Goal: Task Accomplishment & Management: Use online tool/utility

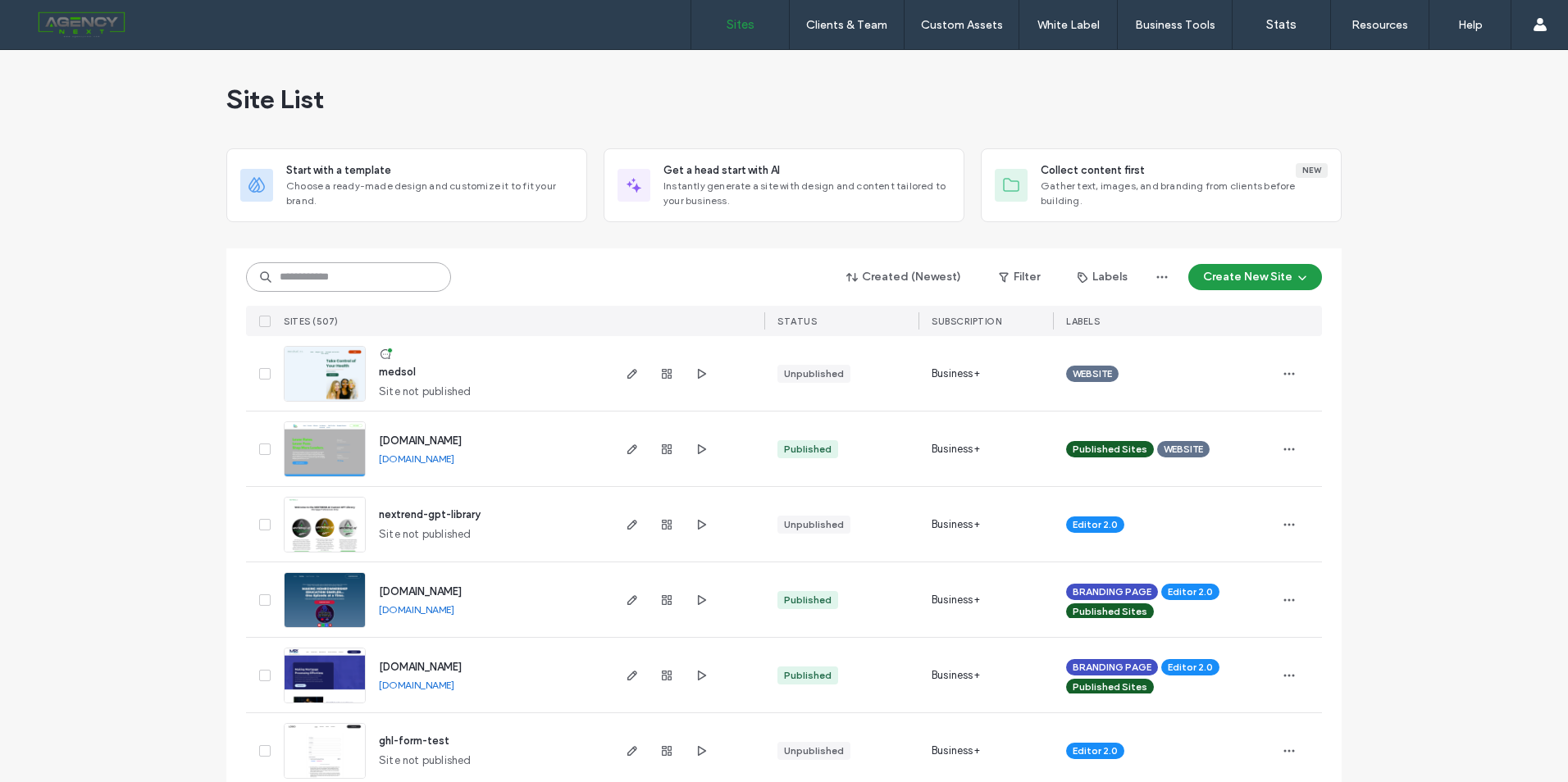
click at [372, 275] on input at bounding box center [349, 277] width 205 height 30
click at [374, 272] on input at bounding box center [349, 277] width 205 height 30
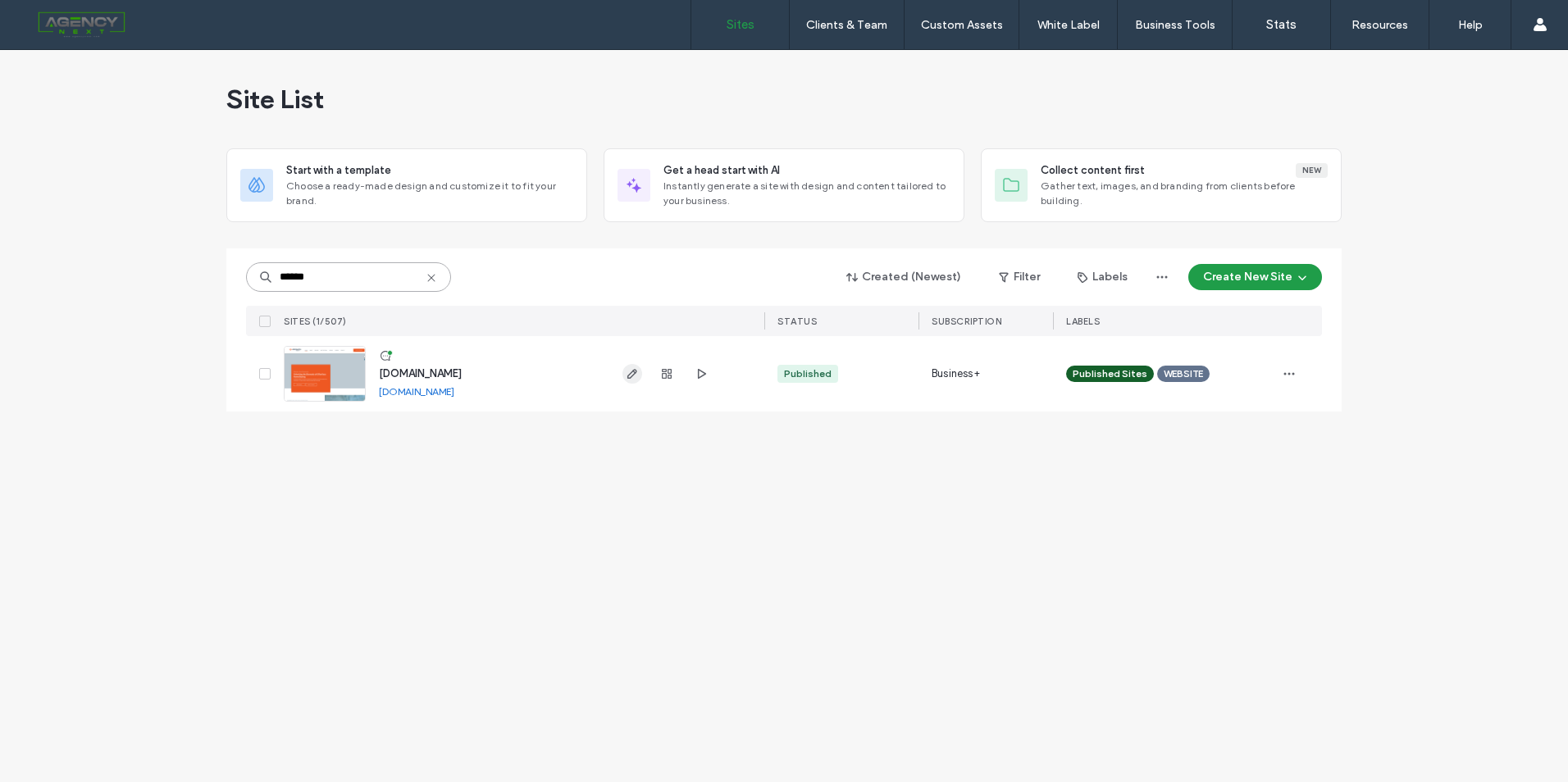
type input "******"
click at [626, 377] on icon "button" at bounding box center [632, 373] width 13 height 13
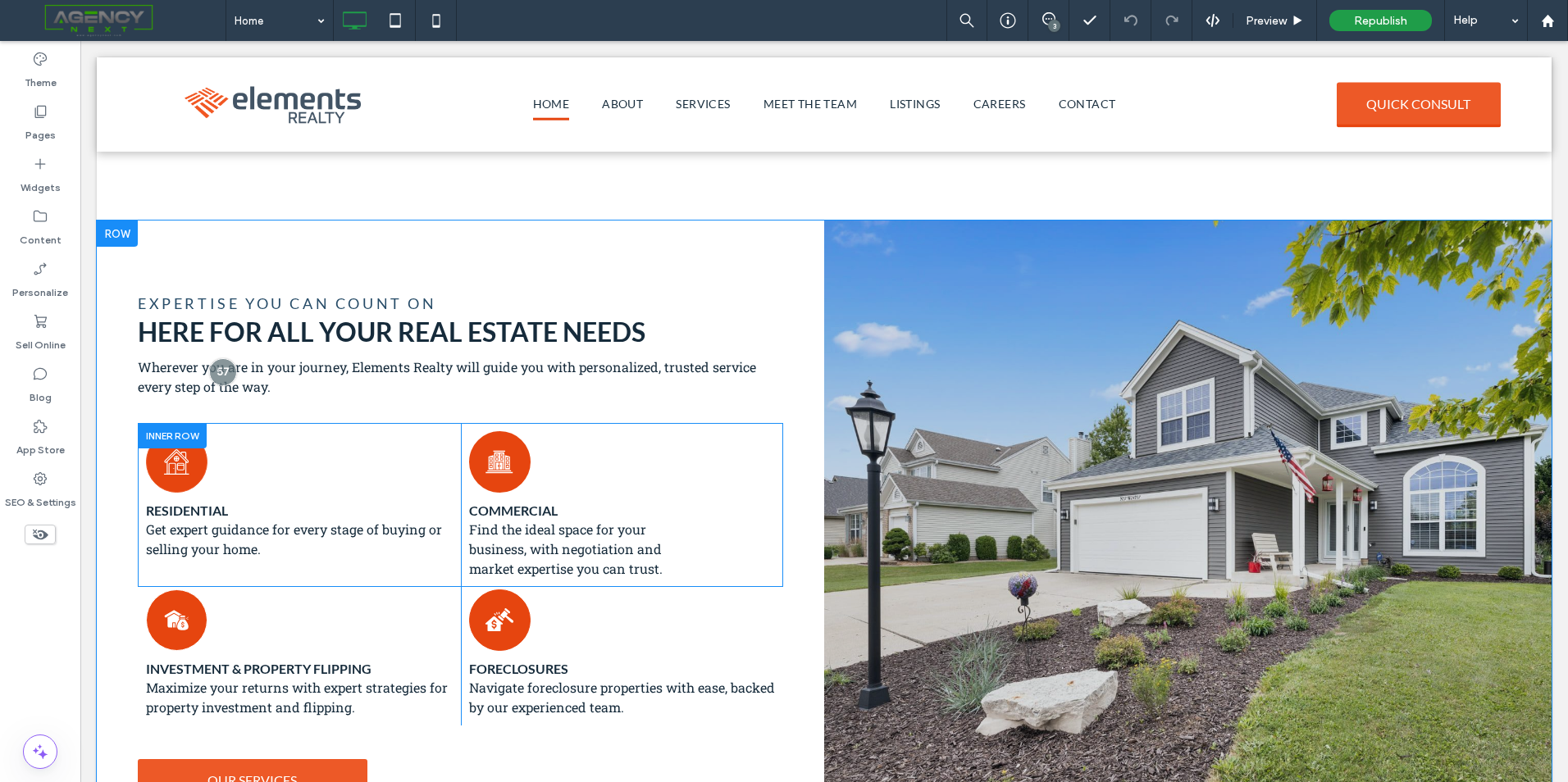
scroll to position [738, 0]
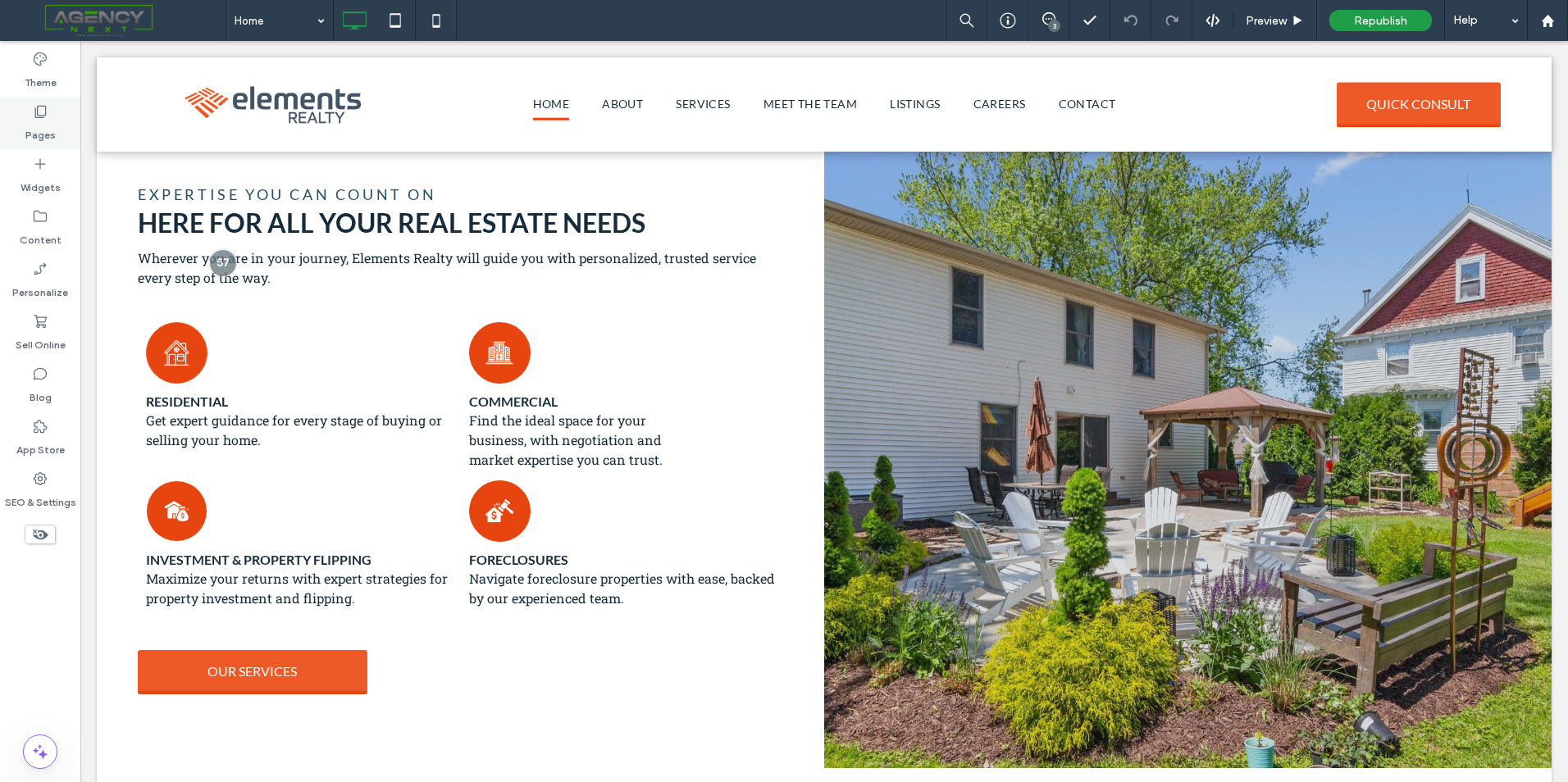
click at [43, 116] on use at bounding box center [41, 111] width 11 height 12
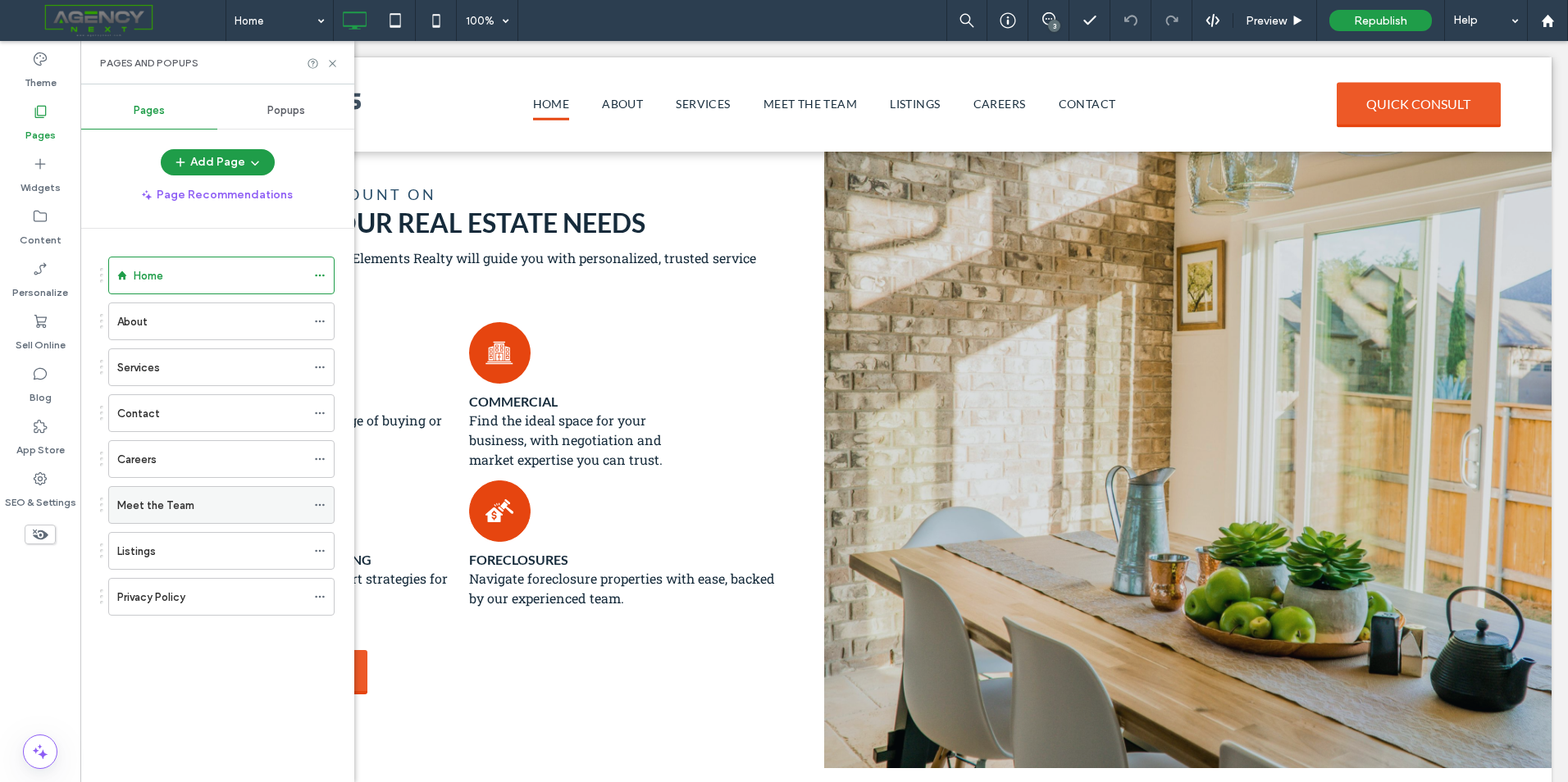
click at [156, 494] on div "Meet the Team" at bounding box center [212, 505] width 189 height 36
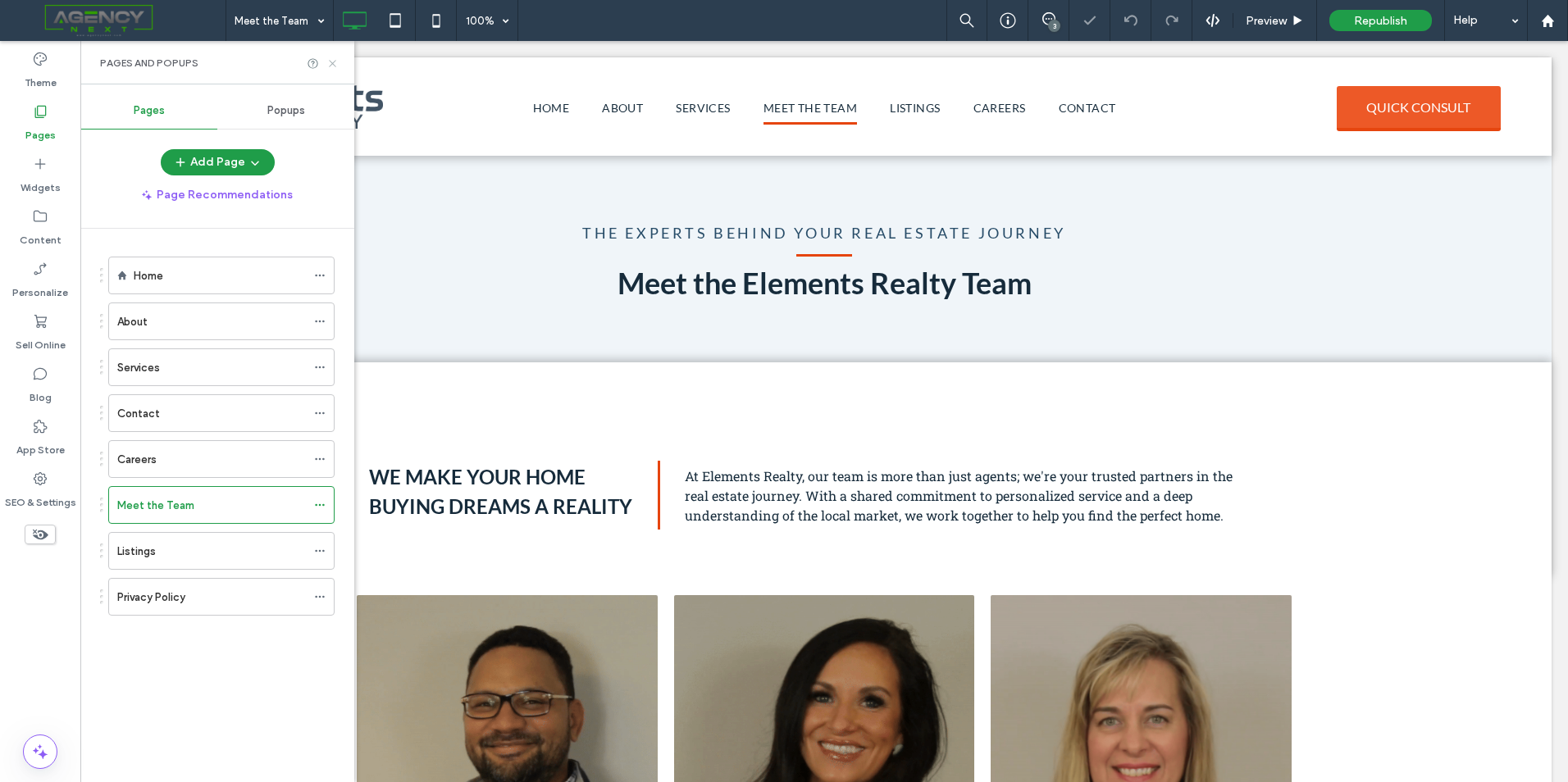
click at [330, 59] on icon at bounding box center [332, 63] width 12 height 12
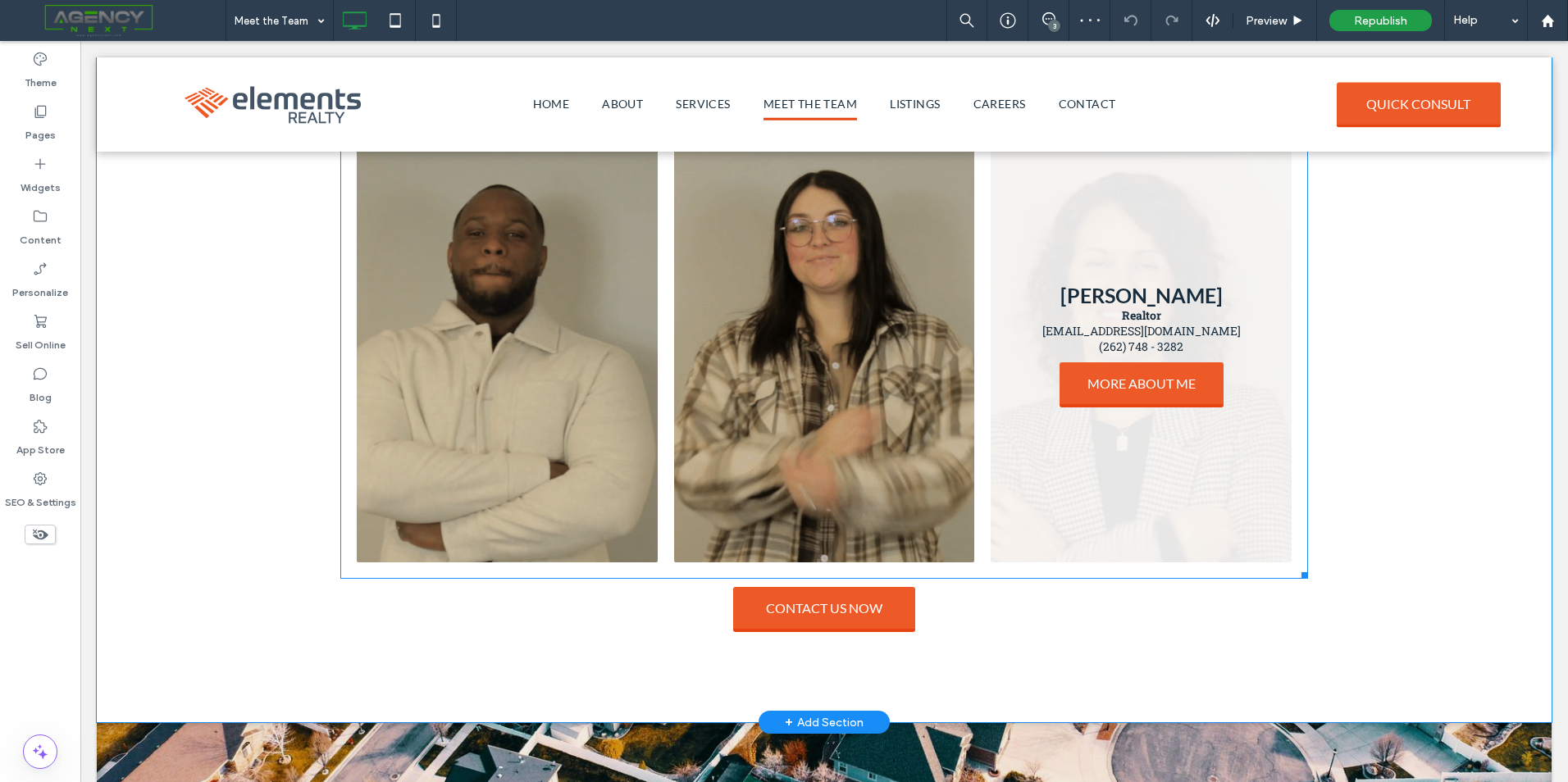
scroll to position [738, 0]
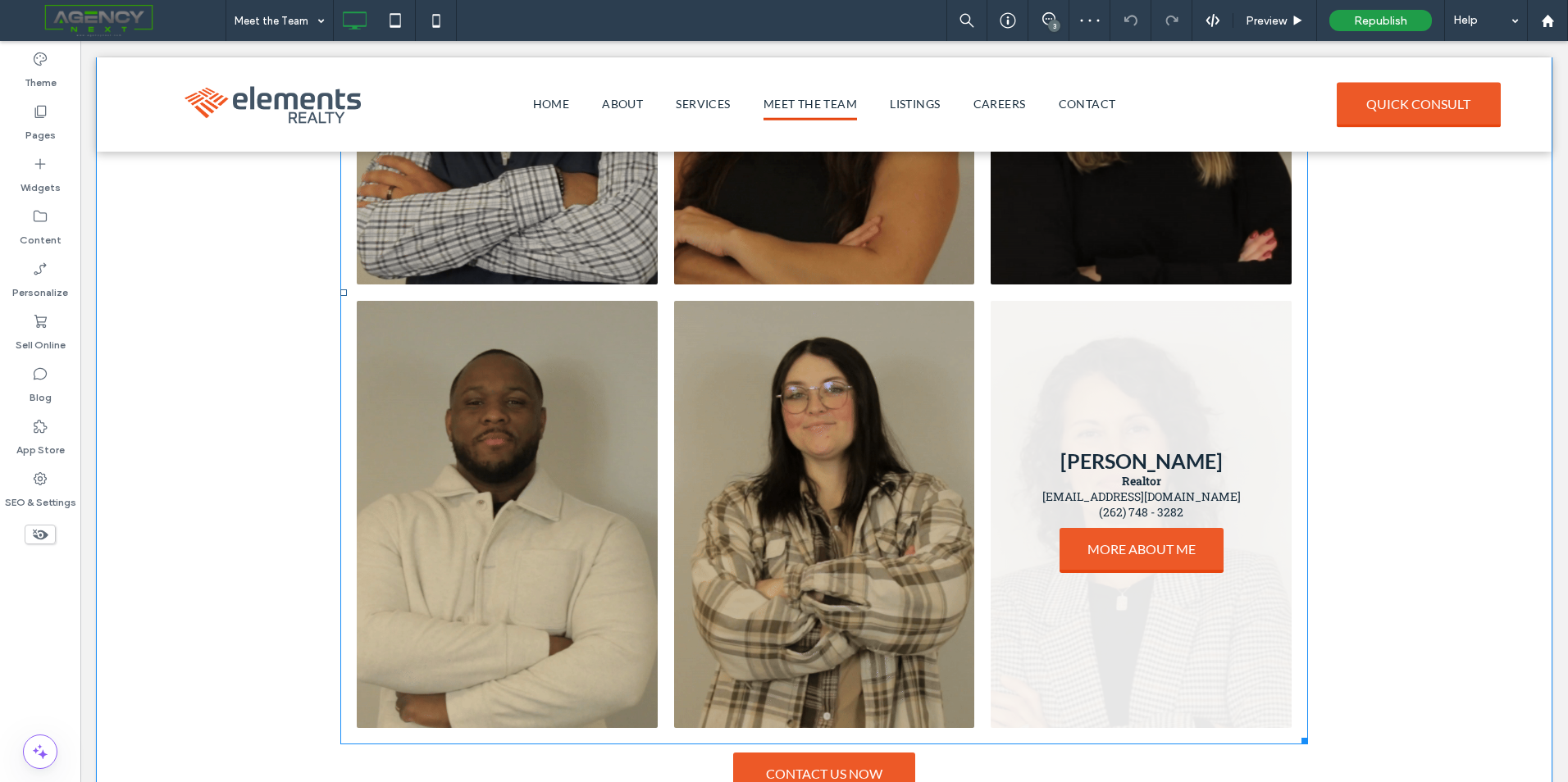
click at [1054, 387] on link at bounding box center [1142, 515] width 301 height 427
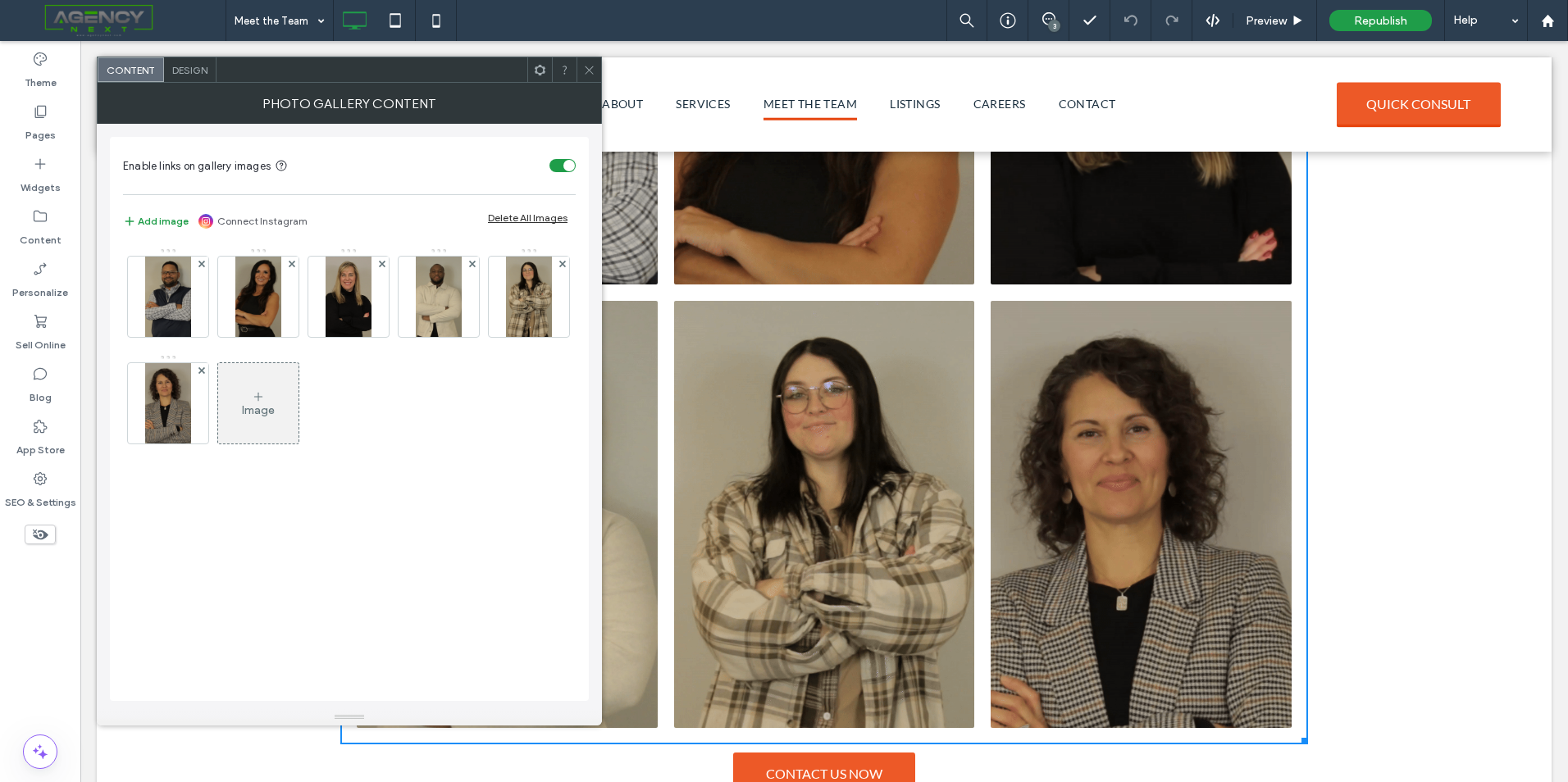
click at [258, 398] on icon at bounding box center [258, 397] width 13 height 13
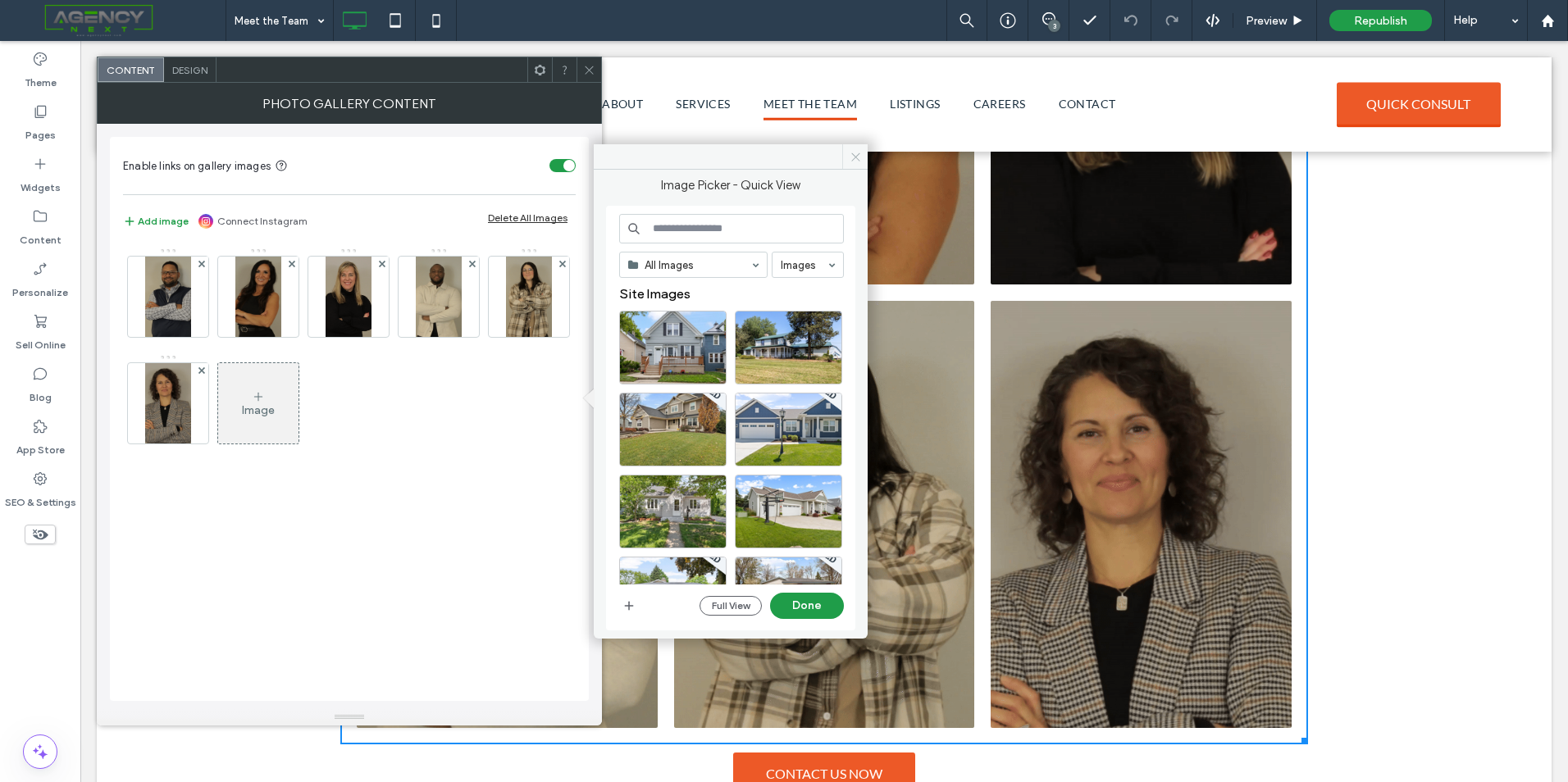
drag, startPoint x: 778, startPoint y: 102, endPoint x: 605, endPoint y: 67, distance: 176.5
click at [864, 148] on span at bounding box center [854, 156] width 25 height 25
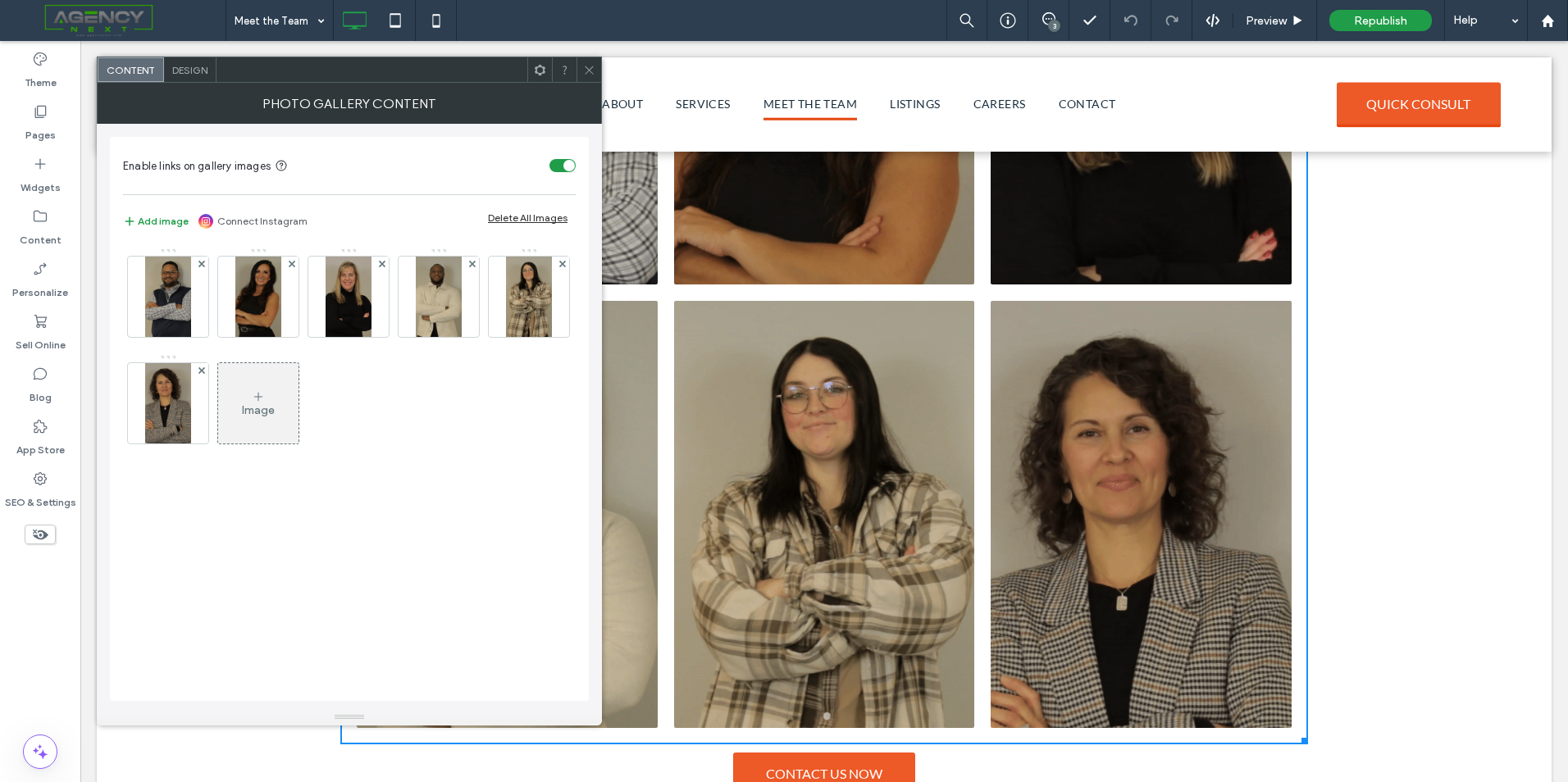
click at [589, 74] on icon at bounding box center [589, 69] width 12 height 12
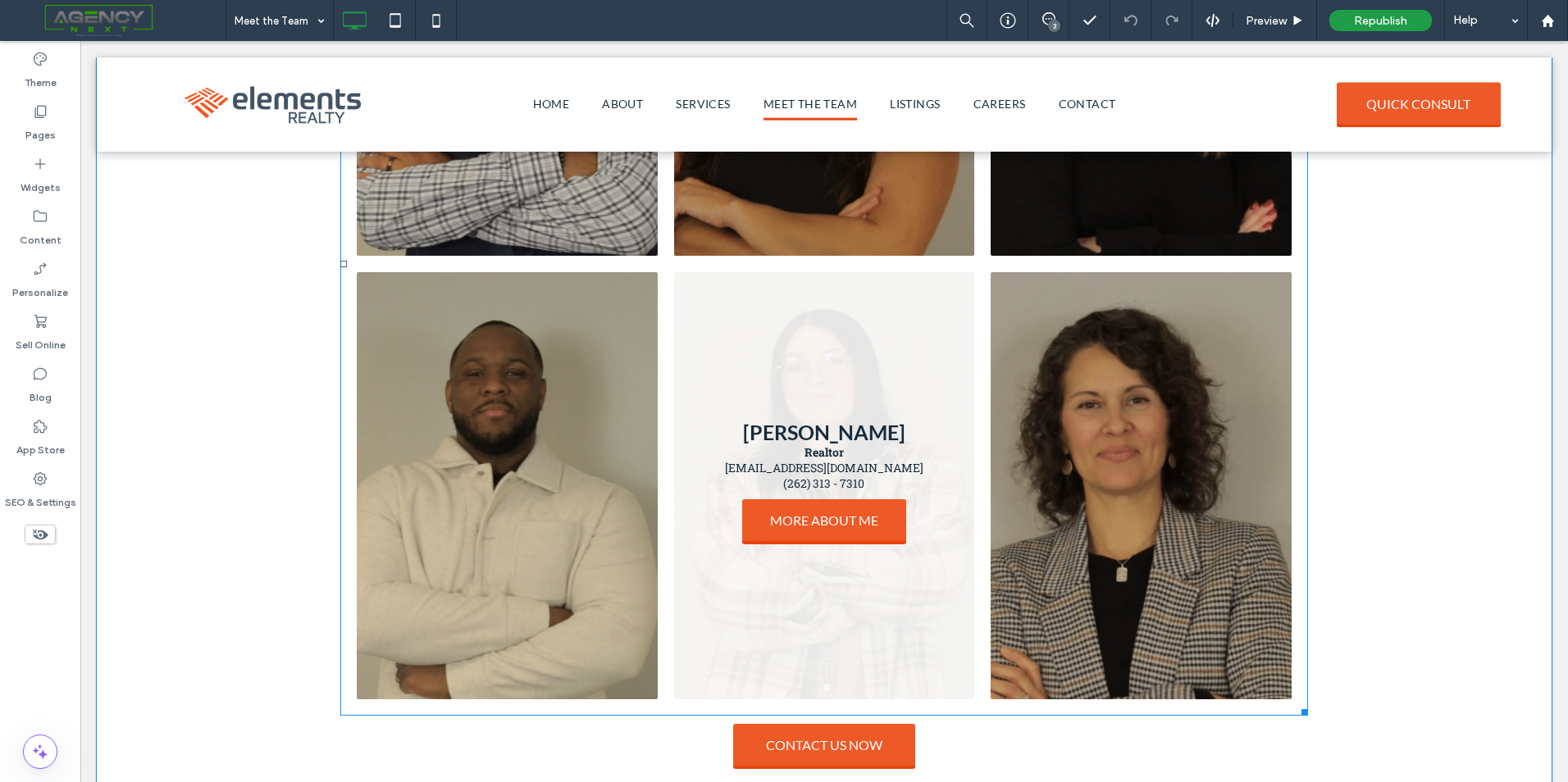
scroll to position [1066, 0]
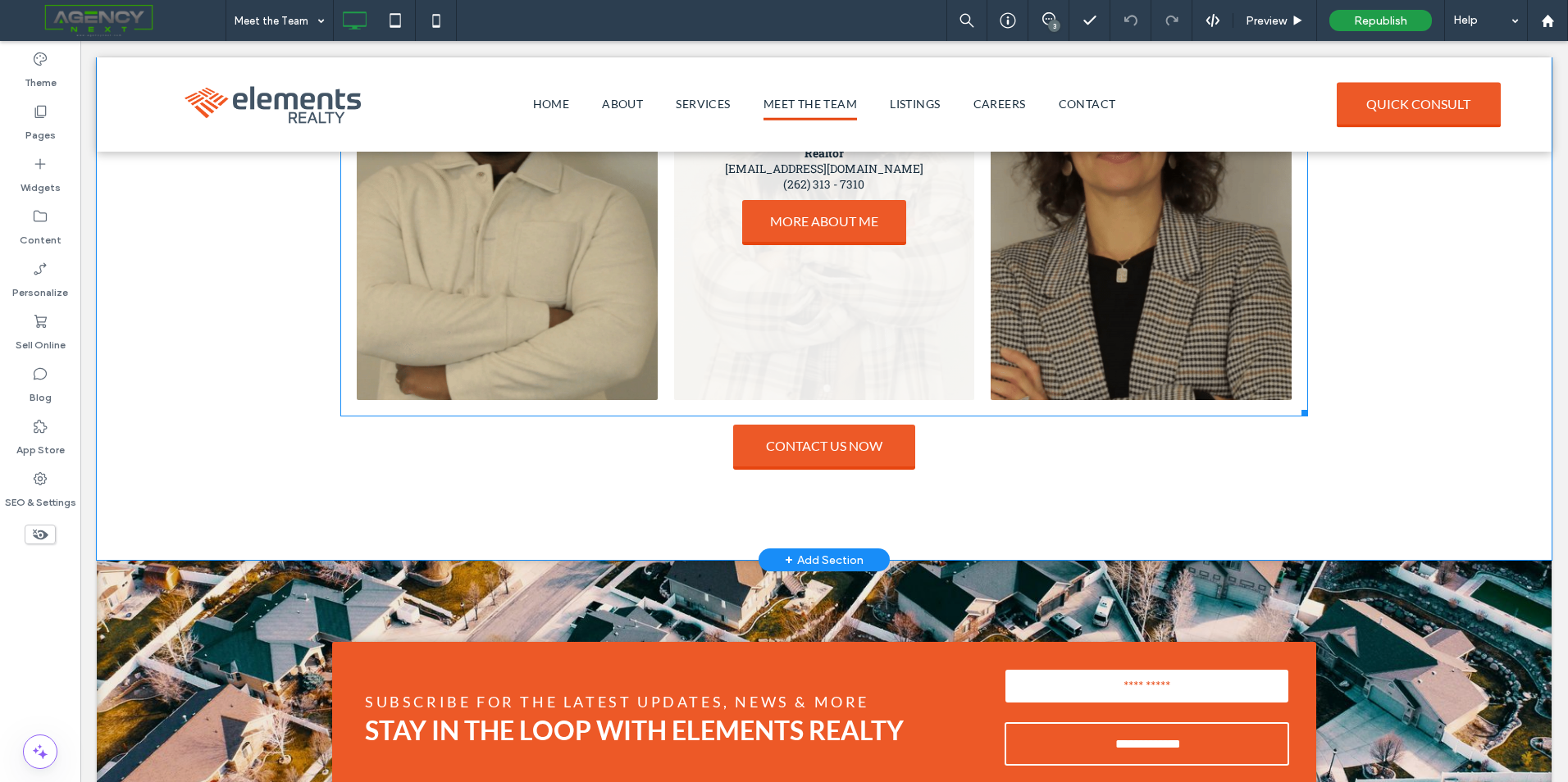
click at [875, 303] on link at bounding box center [825, 187] width 301 height 427
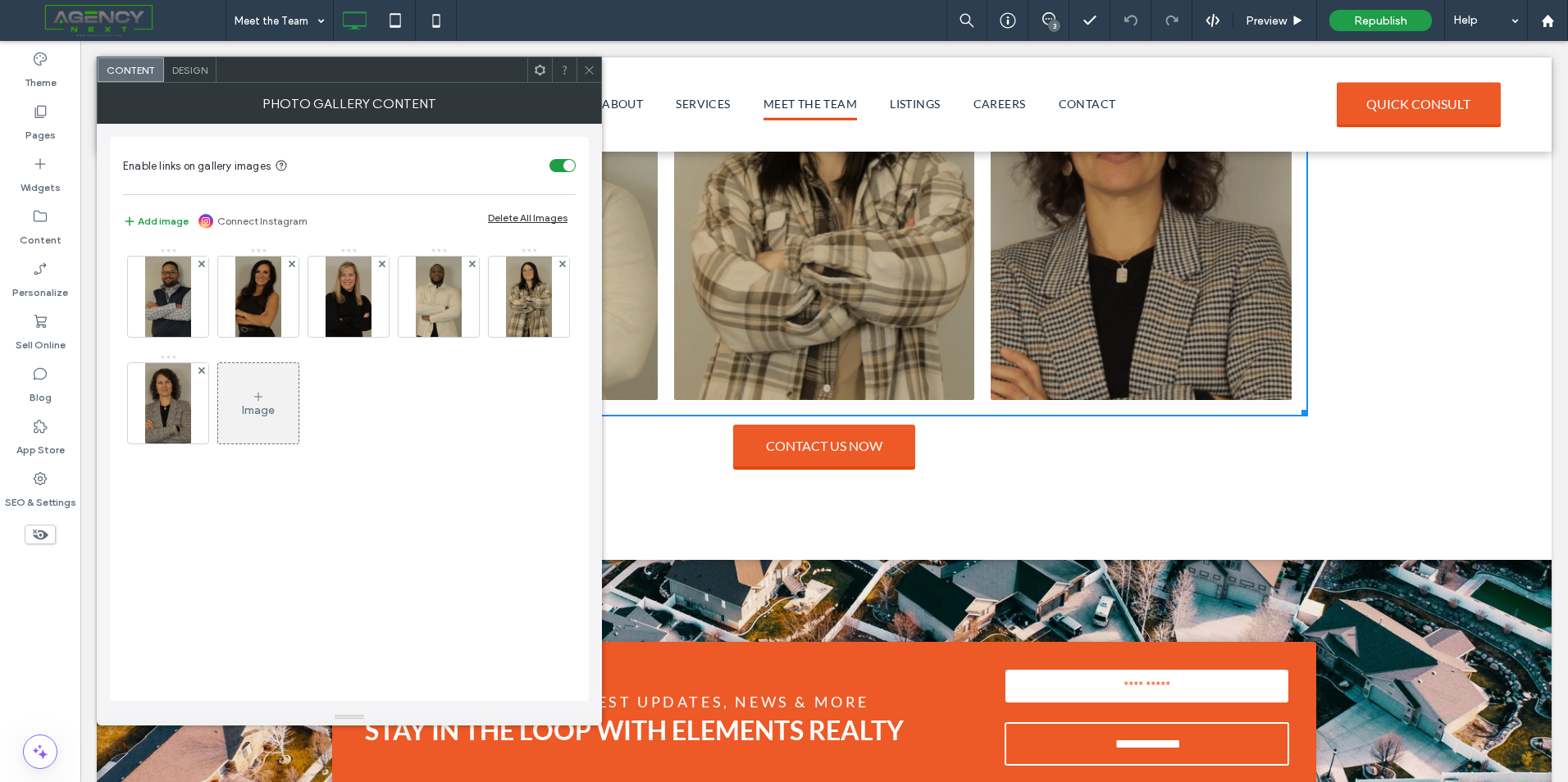
click at [582, 65] on div at bounding box center [589, 69] width 25 height 25
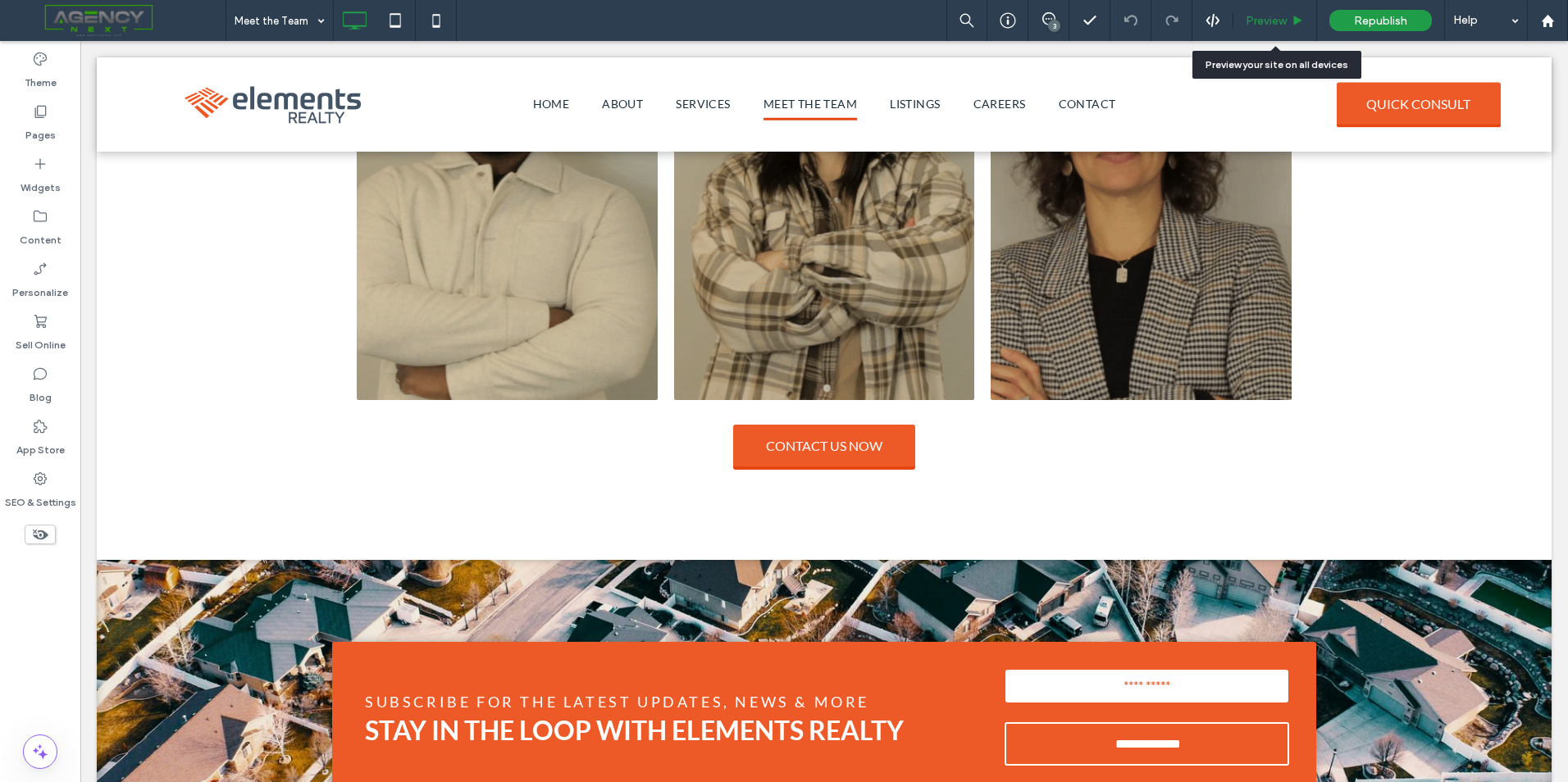
drag, startPoint x: 1271, startPoint y: 18, endPoint x: 934, endPoint y: 121, distance: 352.4
click at [1271, 18] on span "Preview" at bounding box center [1266, 20] width 41 height 14
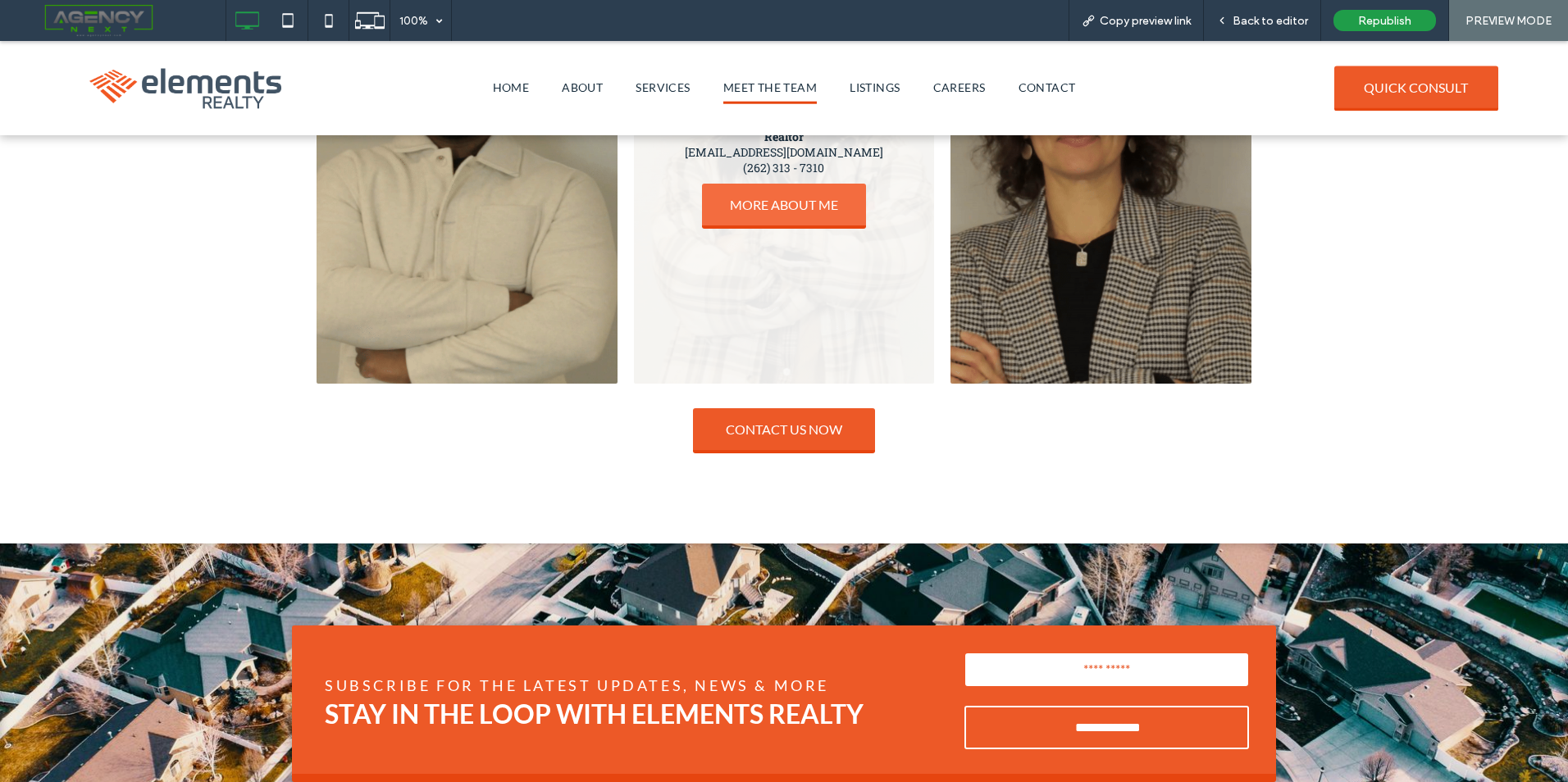
click at [790, 209] on span "MORE ABOUT ME" at bounding box center [784, 204] width 141 height 32
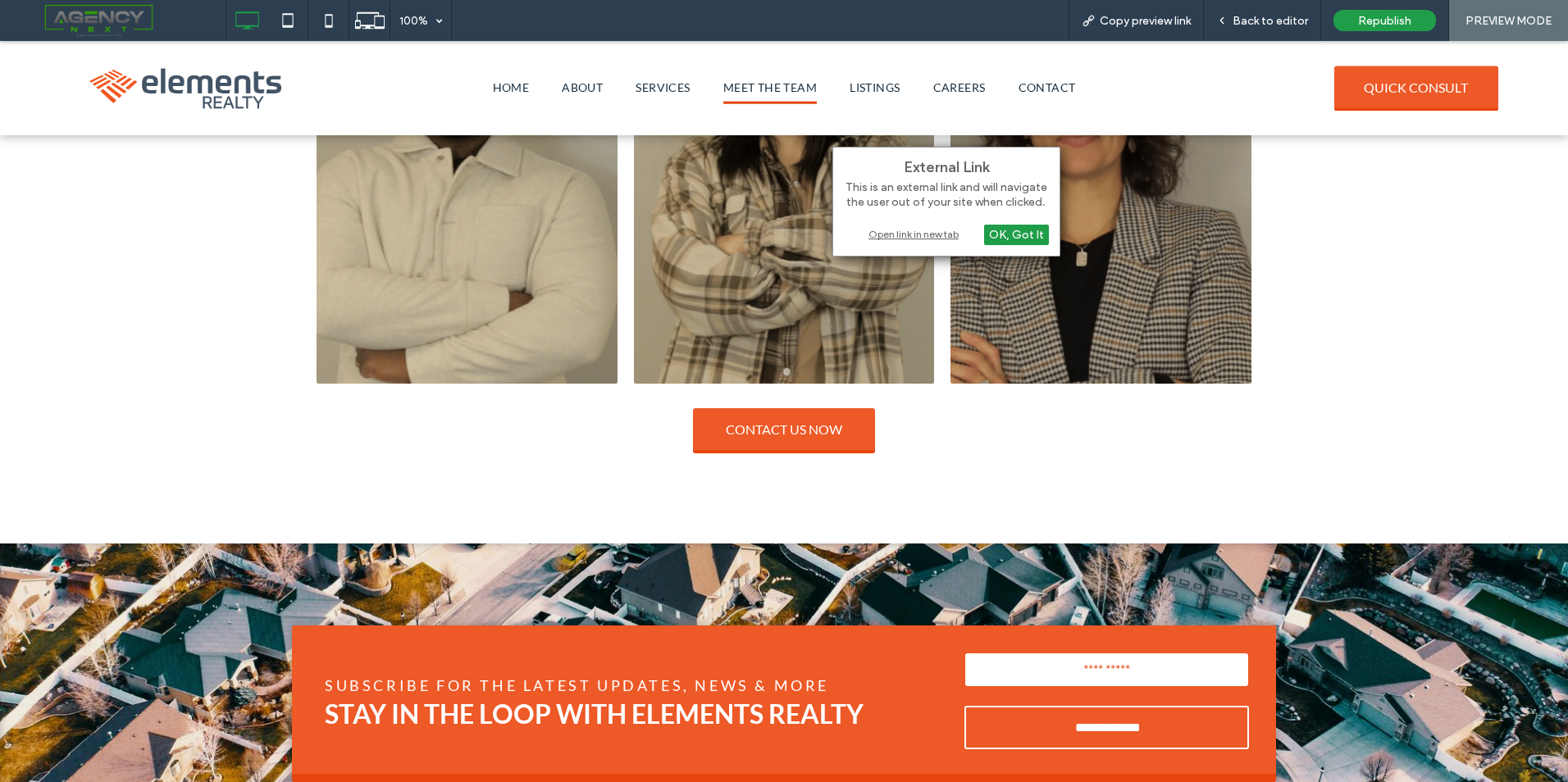
click at [925, 228] on div "Open link in new tab" at bounding box center [947, 234] width 205 height 18
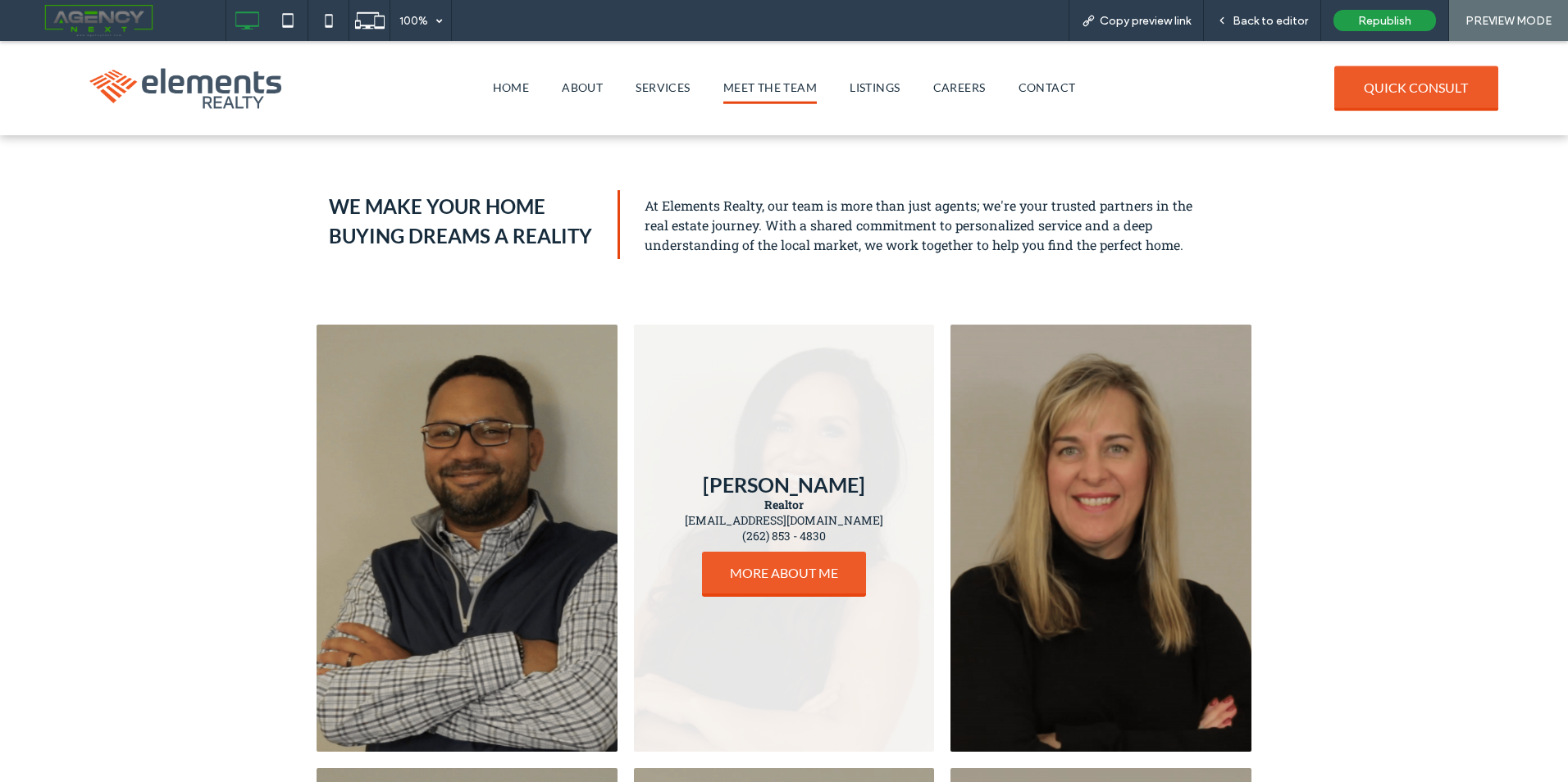
scroll to position [246, 0]
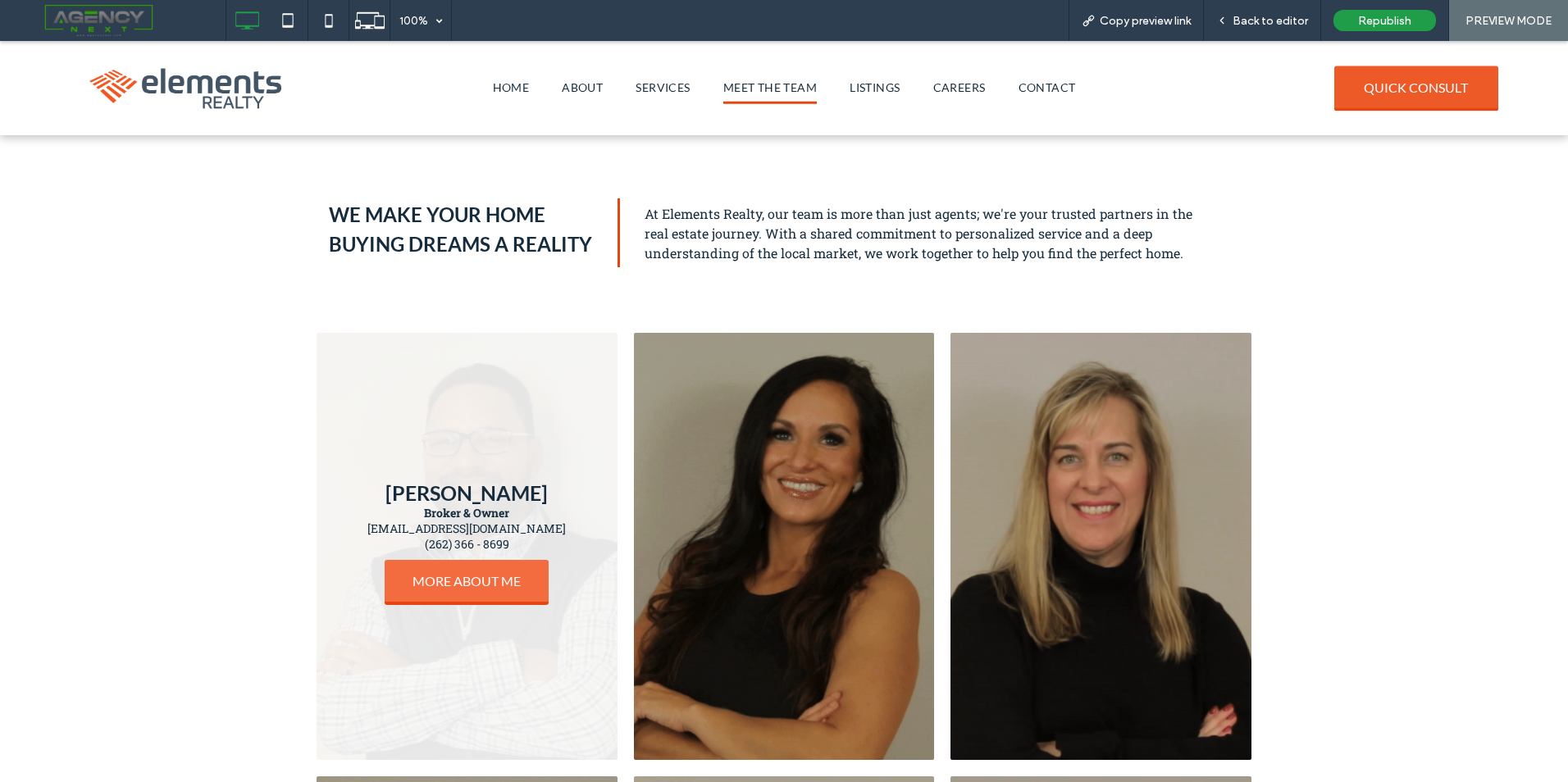
click at [468, 578] on span "MORE ABOUT ME" at bounding box center [466, 580] width 141 height 32
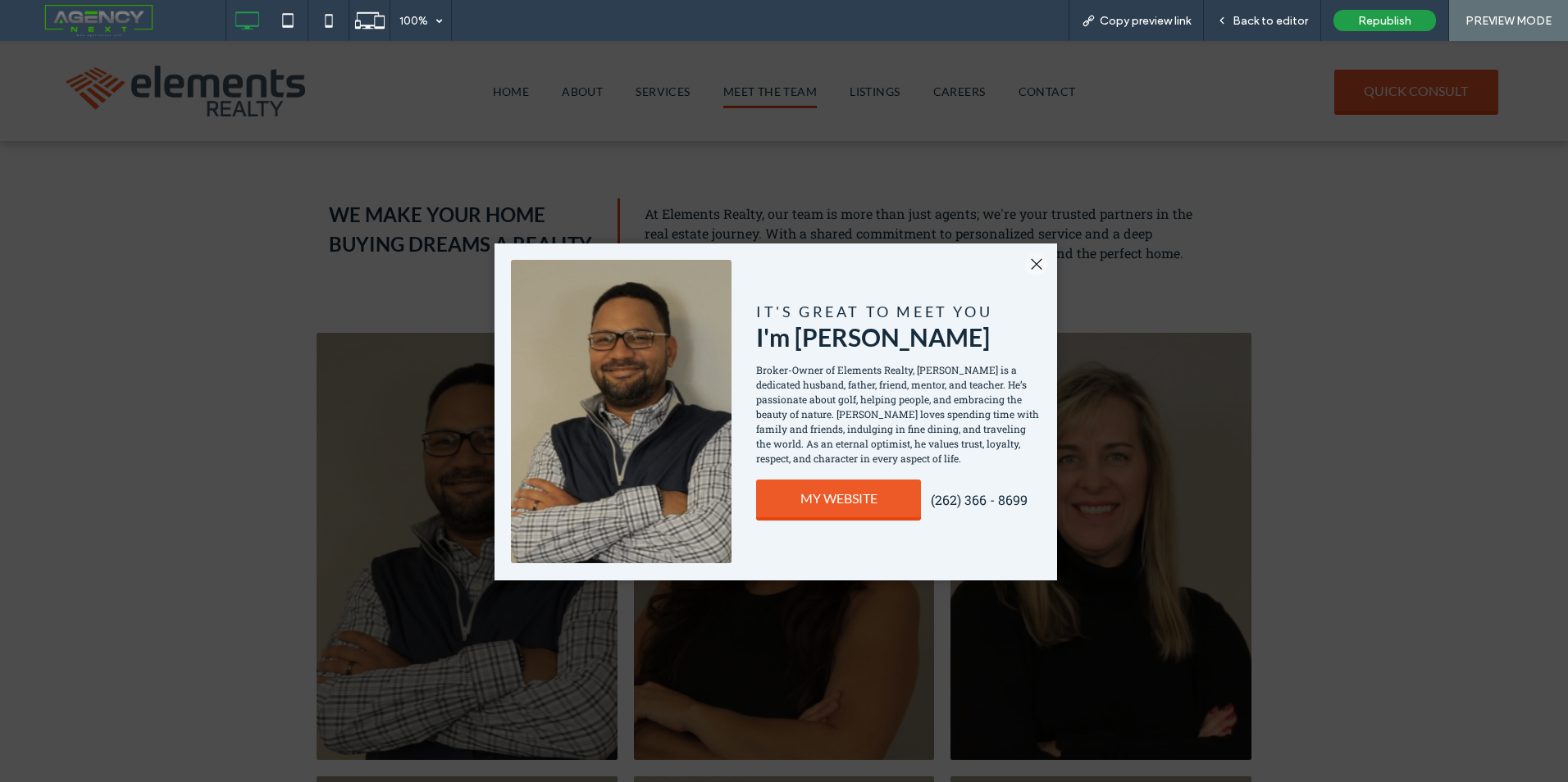
click at [1035, 250] on div "Share by: Click To Paste Row Click To Paste it's great to meet you I'm Beau Mit…" at bounding box center [776, 411] width 563 height 337
click at [1035, 265] on div at bounding box center [1036, 264] width 22 height 22
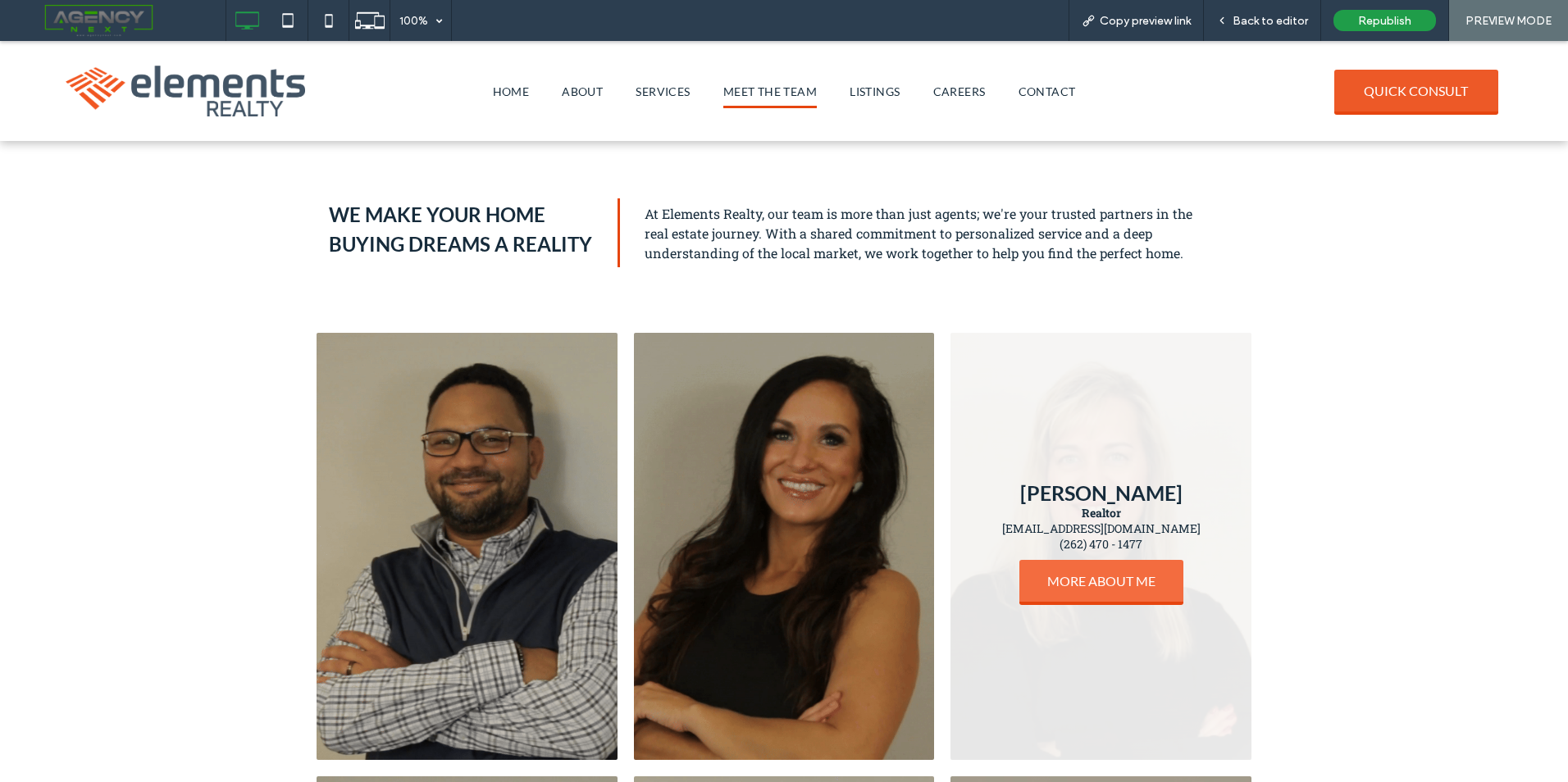
click at [1120, 593] on span "MORE ABOUT ME" at bounding box center [1101, 580] width 141 height 32
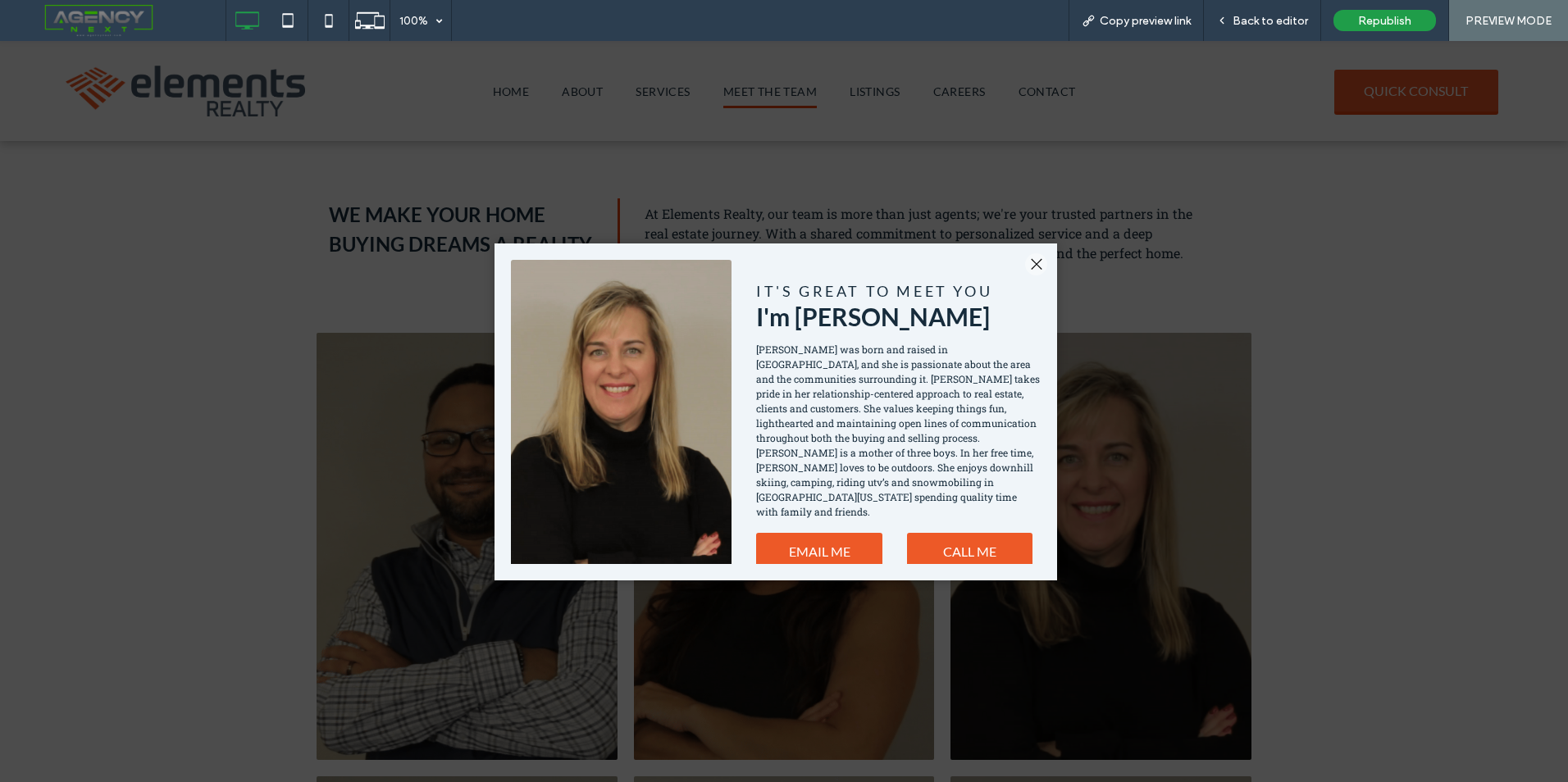
click at [1035, 263] on div at bounding box center [1036, 264] width 22 height 22
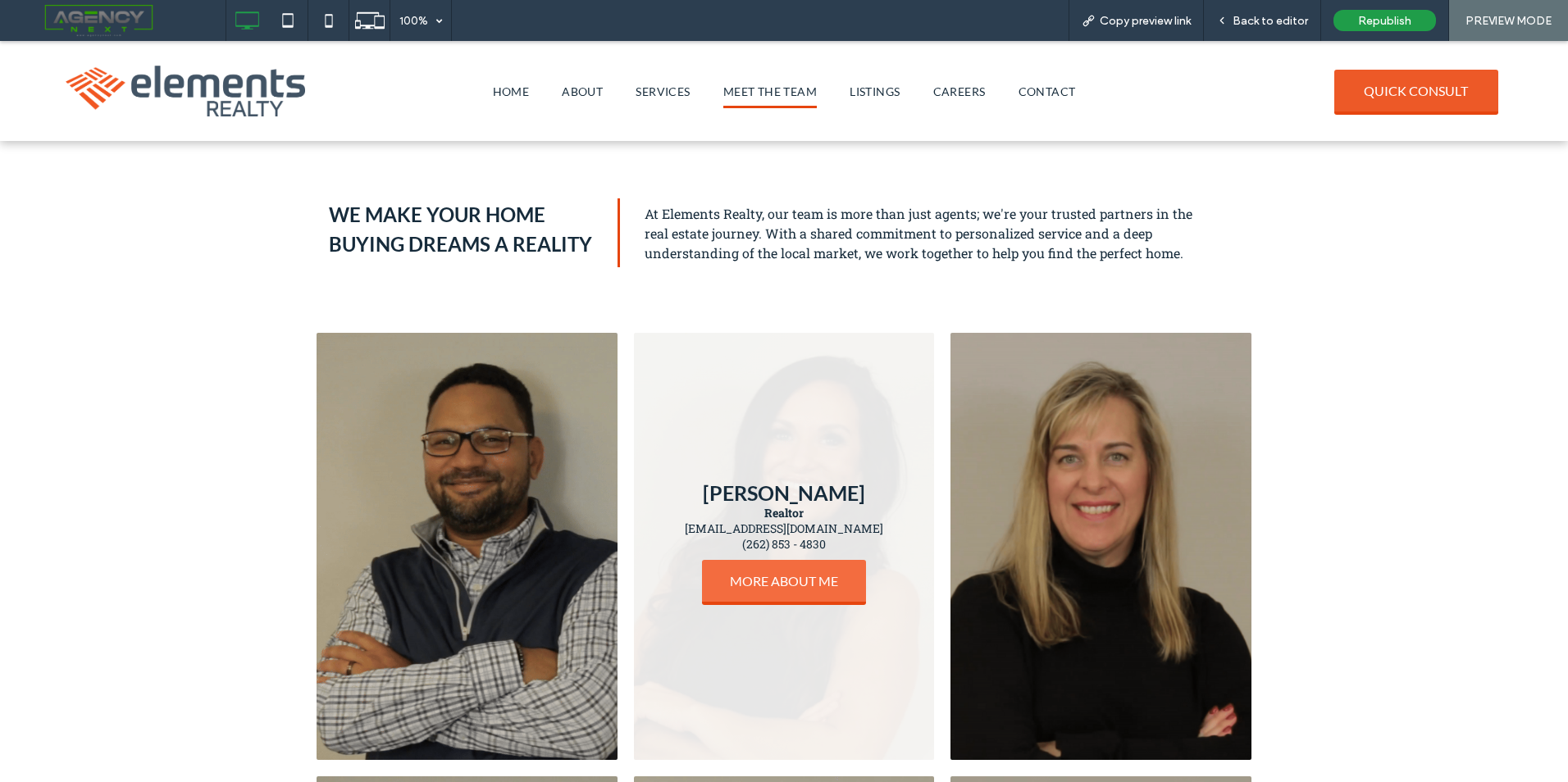
click at [809, 586] on span "MORE ABOUT ME" at bounding box center [784, 580] width 141 height 32
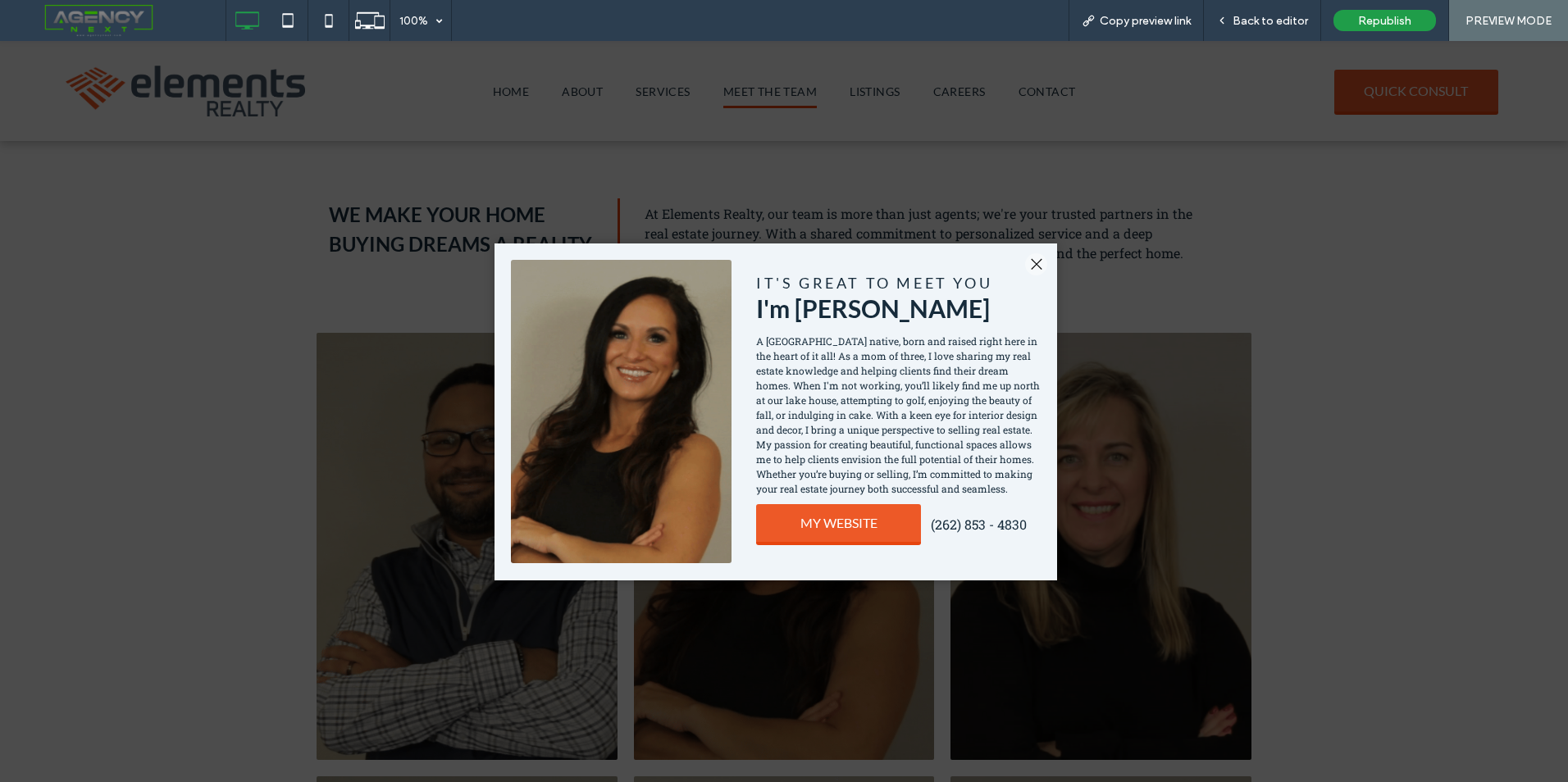
click at [1035, 259] on div at bounding box center [1036, 264] width 22 height 22
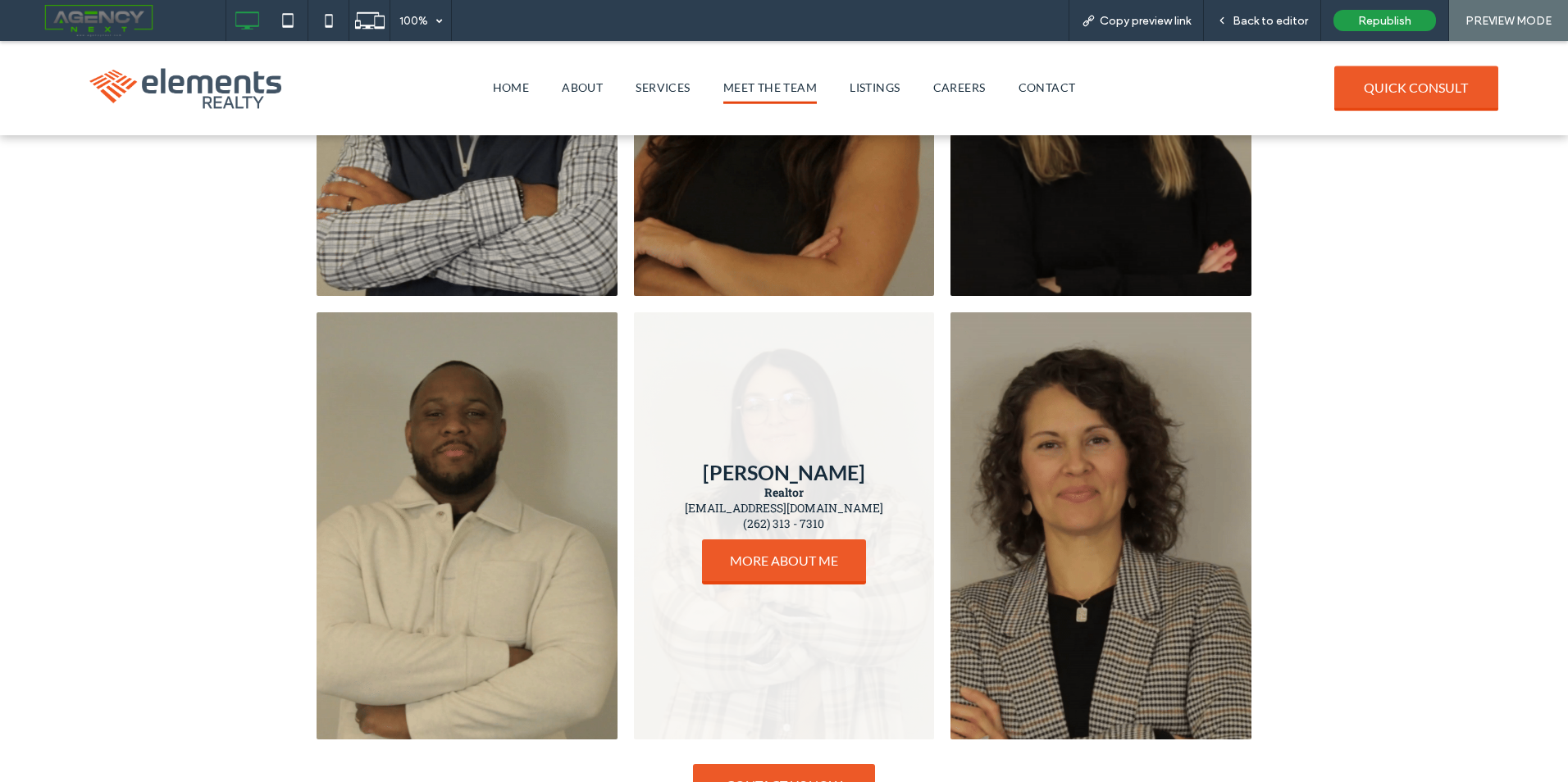
scroll to position [902, 0]
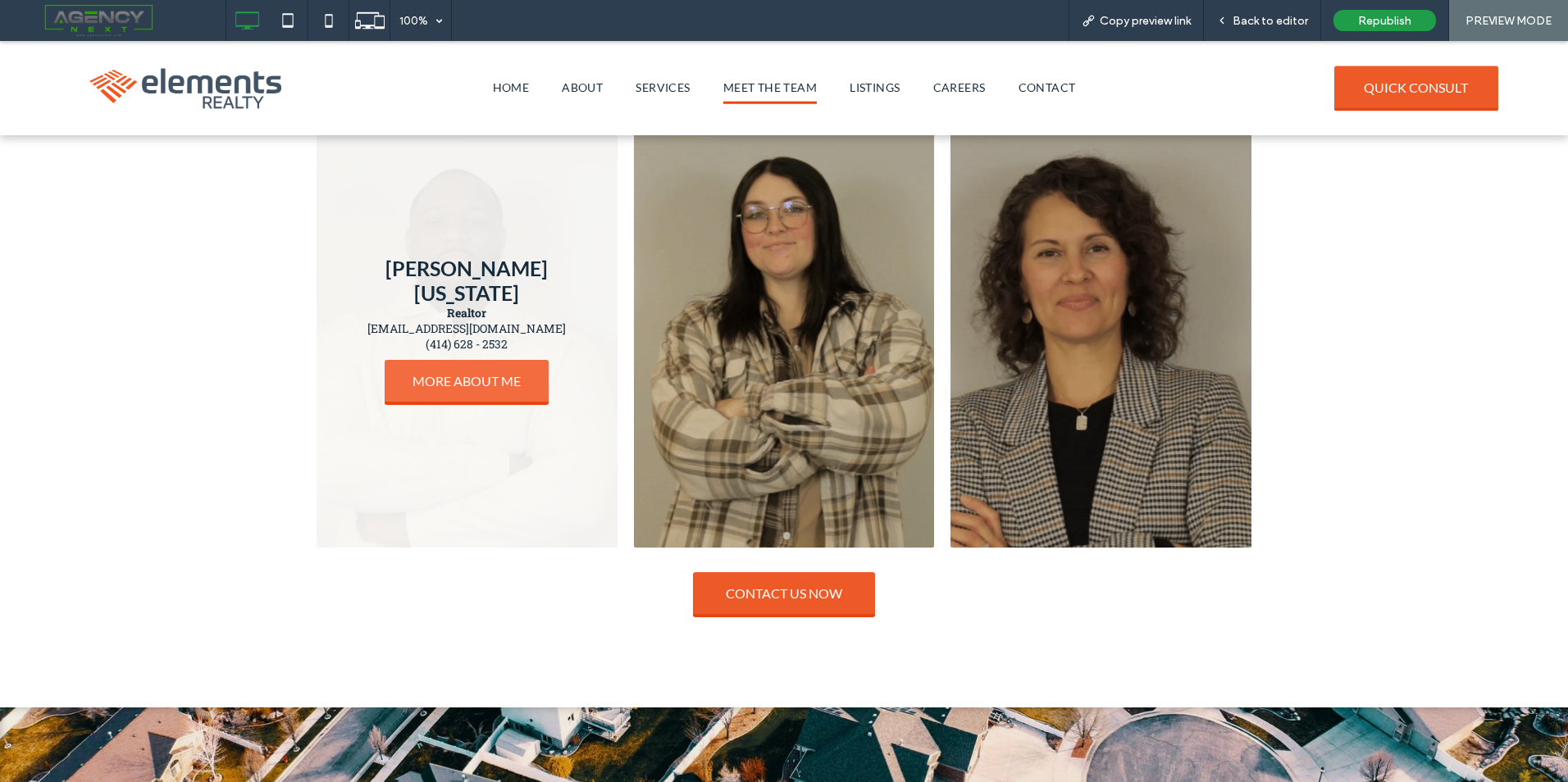
click at [472, 376] on span "MORE ABOUT ME" at bounding box center [466, 381] width 141 height 32
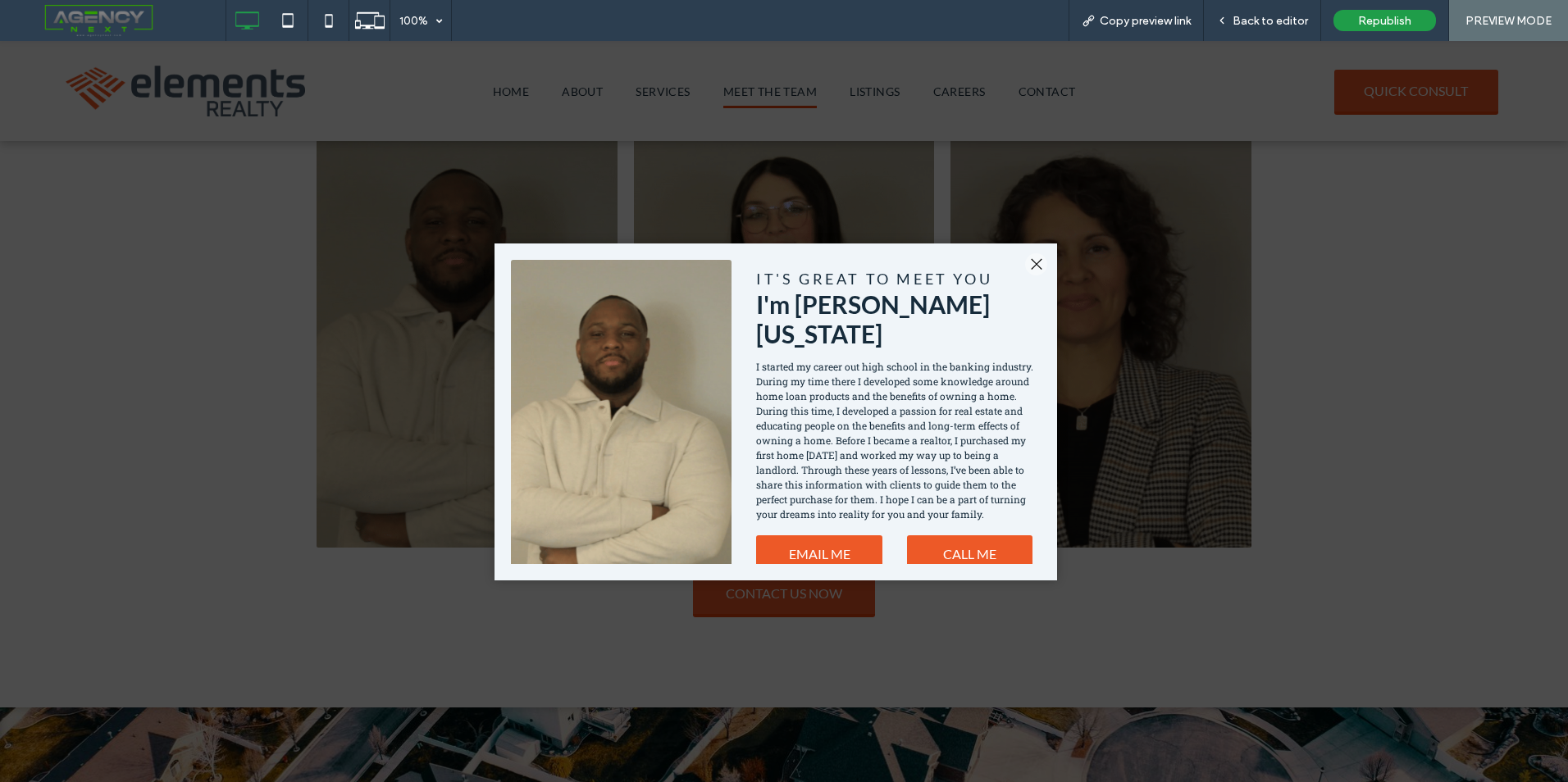
click at [1034, 265] on div at bounding box center [1036, 264] width 22 height 22
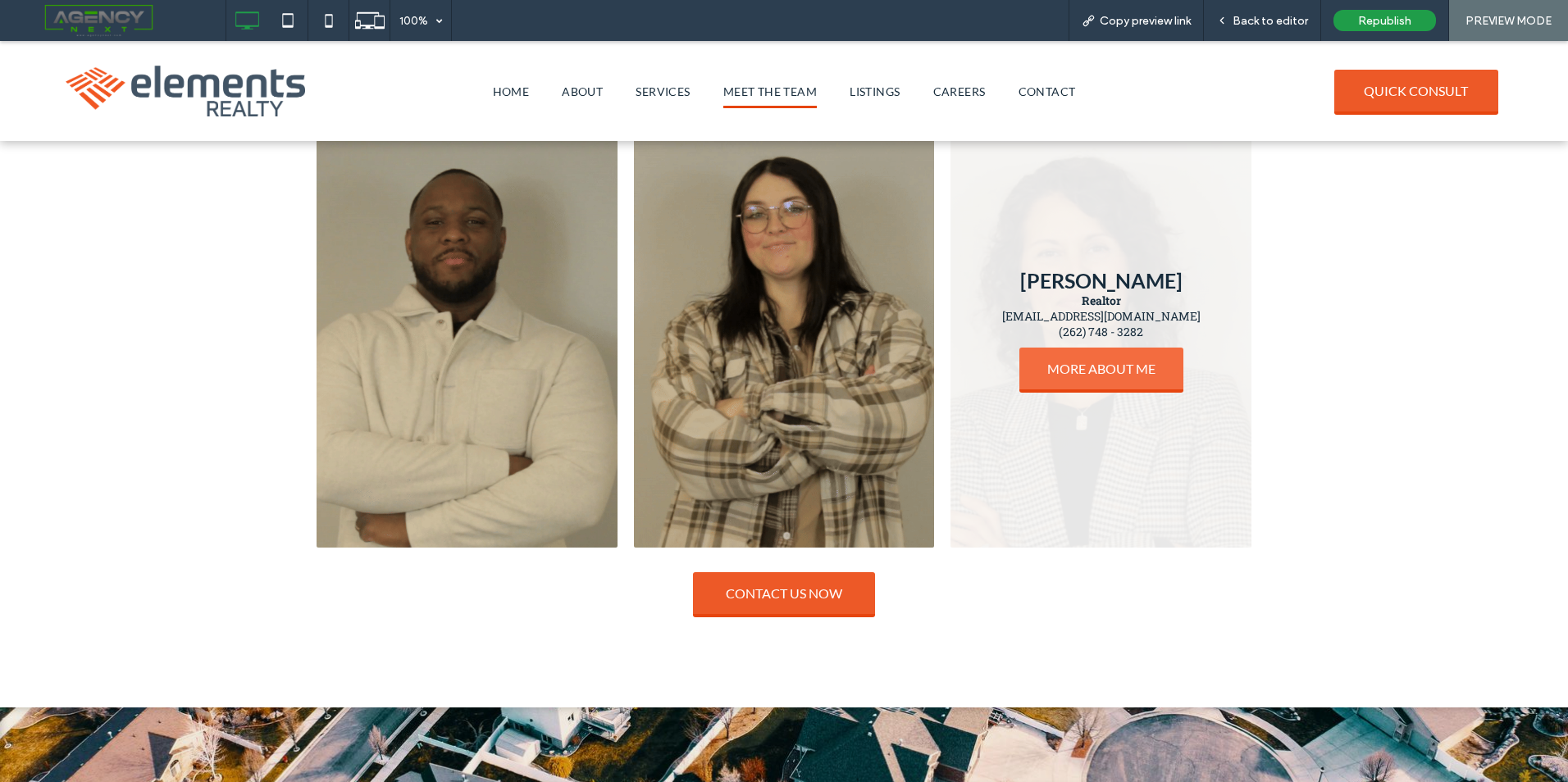
click at [1042, 382] on span "MORE ABOUT ME" at bounding box center [1101, 368] width 141 height 32
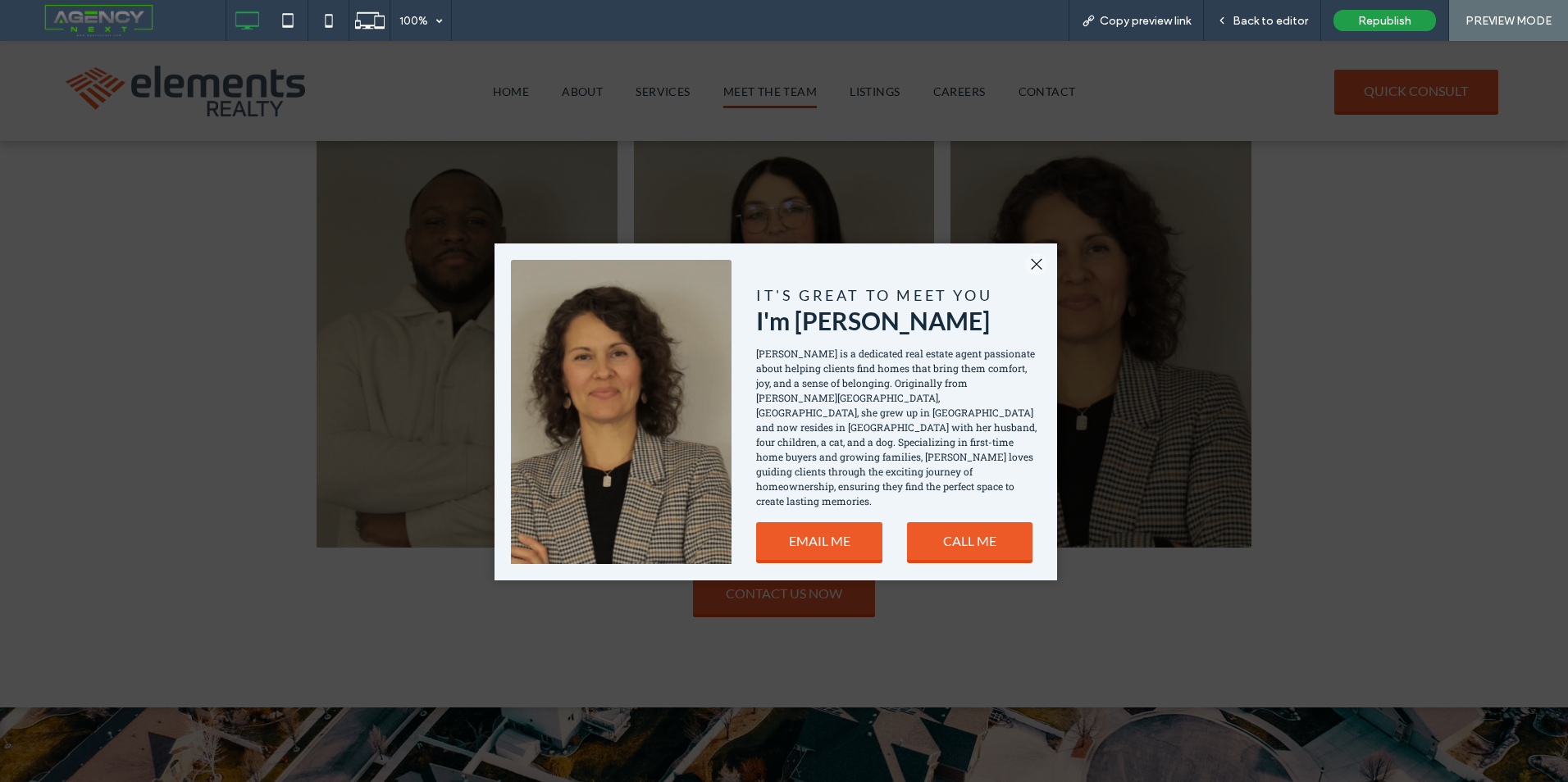
click at [1036, 263] on div at bounding box center [1036, 264] width 22 height 22
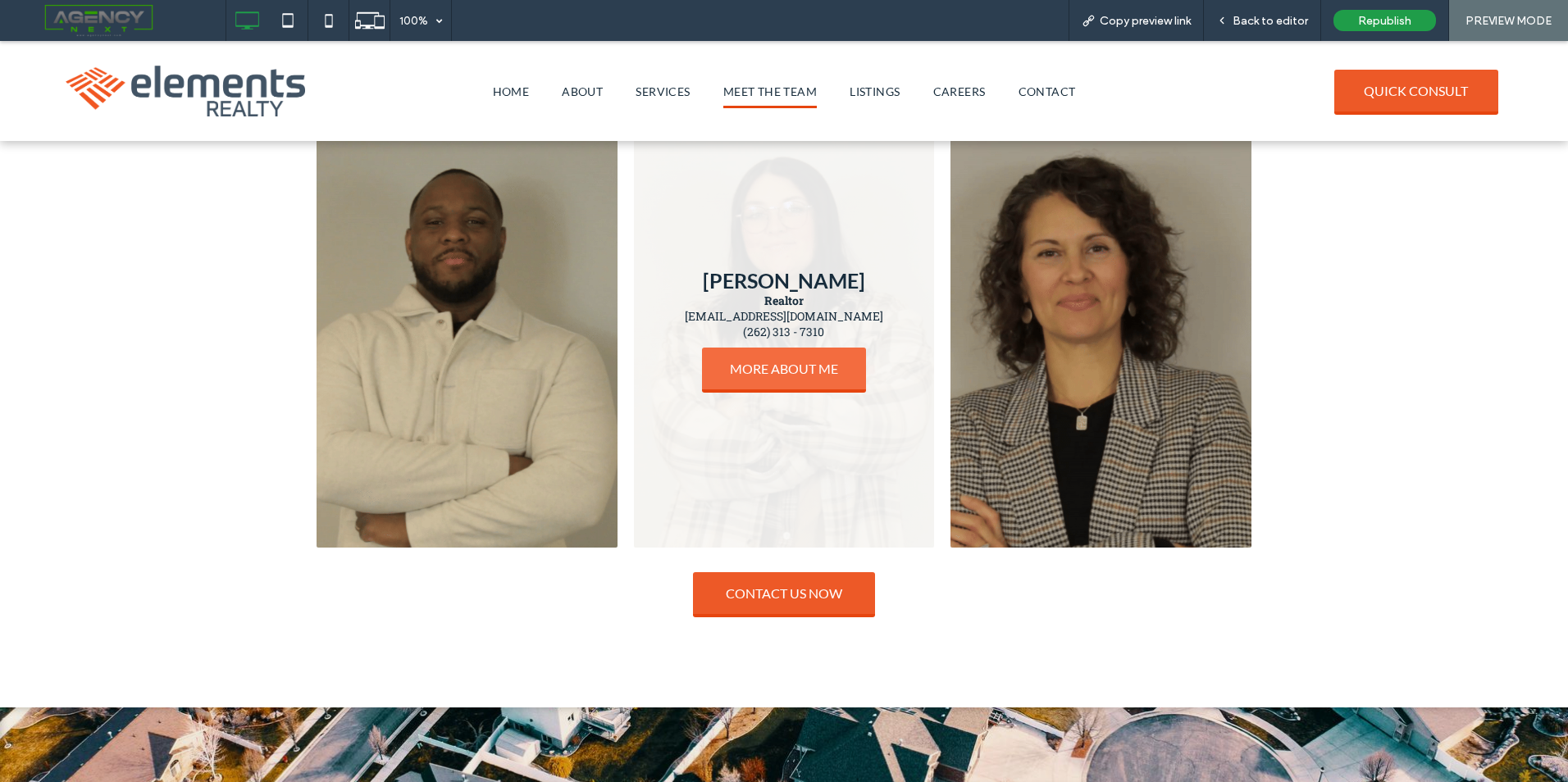
click at [782, 367] on span "MORE ABOUT ME" at bounding box center [784, 368] width 141 height 32
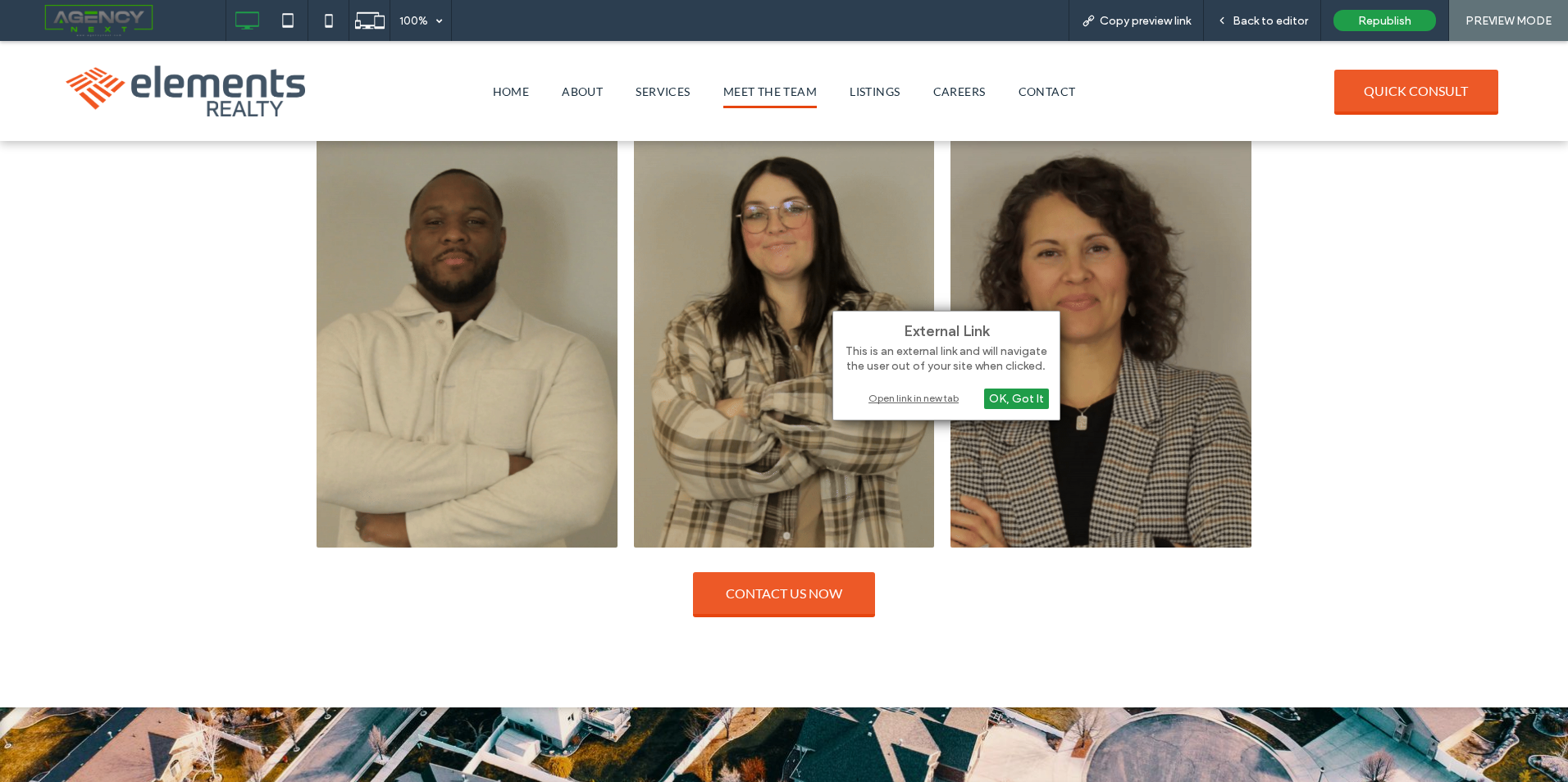
click at [900, 401] on div "Open link in new tab" at bounding box center [947, 397] width 205 height 18
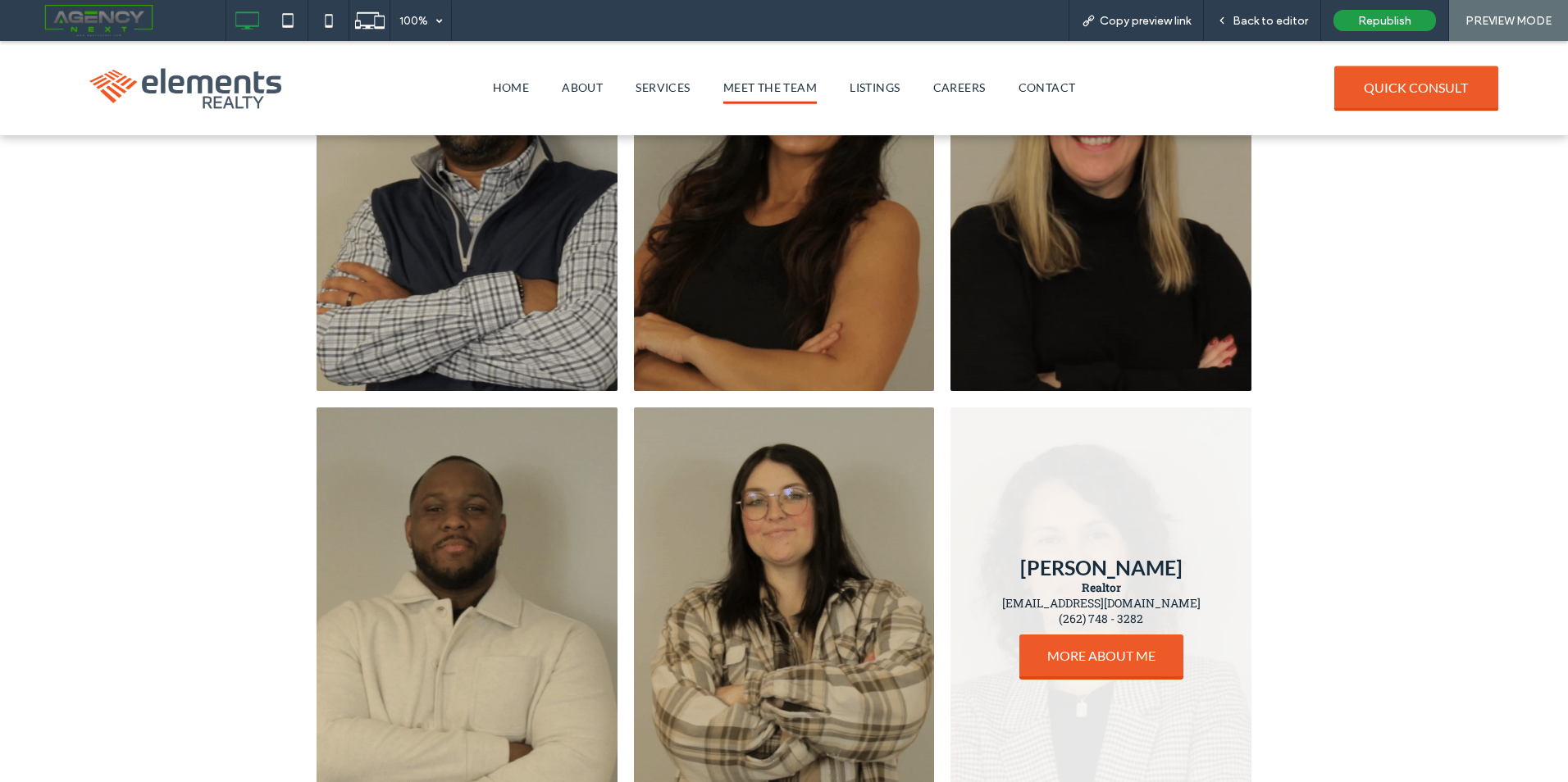
scroll to position [738, 0]
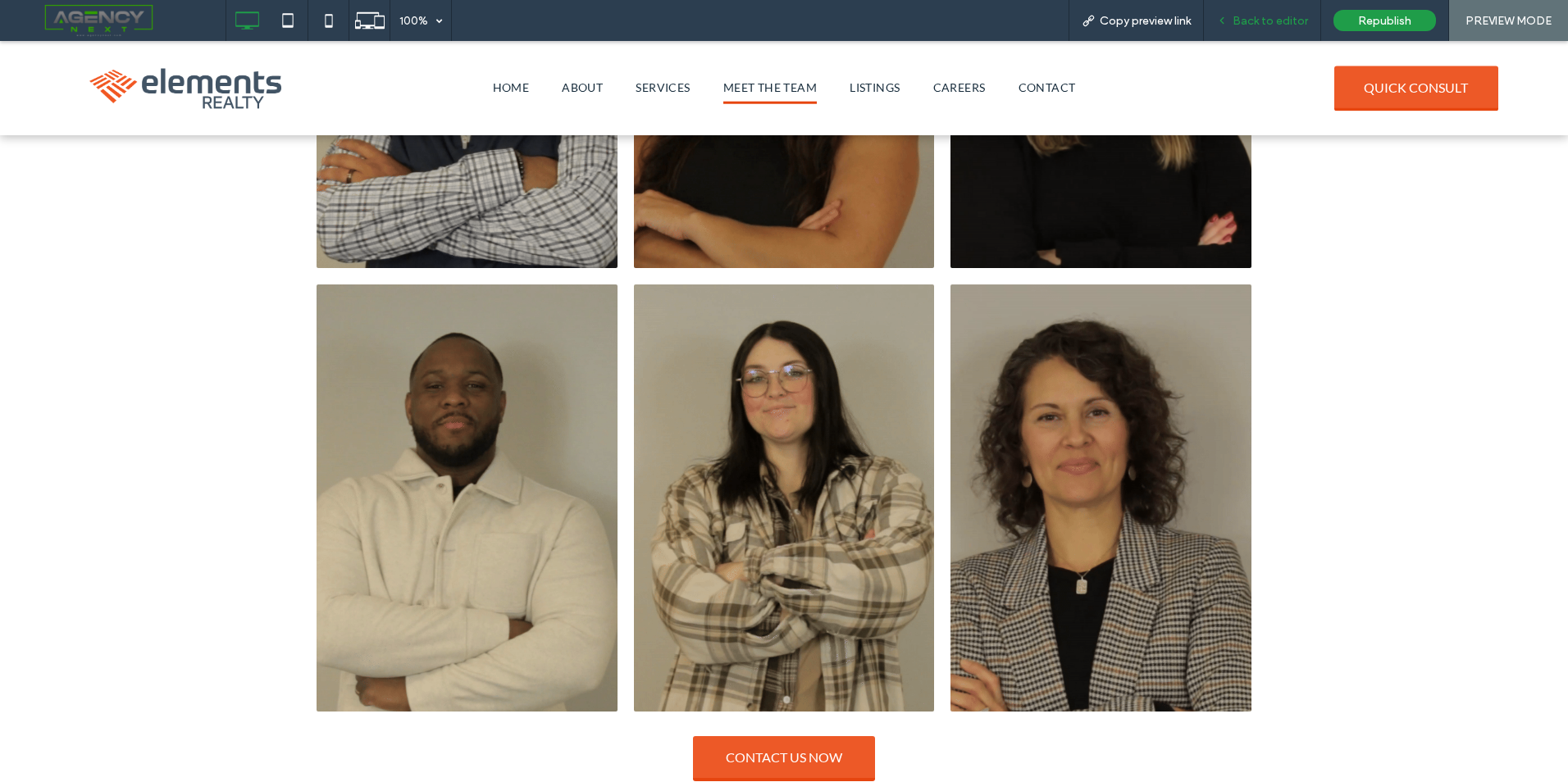
click at [1249, 40] on div "Back to editor" at bounding box center [1262, 20] width 117 height 41
click at [1260, 9] on div "Back to editor" at bounding box center [1262, 20] width 117 height 41
click at [1284, 12] on div "Back to editor" at bounding box center [1262, 20] width 117 height 41
click at [1254, 28] on div "Back to editor" at bounding box center [1262, 20] width 117 height 41
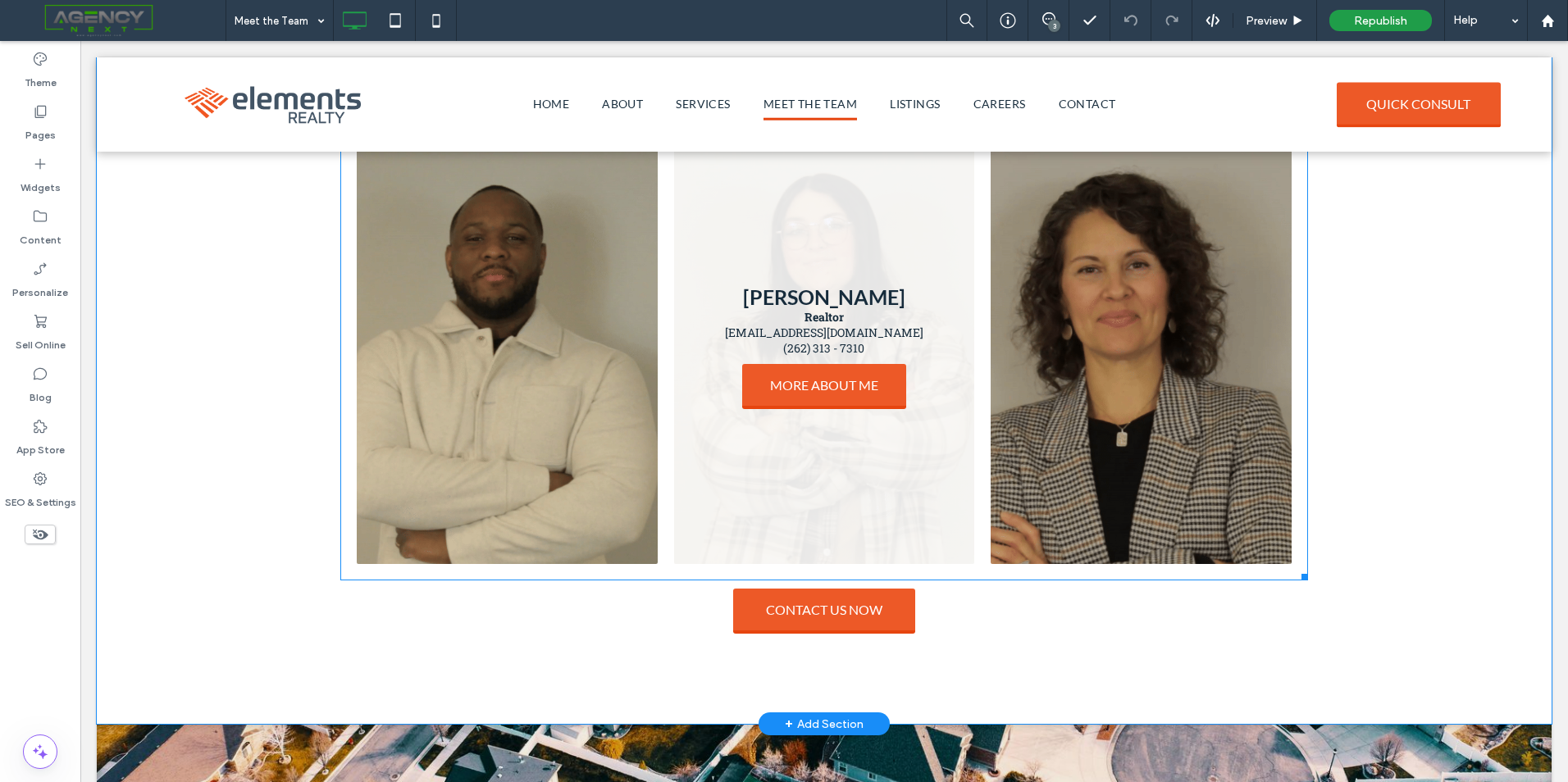
click at [888, 326] on link at bounding box center [825, 350] width 301 height 427
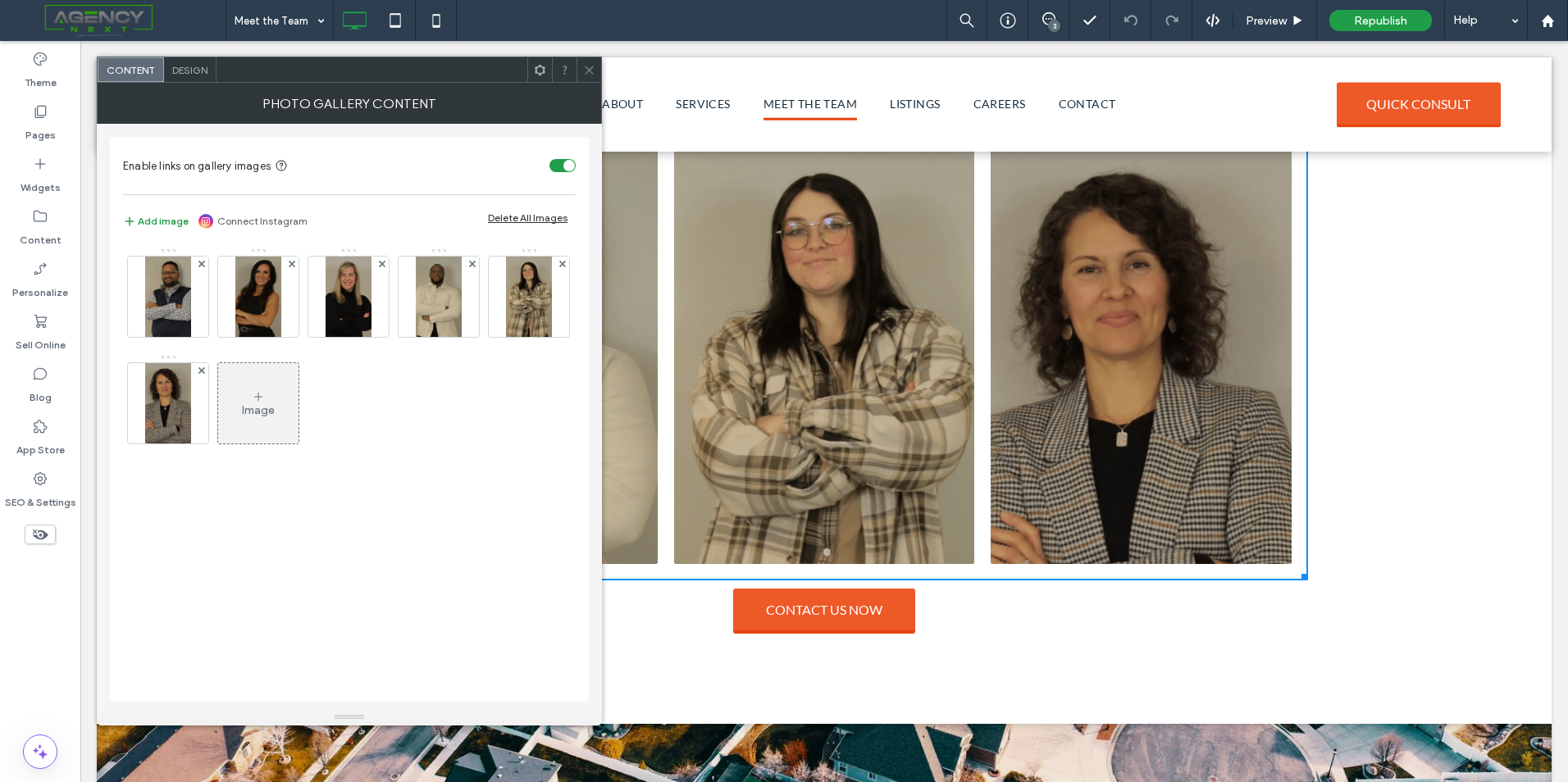
click at [283, 424] on div "Image" at bounding box center [258, 403] width 80 height 77
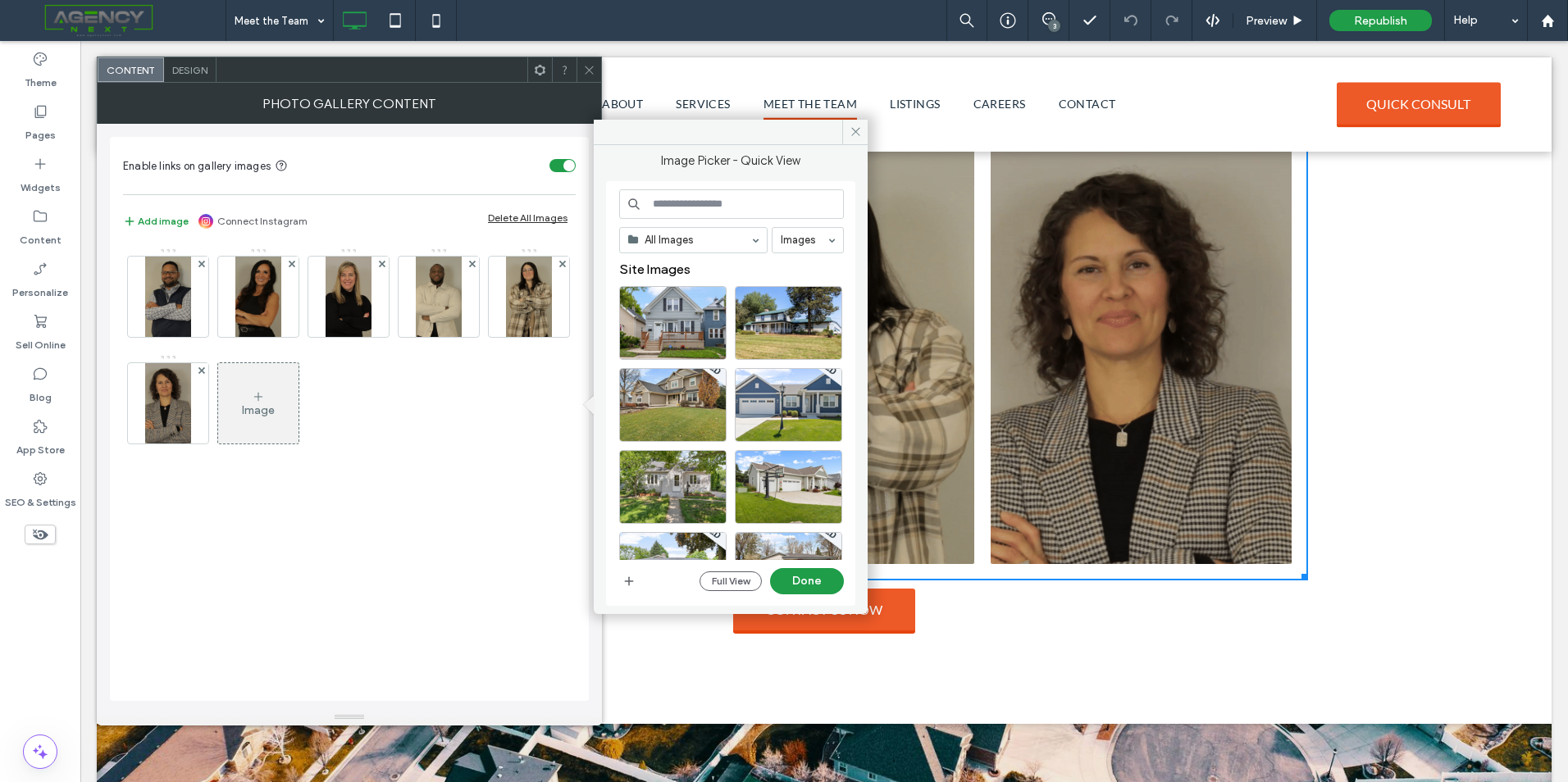
click at [283, 424] on div "Image" at bounding box center [258, 403] width 80 height 77
click at [851, 131] on icon at bounding box center [855, 131] width 12 height 12
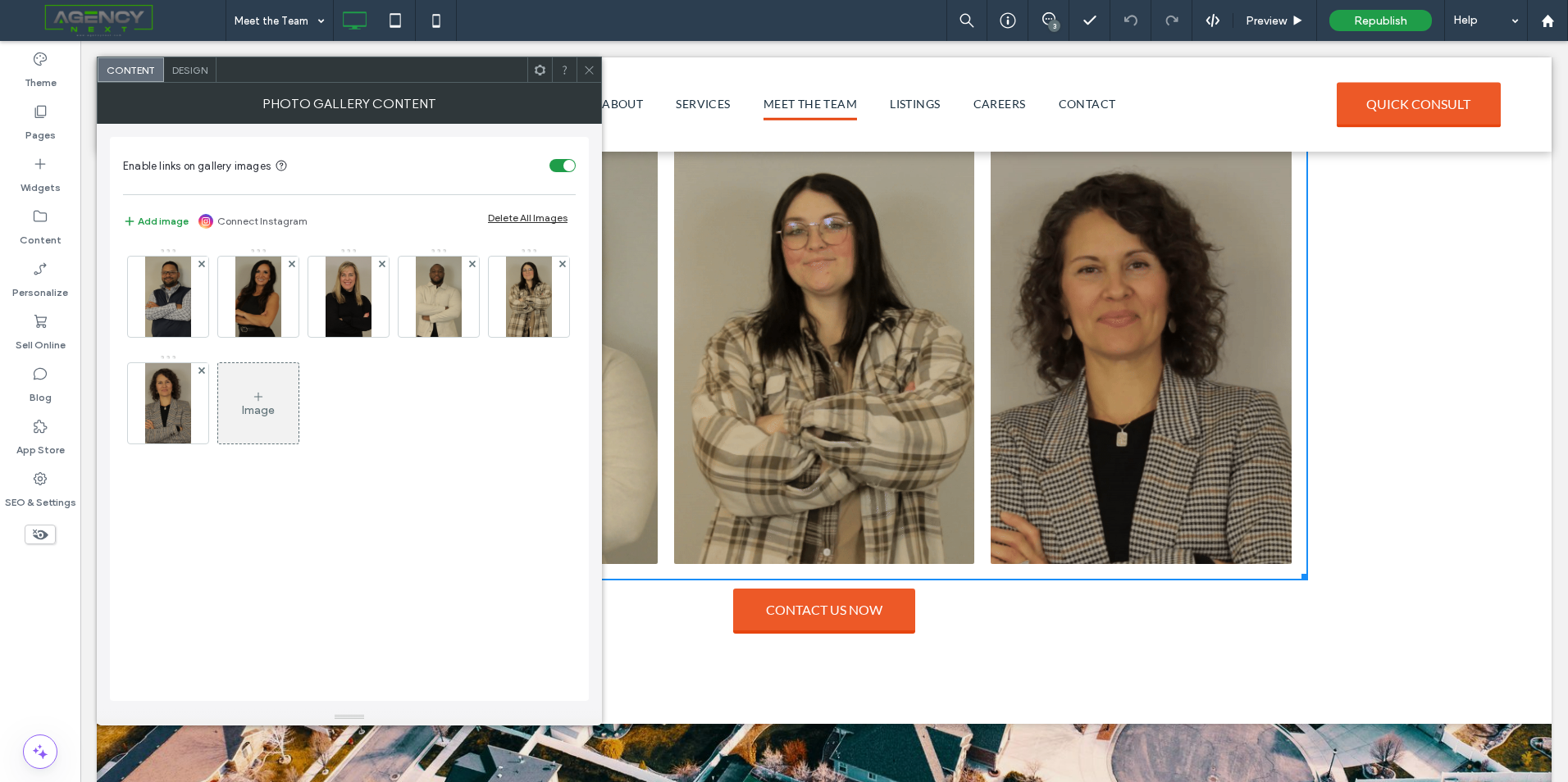
click at [269, 422] on div "Image" at bounding box center [258, 403] width 80 height 77
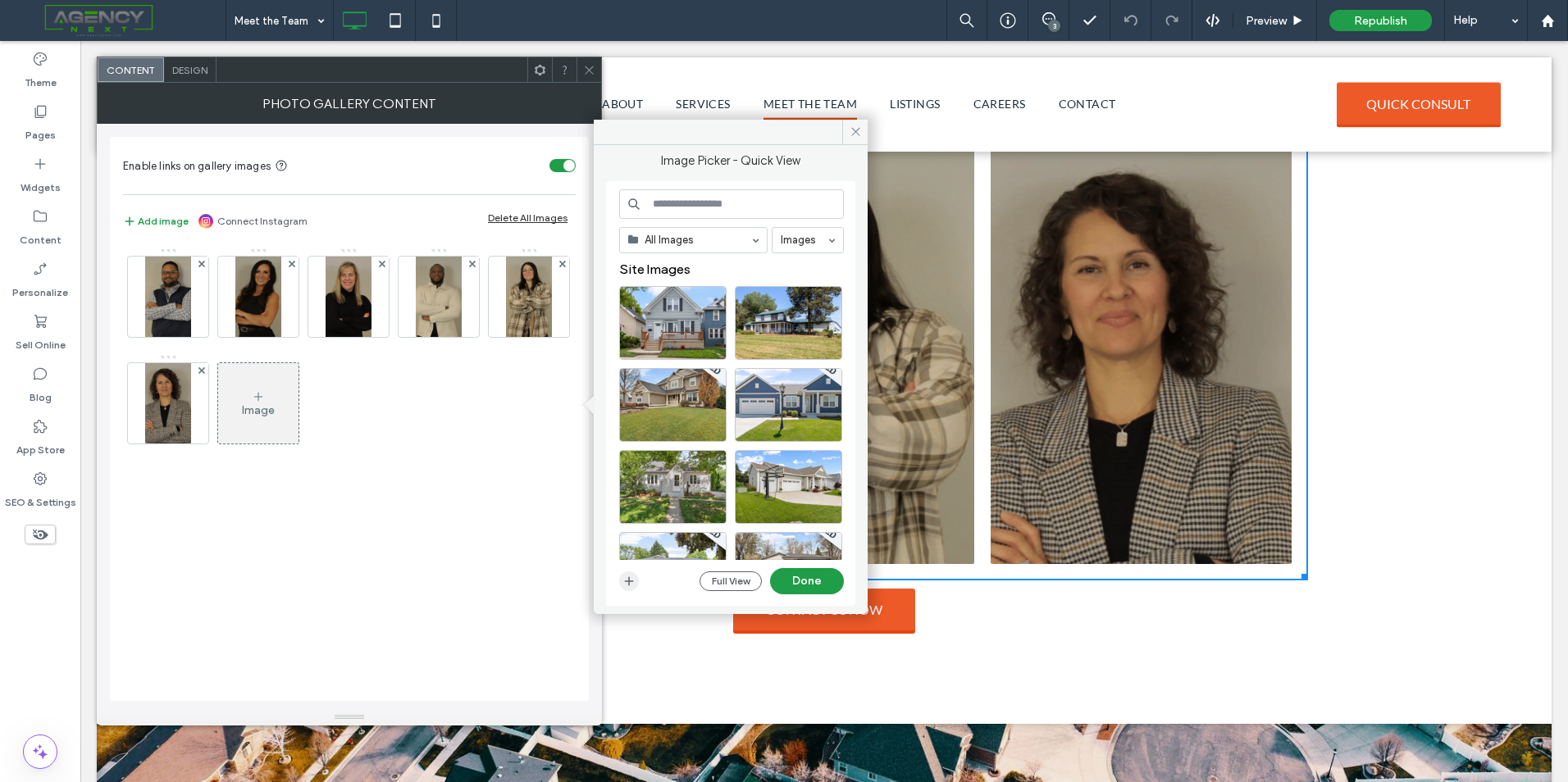
click at [628, 587] on icon "button" at bounding box center [629, 581] width 13 height 13
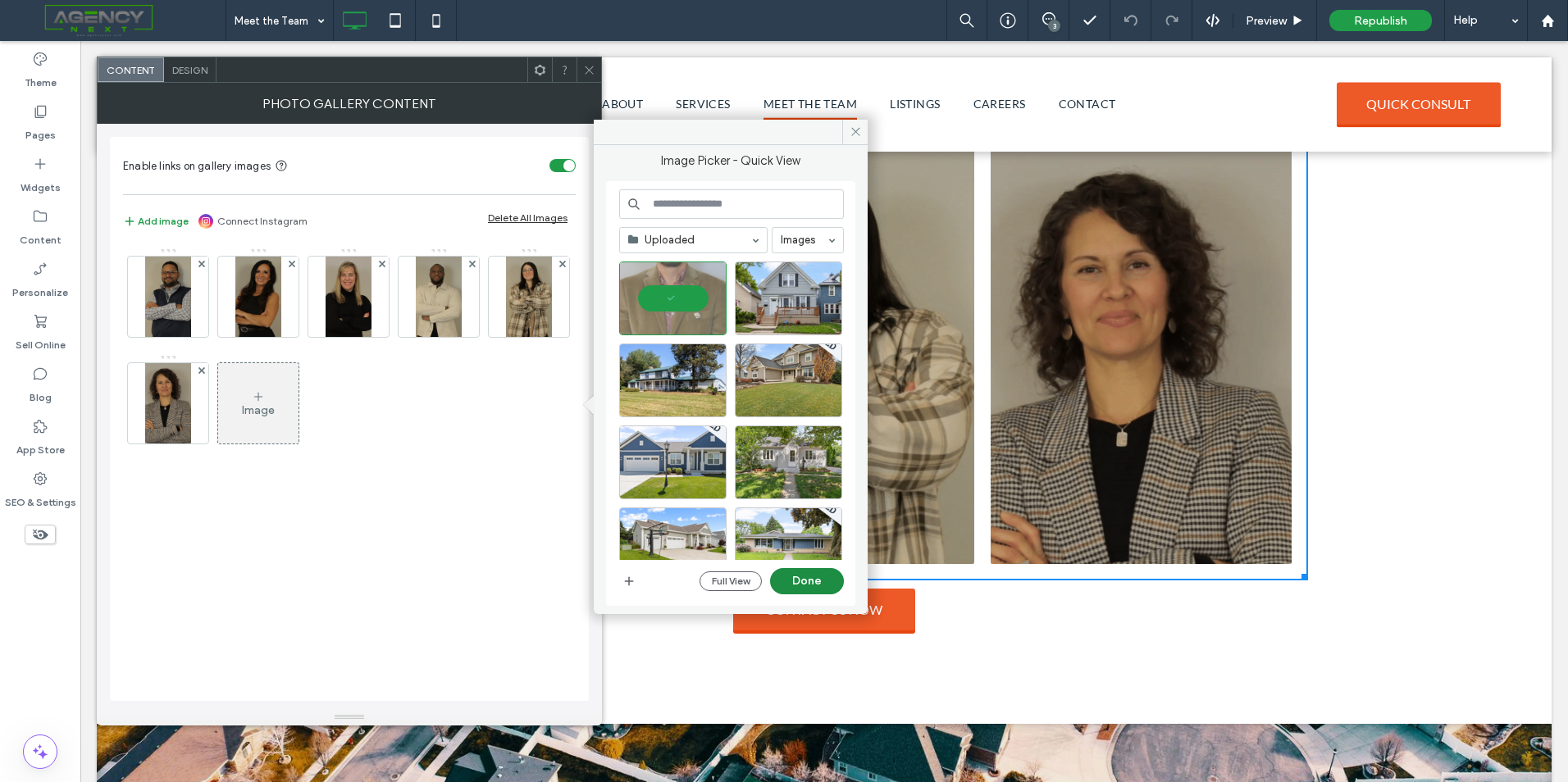
click at [799, 581] on button "Done" at bounding box center [807, 581] width 74 height 26
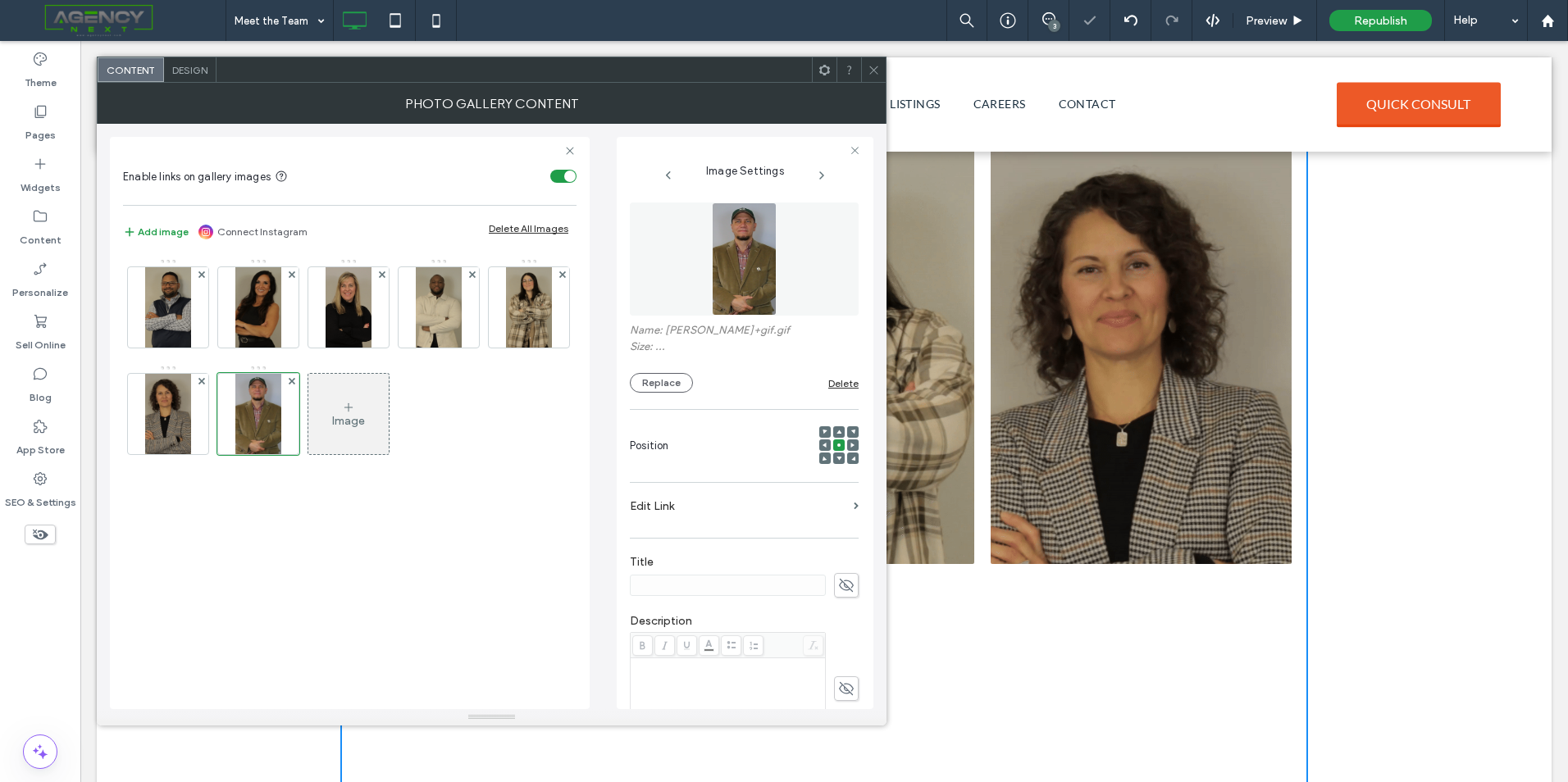
scroll to position [1124, 0]
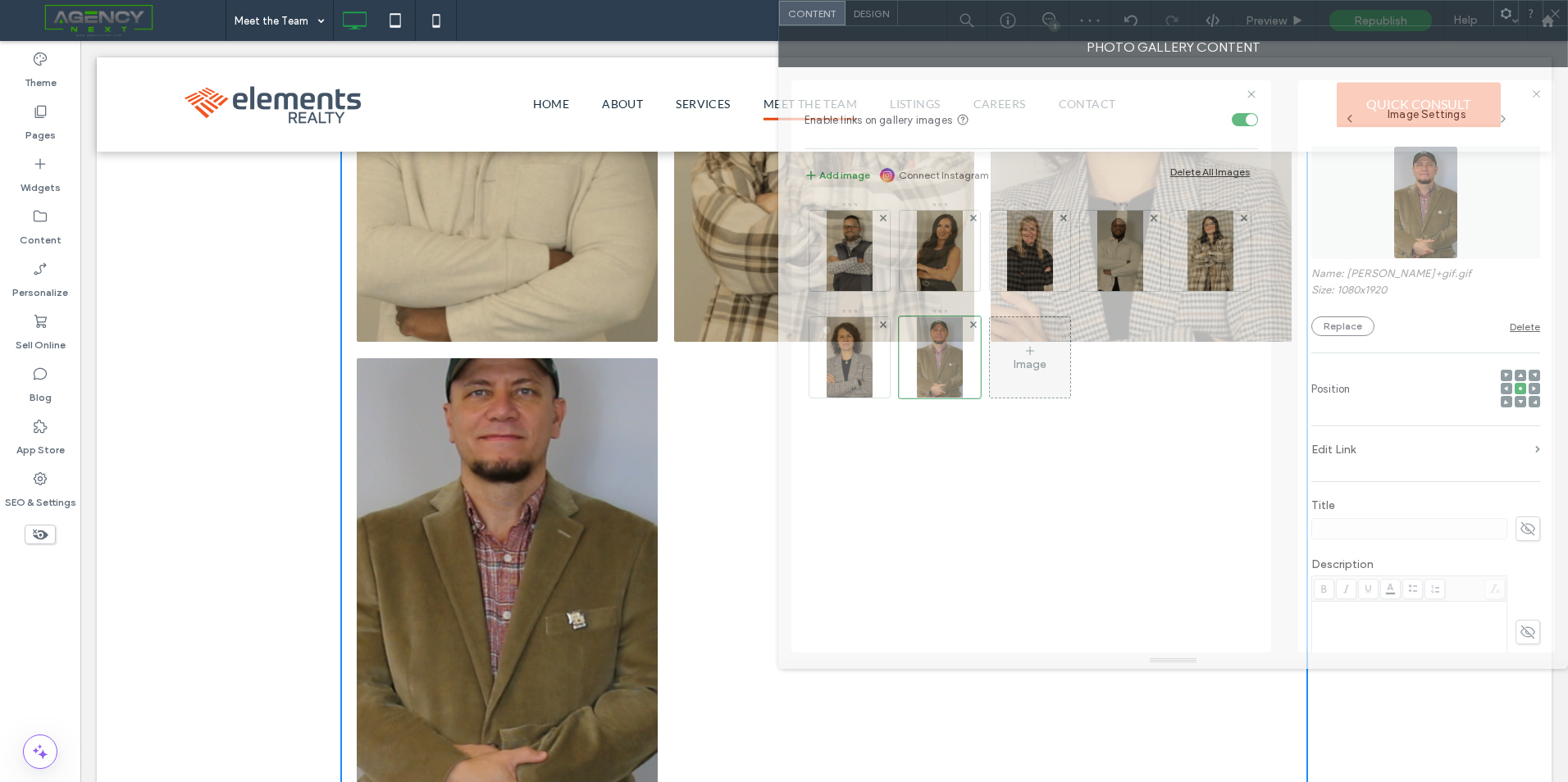
drag, startPoint x: 654, startPoint y: 81, endPoint x: 1433, endPoint y: 20, distance: 781.4
click at [1435, 18] on div at bounding box center [1195, 13] width 595 height 25
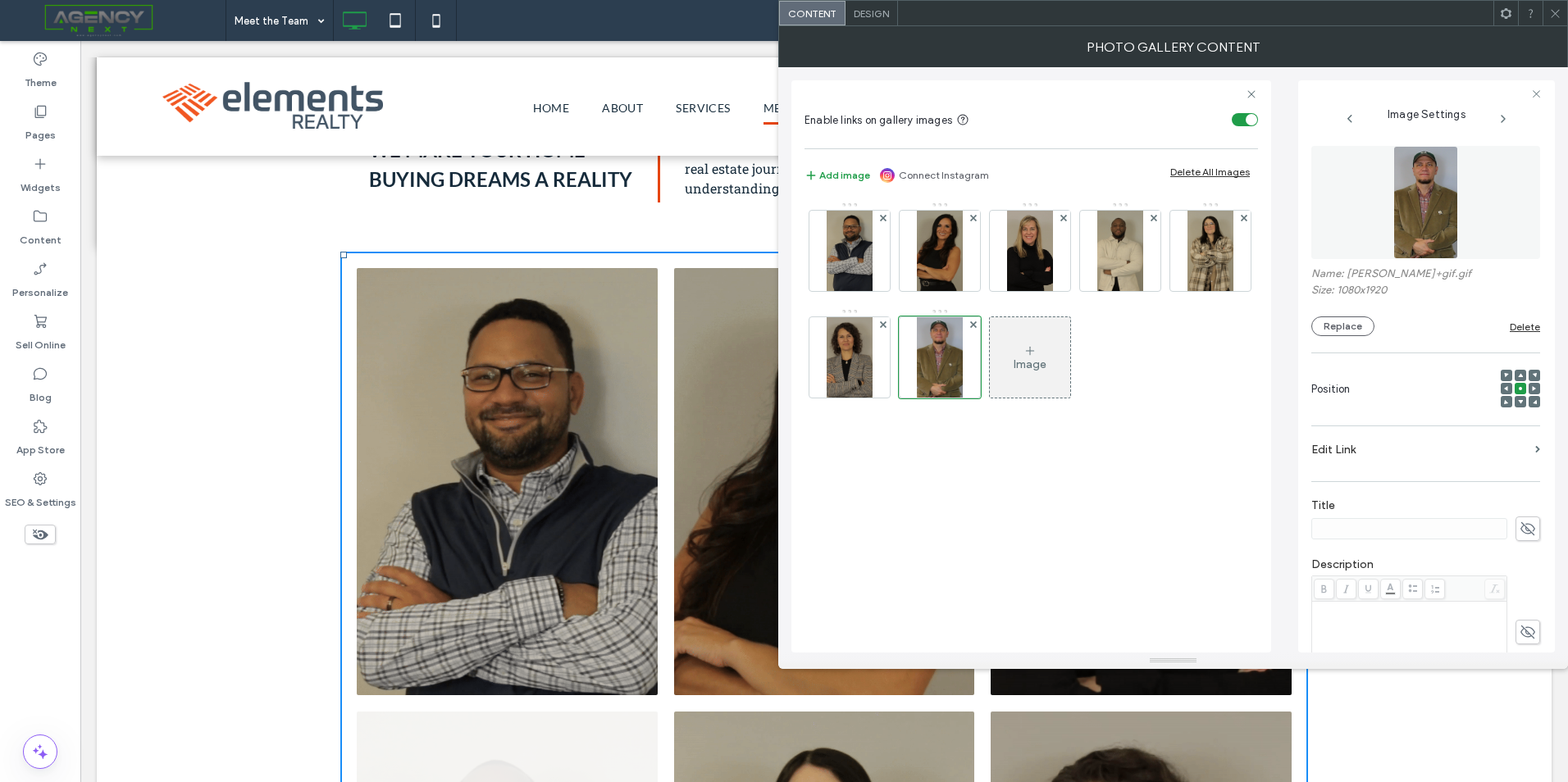
scroll to position [58, 0]
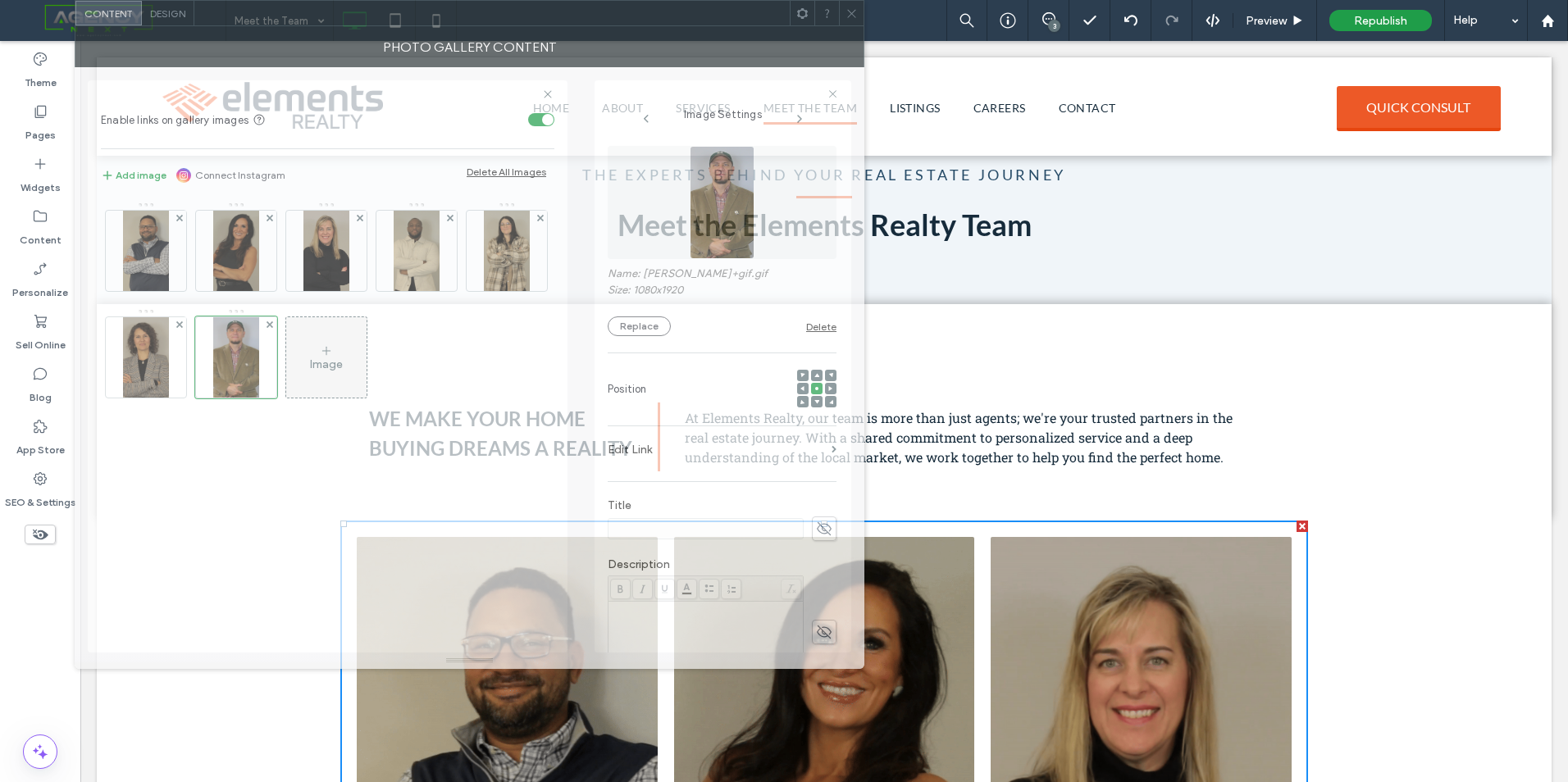
drag, startPoint x: 1316, startPoint y: 18, endPoint x: 572, endPoint y: -50, distance: 747.1
click at [572, 0] on html ".wqwq-1{fill:#231f20;} .cls-1q, .cls-2q { fill-rule: evenodd; } .cls-2q { fill:…" at bounding box center [784, 391] width 1568 height 782
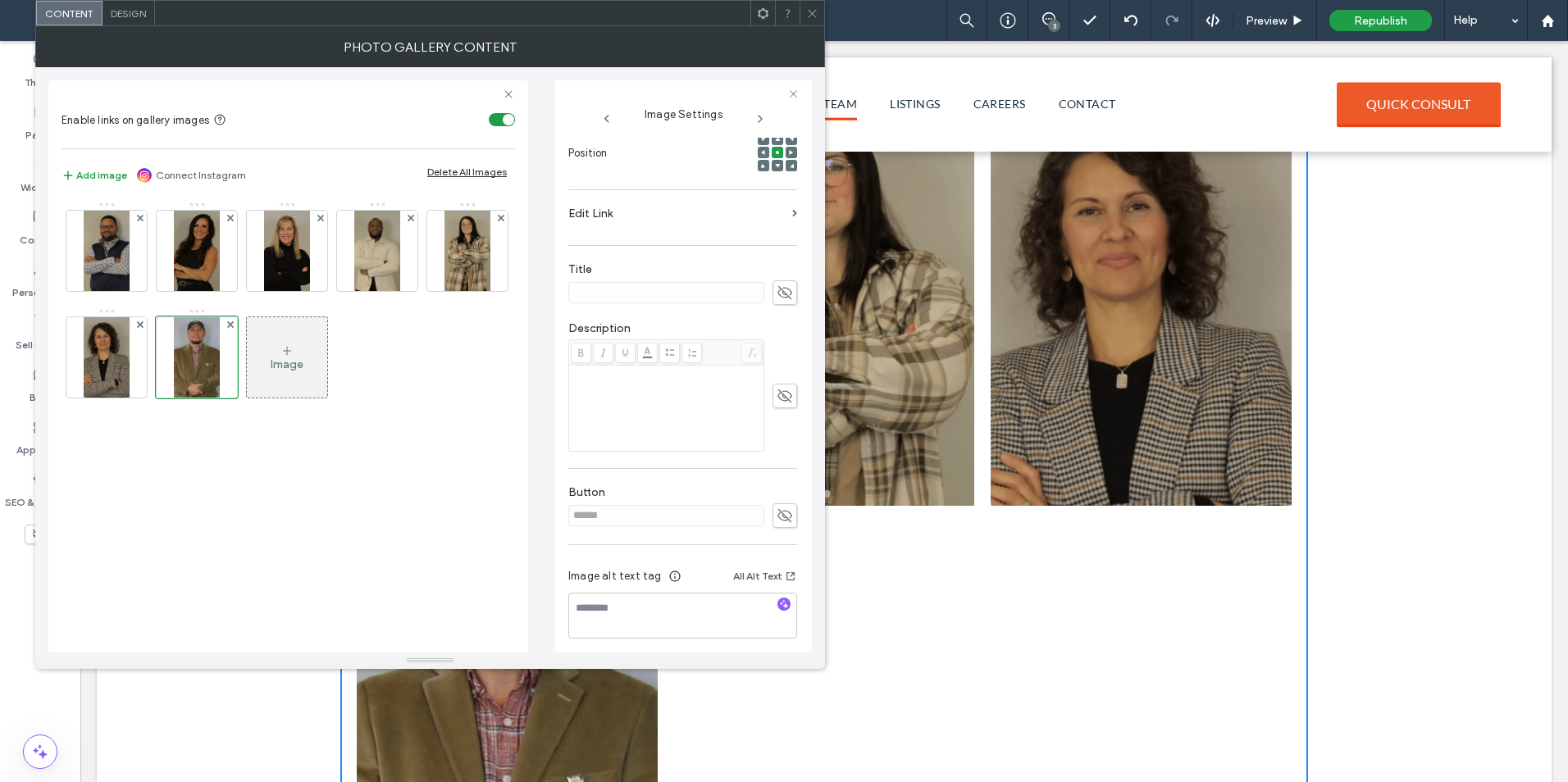
scroll to position [243, 0]
click at [809, 12] on icon at bounding box center [812, 13] width 12 height 12
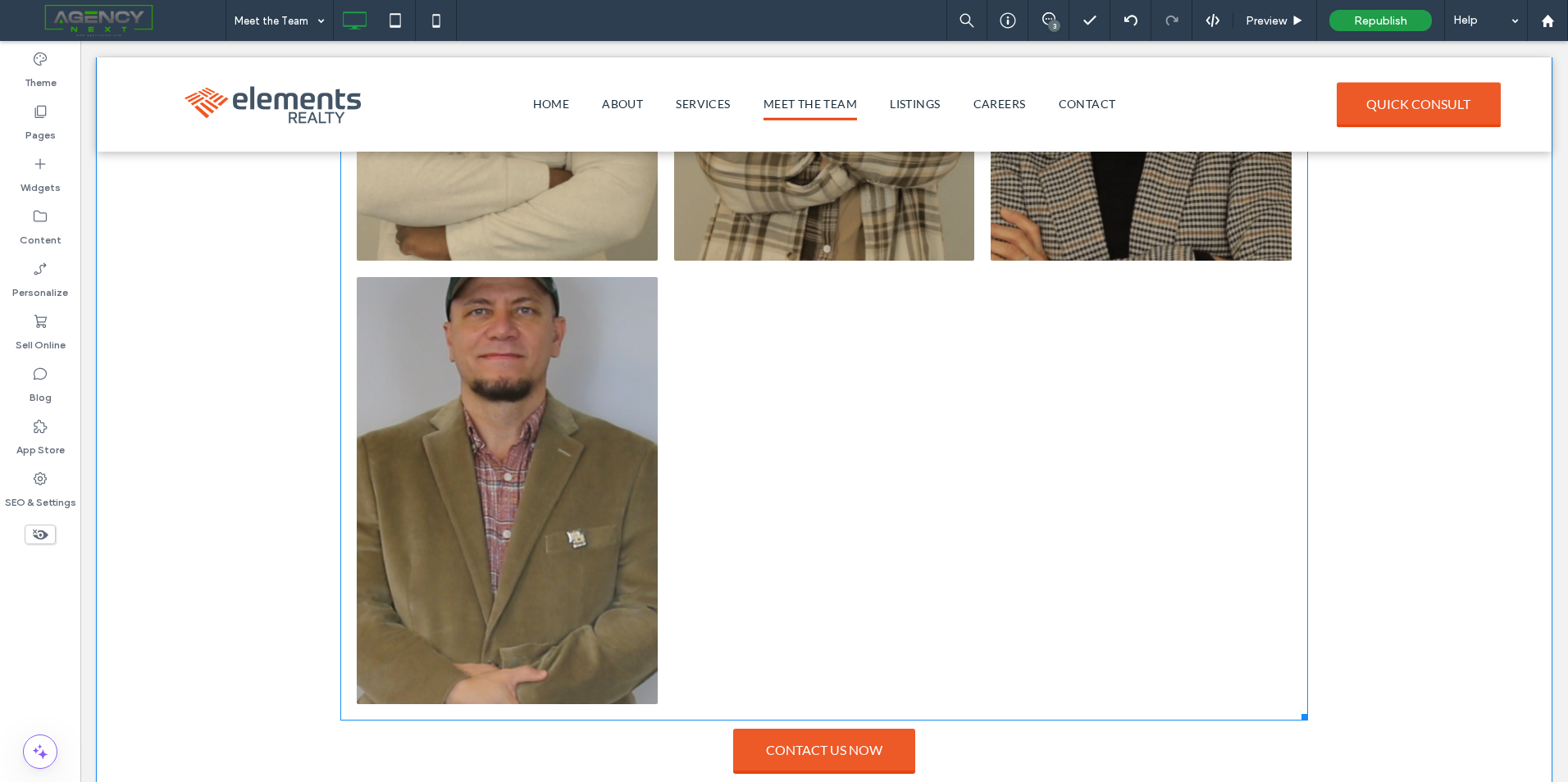
scroll to position [1206, 0]
click at [506, 544] on link at bounding box center [508, 490] width 301 height 427
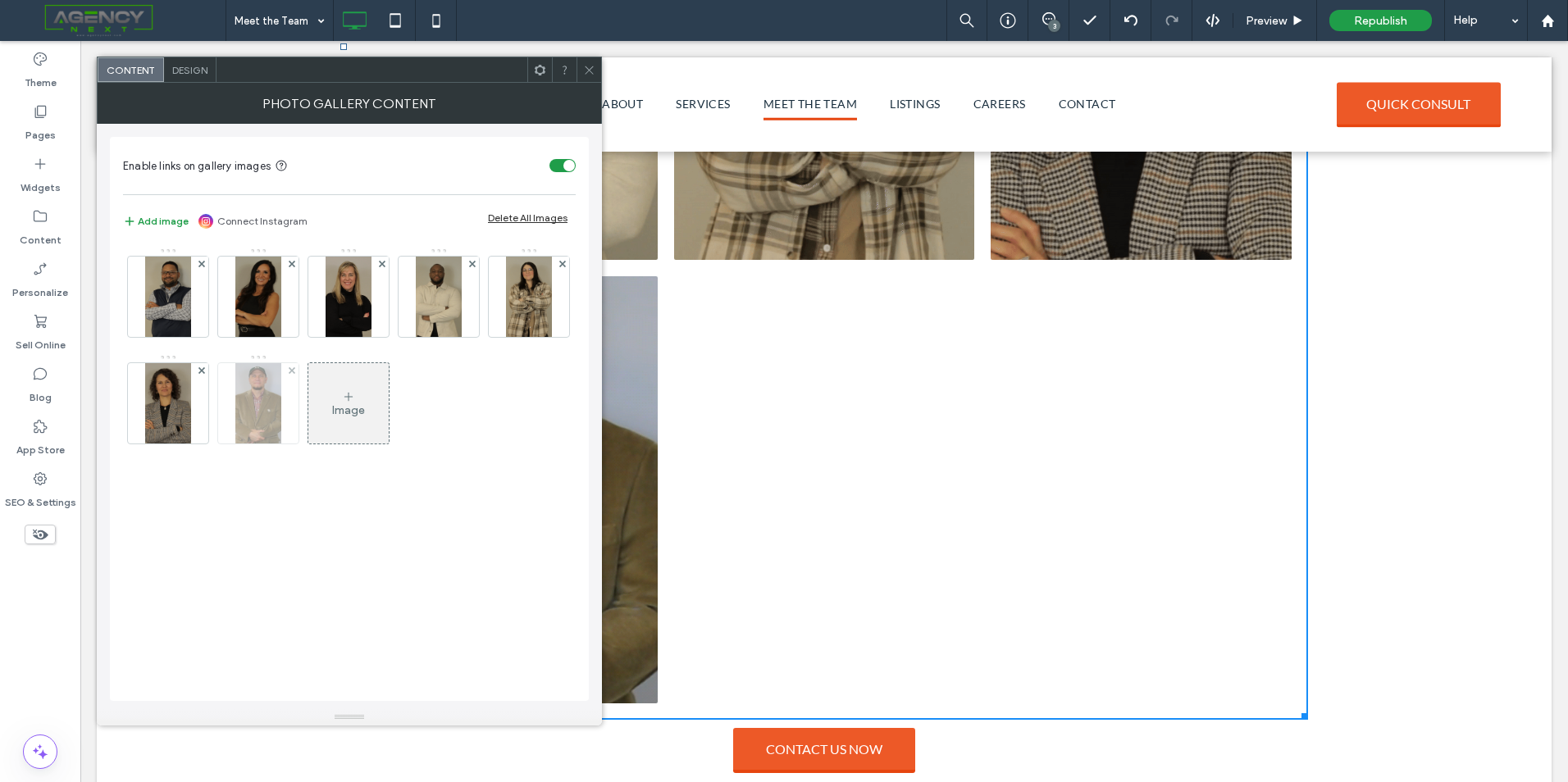
click at [253, 427] on img at bounding box center [258, 403] width 45 height 80
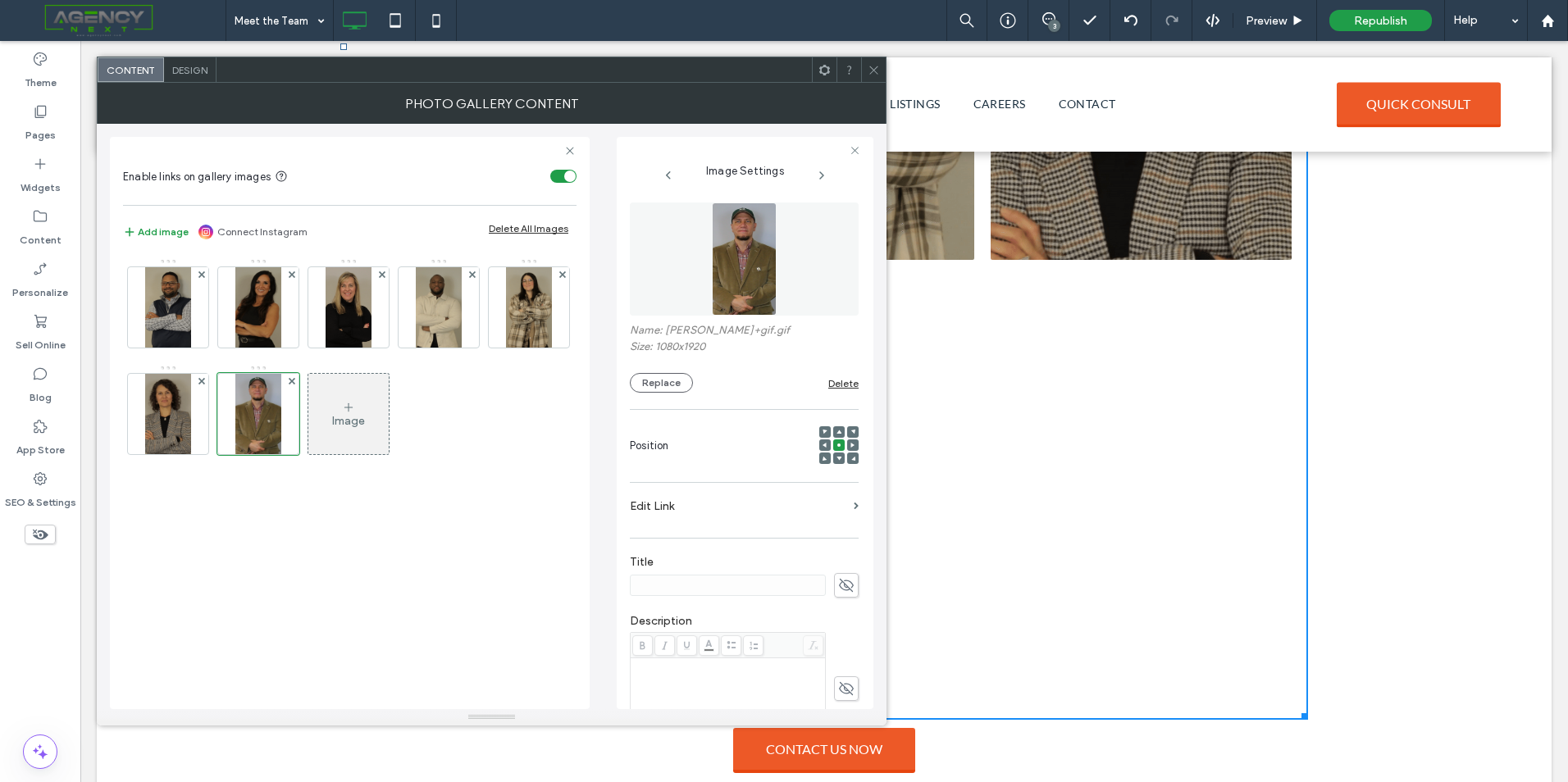
click at [839, 588] on use at bounding box center [846, 585] width 15 height 13
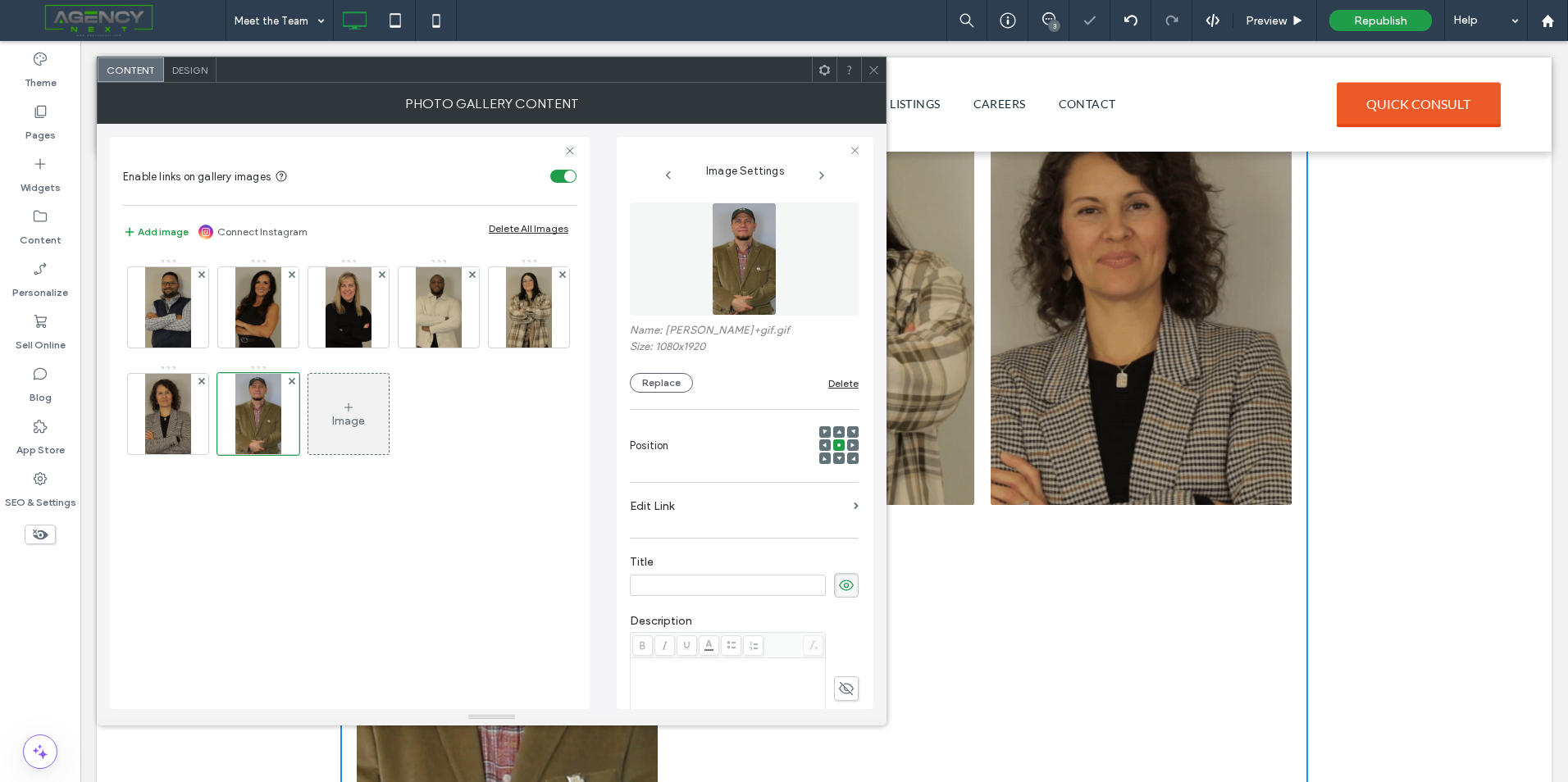
scroll to position [960, 0]
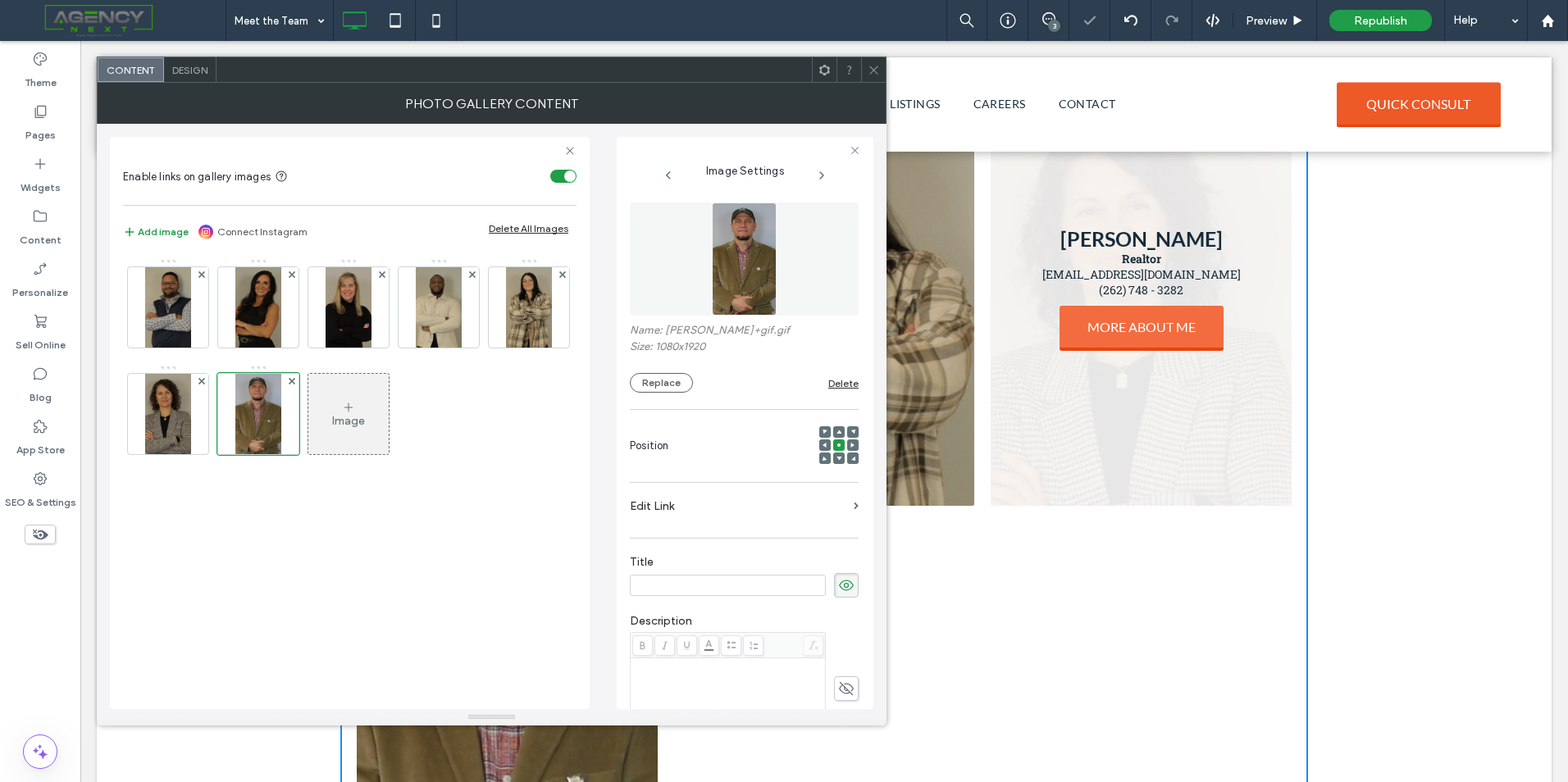
click at [1127, 335] on span "MORE ABOUT ME" at bounding box center [1141, 326] width 141 height 32
click at [1088, 397] on link at bounding box center [1142, 292] width 301 height 427
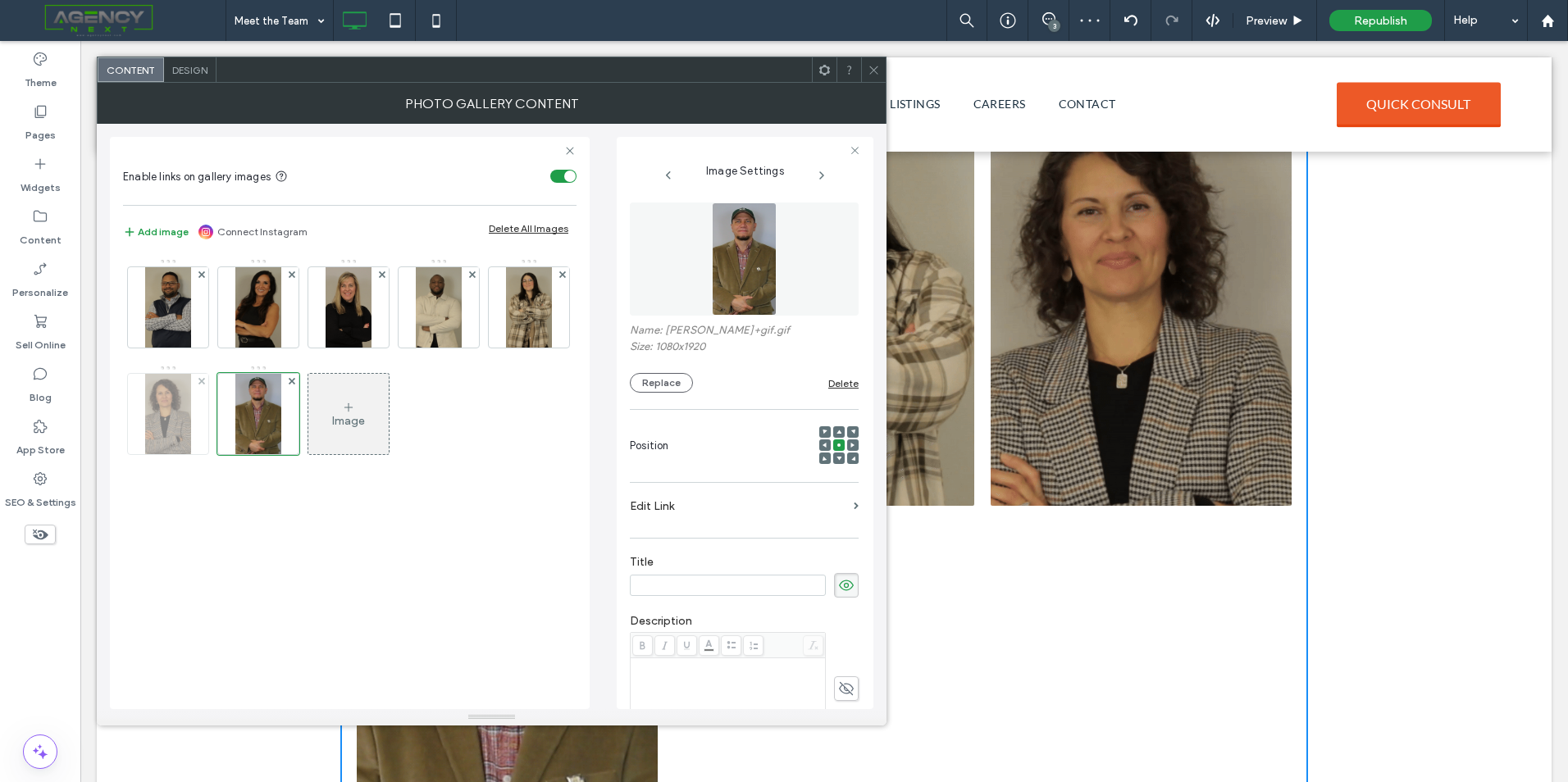
click at [170, 407] on img at bounding box center [167, 413] width 45 height 80
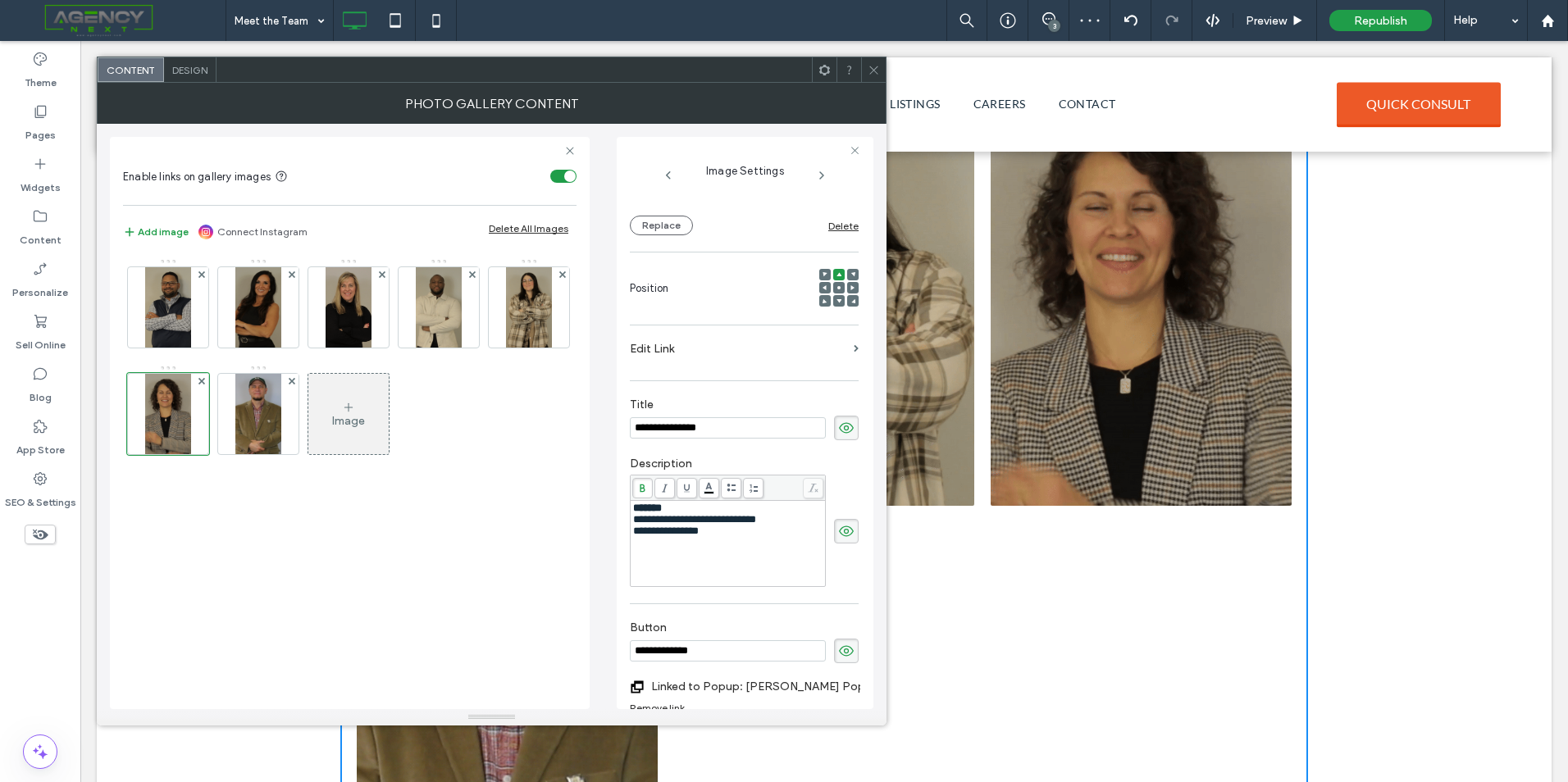
scroll to position [164, 0]
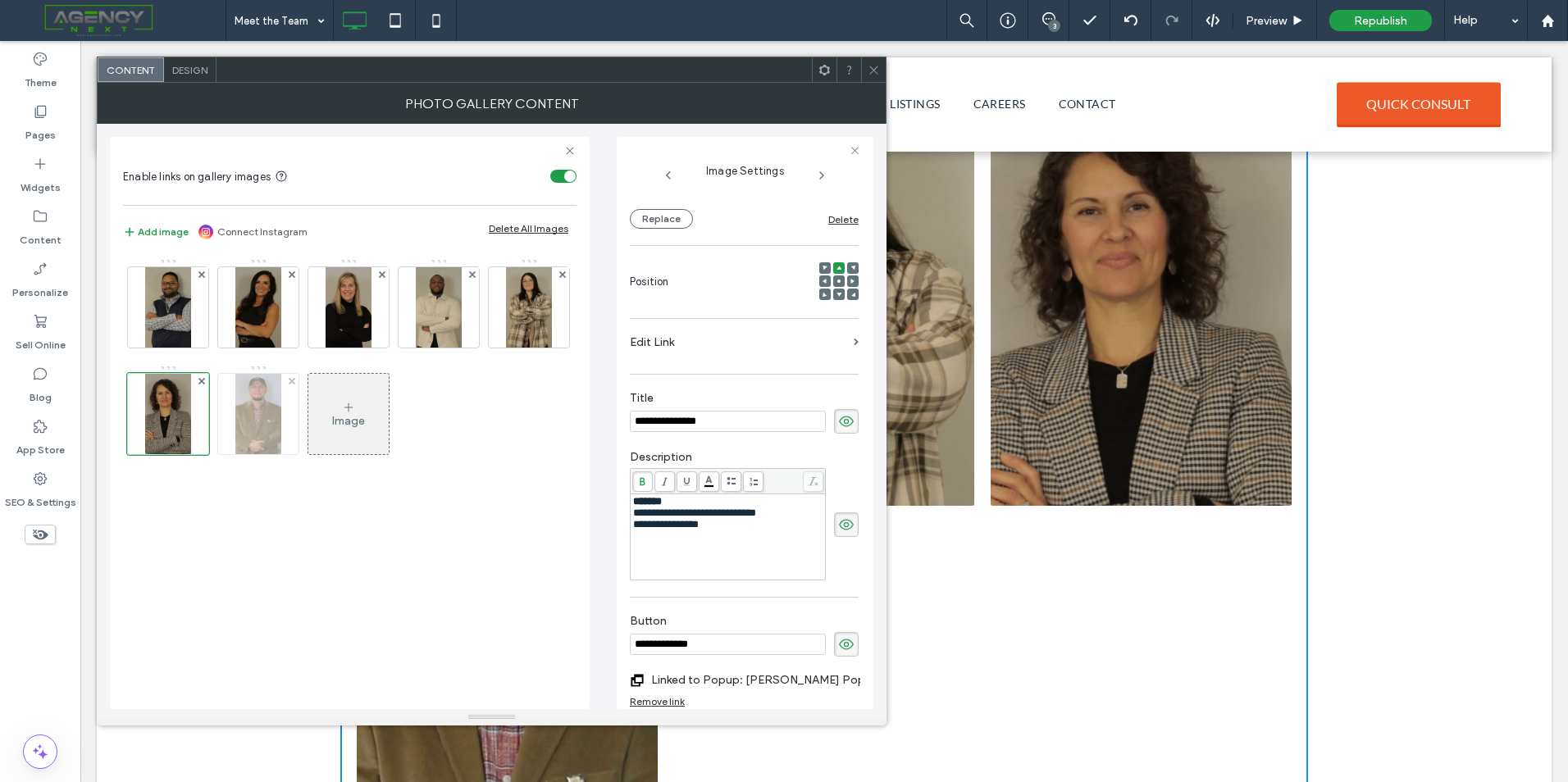
click at [274, 424] on img at bounding box center [258, 413] width 45 height 80
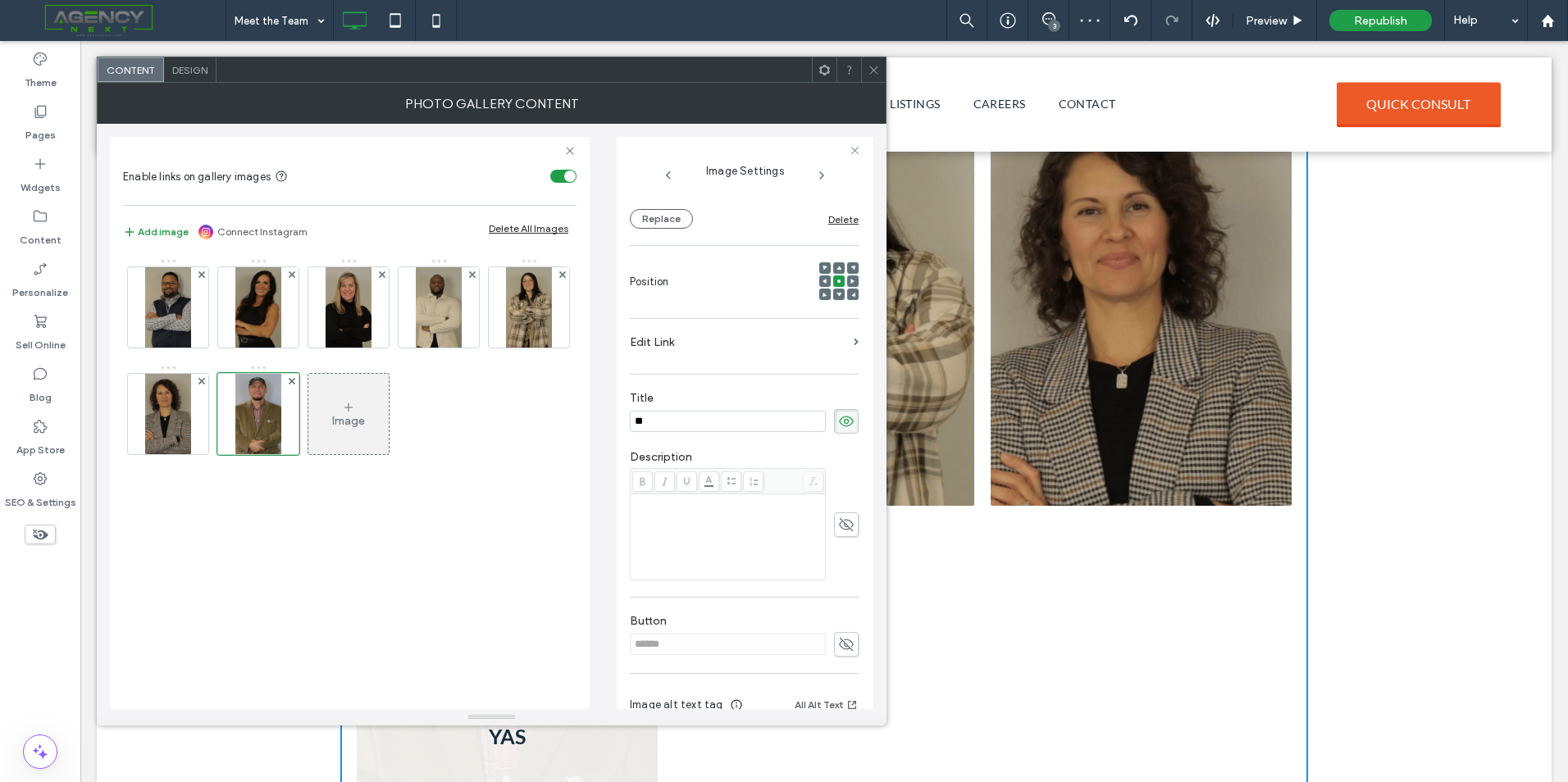
type input "*"
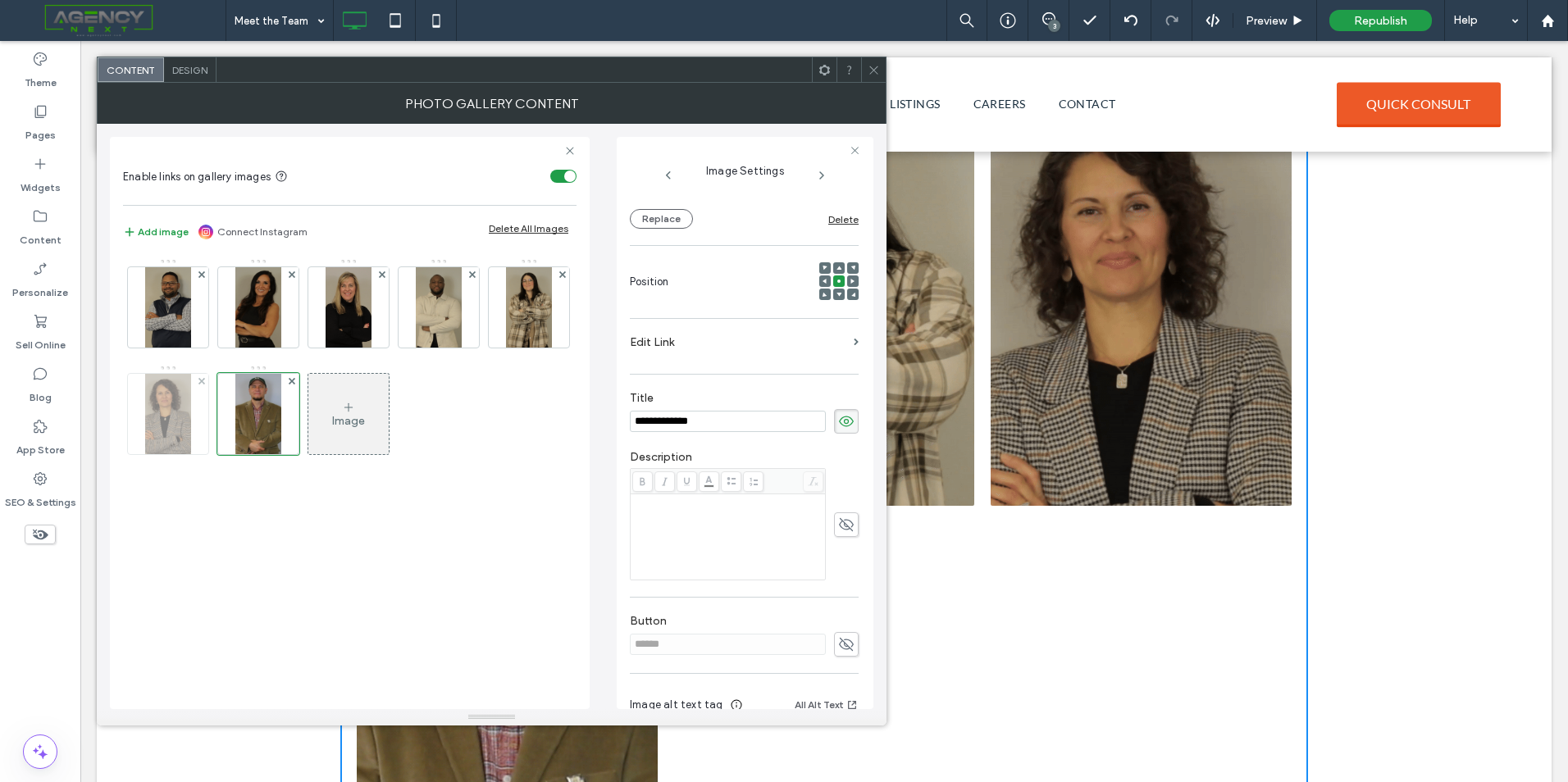
type input "**********"
click at [167, 409] on img at bounding box center [167, 413] width 45 height 80
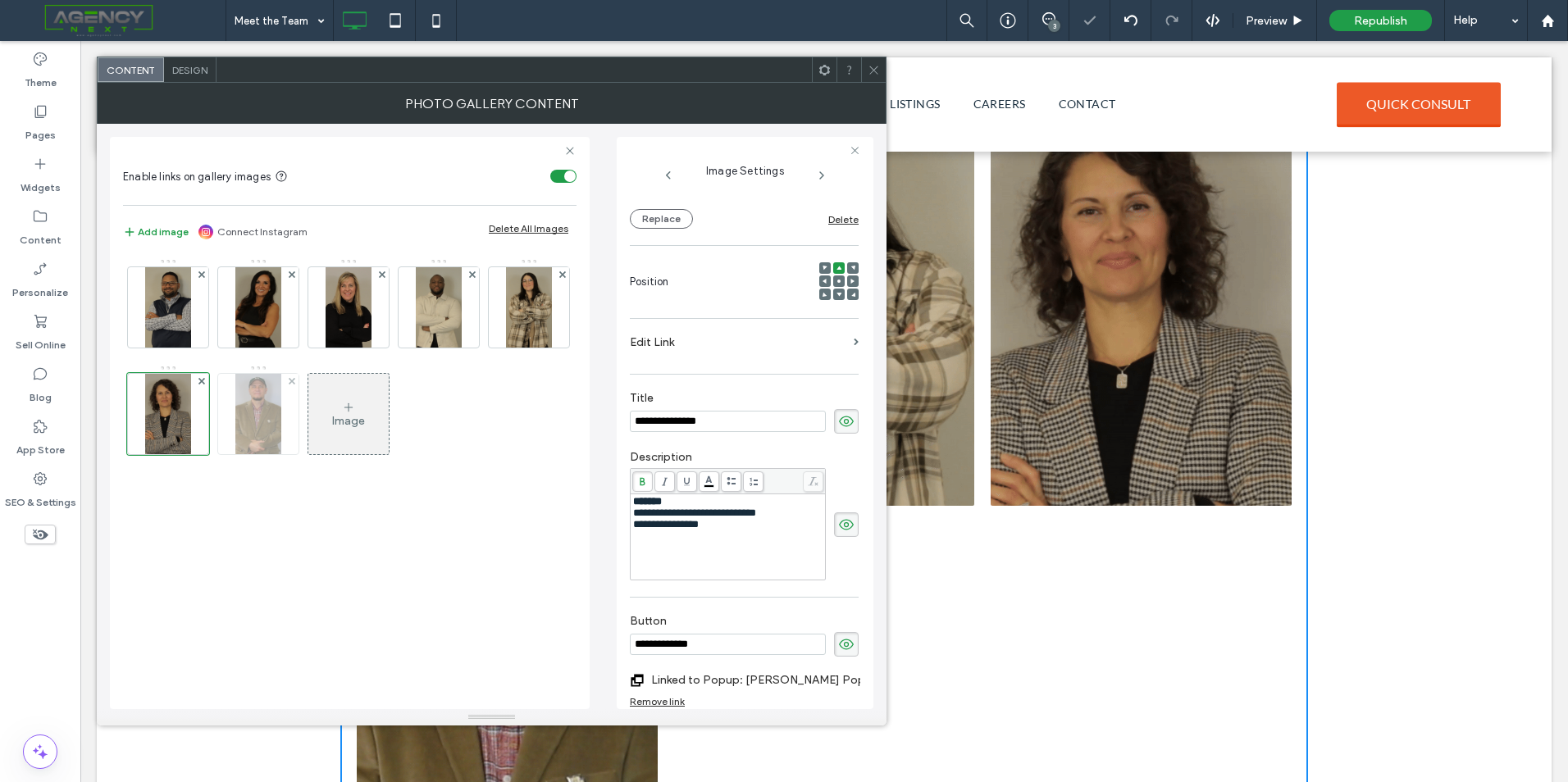
click at [233, 440] on div at bounding box center [258, 413] width 80 height 80
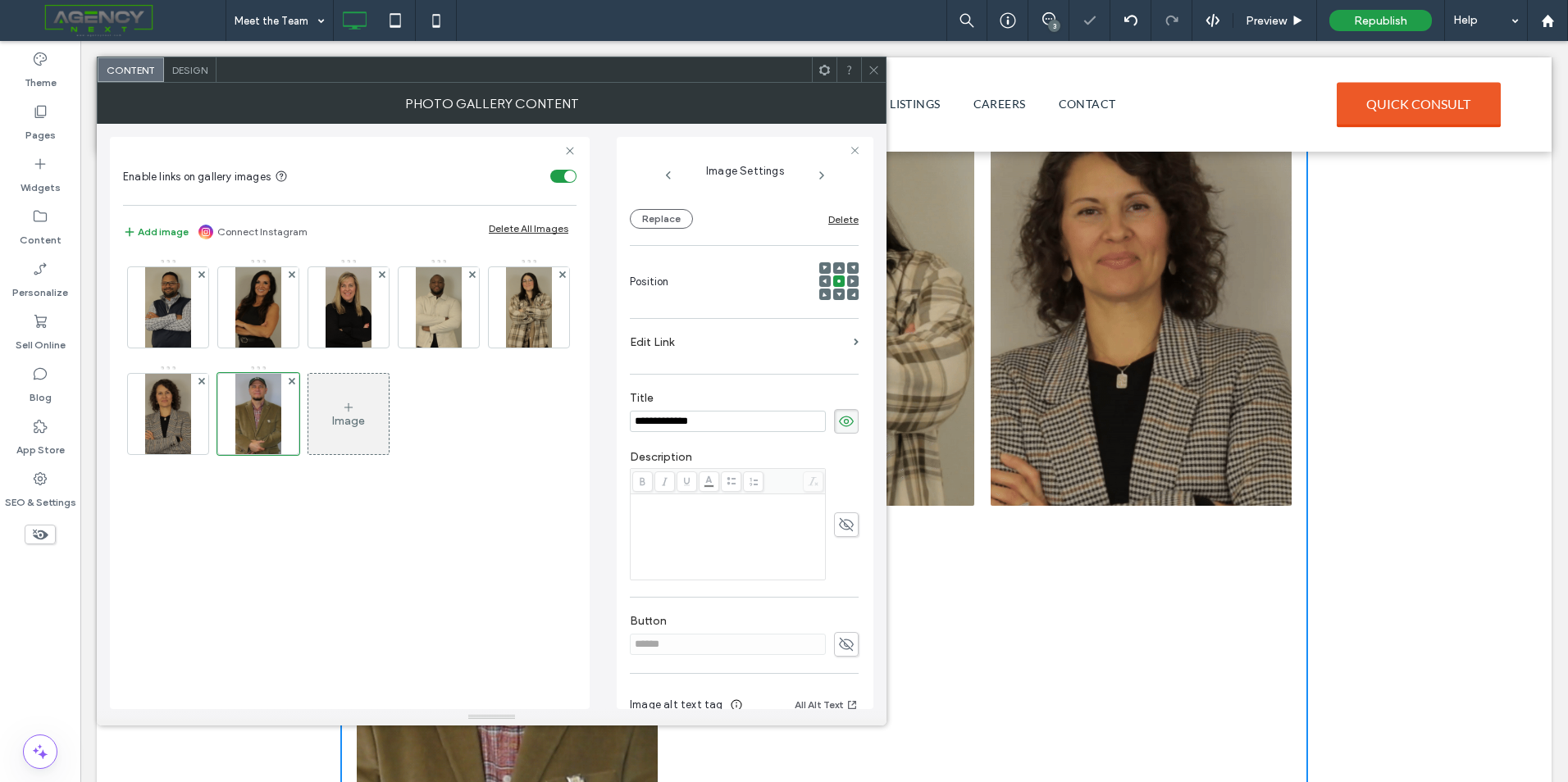
click at [839, 520] on use at bounding box center [846, 524] width 15 height 13
click at [692, 512] on div "Rich Text Editor" at bounding box center [729, 537] width 190 height 82
click at [679, 519] on div "Rich Text Editor" at bounding box center [729, 537] width 190 height 82
click at [720, 514] on div "Rich Text Editor" at bounding box center [729, 537] width 190 height 82
click at [728, 523] on div "Rich Text Editor" at bounding box center [729, 537] width 190 height 82
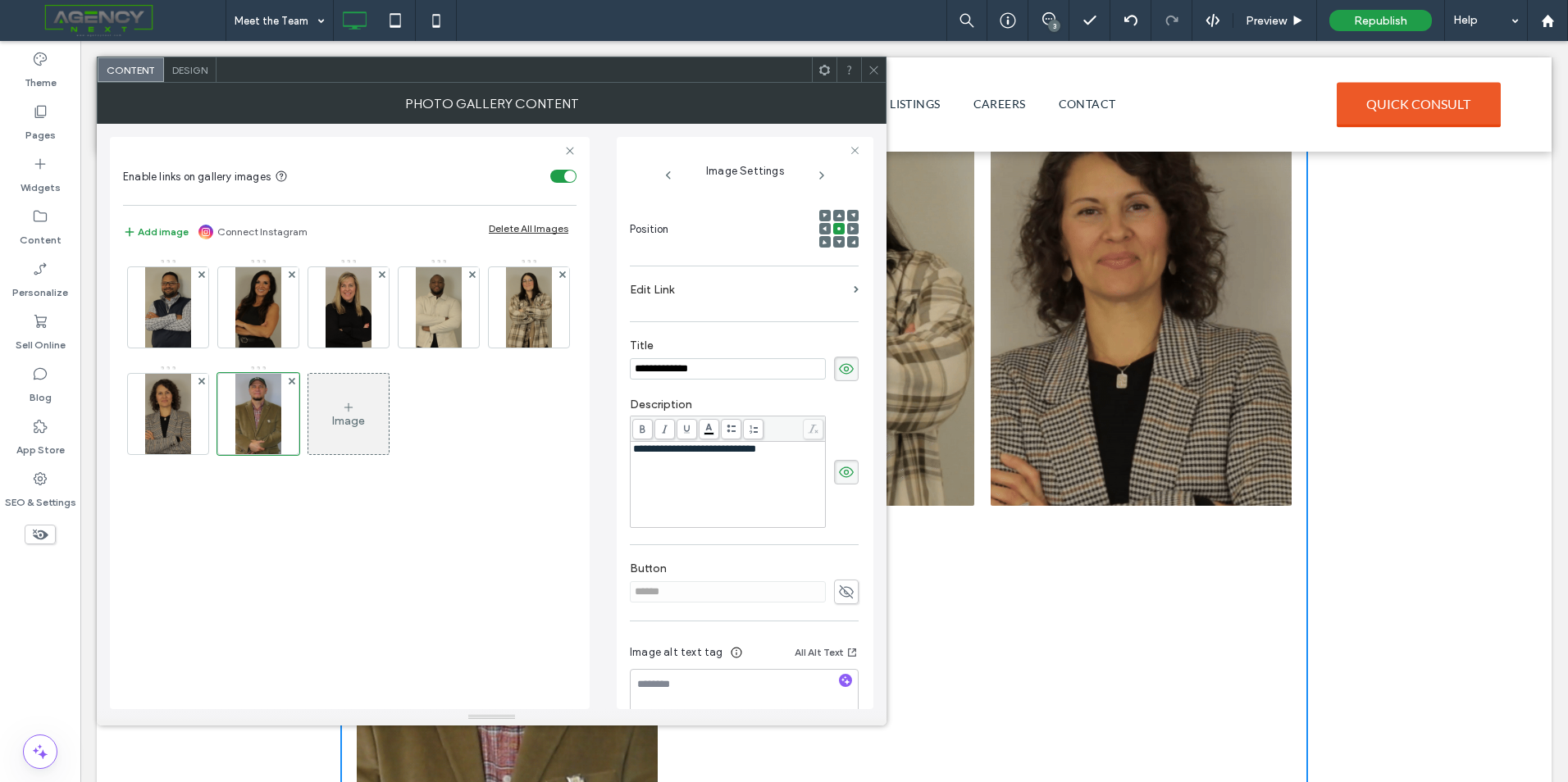
scroll to position [243, 0]
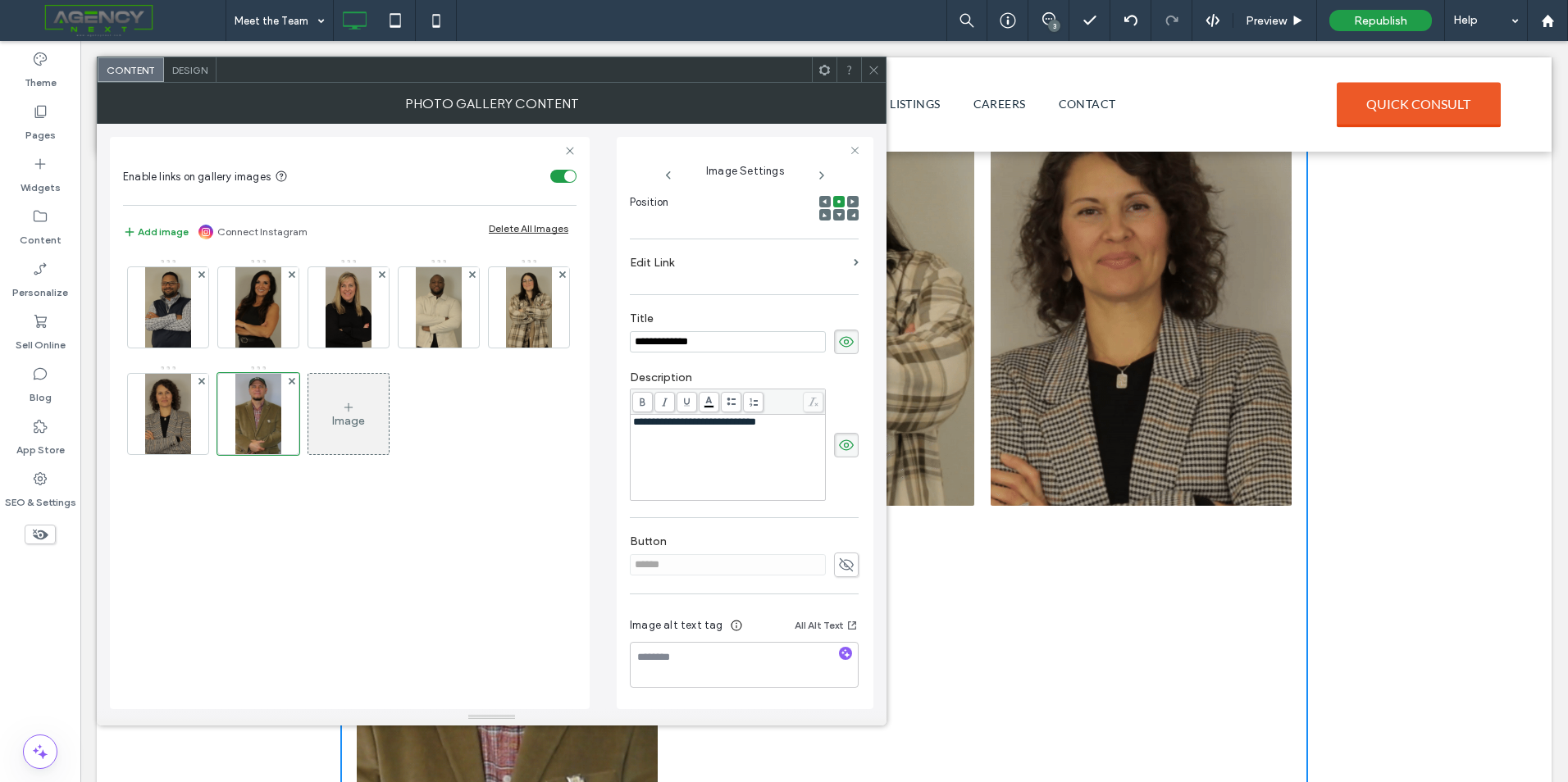
click at [839, 560] on use at bounding box center [846, 565] width 15 height 13
drag, startPoint x: 694, startPoint y: 564, endPoint x: 584, endPoint y: 562, distance: 110.0
click at [584, 562] on div "**********" at bounding box center [492, 416] width 764 height 585
type input "**********"
click at [853, 601] on span at bounding box center [855, 601] width 5 height 7
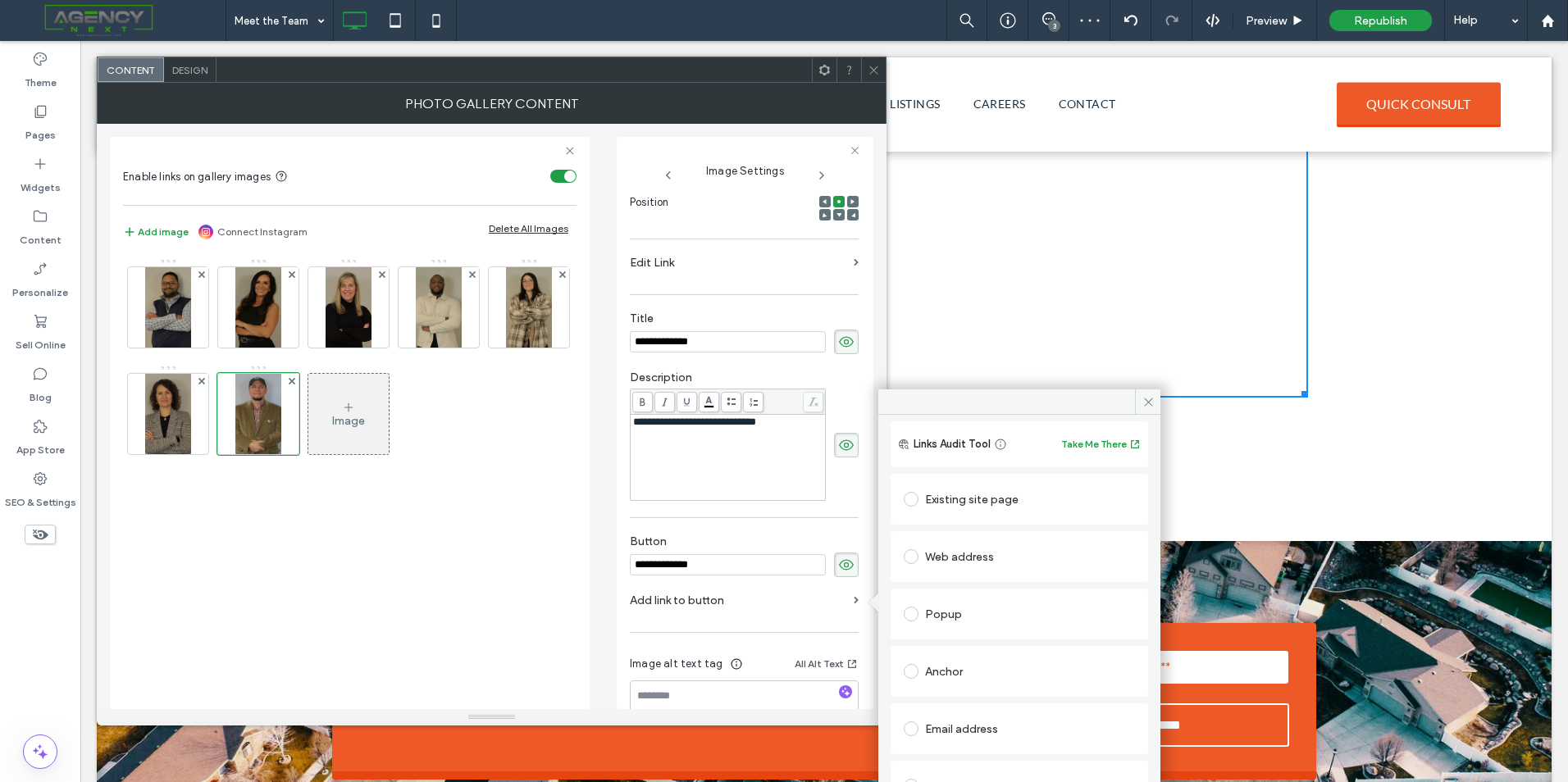
scroll to position [1534, 0]
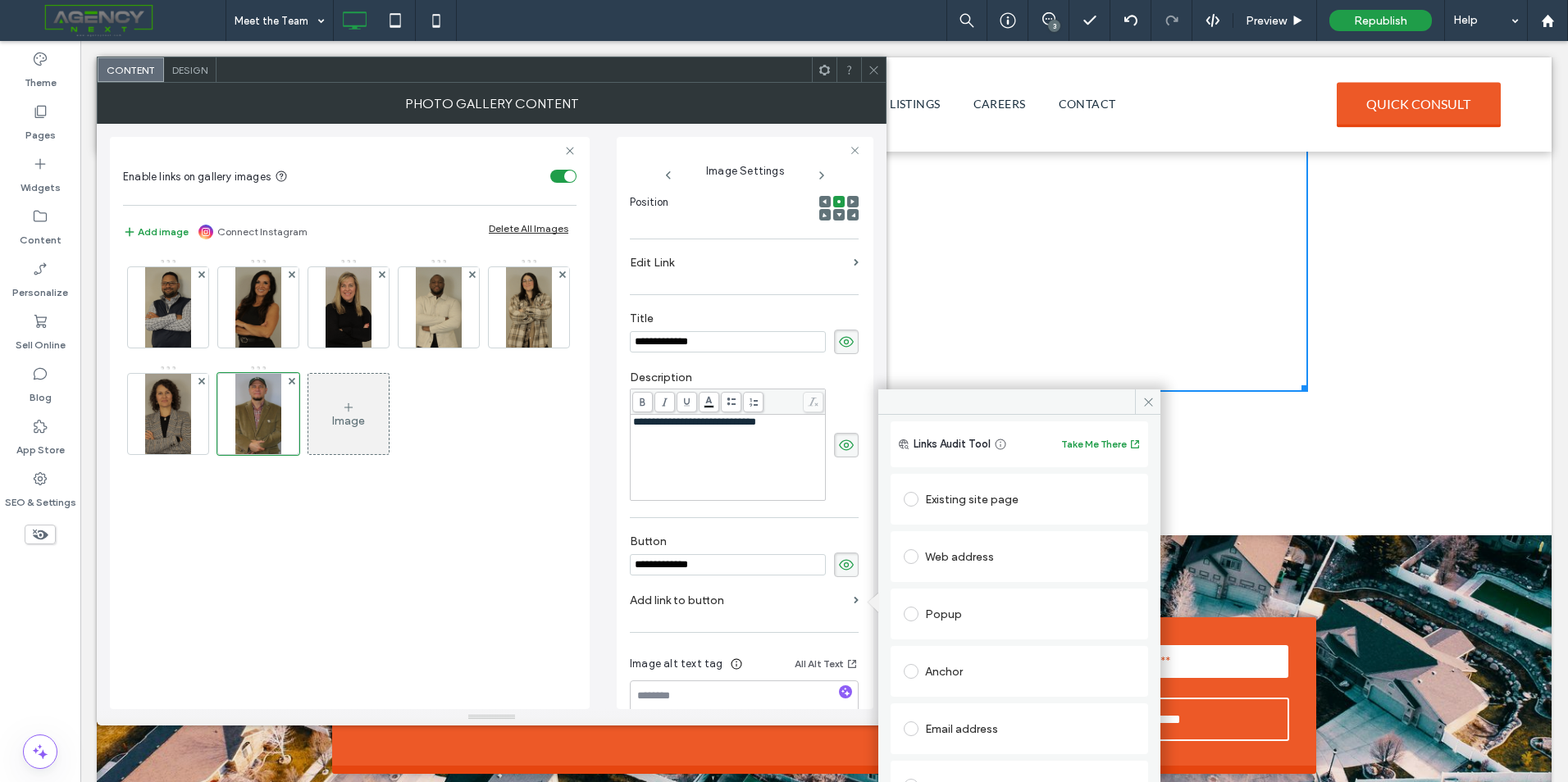
drag, startPoint x: 1158, startPoint y: 496, endPoint x: 1082, endPoint y: 593, distance: 123.2
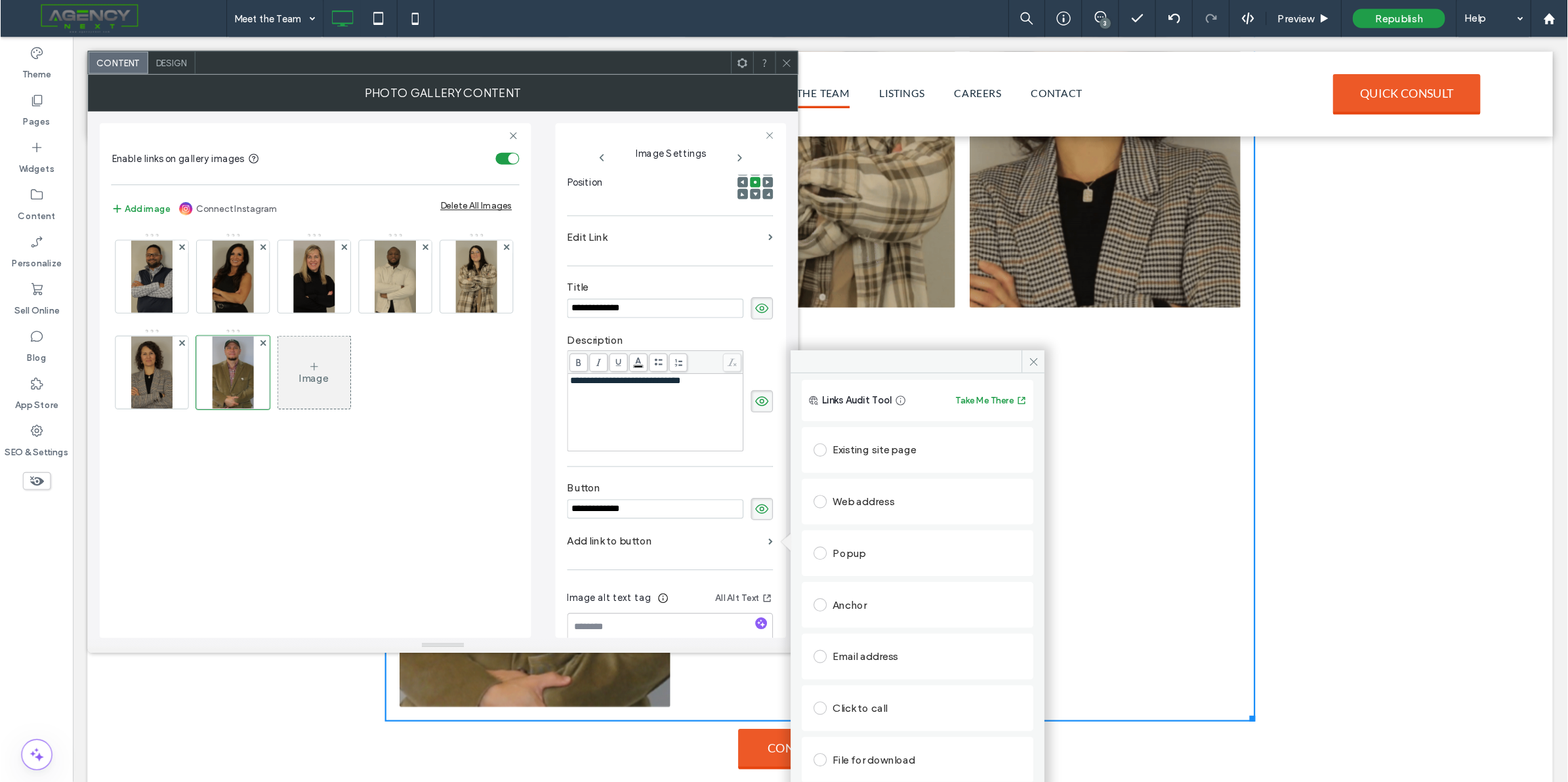
scroll to position [195, 0]
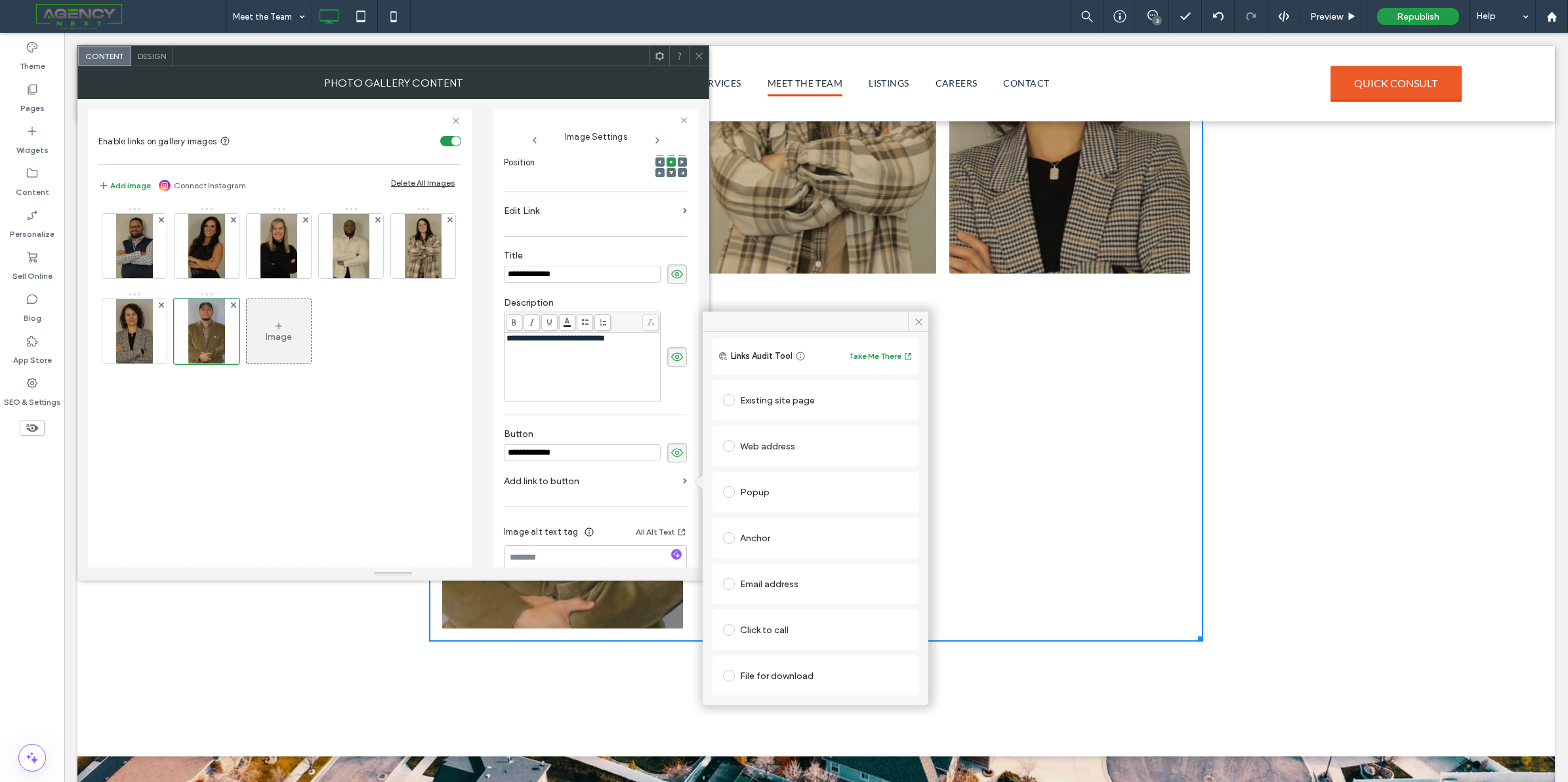
click at [751, 624] on div "Click to call" at bounding box center [815, 630] width 185 height 21
click at [891, 625] on div "(262) 366 - 8699 - [Primary] (262) 853 - 4830 (262) 470 - 1477 (262) 442 - 2737…" at bounding box center [815, 684] width 185 height 21
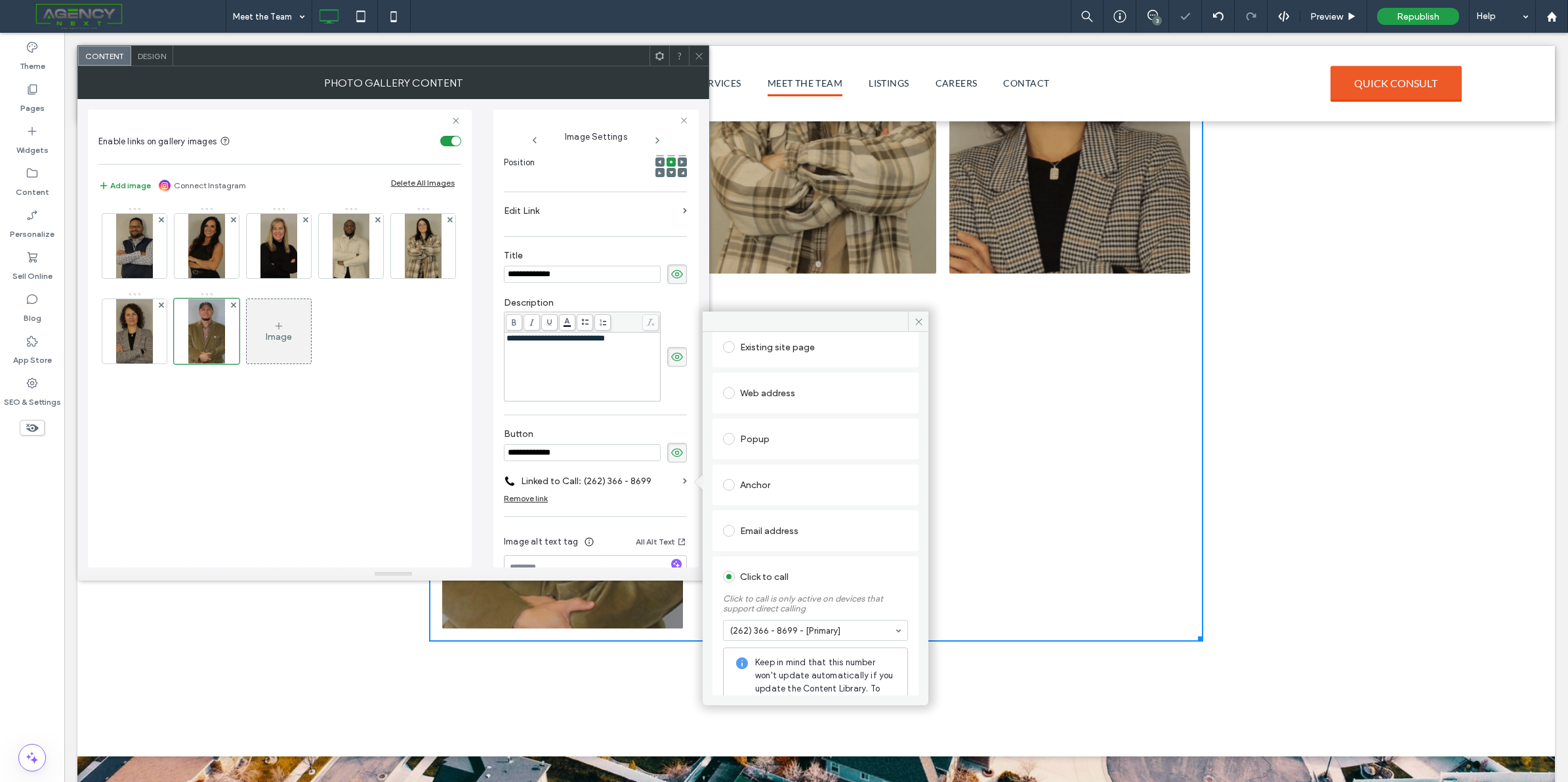
scroll to position [102, 0]
click at [928, 317] on div at bounding box center [816, 458] width 254 height 355
click at [917, 323] on icon at bounding box center [919, 321] width 10 height 10
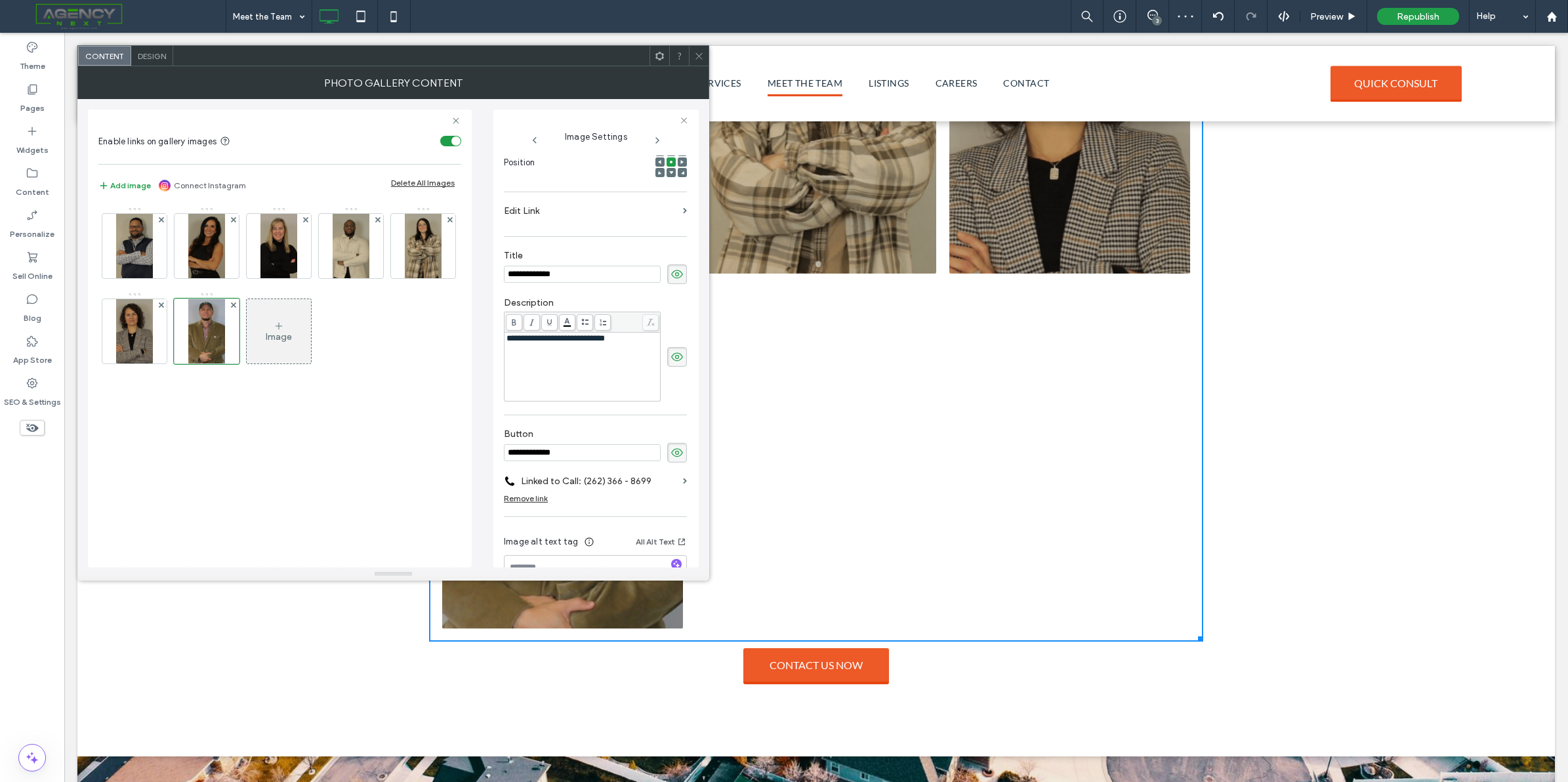
click at [697, 55] on use at bounding box center [698, 55] width 7 height 7
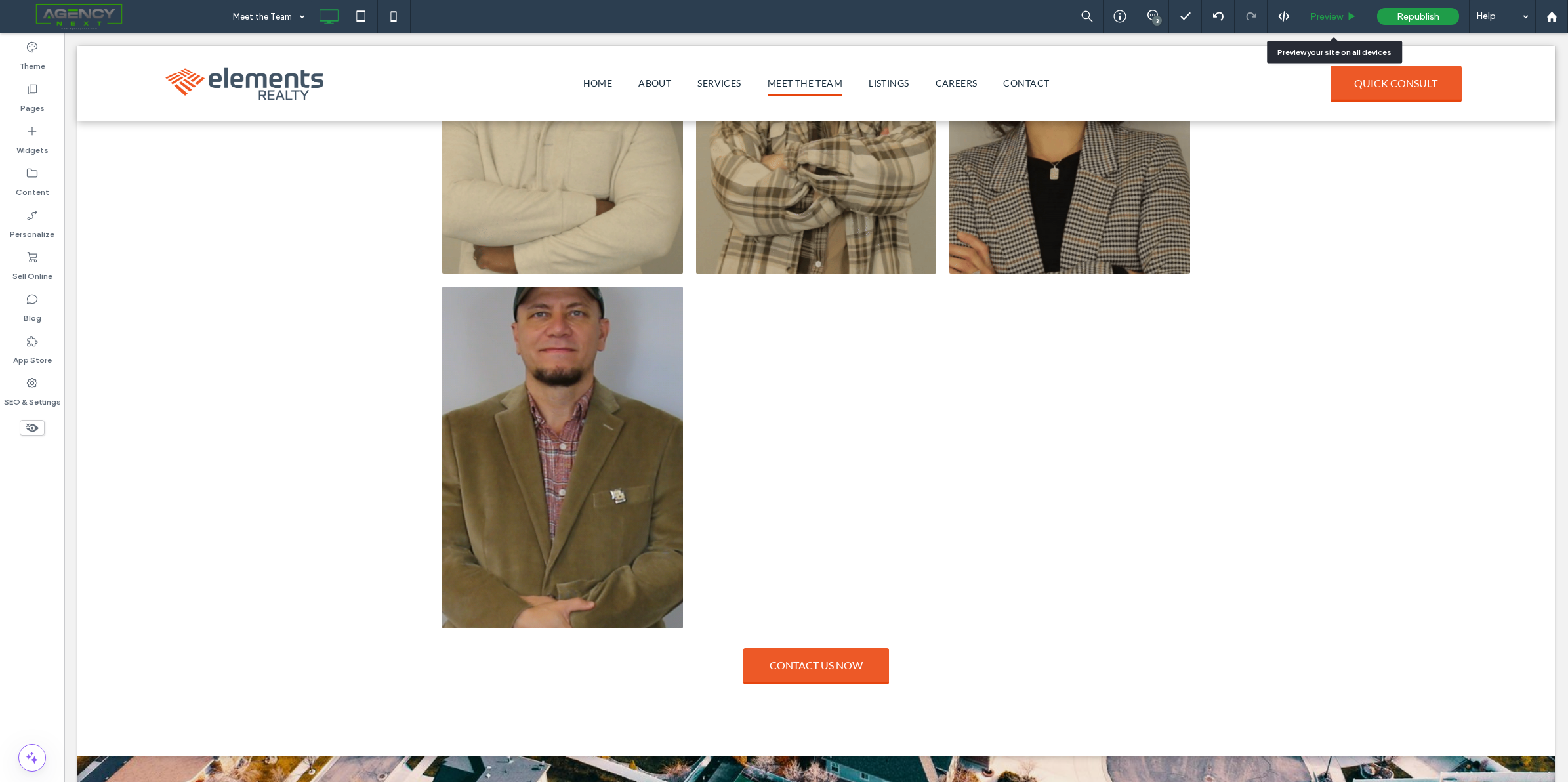
click at [1254, 15] on span "Preview" at bounding box center [1326, 16] width 33 height 11
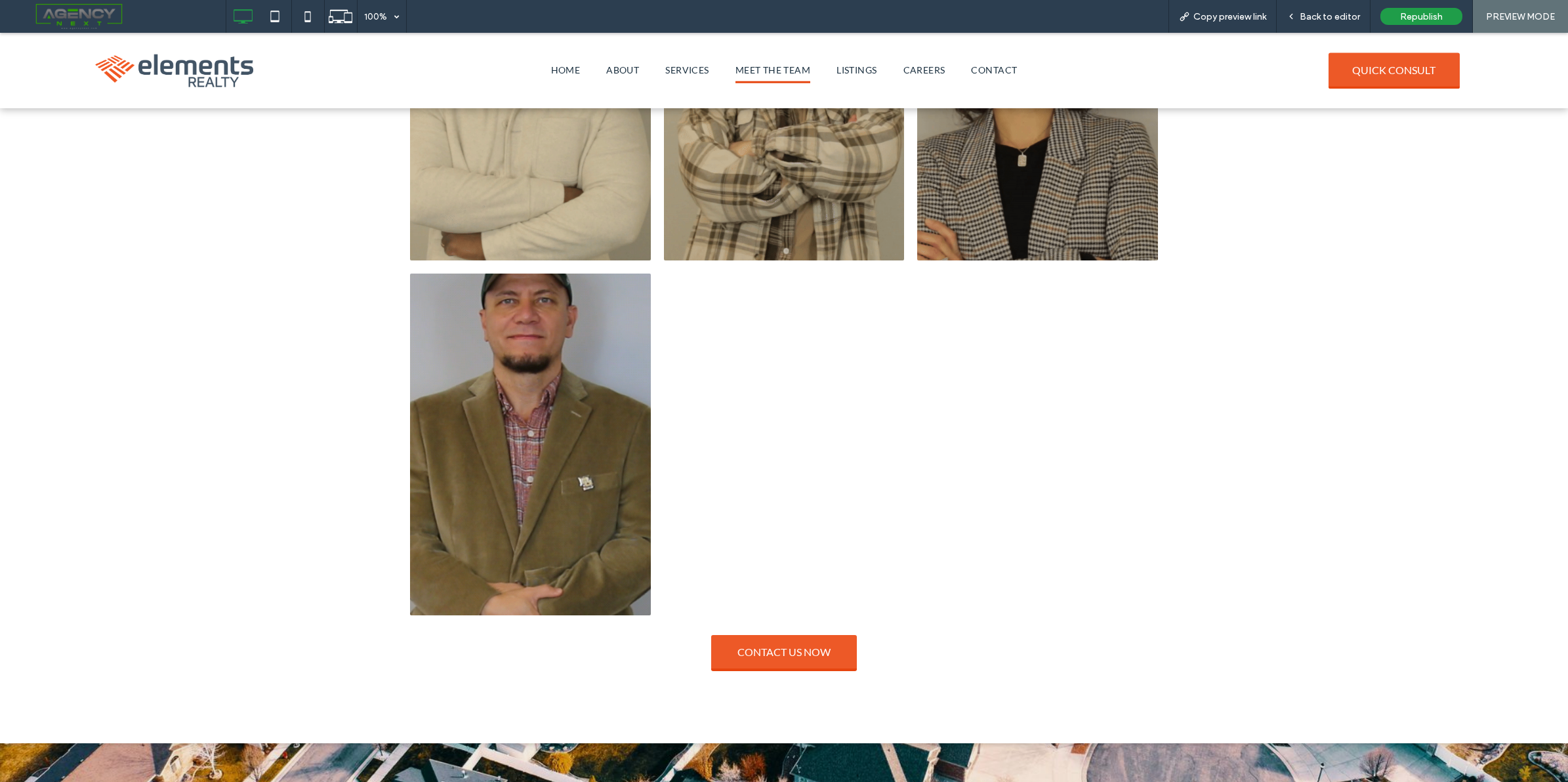
click at [1254, 200] on div "[PERSON_NAME] & Owner [EMAIL_ADDRESS][DOMAIN_NAME] (262) 366 - 8699 MORE ABOUT …" at bounding box center [784, 146] width 1568 height 1193
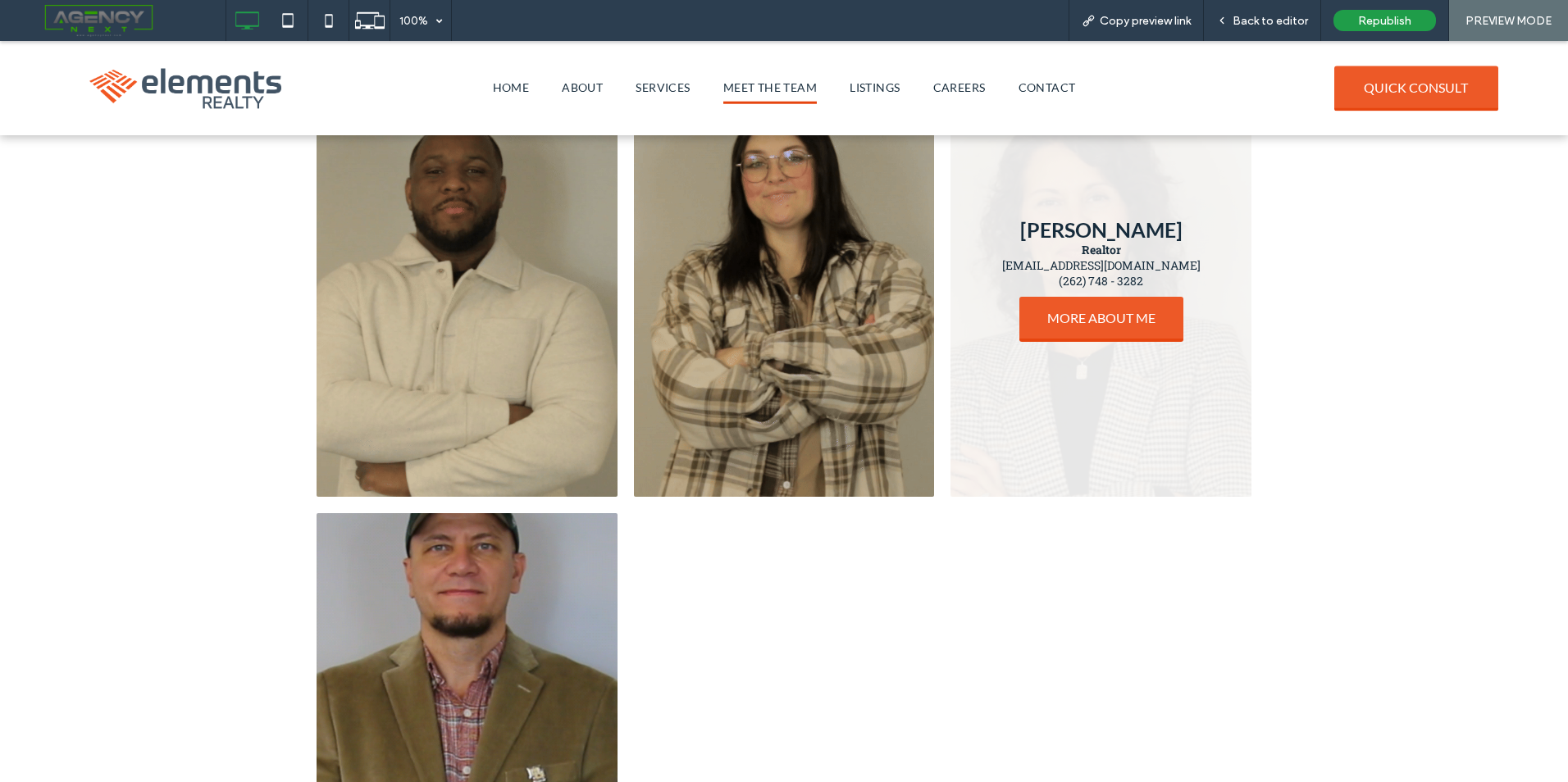
scroll to position [878, 0]
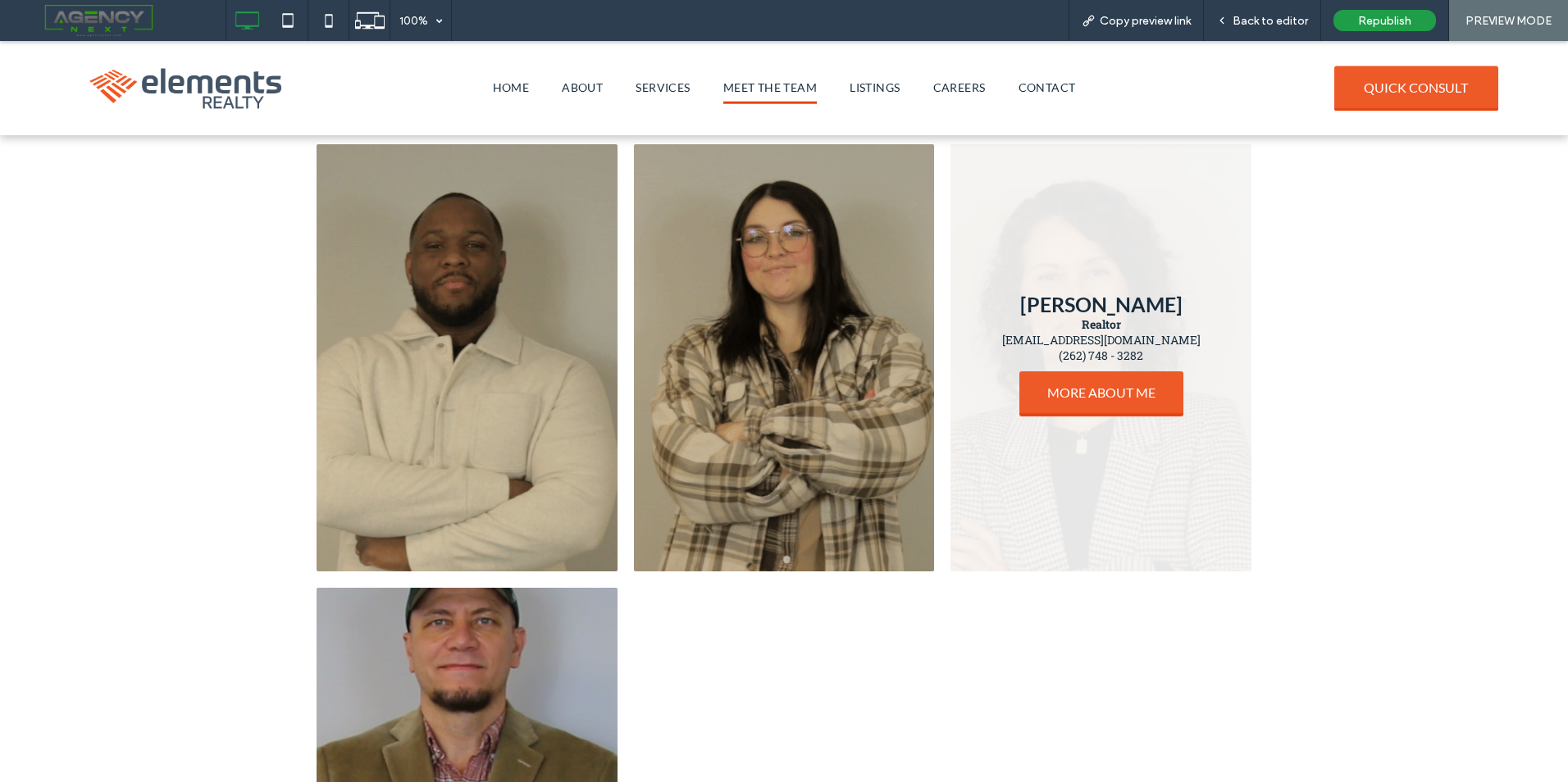
click at [1079, 300] on link at bounding box center [1101, 358] width 301 height 427
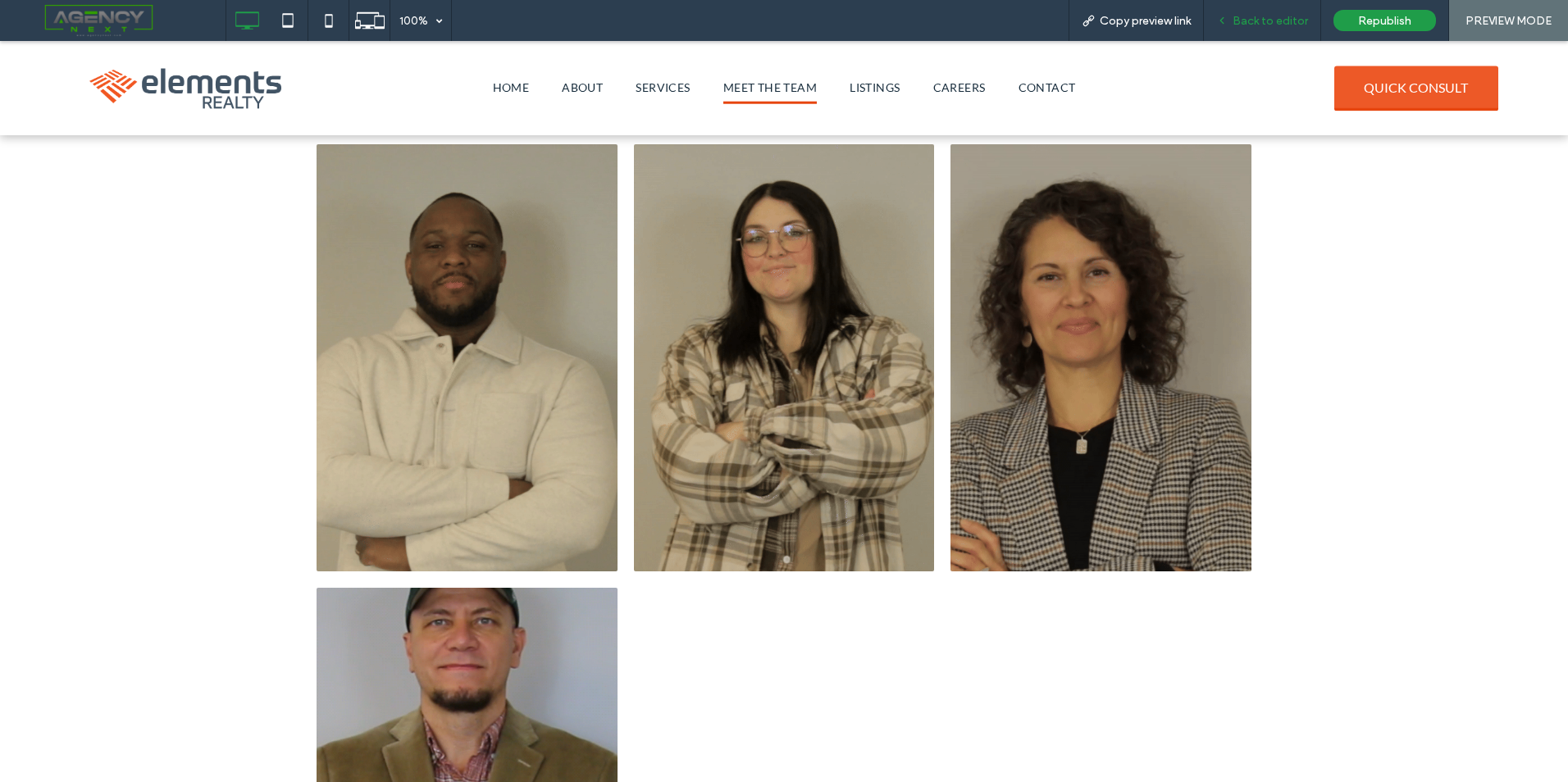
drag, startPoint x: 1267, startPoint y: 13, endPoint x: 1150, endPoint y: 76, distance: 132.9
click at [1267, 14] on span "Back to editor" at bounding box center [1270, 20] width 76 height 14
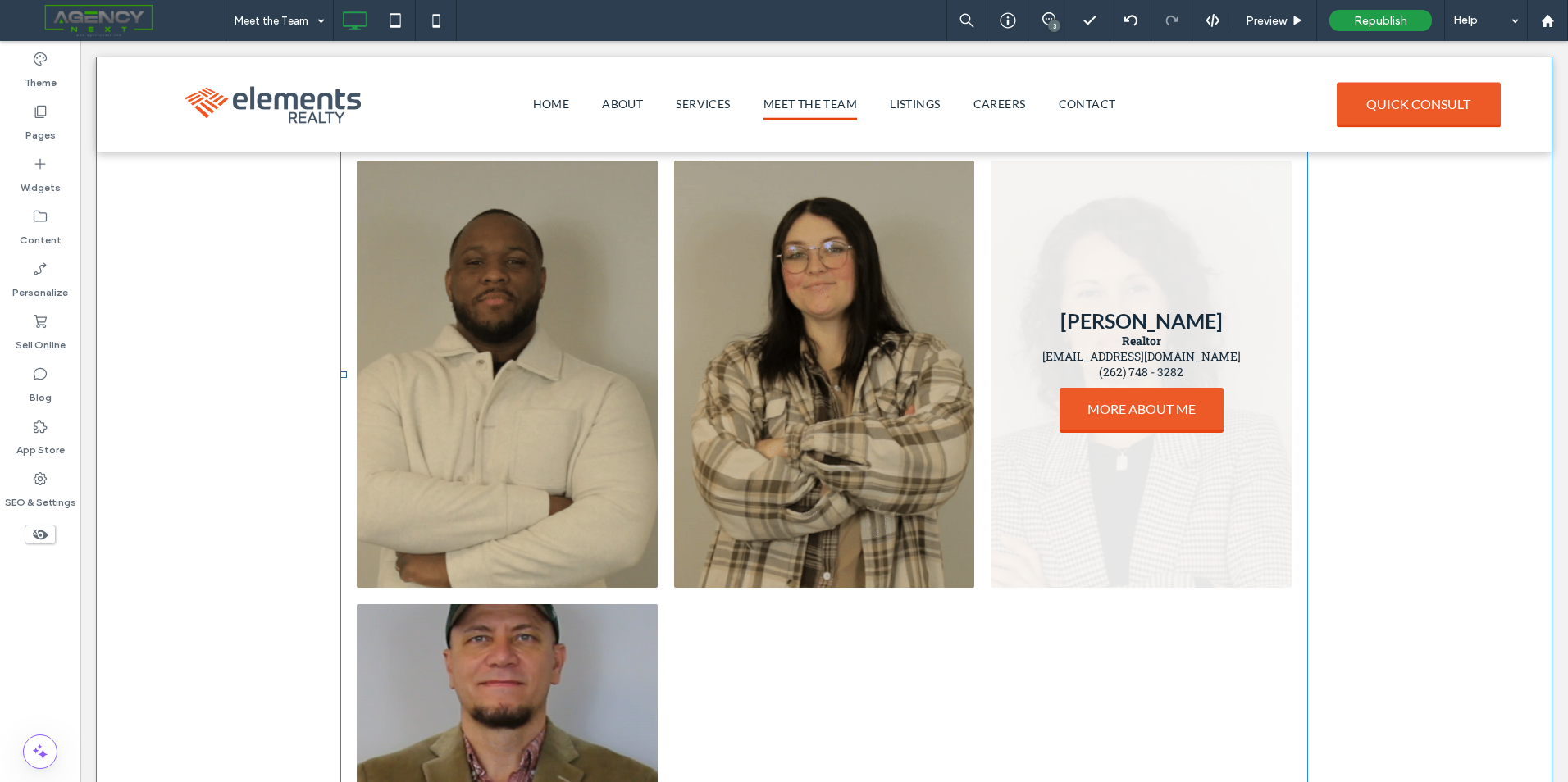
click at [1170, 291] on link at bounding box center [1142, 374] width 301 height 427
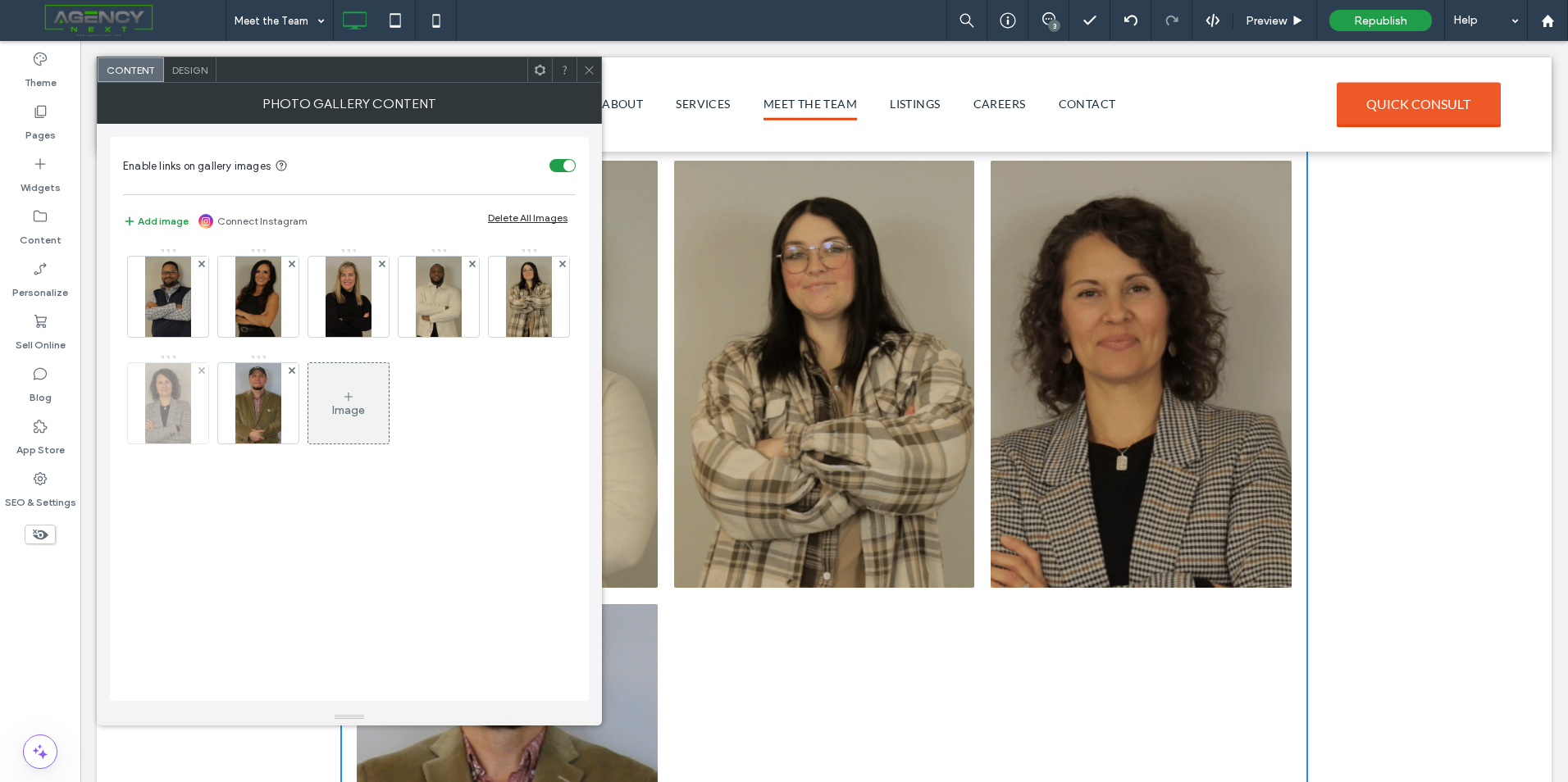
click at [190, 408] on img at bounding box center [167, 403] width 45 height 80
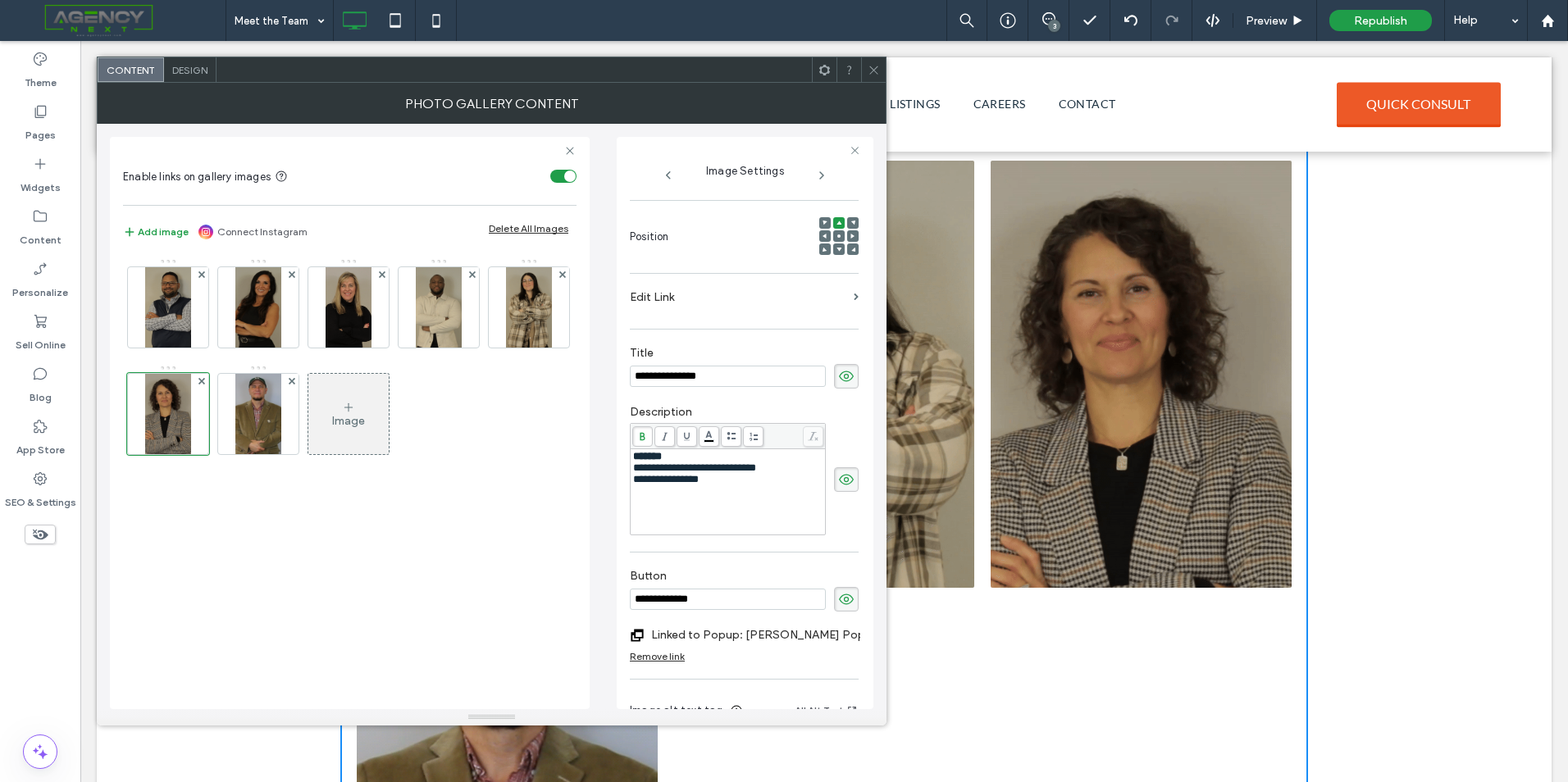
scroll to position [246, 0]
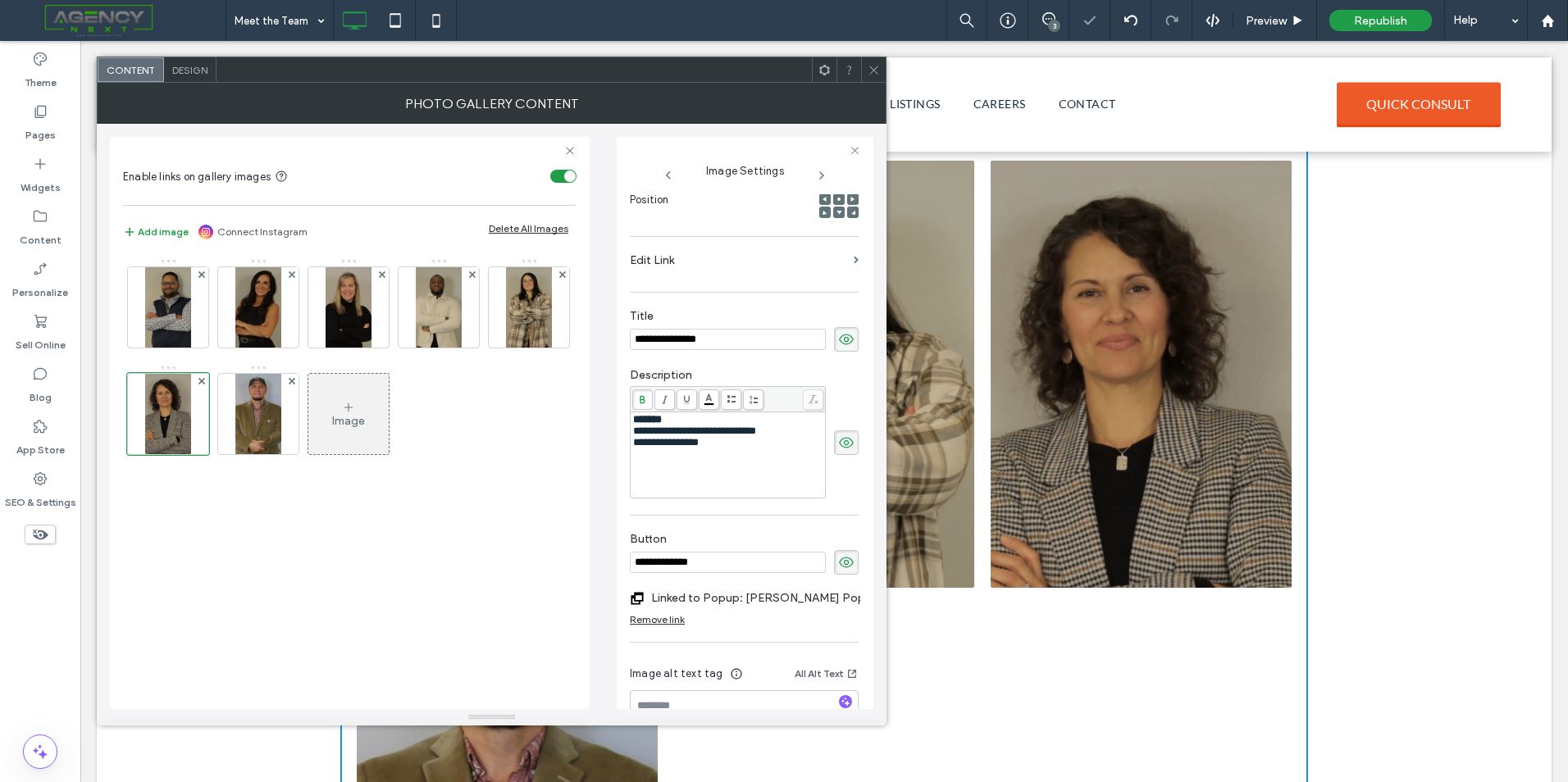
click at [867, 68] on icon at bounding box center [873, 69] width 12 height 12
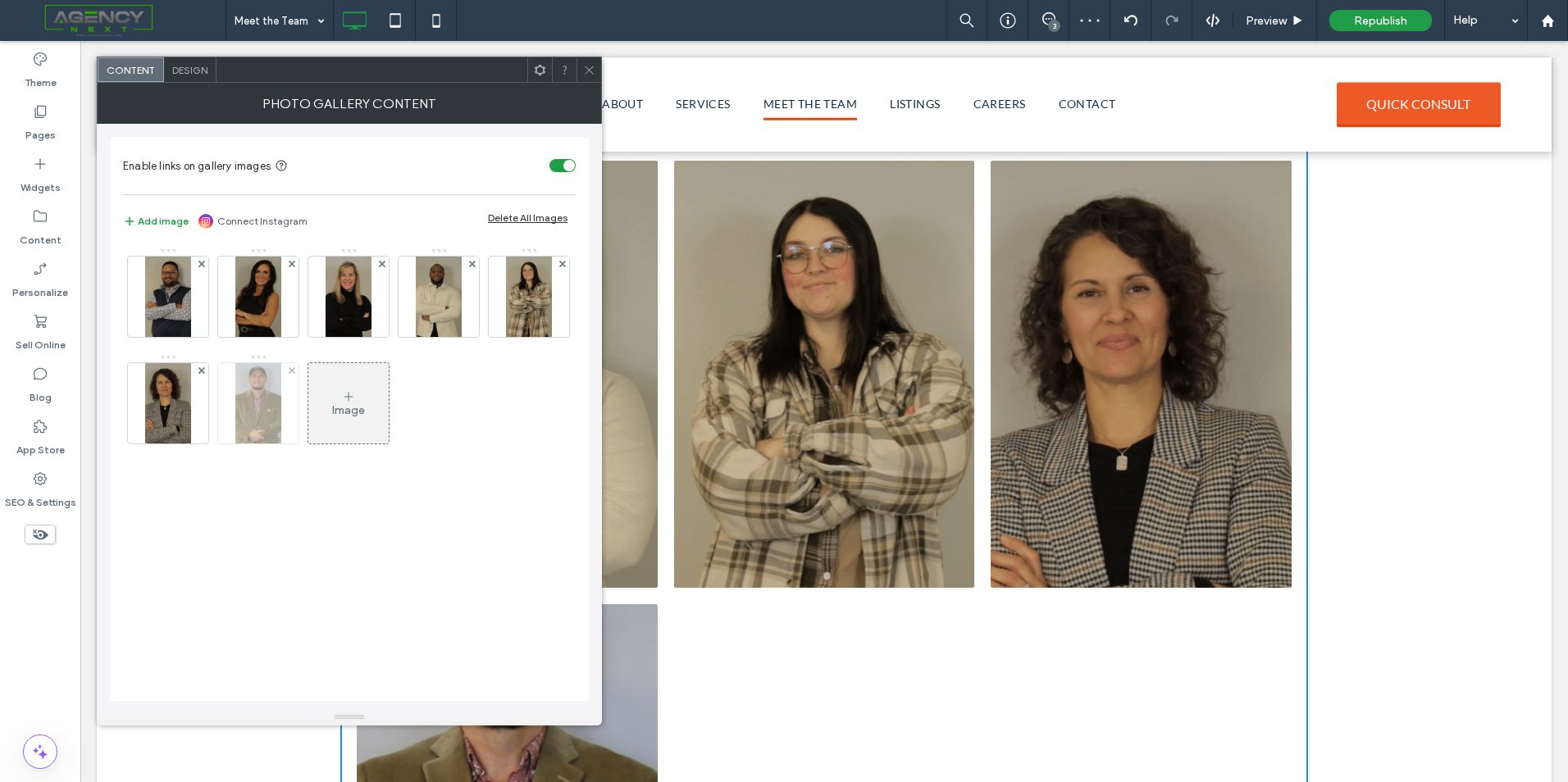
click at [249, 382] on img at bounding box center [258, 403] width 45 height 80
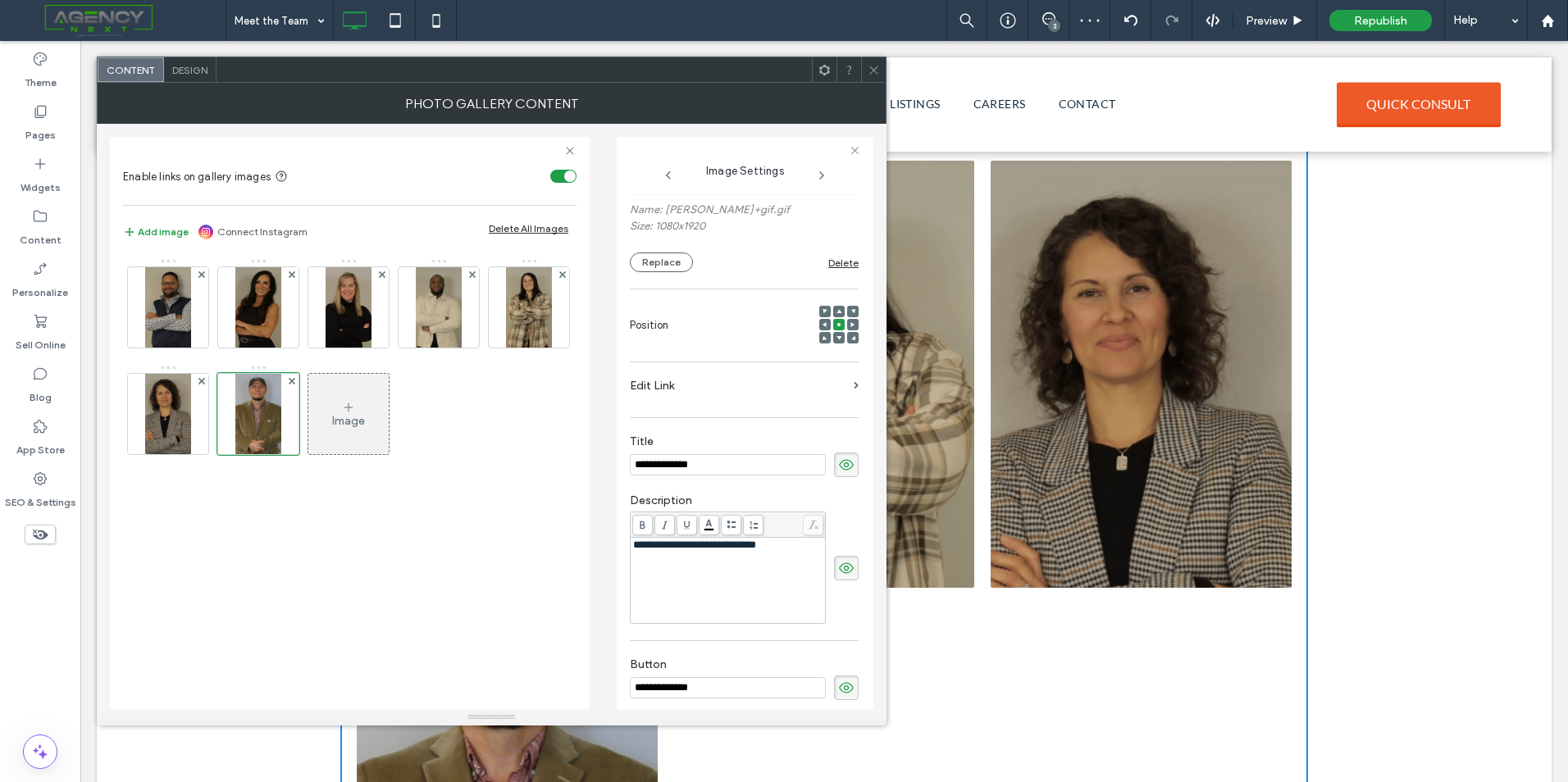
scroll to position [164, 0]
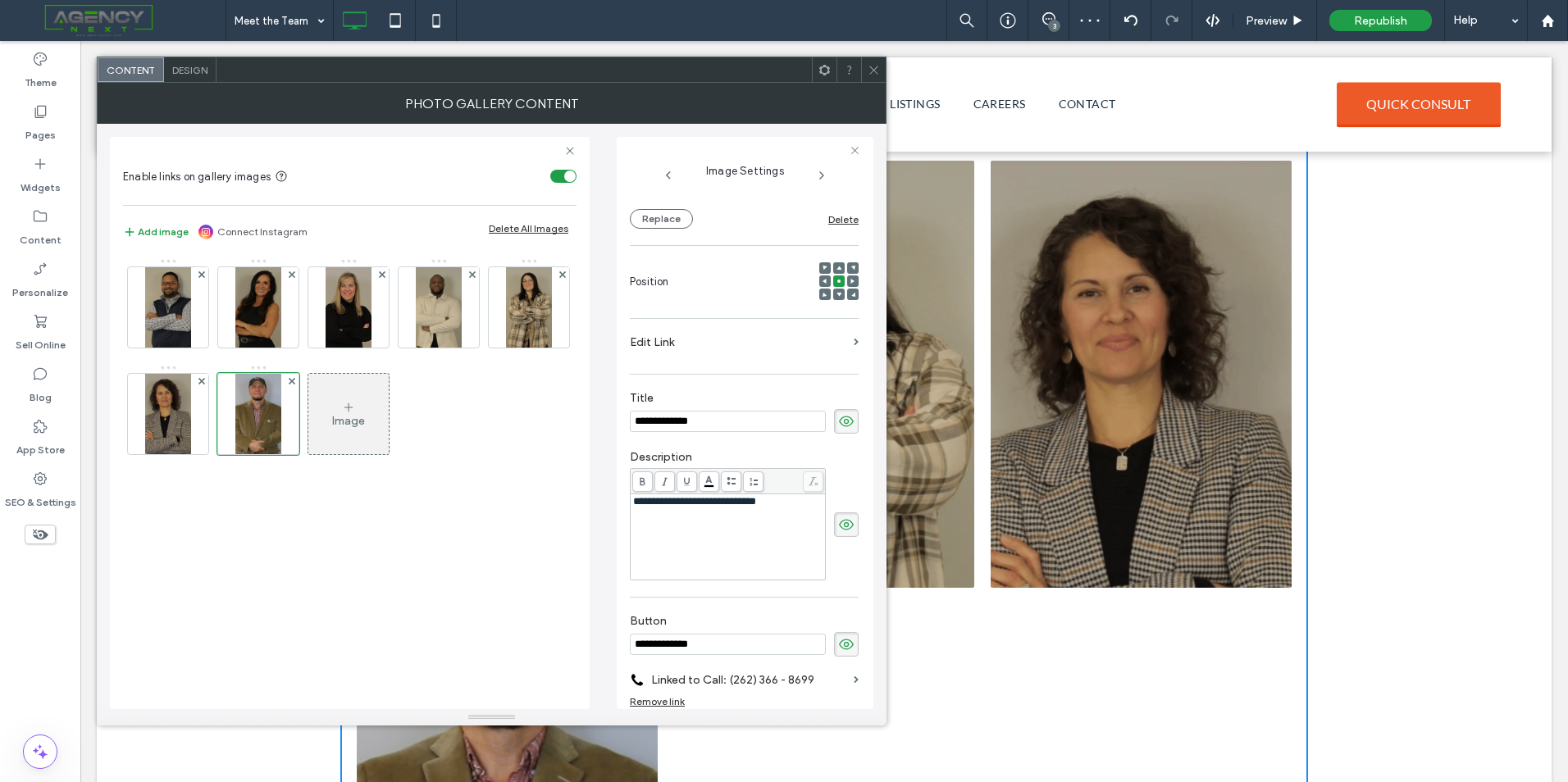
click at [633, 502] on span "**********" at bounding box center [694, 502] width 123 height 11
drag, startPoint x: 695, startPoint y: 506, endPoint x: 624, endPoint y: 500, distance: 71.3
click at [624, 500] on div "**********" at bounding box center [745, 422] width 257 height 572
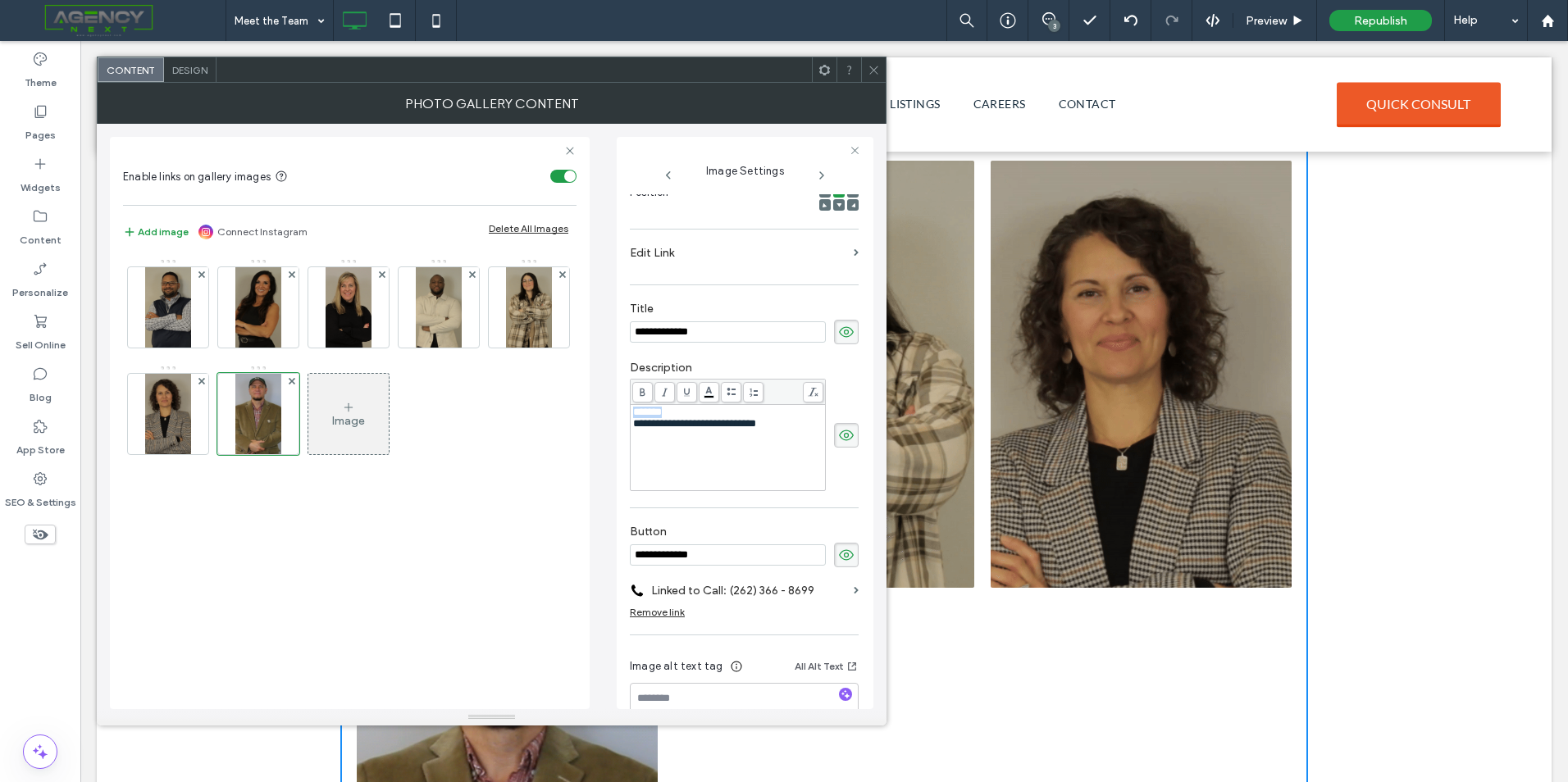
scroll to position [294, 0]
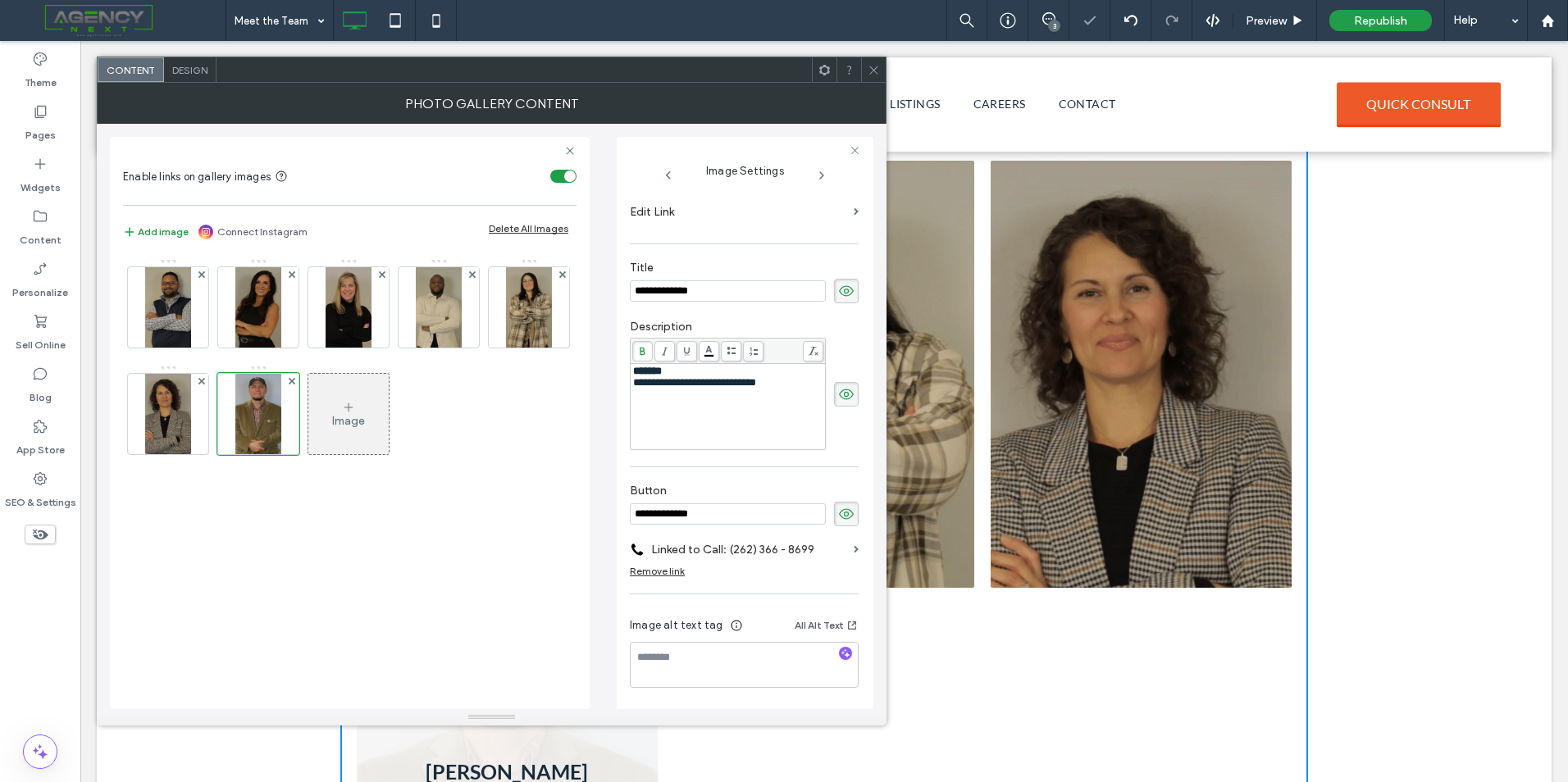
click at [732, 440] on div "**********" at bounding box center [729, 407] width 190 height 82
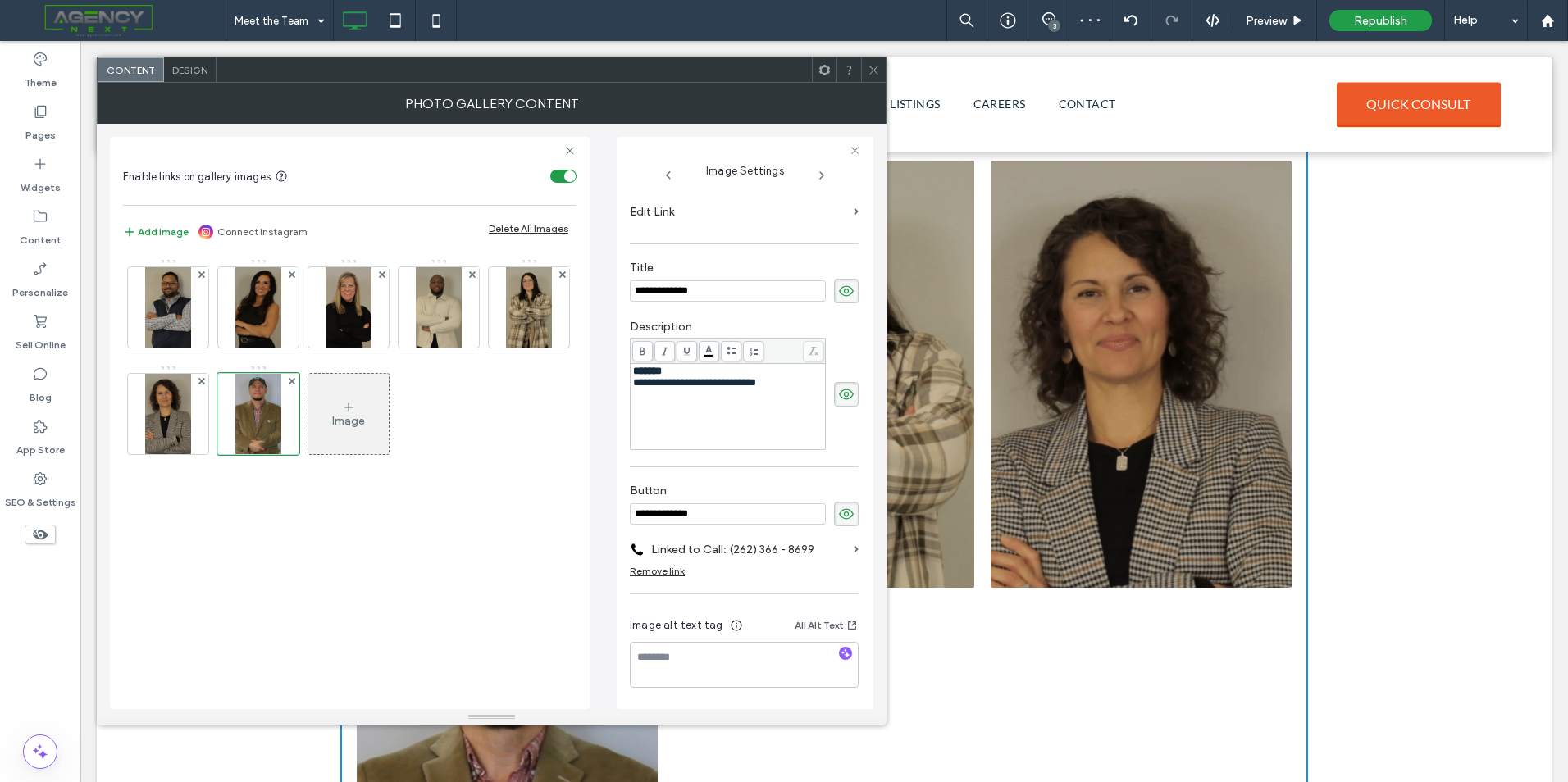
click at [809, 387] on div "**********" at bounding box center [729, 383] width 190 height 11
click at [872, 69] on icon at bounding box center [873, 69] width 12 height 12
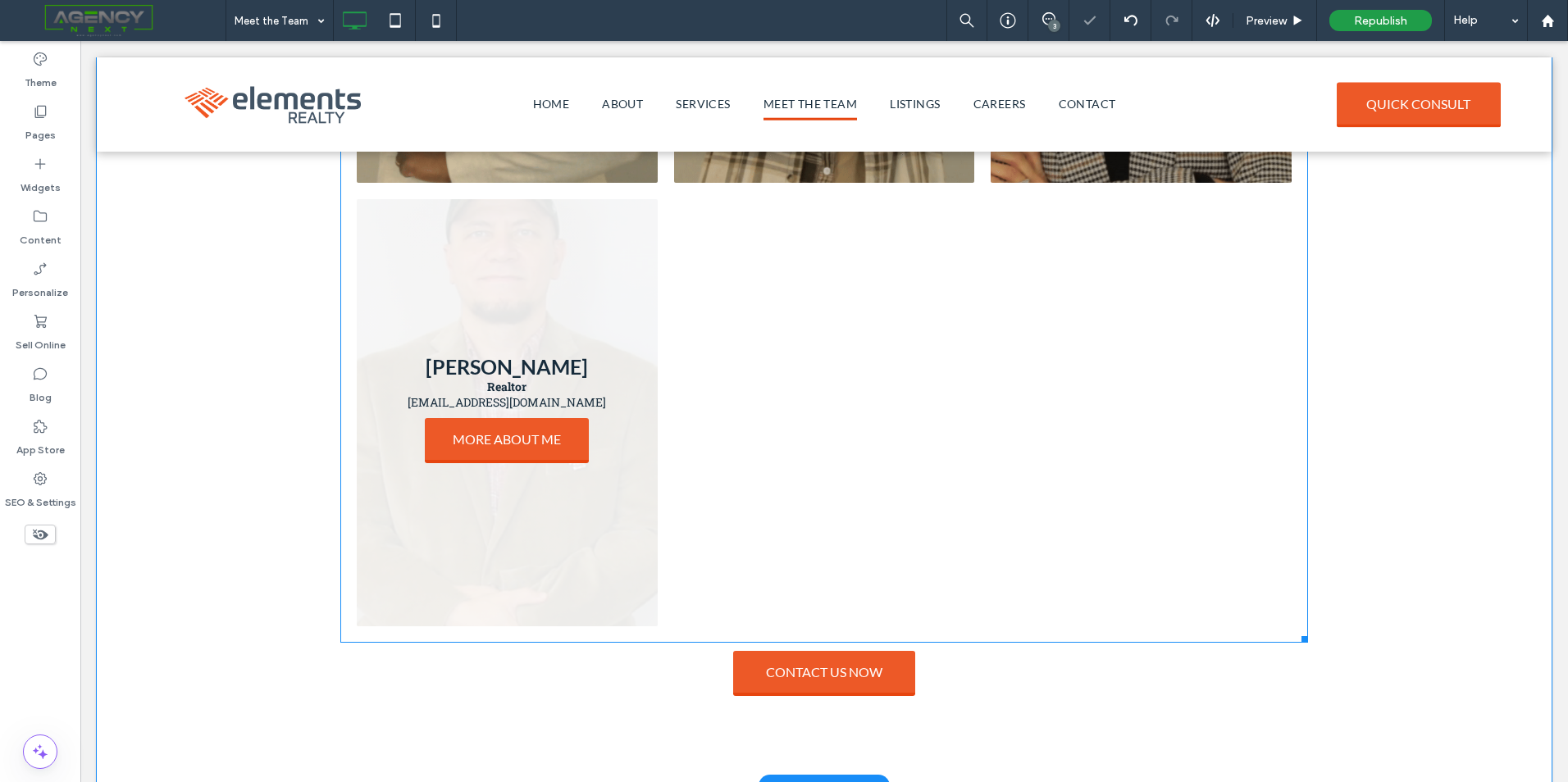
scroll to position [1288, 0]
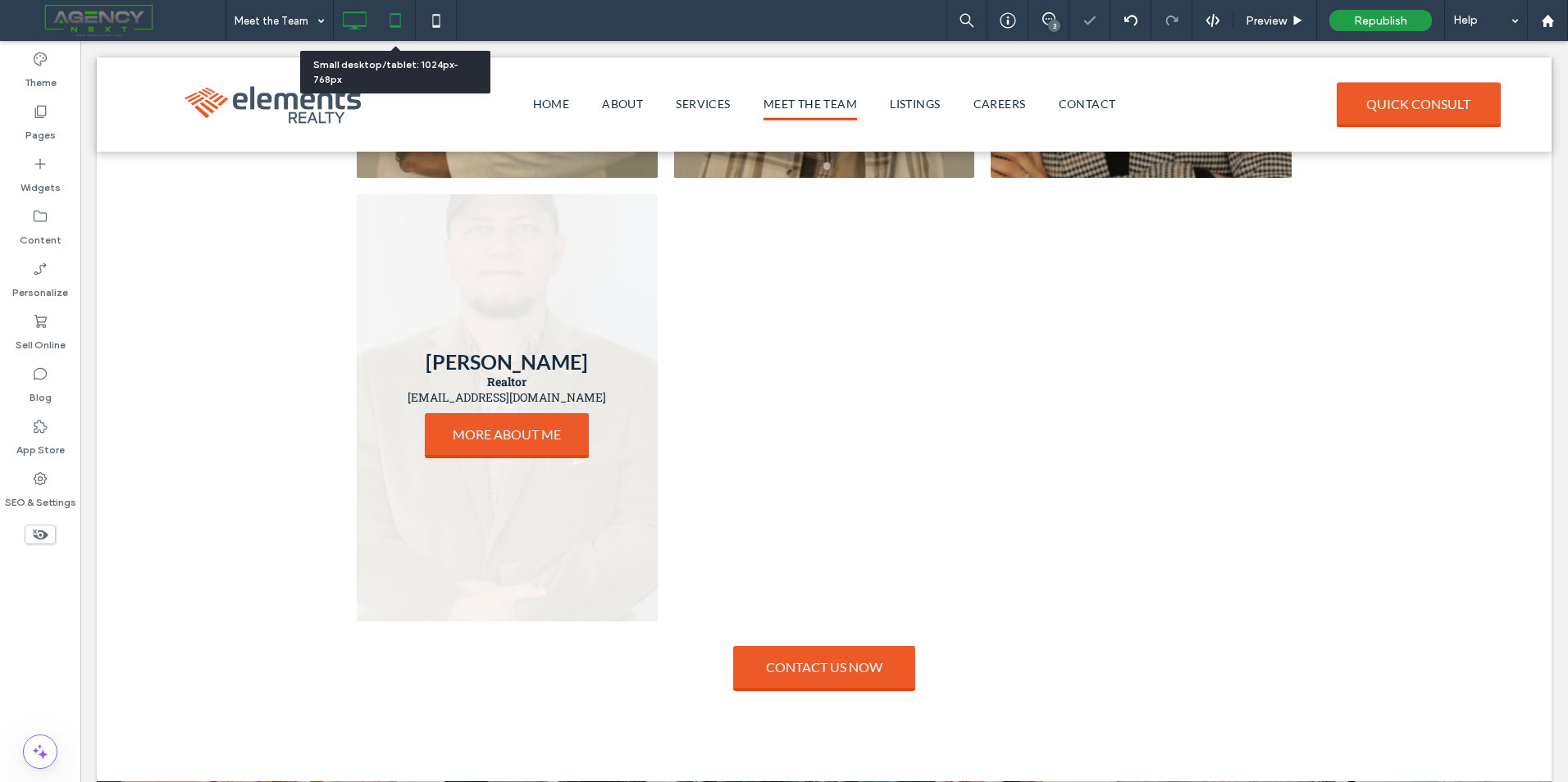
click at [398, 27] on use at bounding box center [395, 19] width 11 height 14
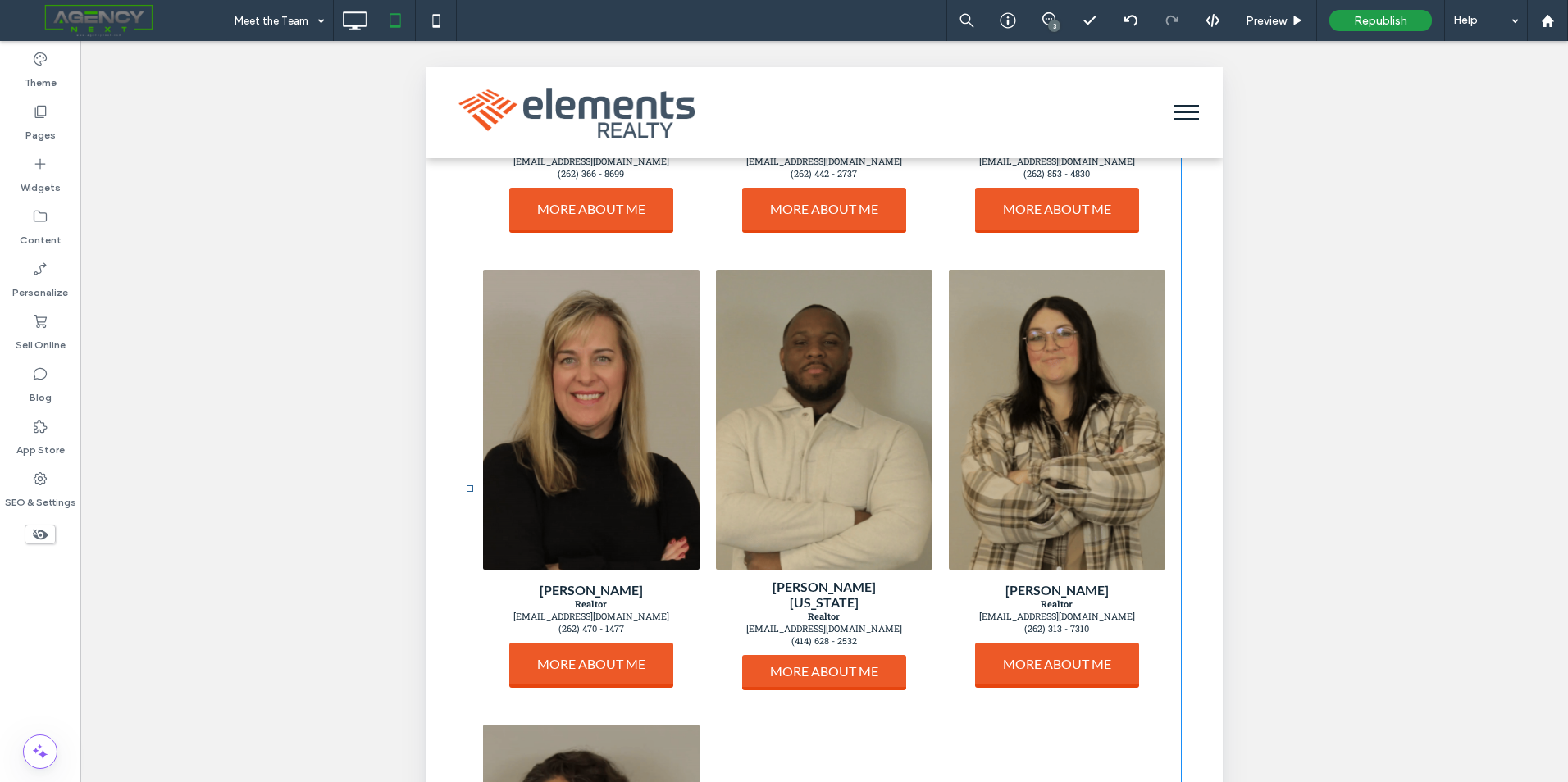
scroll to position [468, 0]
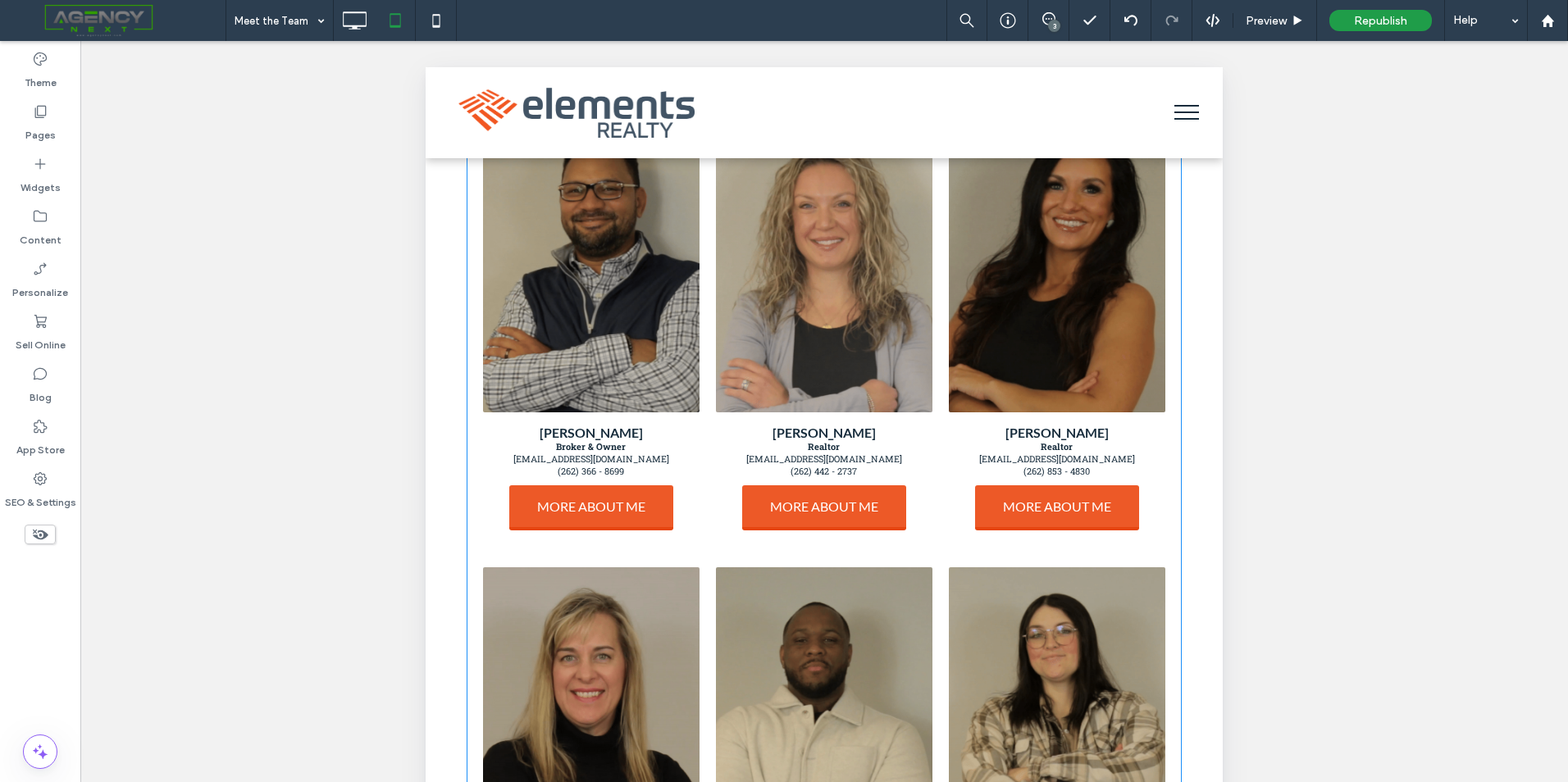
click at [839, 324] on link at bounding box center [824, 263] width 216 height 300
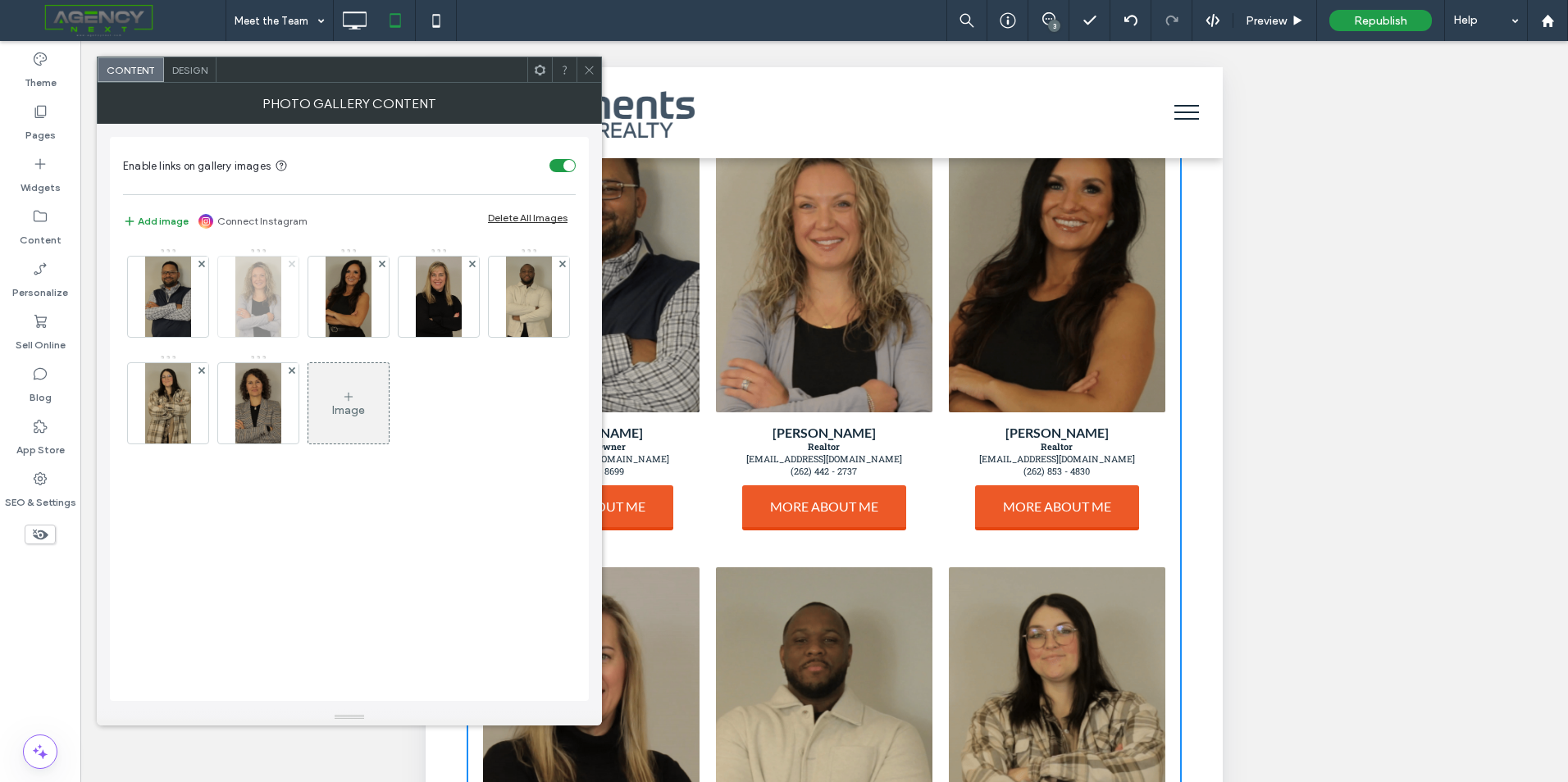
click at [290, 265] on use at bounding box center [290, 263] width 6 height 6
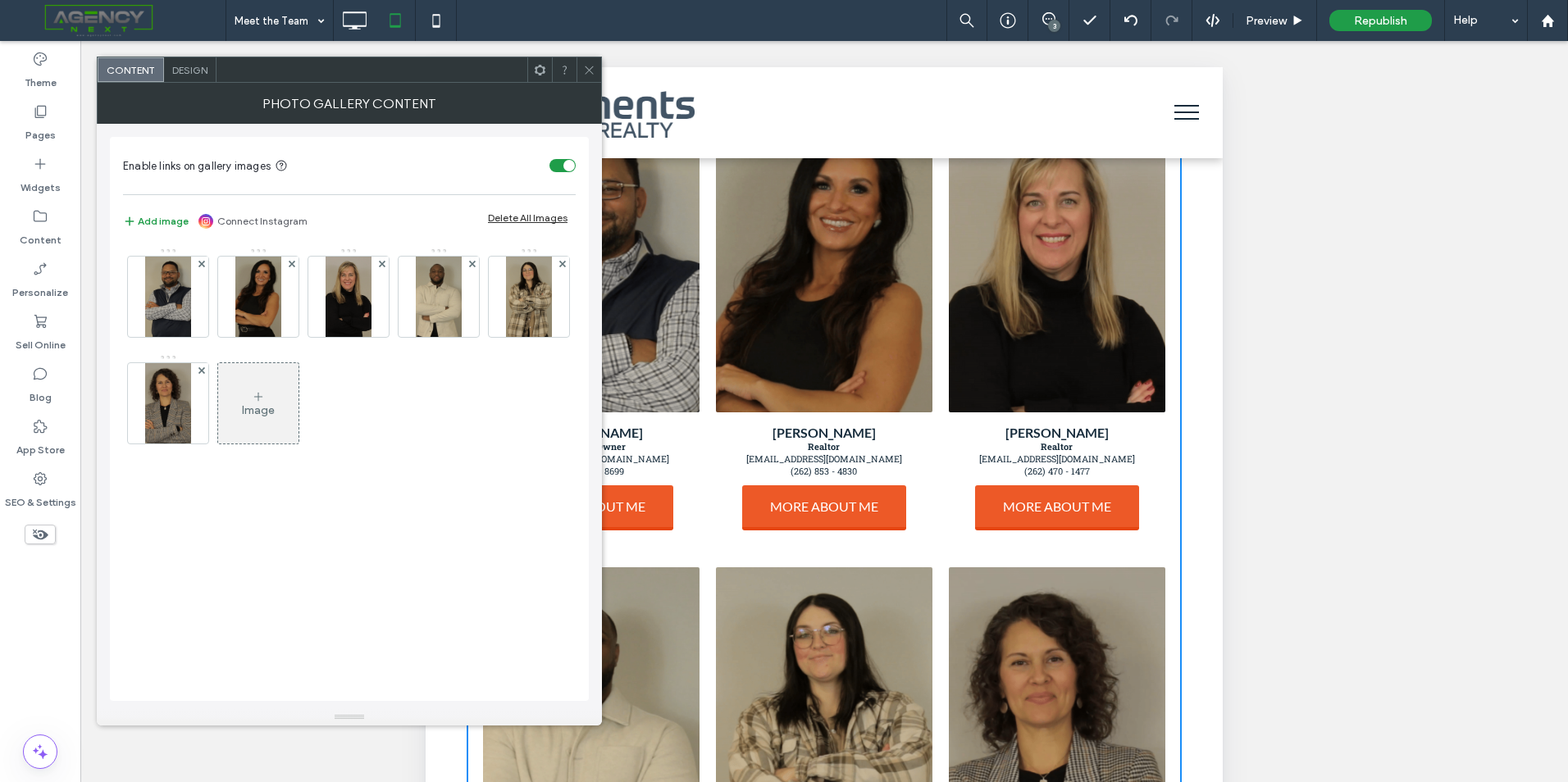
click at [241, 400] on div "Image" at bounding box center [258, 403] width 80 height 77
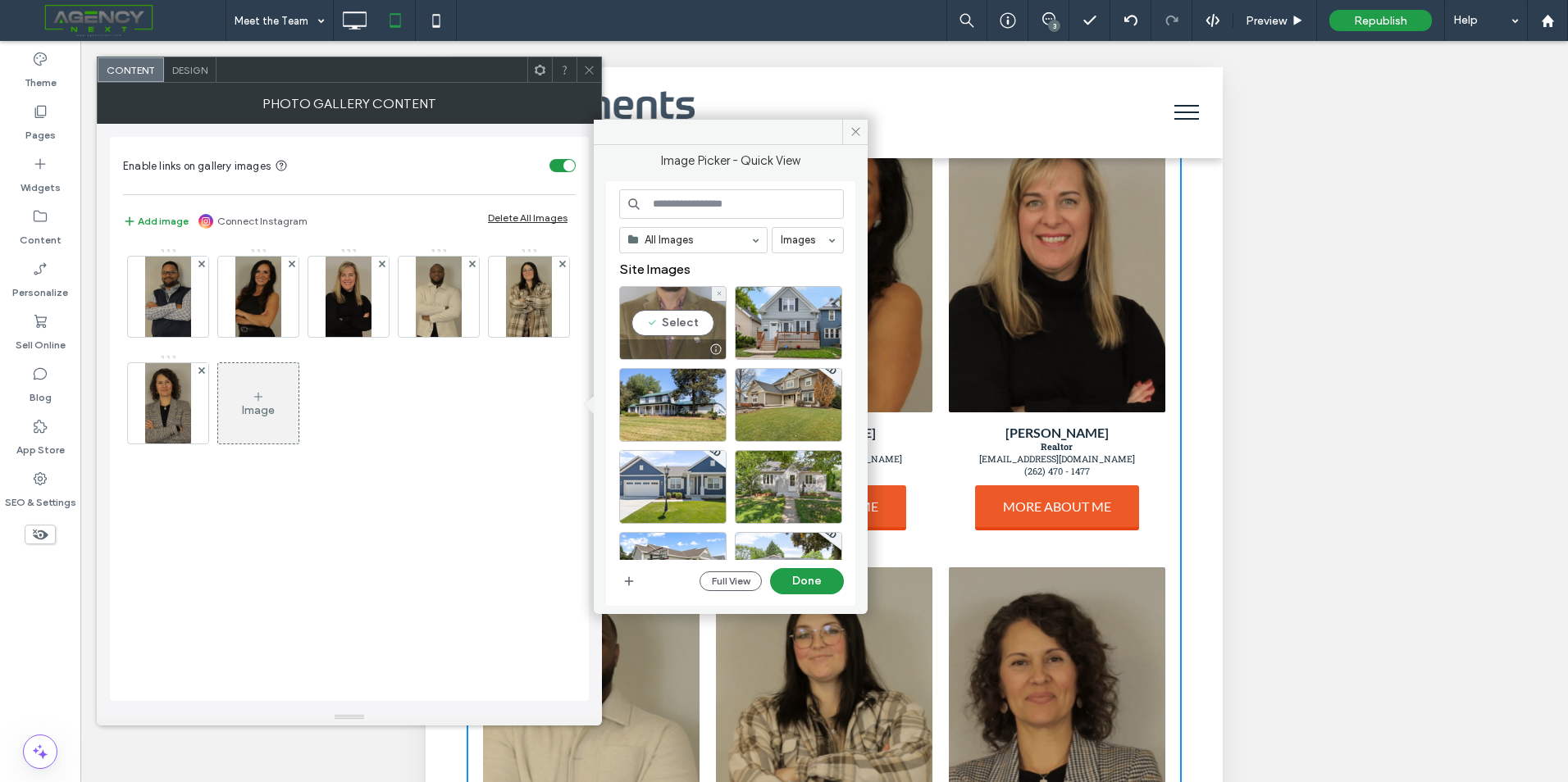
click at [672, 317] on div "Select" at bounding box center [673, 324] width 107 height 74
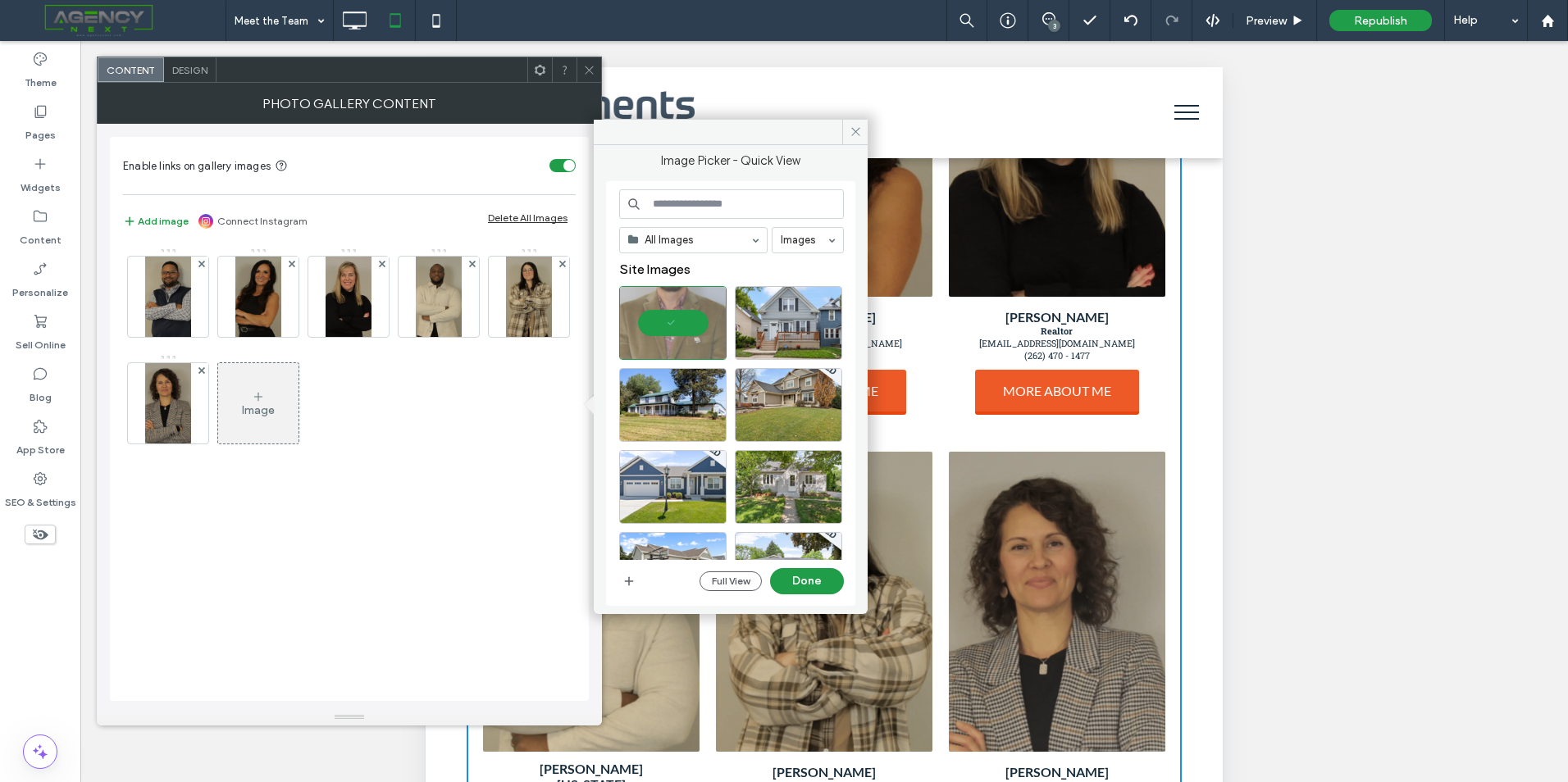
scroll to position [878, 0]
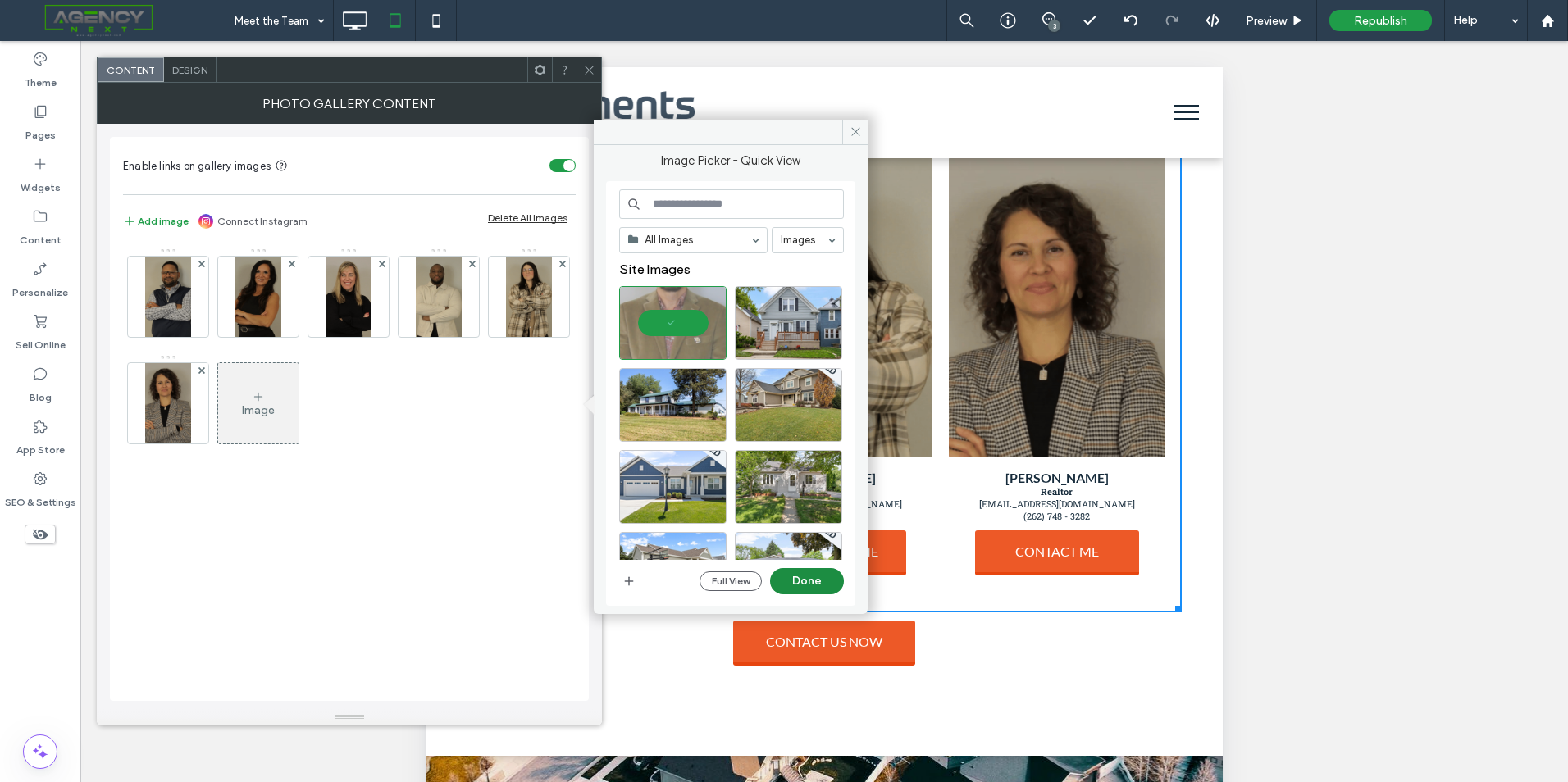
drag, startPoint x: 815, startPoint y: 580, endPoint x: 365, endPoint y: 475, distance: 462.1
click at [815, 580] on button "Done" at bounding box center [807, 581] width 74 height 26
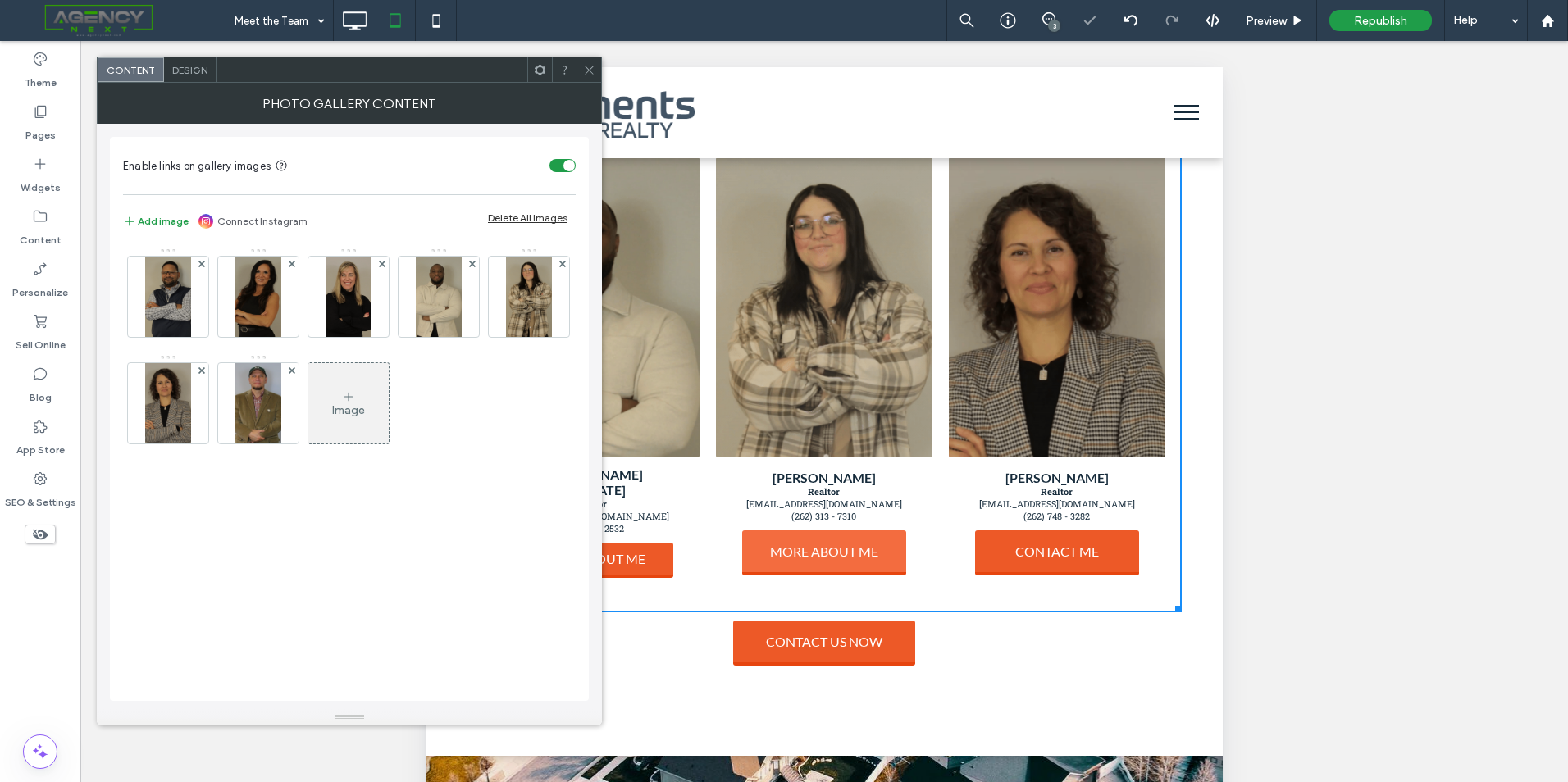
scroll to position [1036, 0]
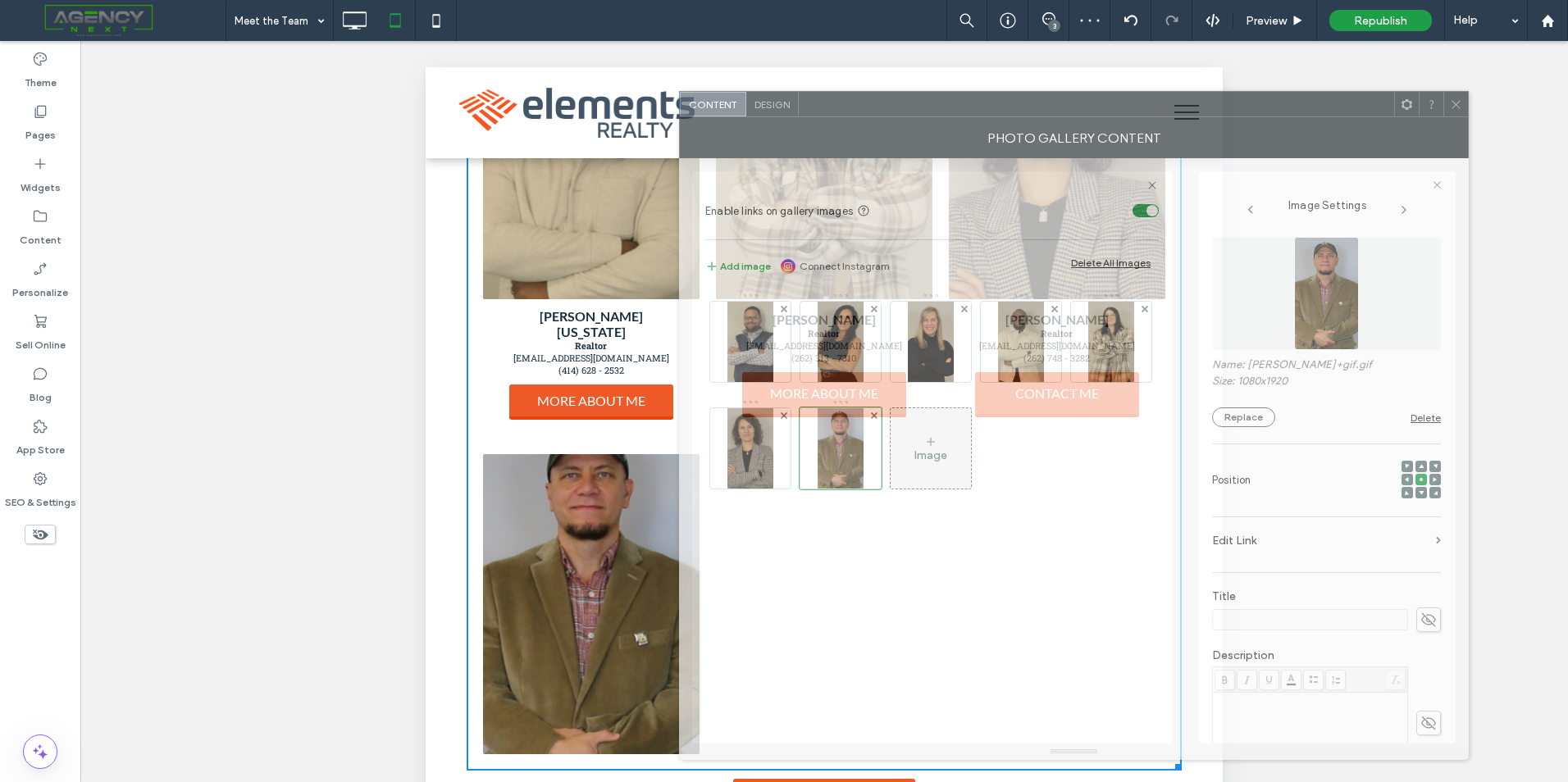
drag, startPoint x: 537, startPoint y: 83, endPoint x: 1120, endPoint y: 118, distance: 584.0
click at [1120, 118] on div "Photo Gallery Content" at bounding box center [1073, 138] width 790 height 41
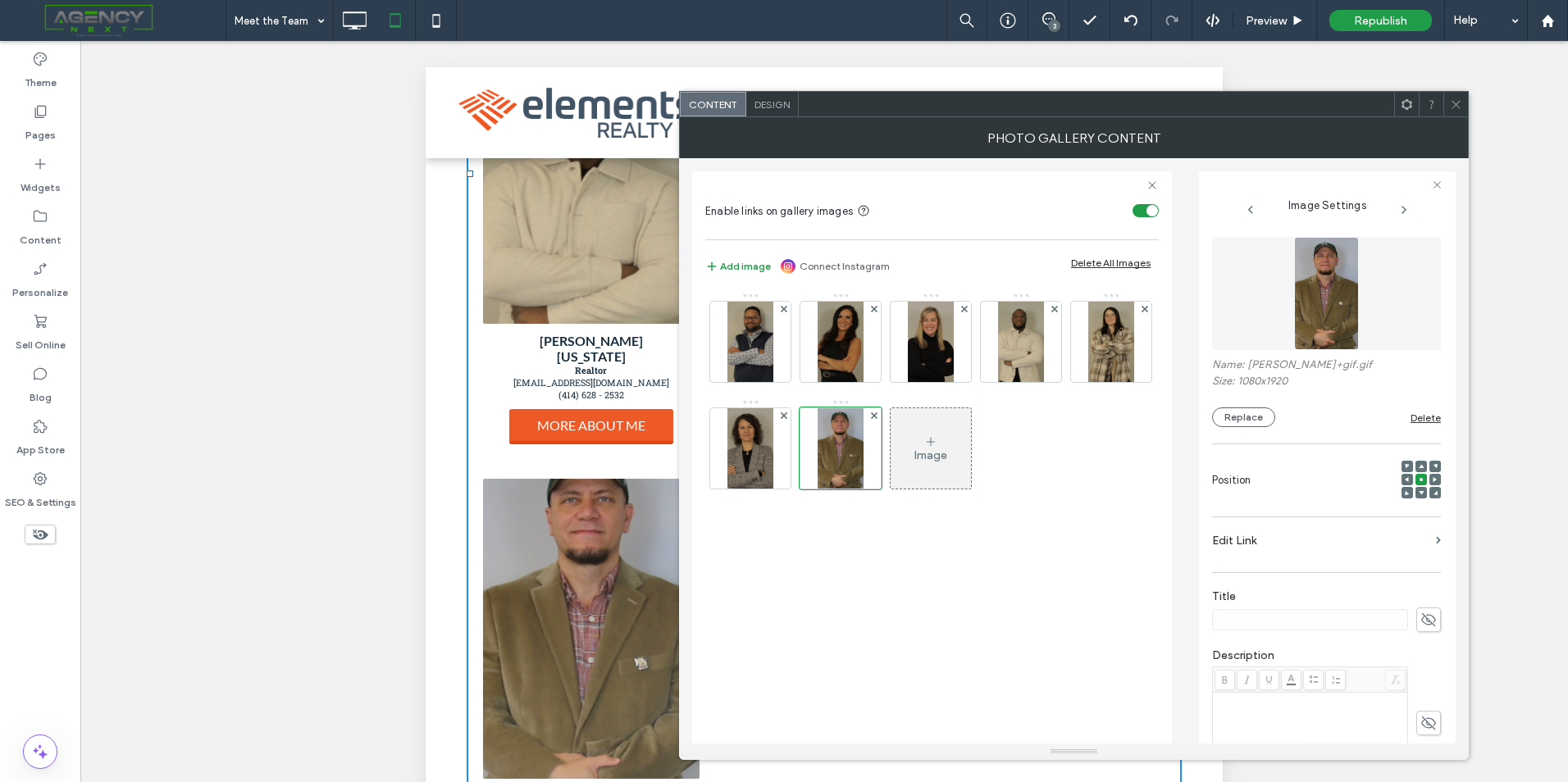
scroll to position [1118, 0]
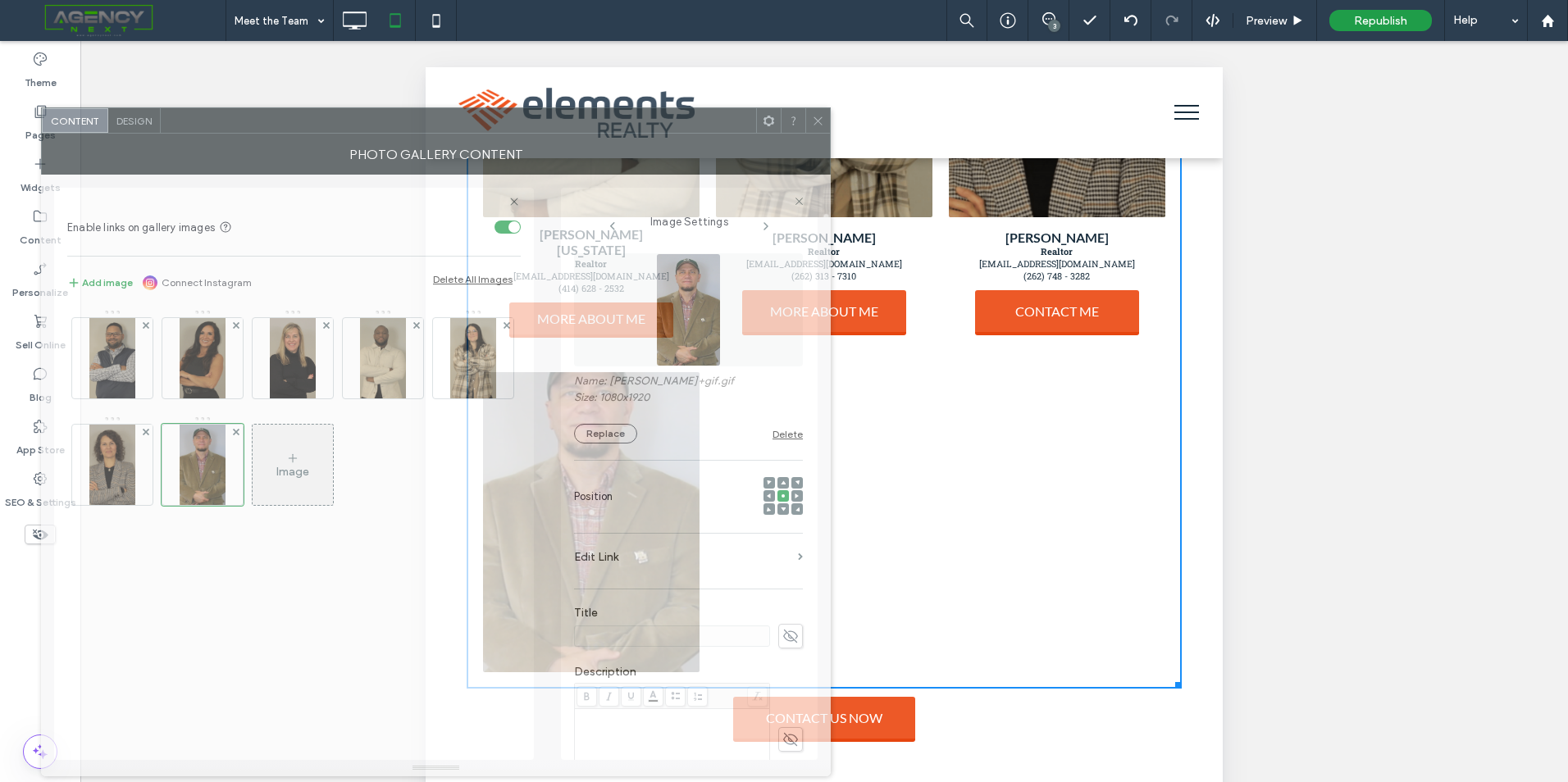
drag, startPoint x: 1161, startPoint y: 111, endPoint x: 580, endPoint y: 135, distance: 581.5
click at [577, 133] on div at bounding box center [459, 120] width 595 height 25
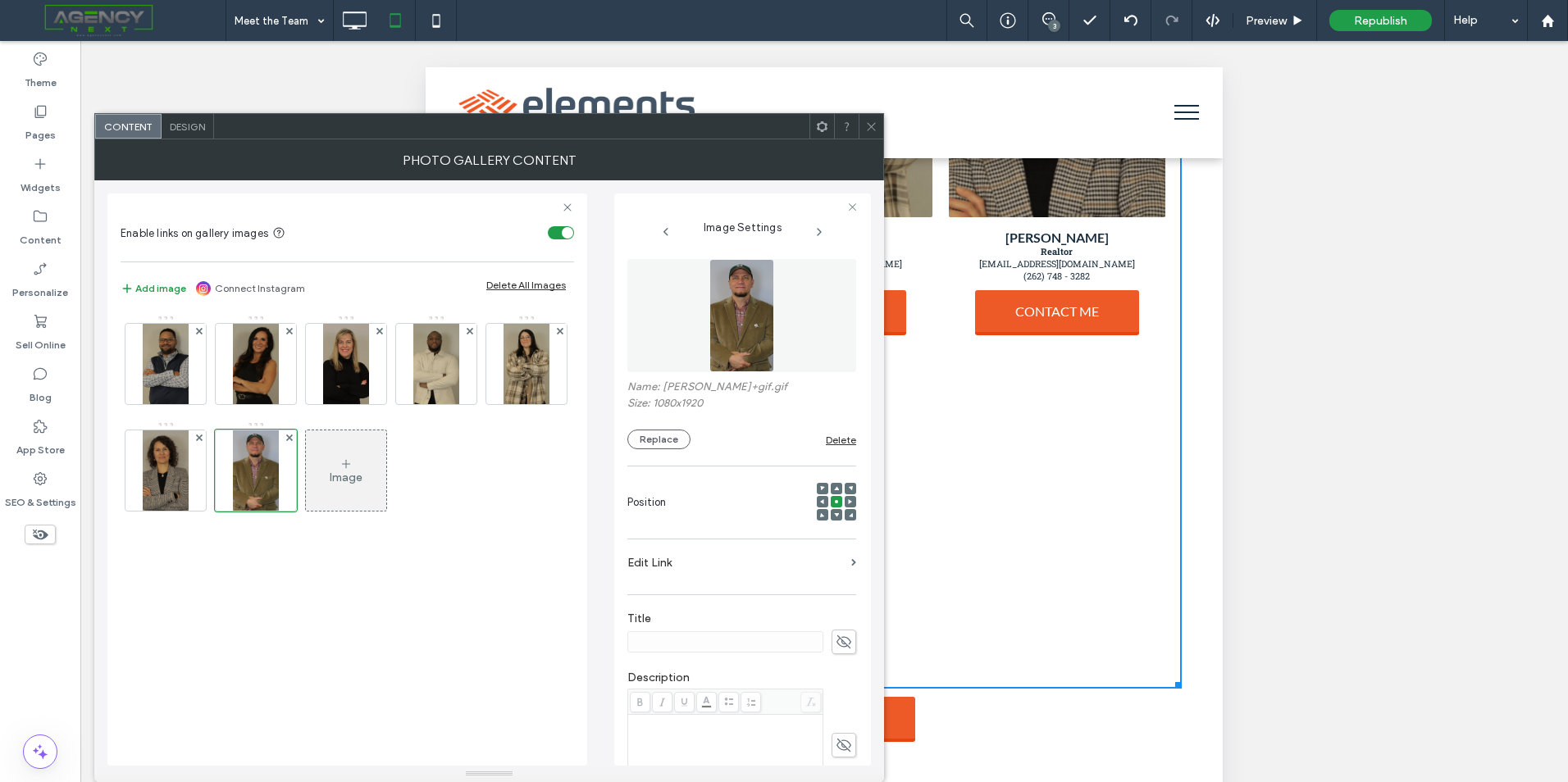
scroll to position [164, 0]
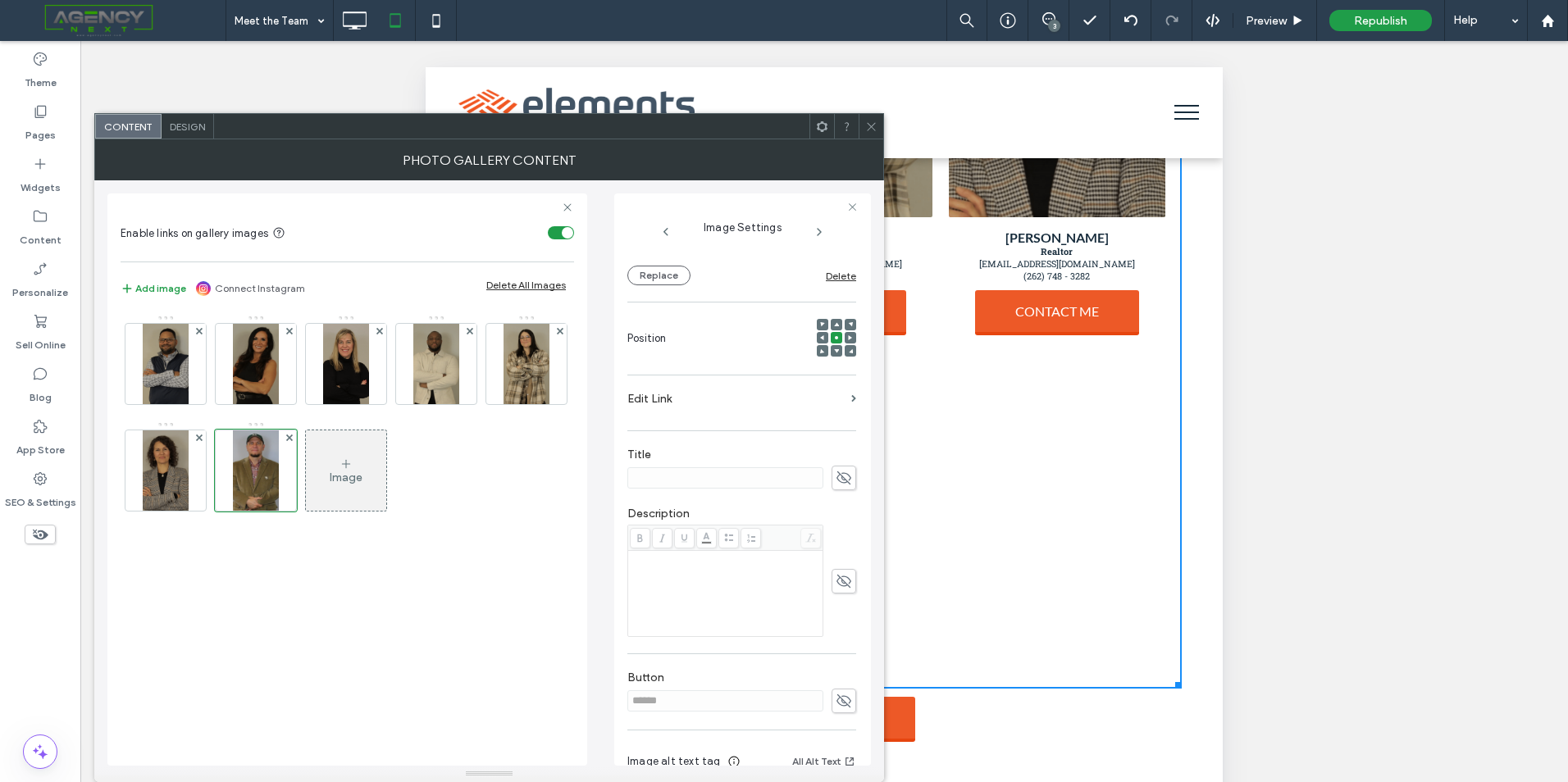
click at [836, 475] on icon at bounding box center [844, 478] width 17 height 18
type input "**********"
click at [836, 587] on icon at bounding box center [844, 581] width 17 height 18
click at [740, 584] on div "Rich Text Editor" at bounding box center [726, 593] width 190 height 82
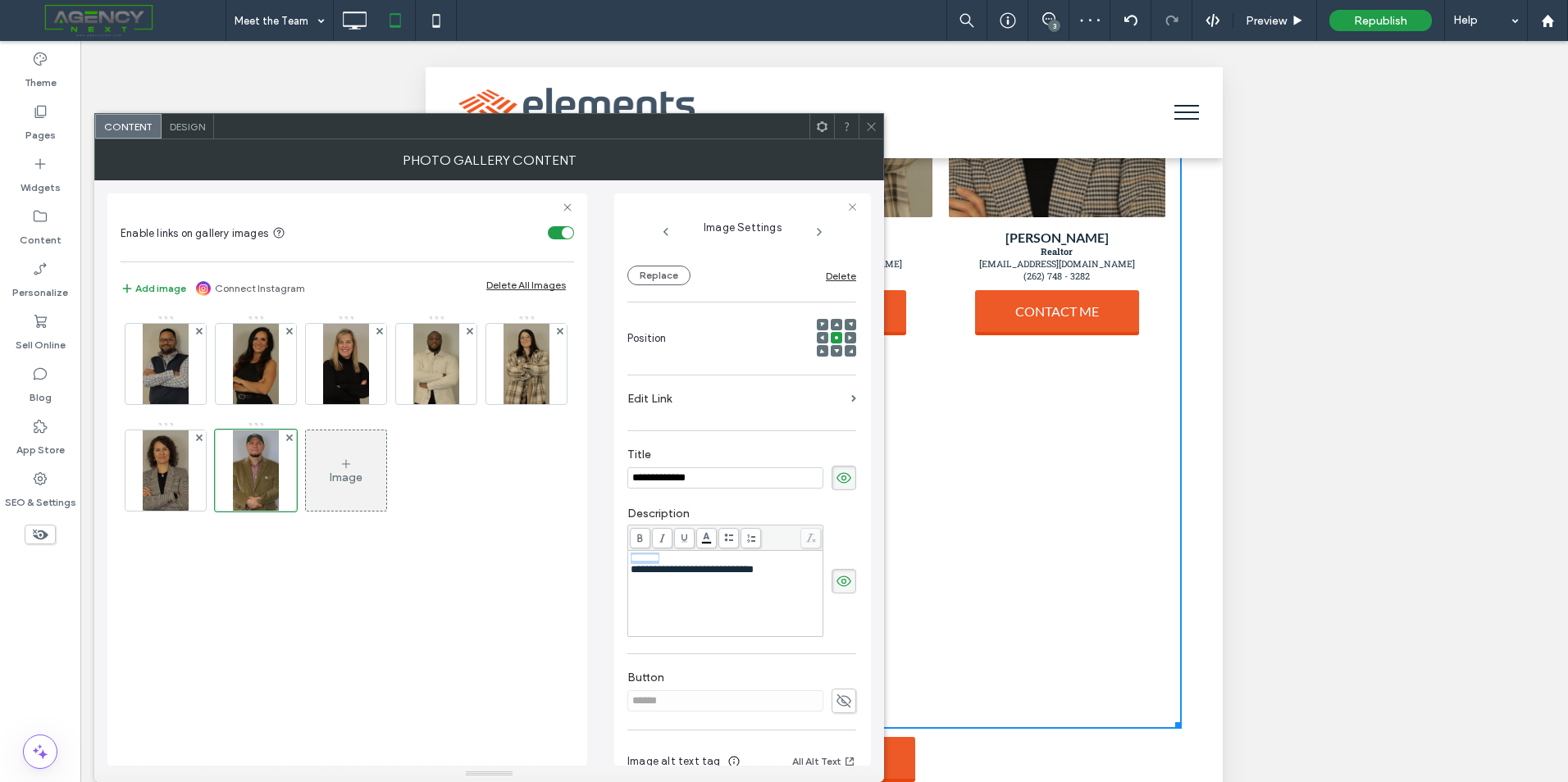
drag, startPoint x: 692, startPoint y: 559, endPoint x: 631, endPoint y: 556, distance: 61.1
click at [631, 556] on div "*******" at bounding box center [726, 558] width 190 height 11
click at [637, 533] on icon at bounding box center [640, 538] width 9 height 9
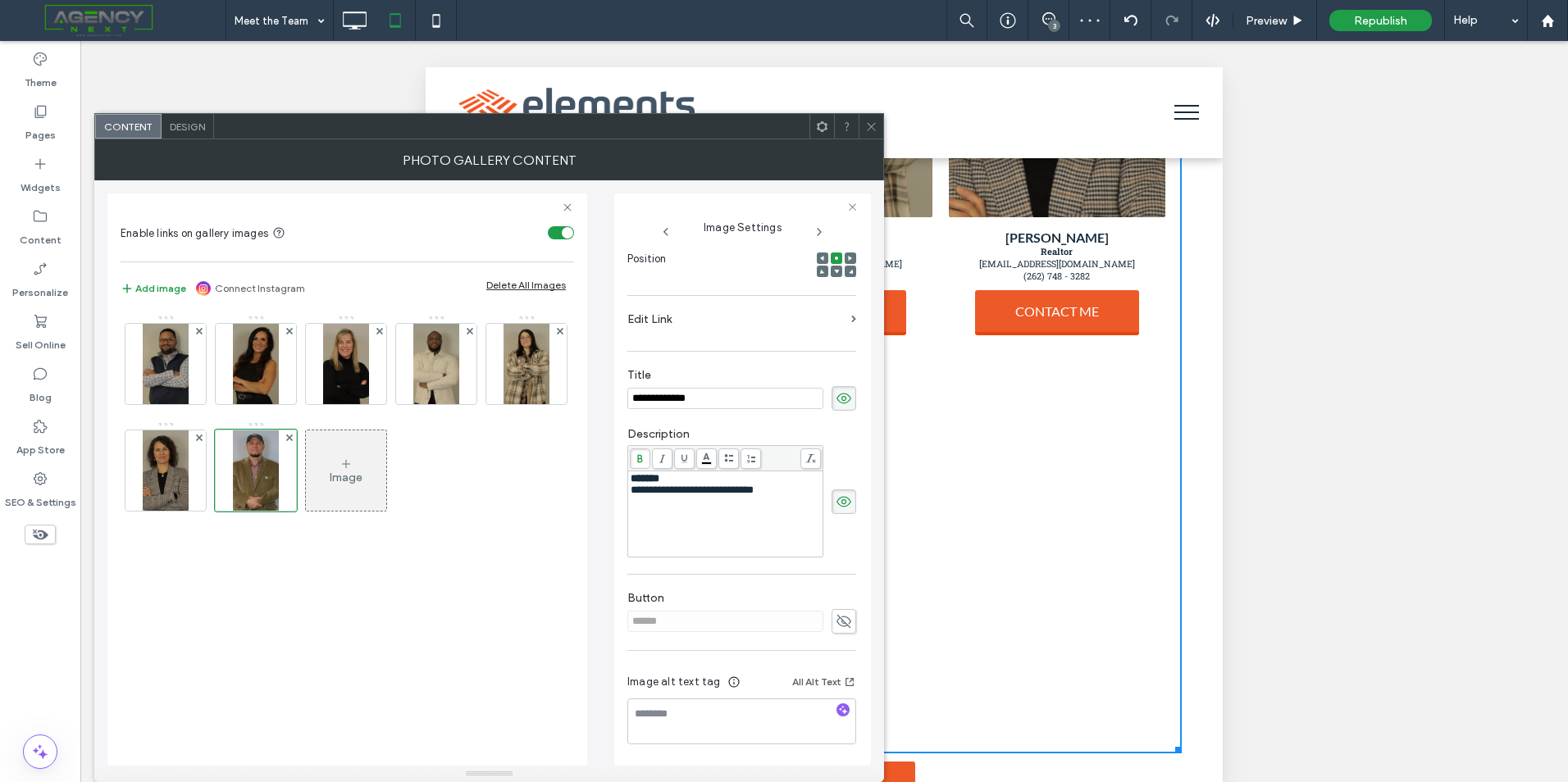
click at [843, 617] on span at bounding box center [843, 621] width 25 height 25
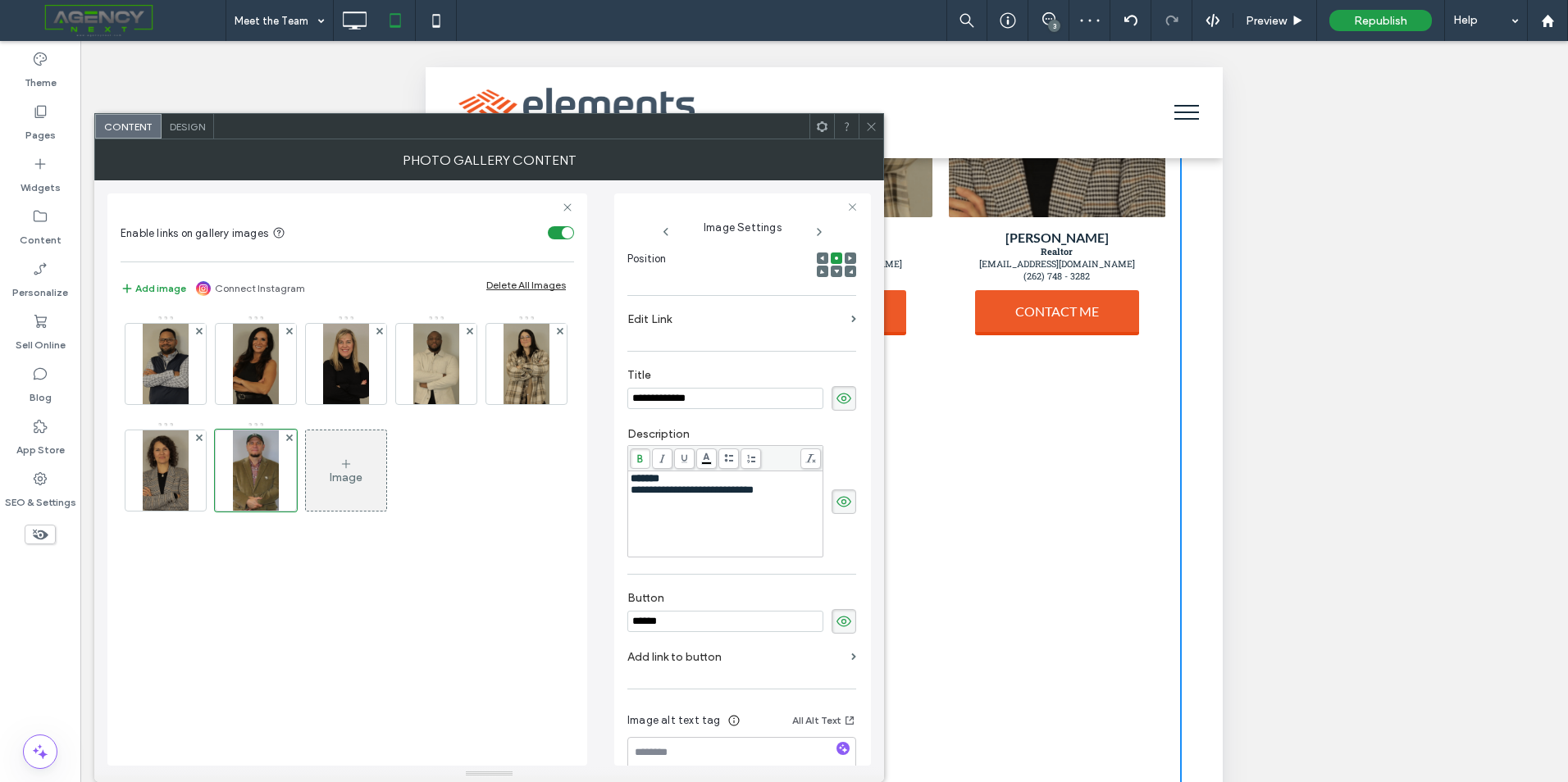
drag, startPoint x: 693, startPoint y: 620, endPoint x: 538, endPoint y: 623, distance: 155.0
click at [534, 626] on div "**********" at bounding box center [489, 472] width 764 height 585
type input "**********"
click at [828, 655] on label "Add link to button" at bounding box center [736, 657] width 217 height 31
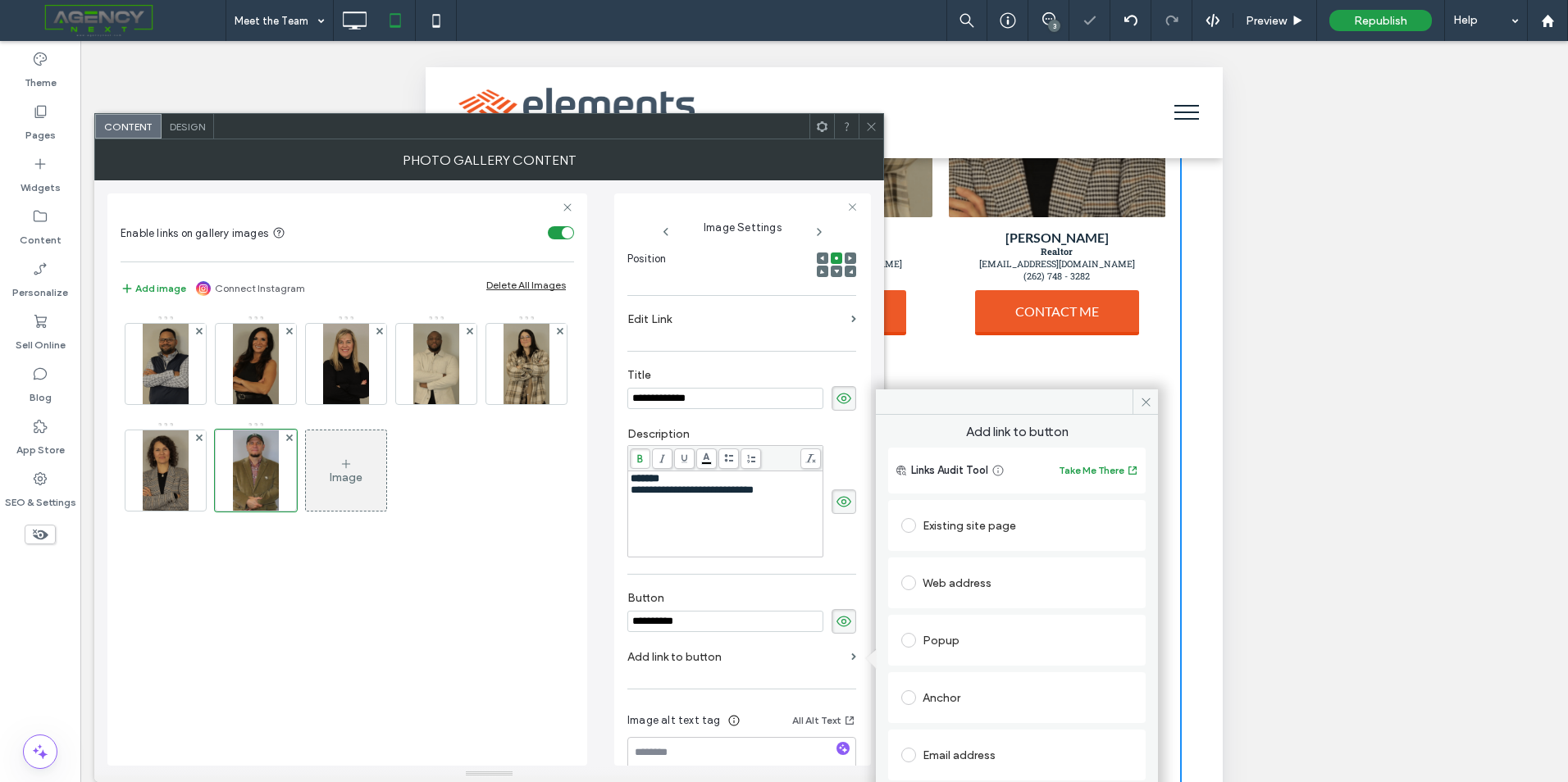
click at [986, 587] on div "Web address" at bounding box center [1017, 582] width 231 height 26
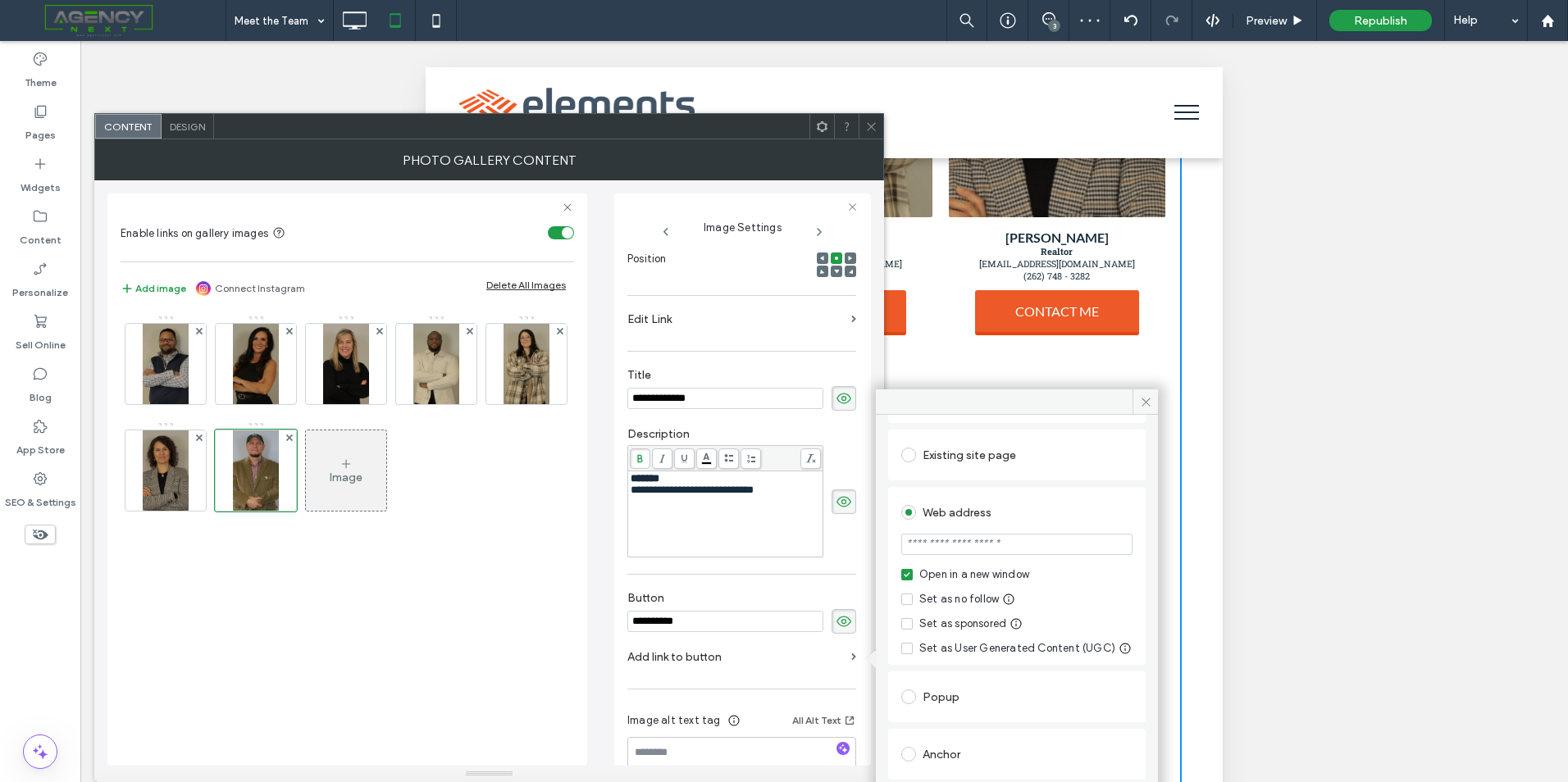
scroll to position [170, 0]
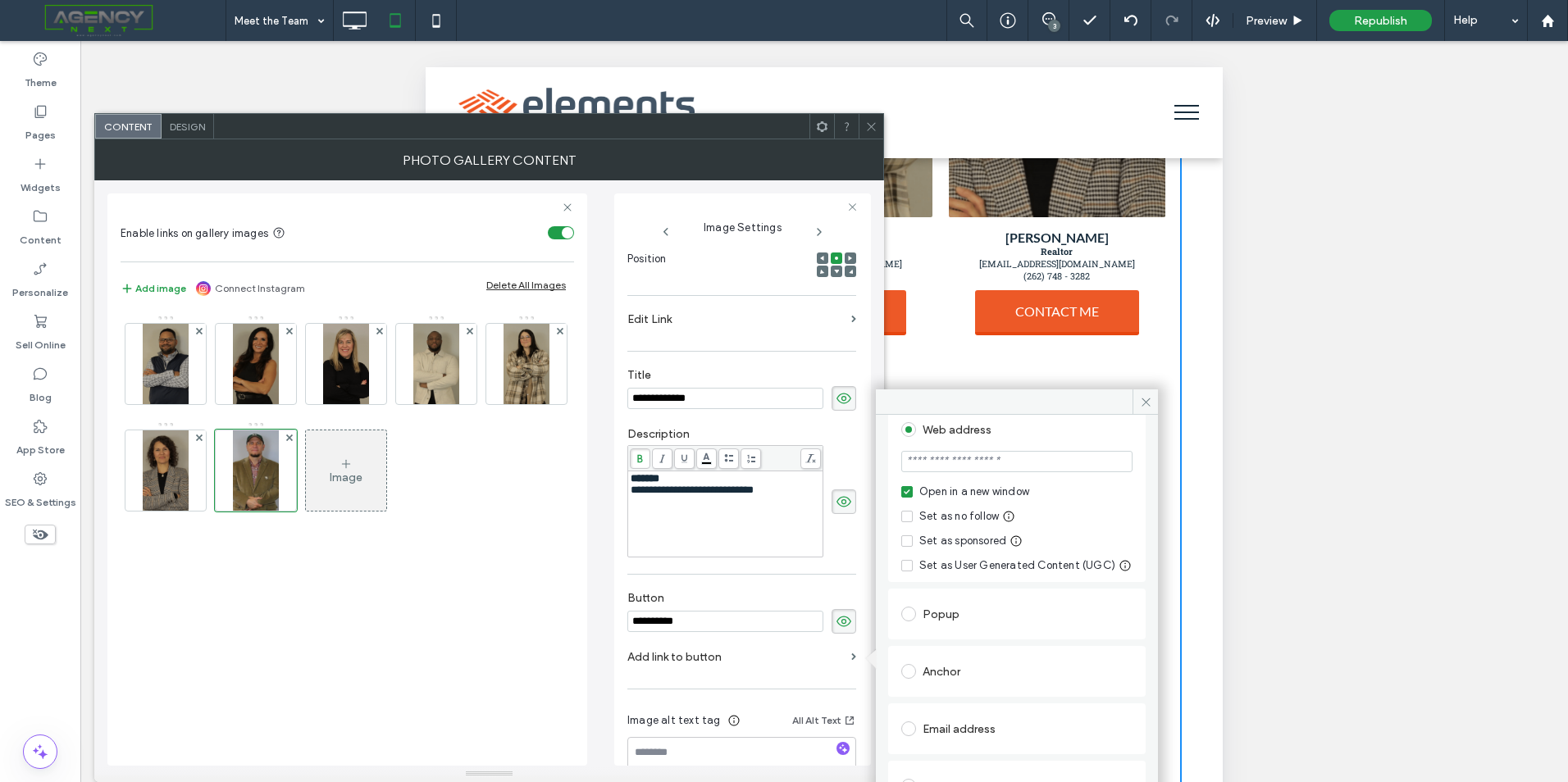
click at [969, 716] on div "Email address" at bounding box center [1017, 728] width 231 height 26
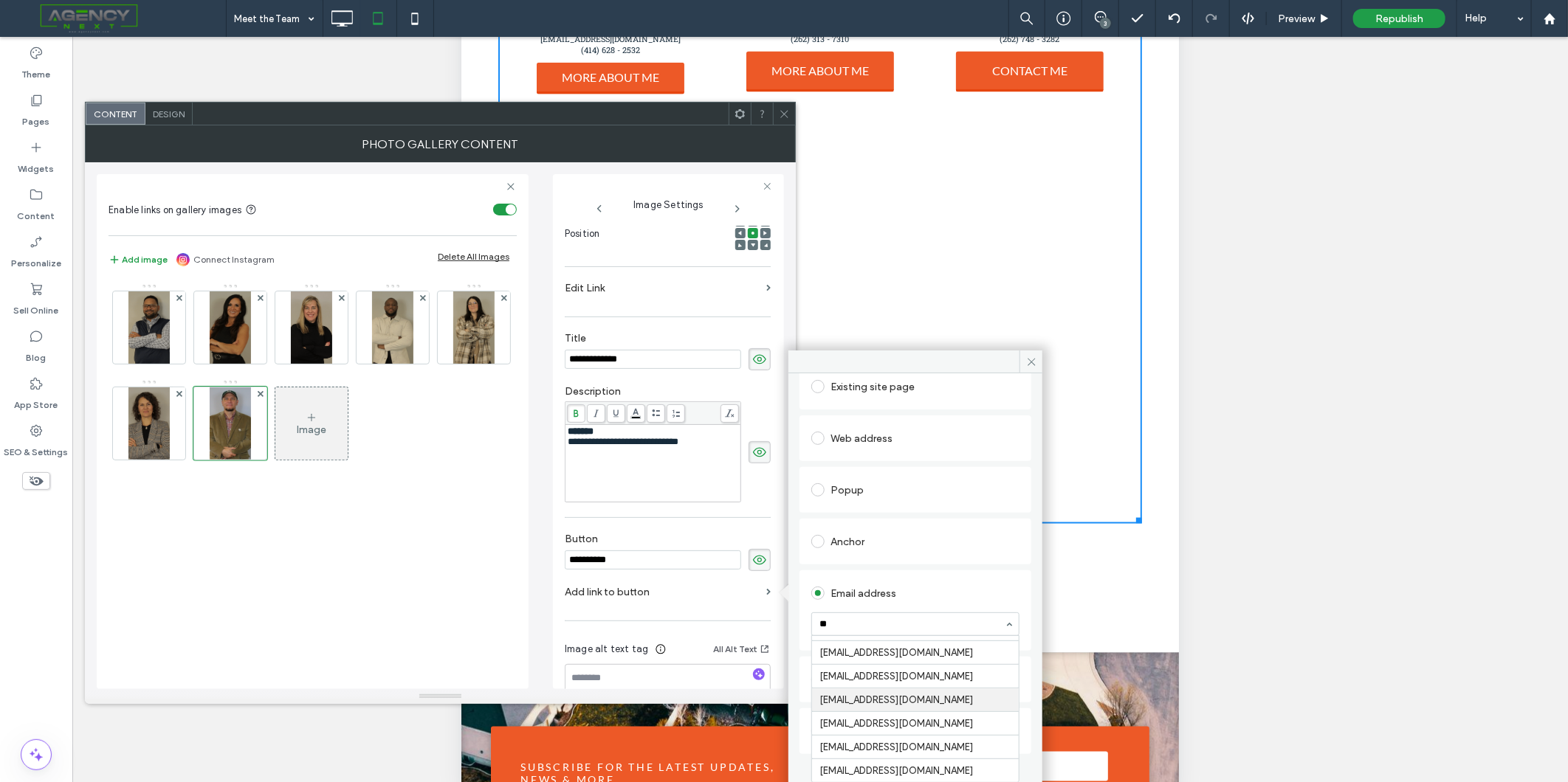
scroll to position [57, 0]
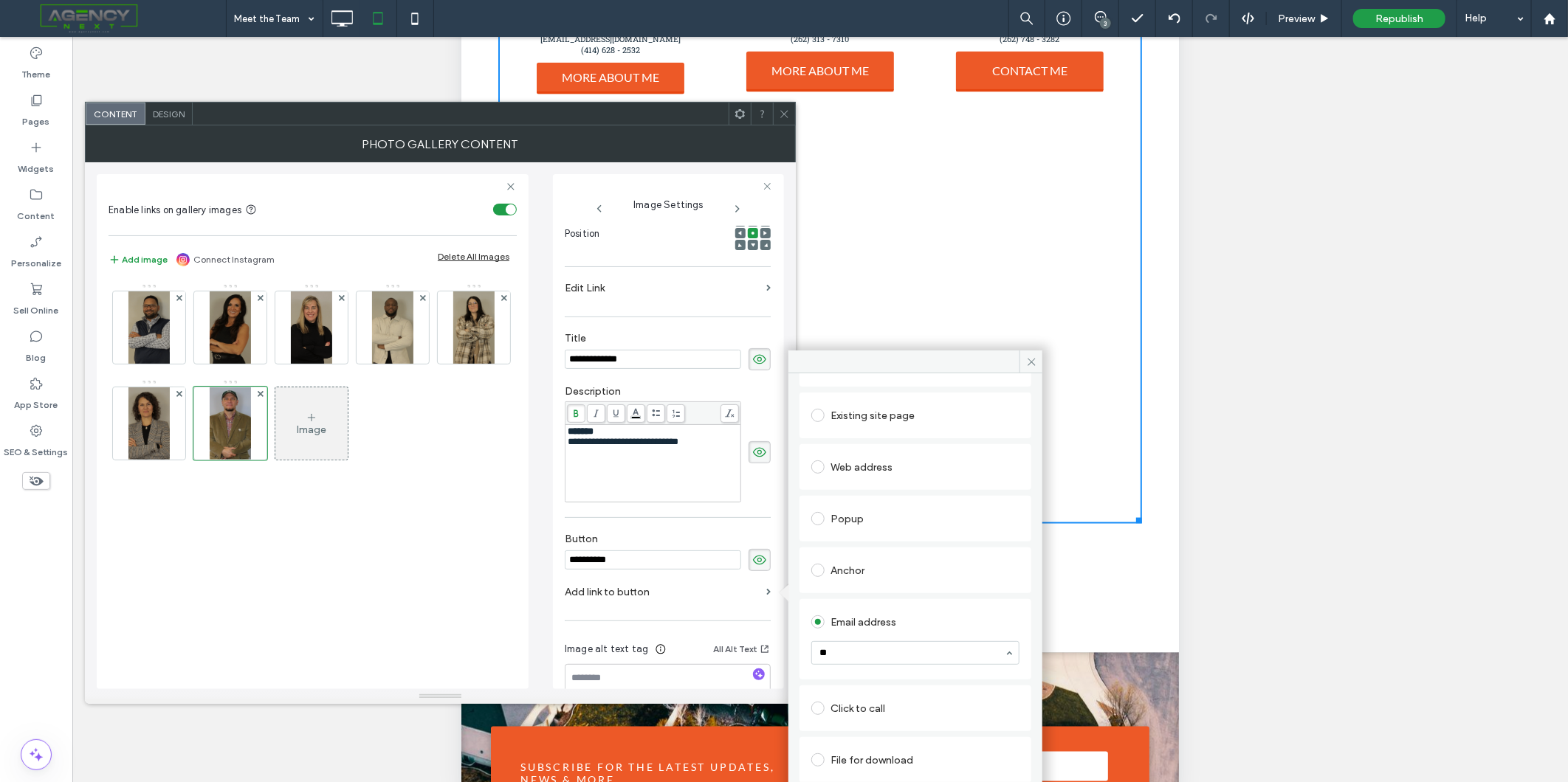
type input "*"
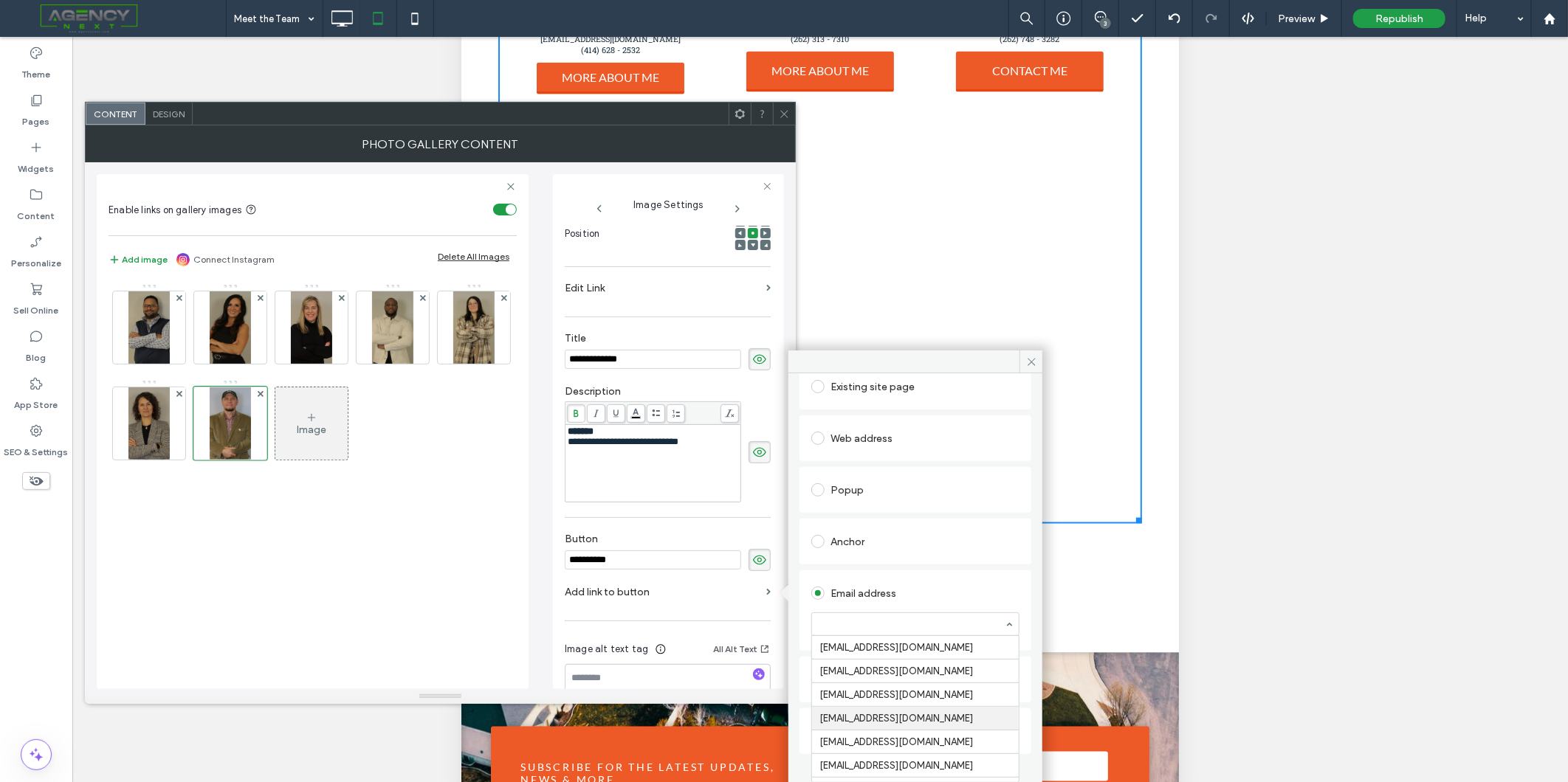
paste input "**********"
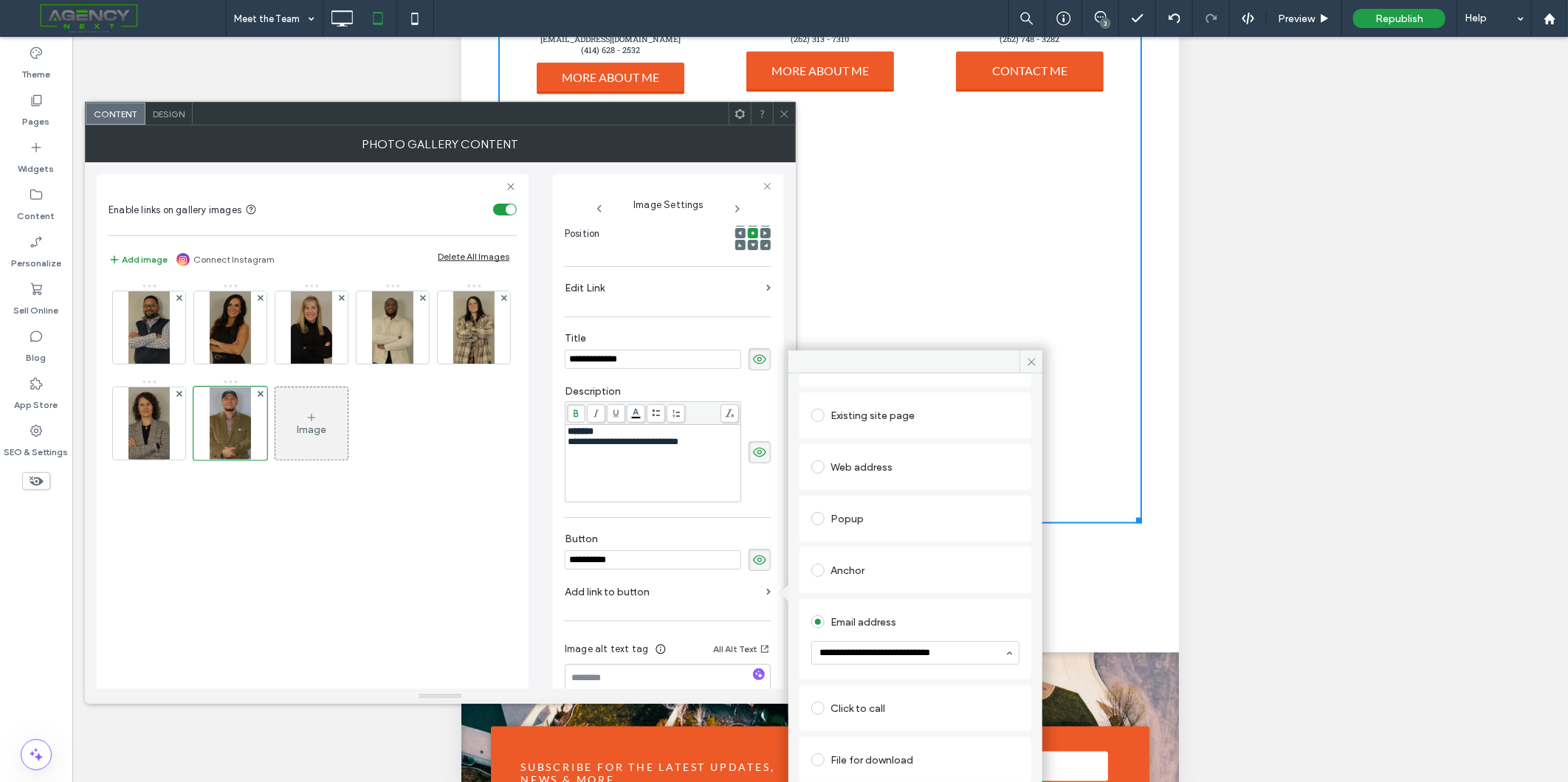
paste input
type input "**********"
click at [1028, 363] on icon at bounding box center [1031, 361] width 11 height 11
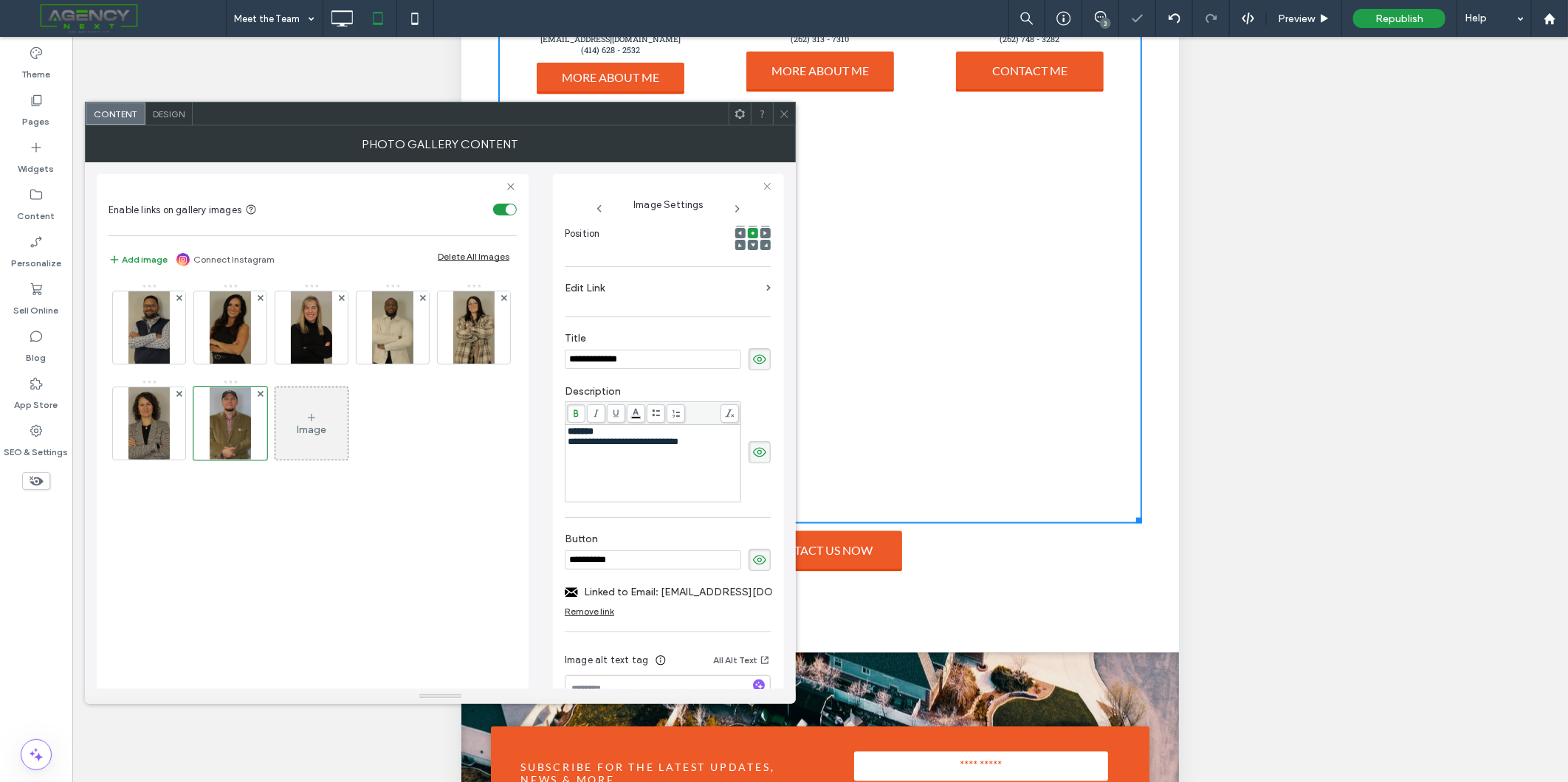
click at [779, 116] on icon at bounding box center [784, 113] width 11 height 11
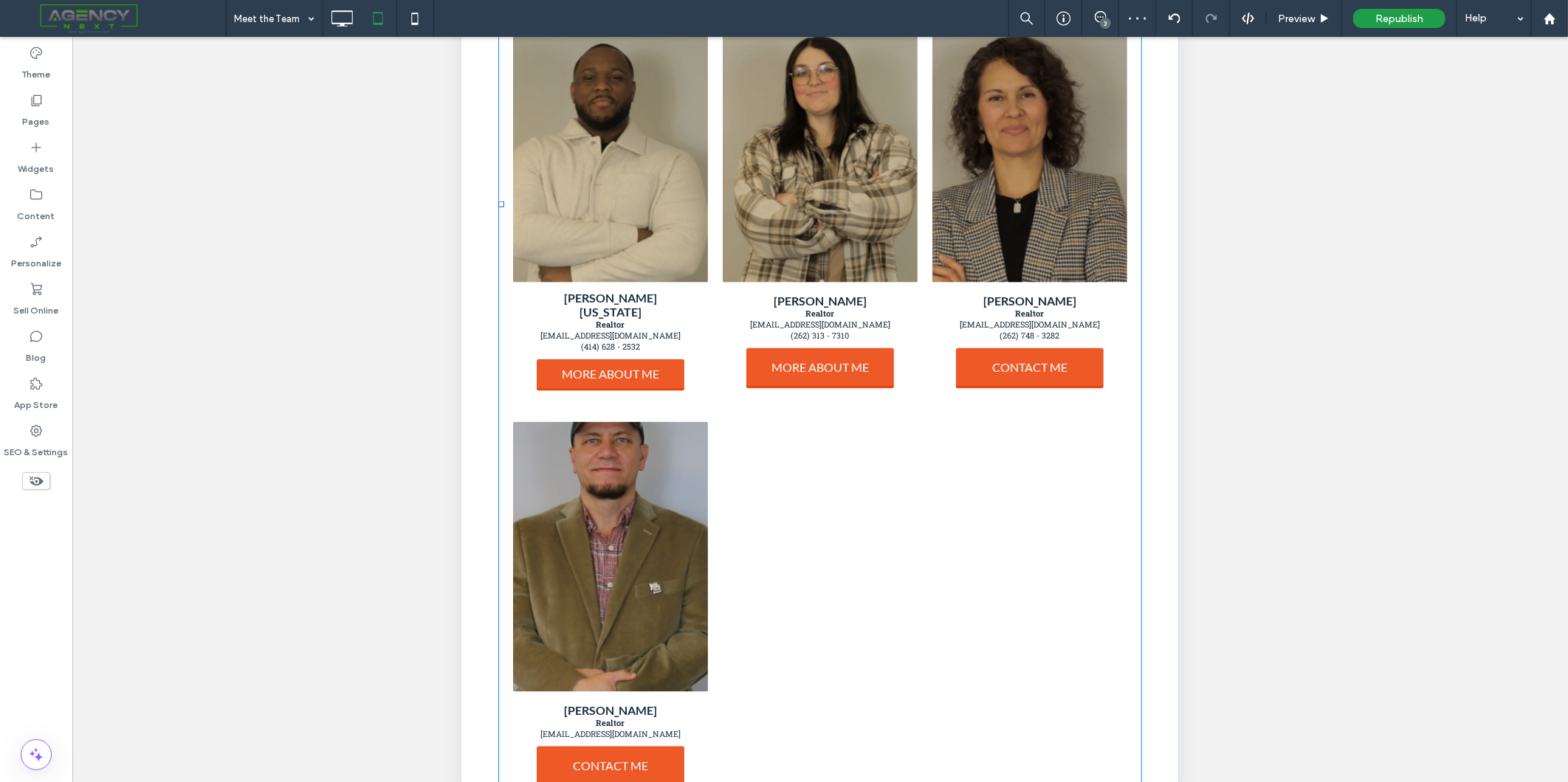
scroll to position [679, 0]
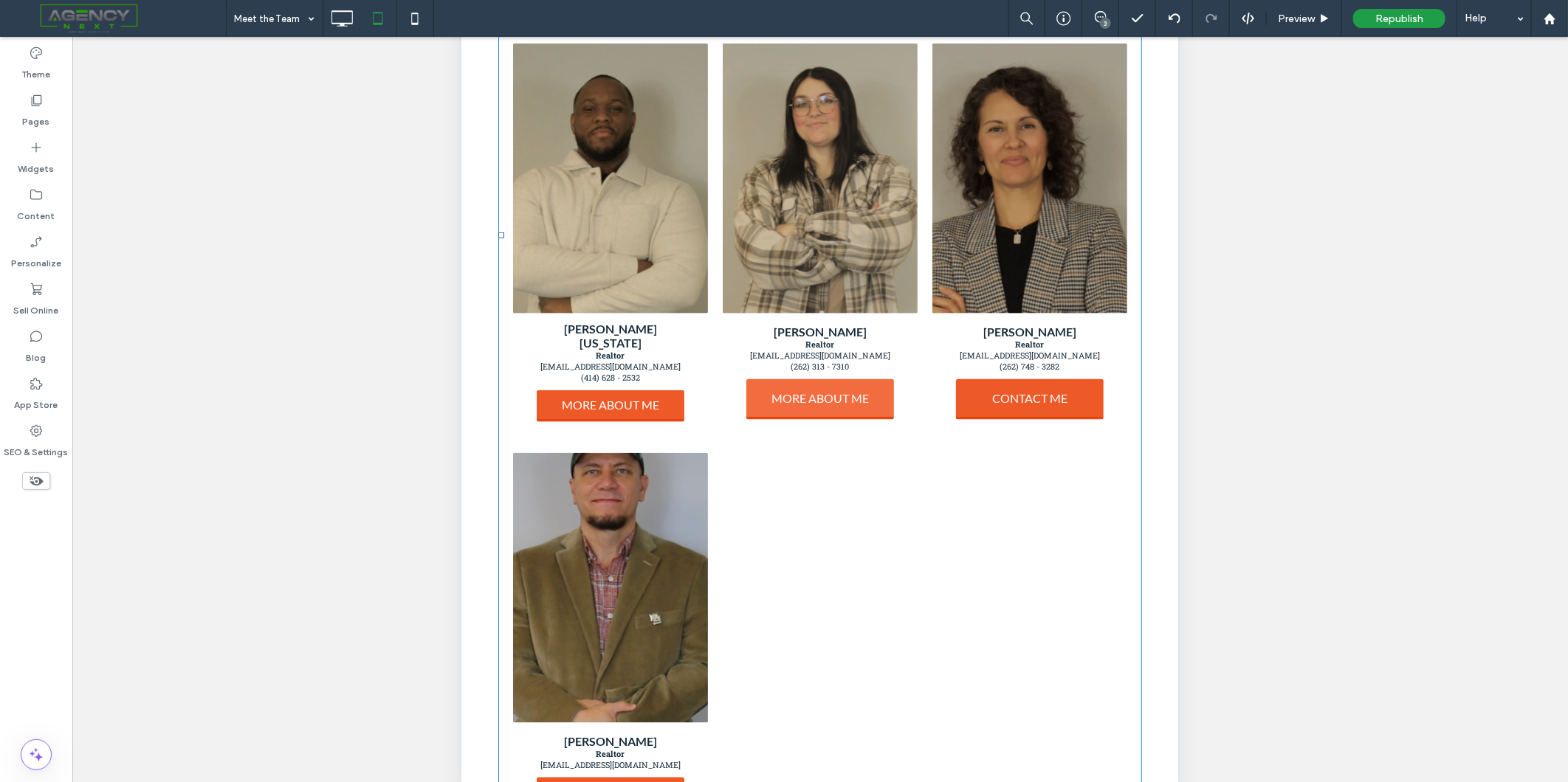
click at [799, 406] on span "MORE ABOUT ME" at bounding box center [819, 398] width 127 height 29
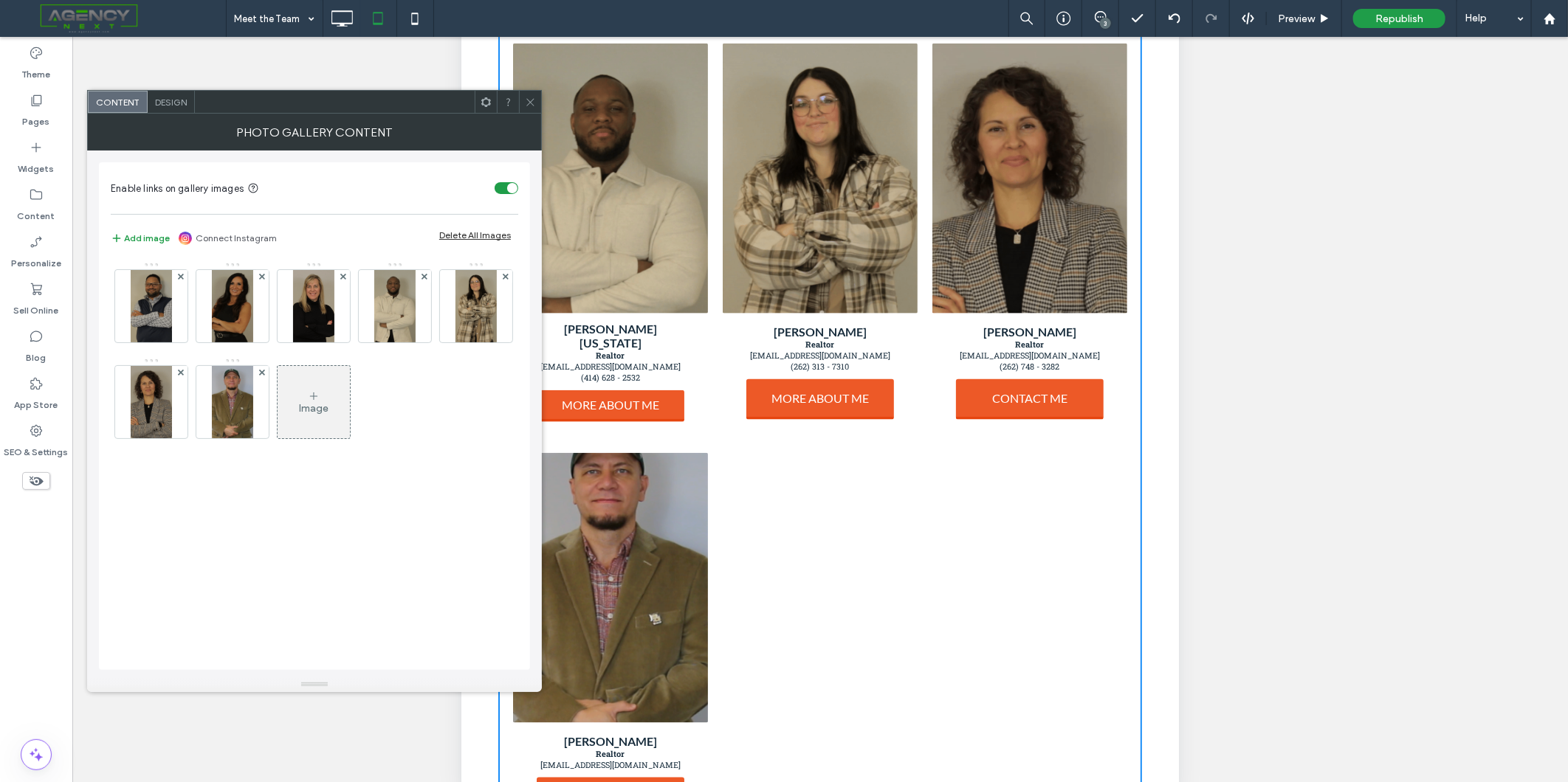
click at [529, 104] on icon at bounding box center [530, 101] width 11 height 11
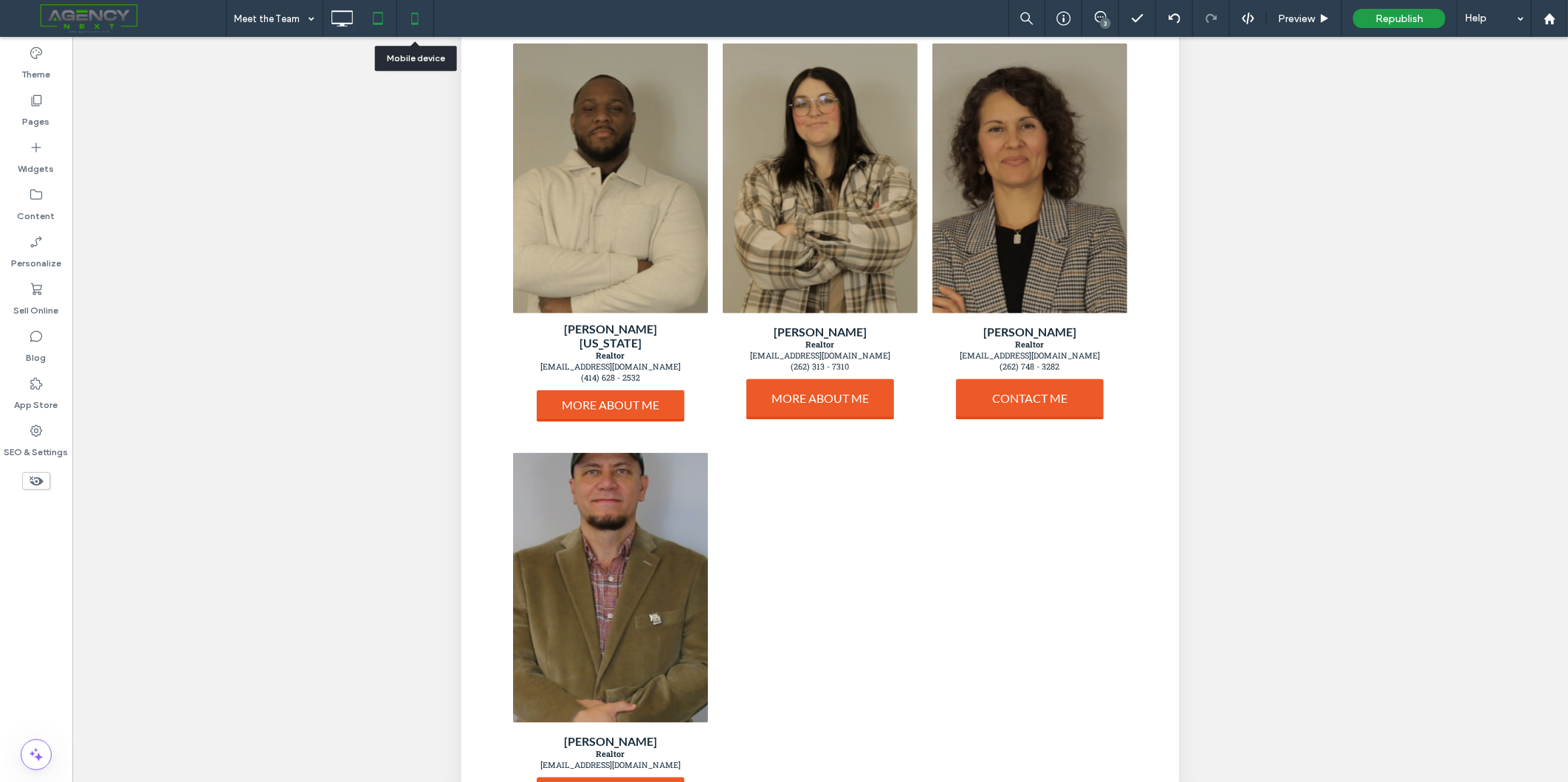
click at [424, 24] on icon at bounding box center [414, 17] width 29 height 29
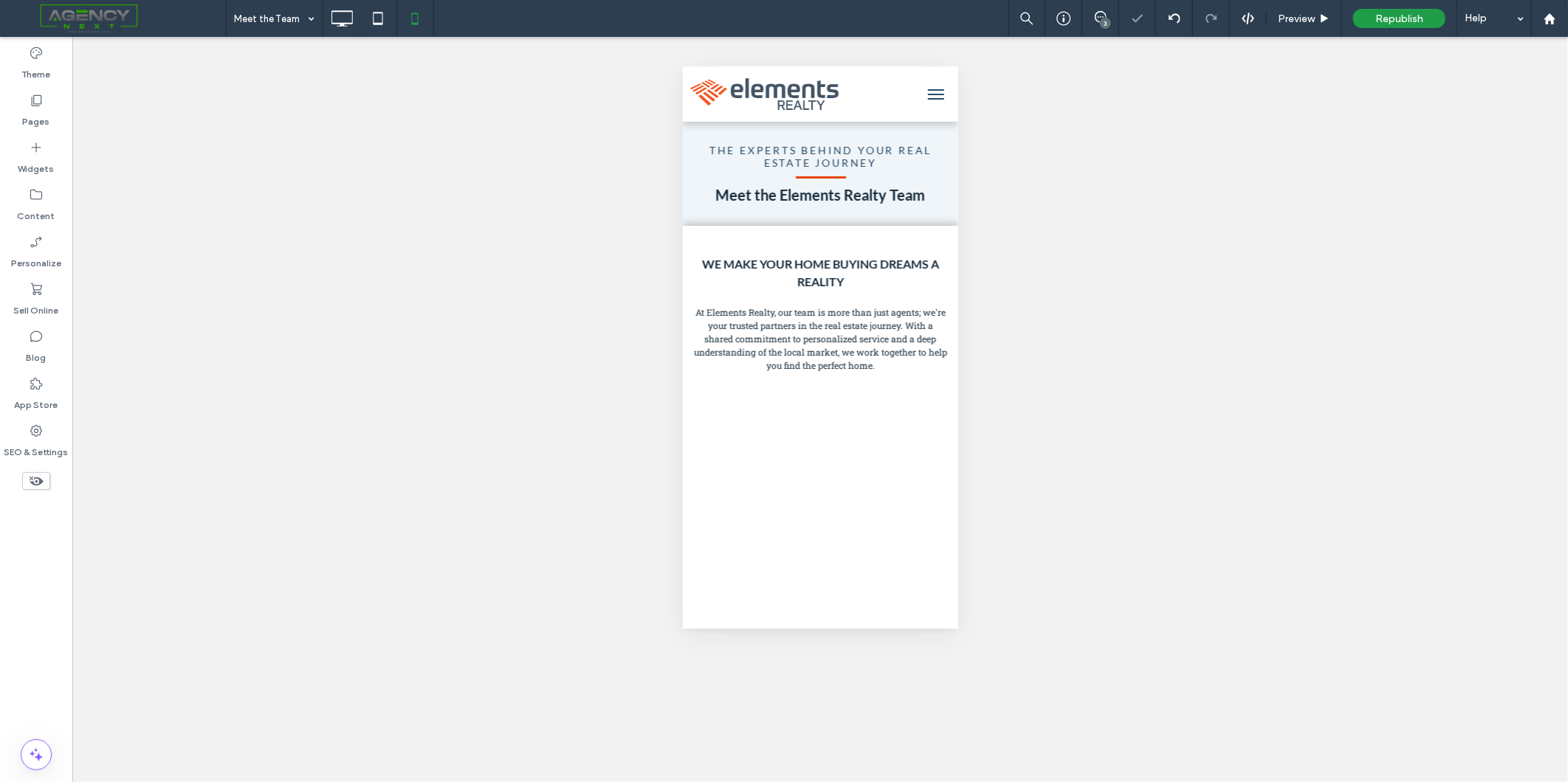
scroll to position [0, 0]
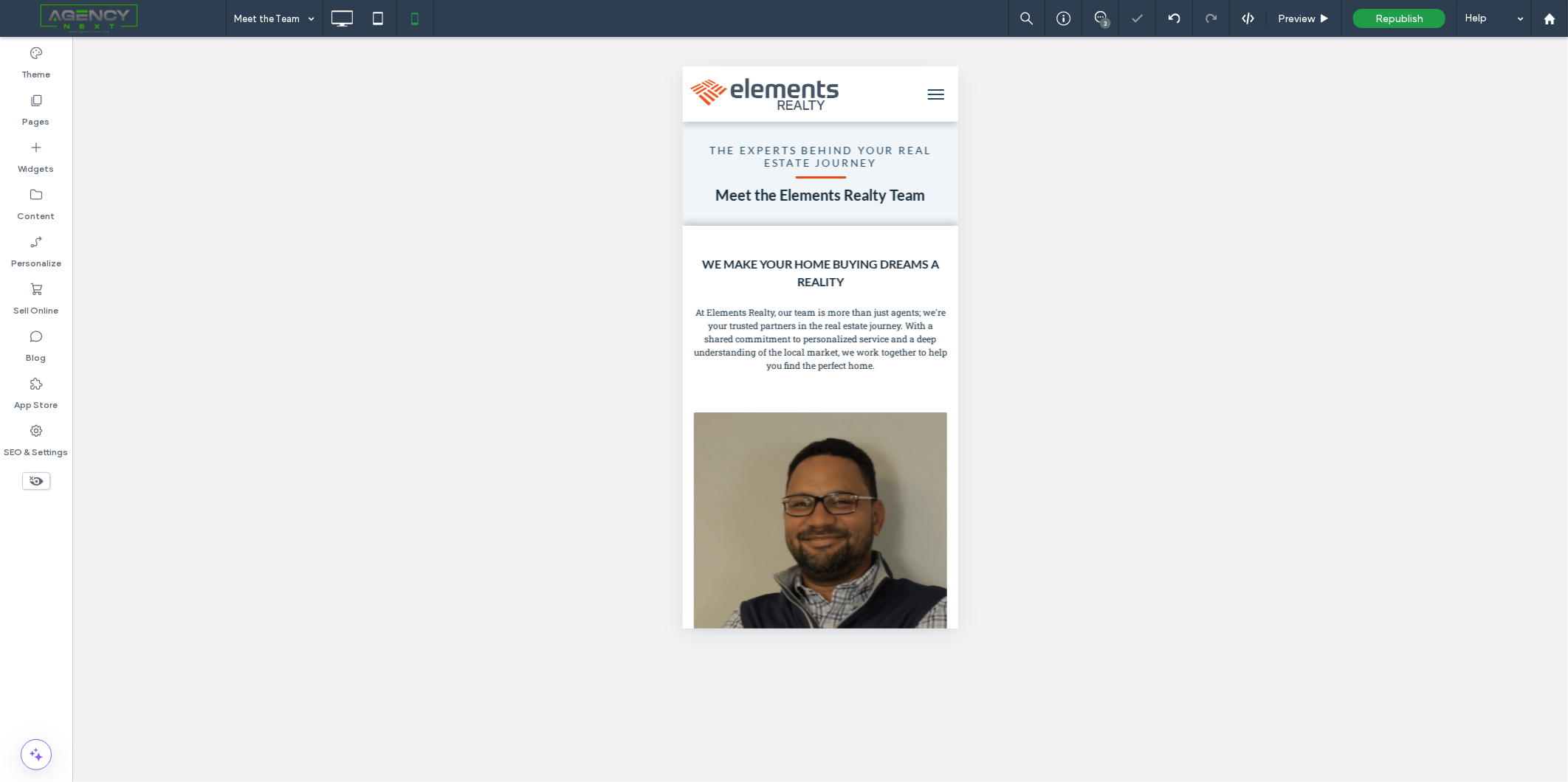
drag, startPoint x: 944, startPoint y: 123, endPoint x: 1640, endPoint y: 236, distance: 705.1
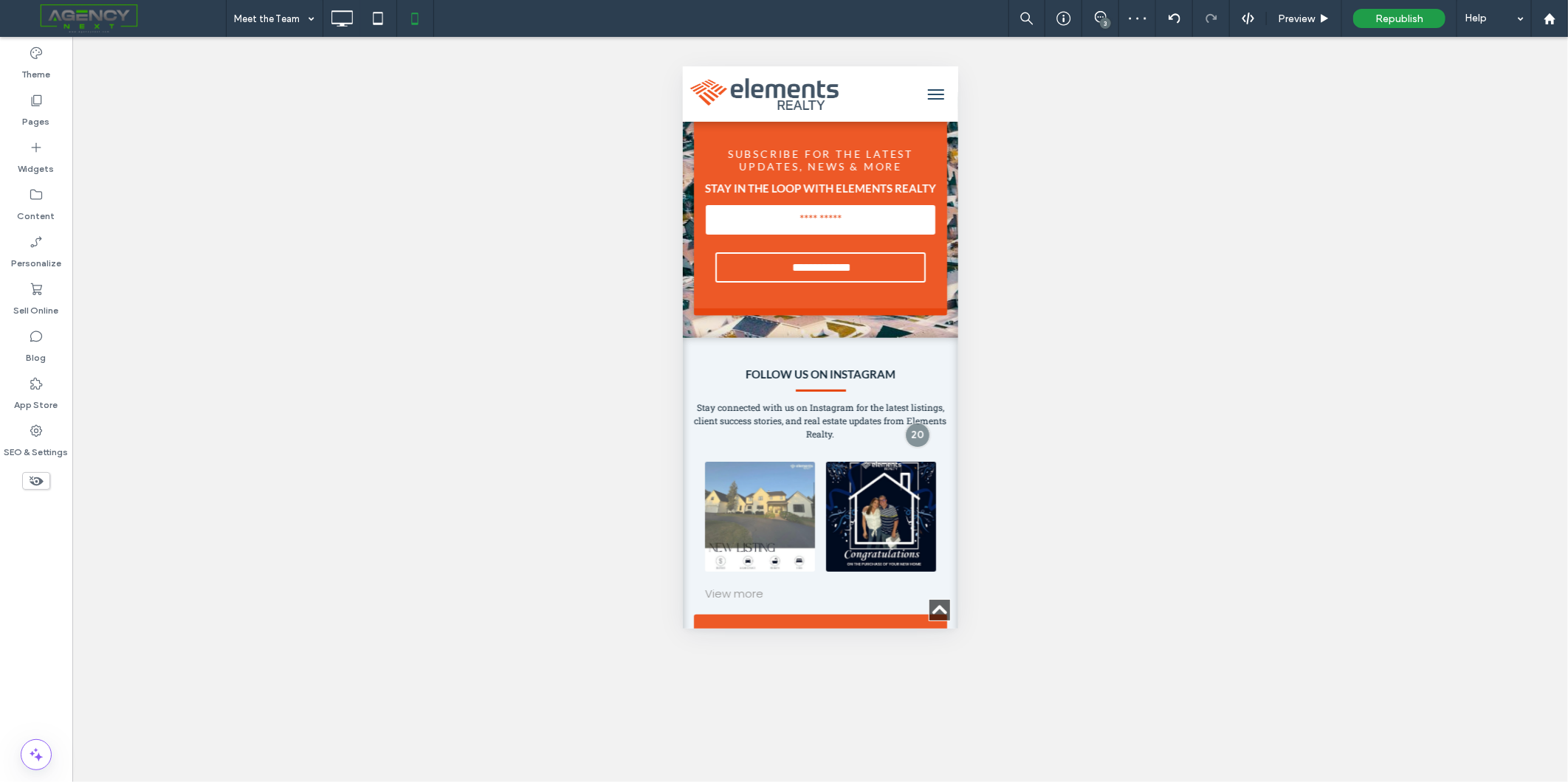
scroll to position [3229, 0]
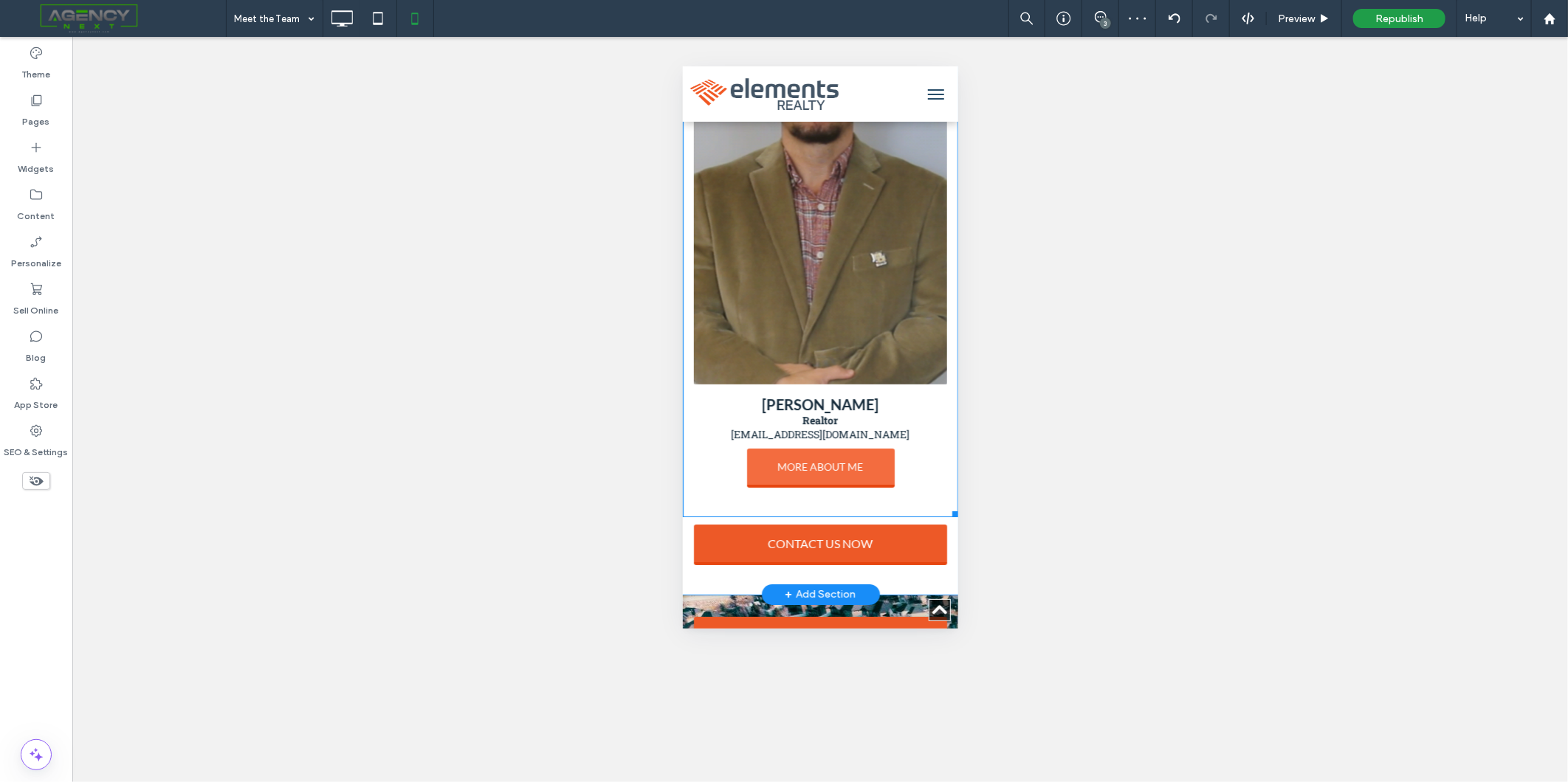
click at [837, 449] on link "MORE ABOUT ME" at bounding box center [820, 467] width 147 height 39
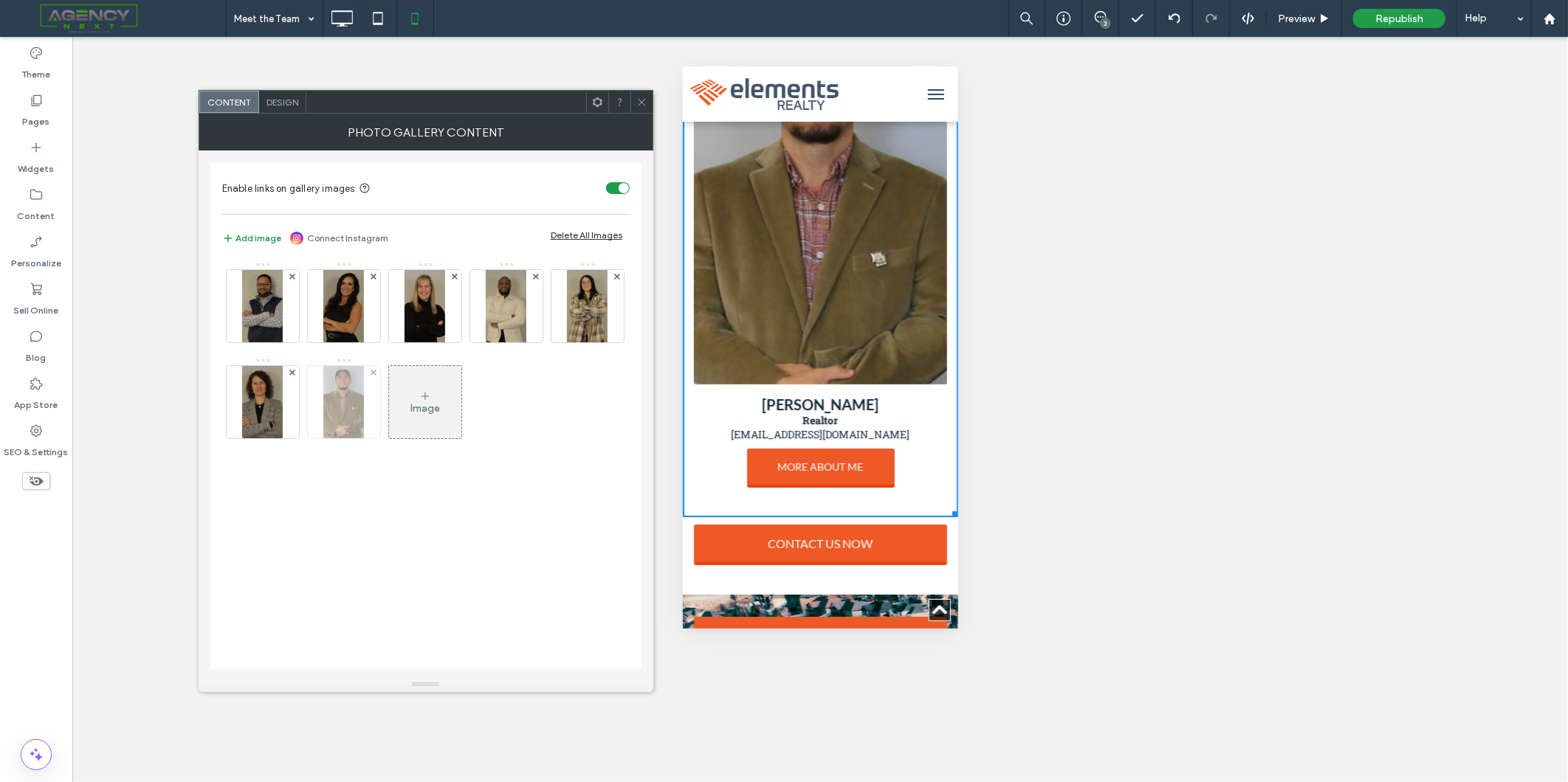
click at [380, 422] on div at bounding box center [344, 402] width 72 height 72
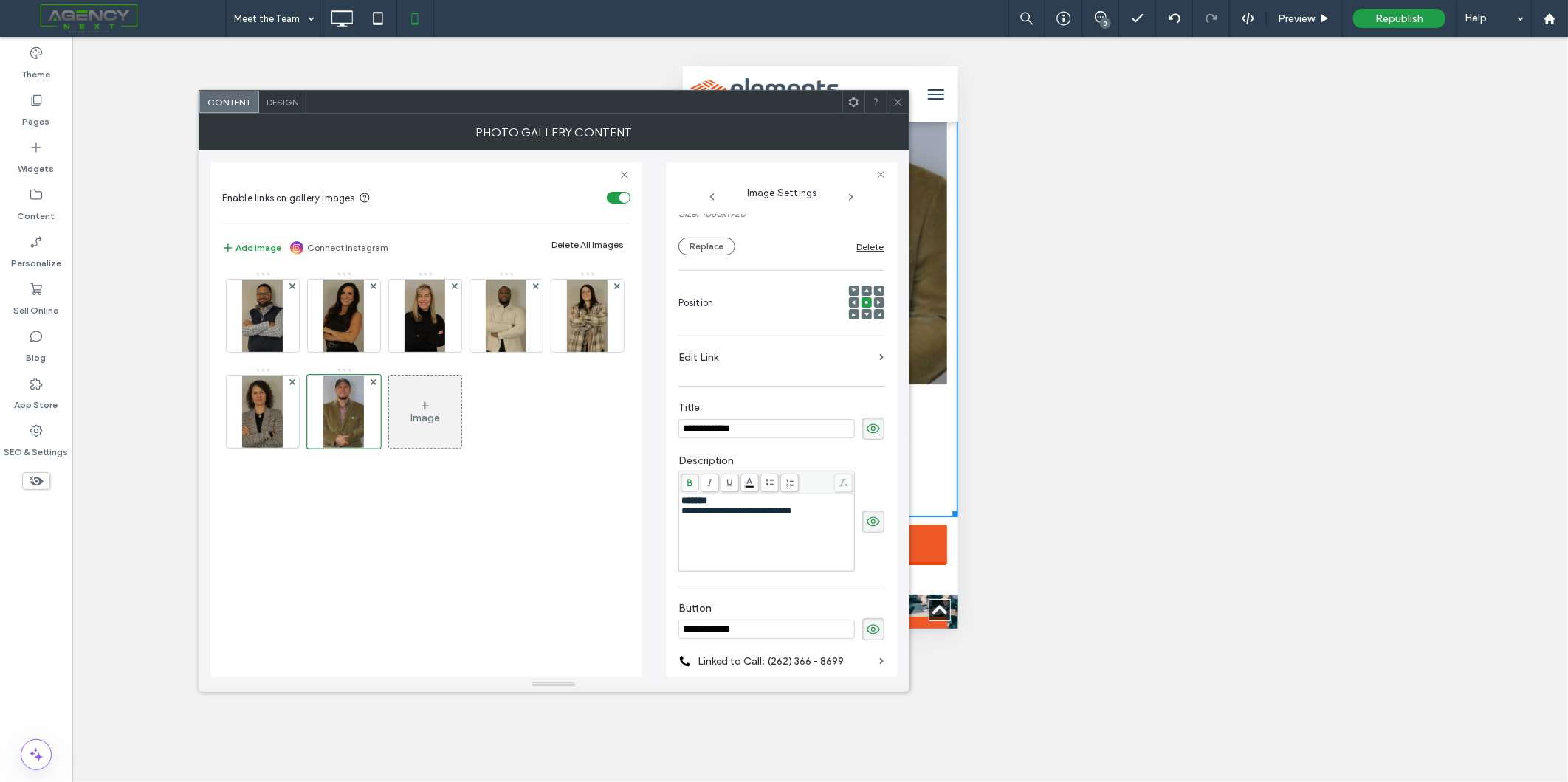
scroll to position [265, 0]
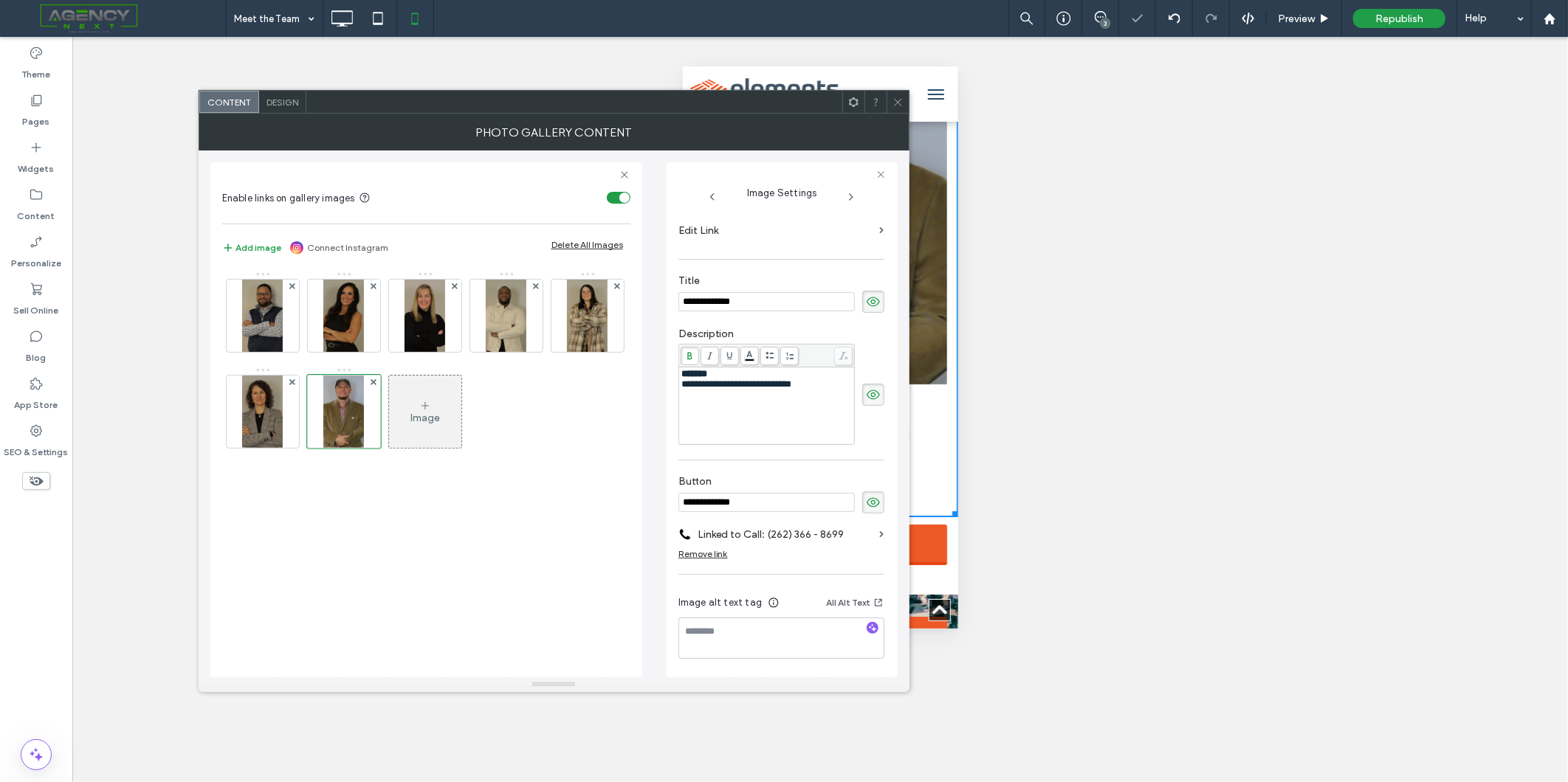
drag, startPoint x: 784, startPoint y: 500, endPoint x: 563, endPoint y: 482, distance: 221.7
click at [563, 482] on div "**********" at bounding box center [554, 413] width 687 height 527
type input "**********"
click at [880, 532] on span at bounding box center [881, 535] width 4 height 7
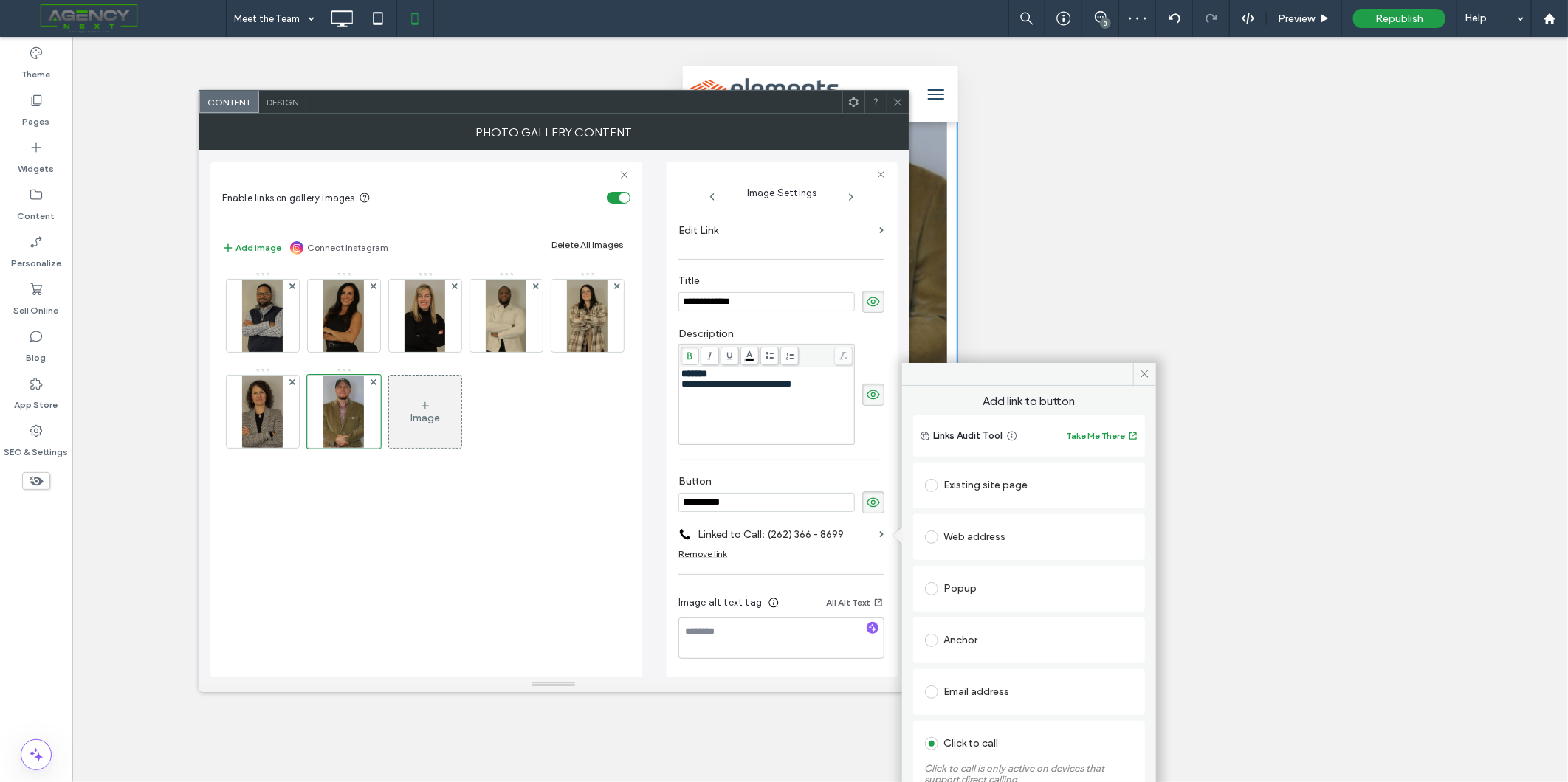
click at [962, 539] on div "Web address" at bounding box center [1029, 537] width 208 height 23
click at [1002, 643] on div "Email address" at bounding box center [1029, 642] width 208 height 23
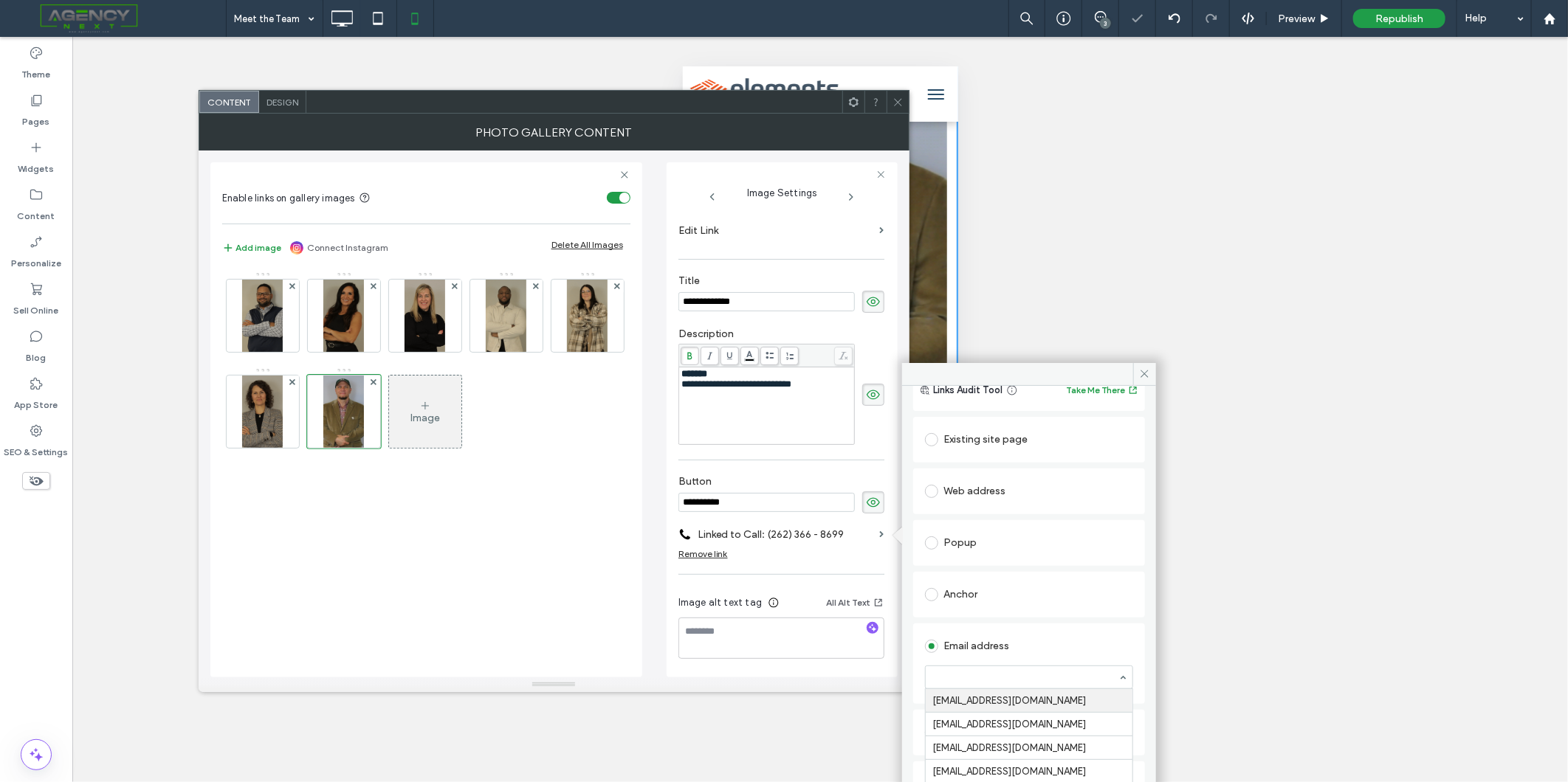
paste input "**********"
type input "**********"
drag, startPoint x: 1147, startPoint y: 373, endPoint x: 960, endPoint y: 214, distance: 245.5
click at [1143, 367] on span at bounding box center [1144, 374] width 22 height 22
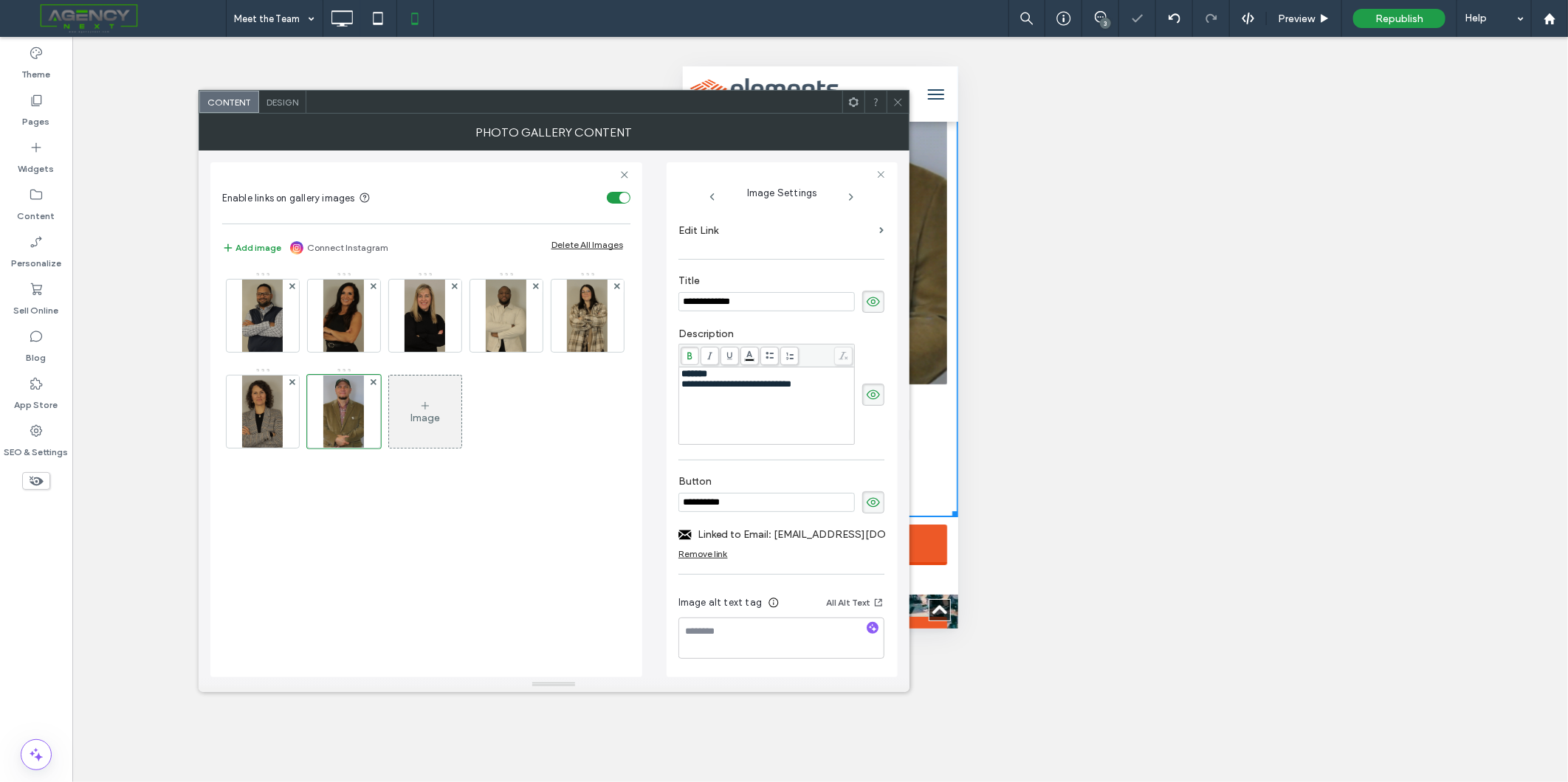
click at [893, 100] on icon at bounding box center [897, 101] width 11 height 11
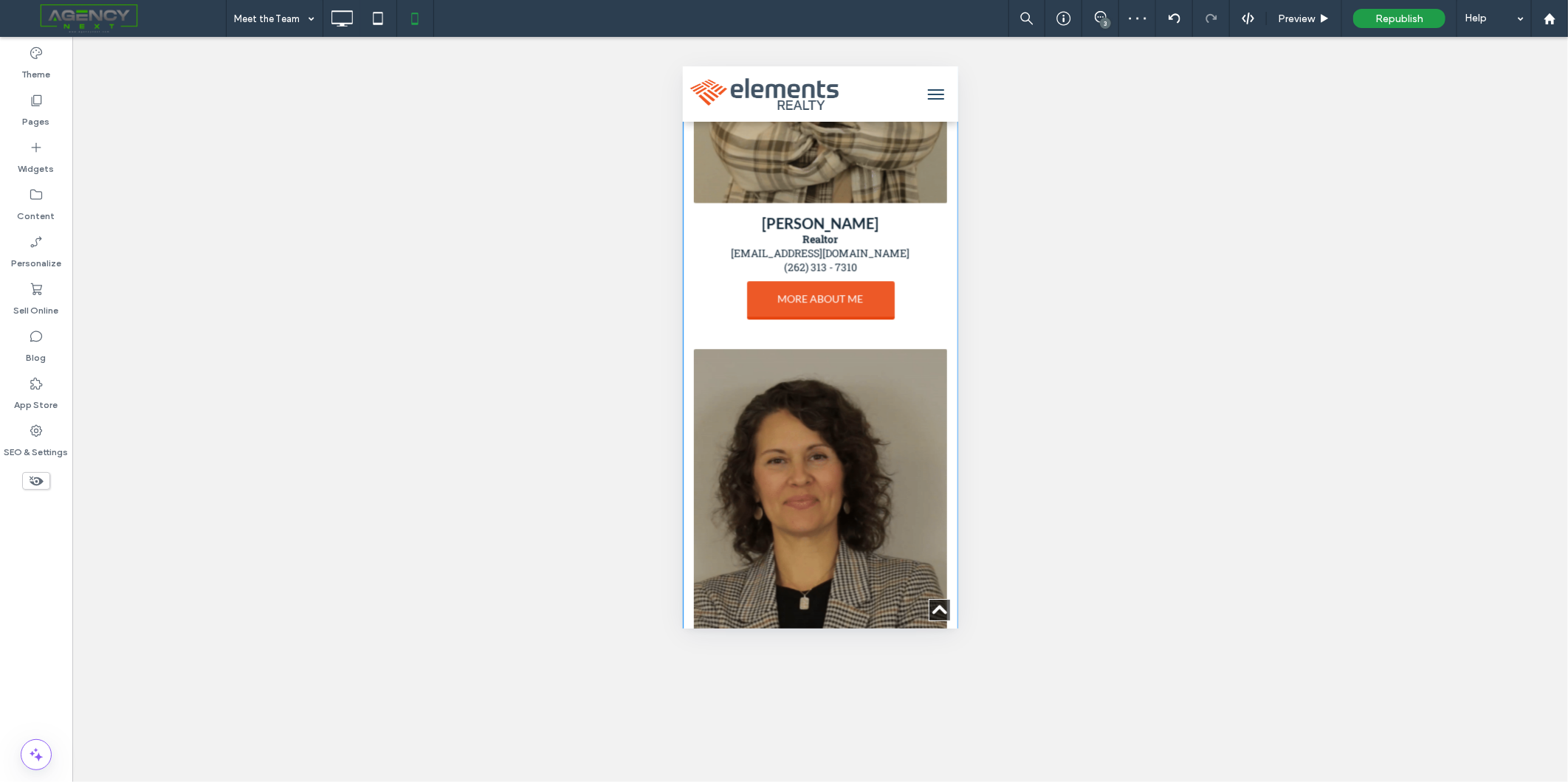
scroll to position [2163, 0]
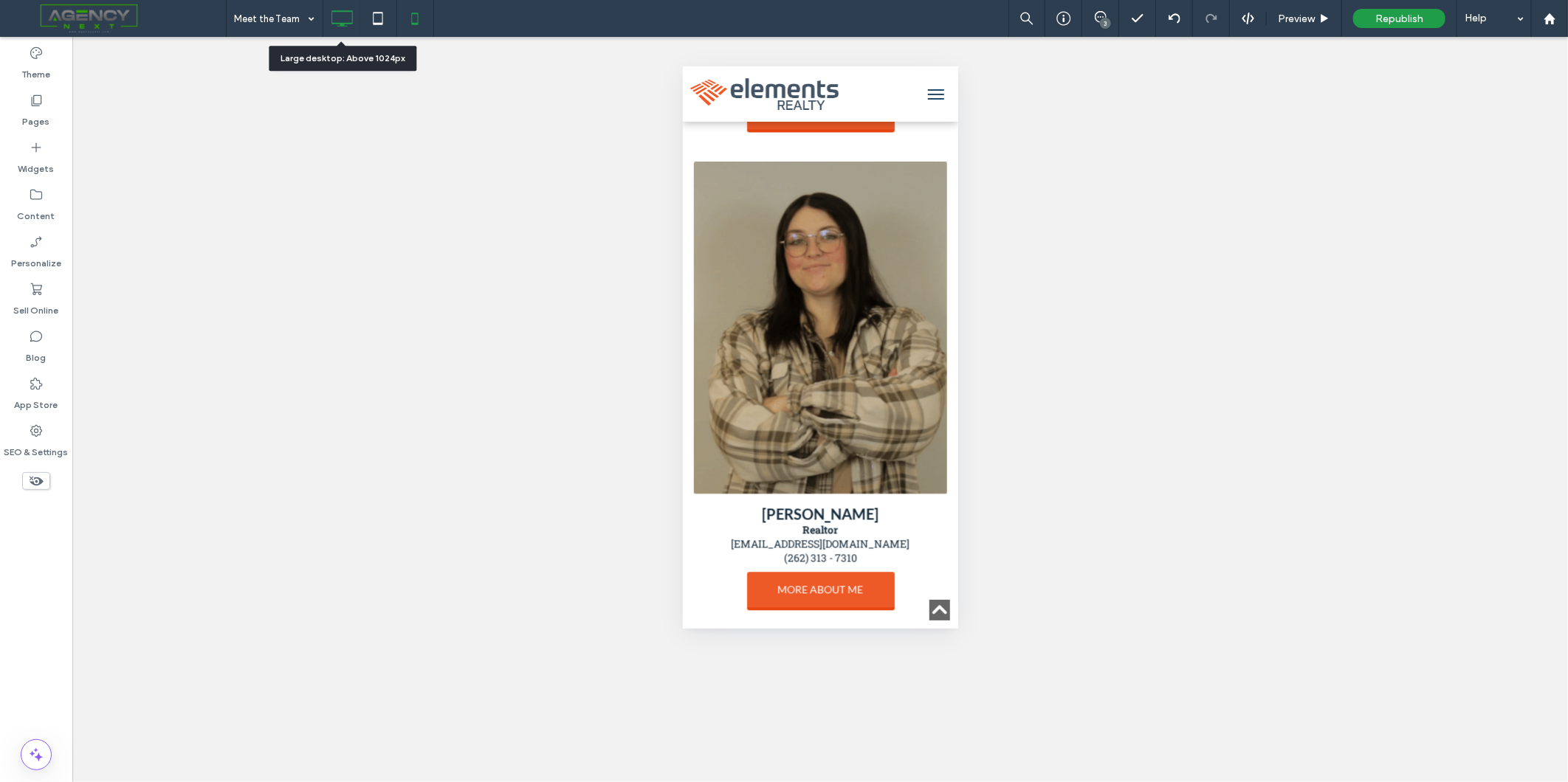
click at [351, 17] on icon at bounding box center [341, 17] width 29 height 29
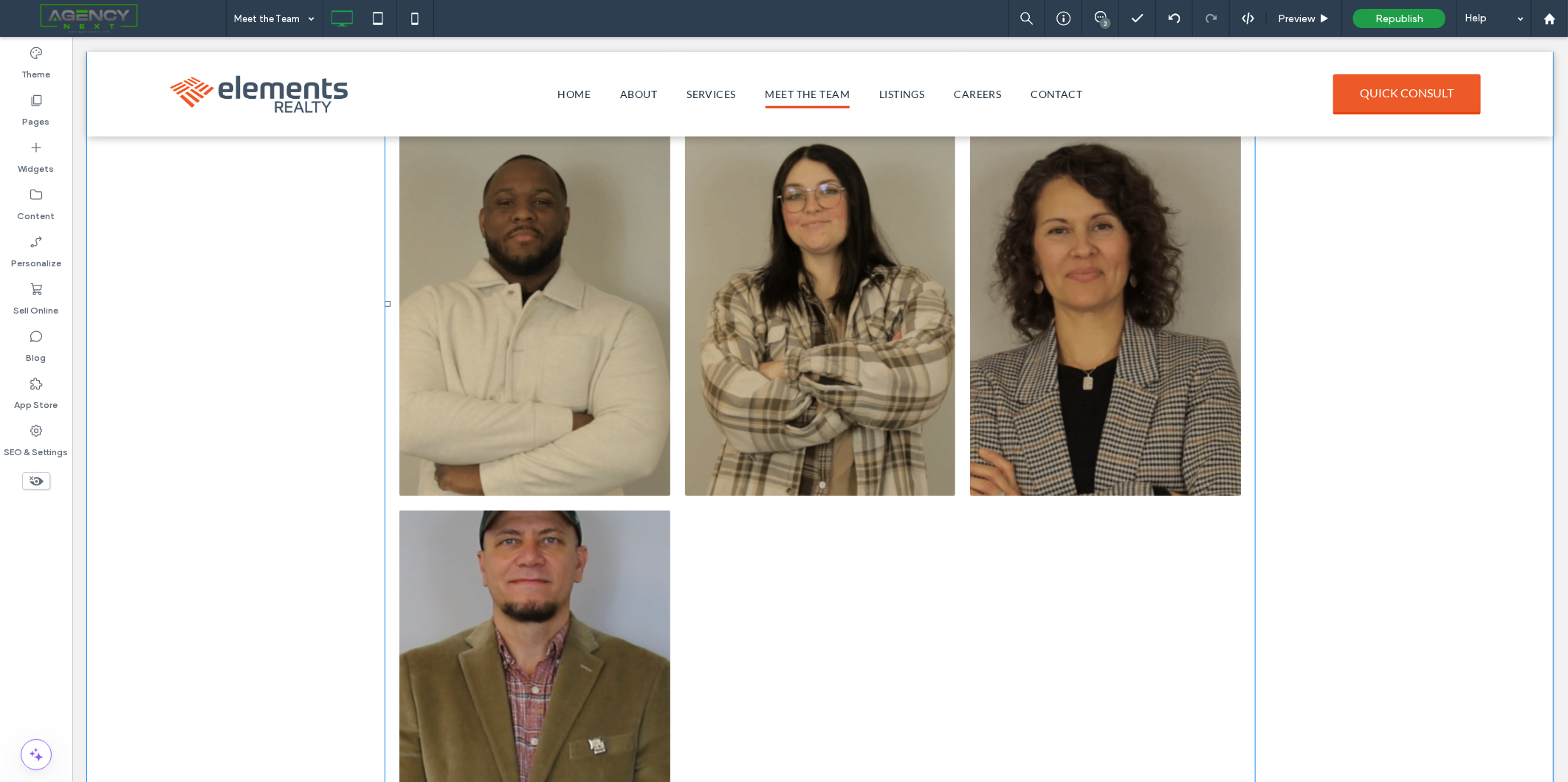
scroll to position [1147, 0]
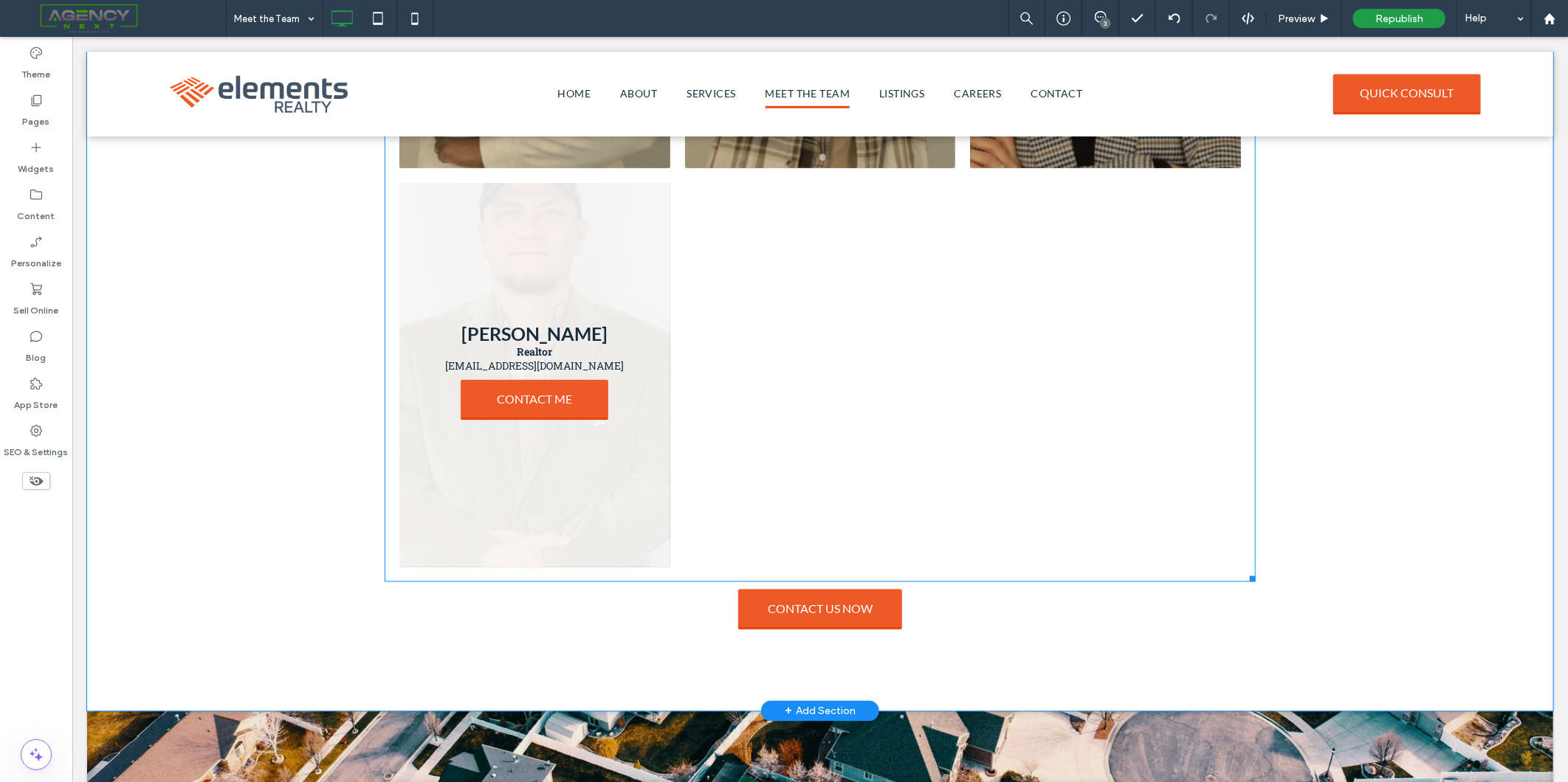
click at [634, 343] on link at bounding box center [534, 374] width 271 height 384
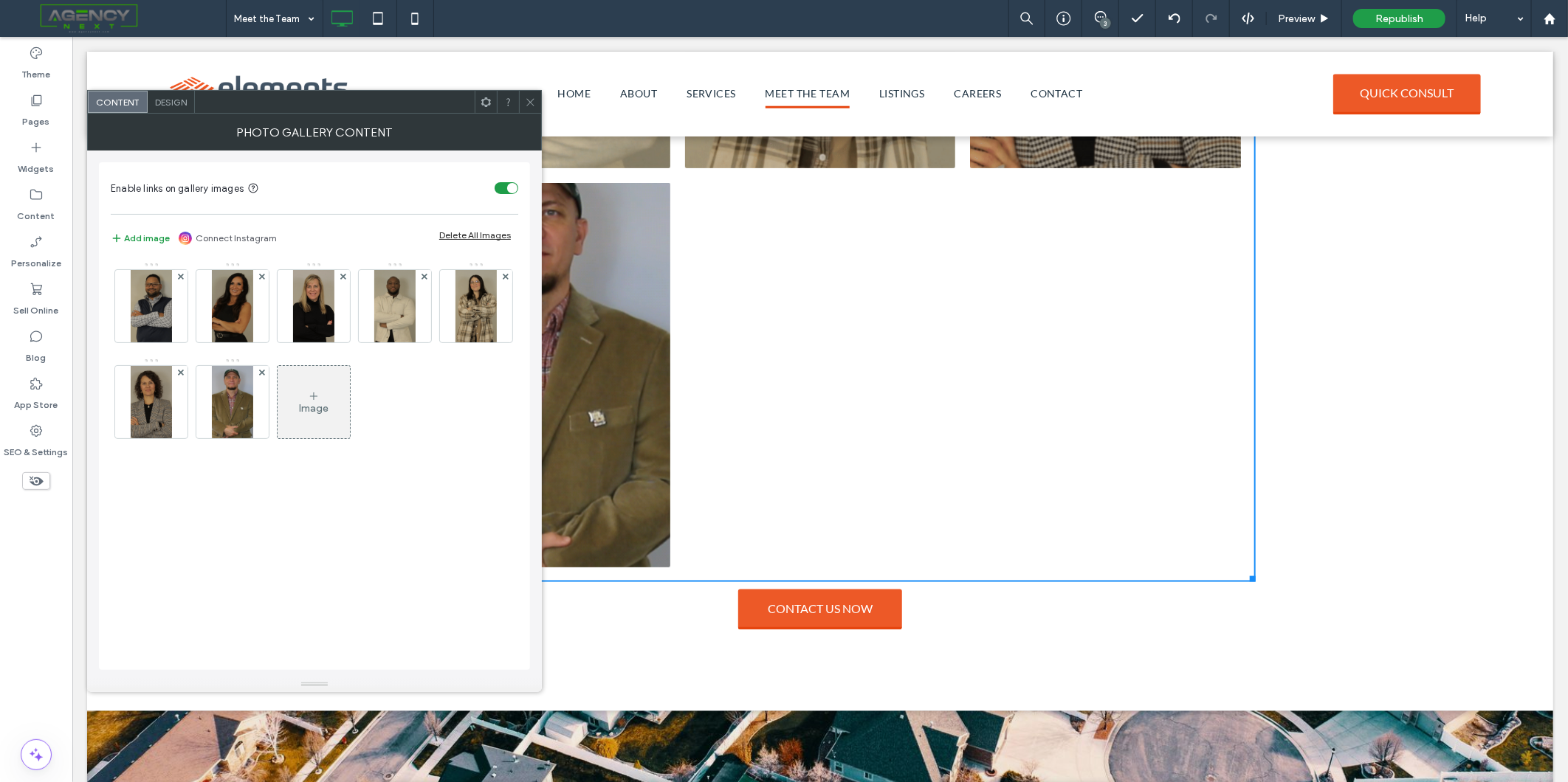
click at [161, 101] on span "Design" at bounding box center [171, 101] width 32 height 11
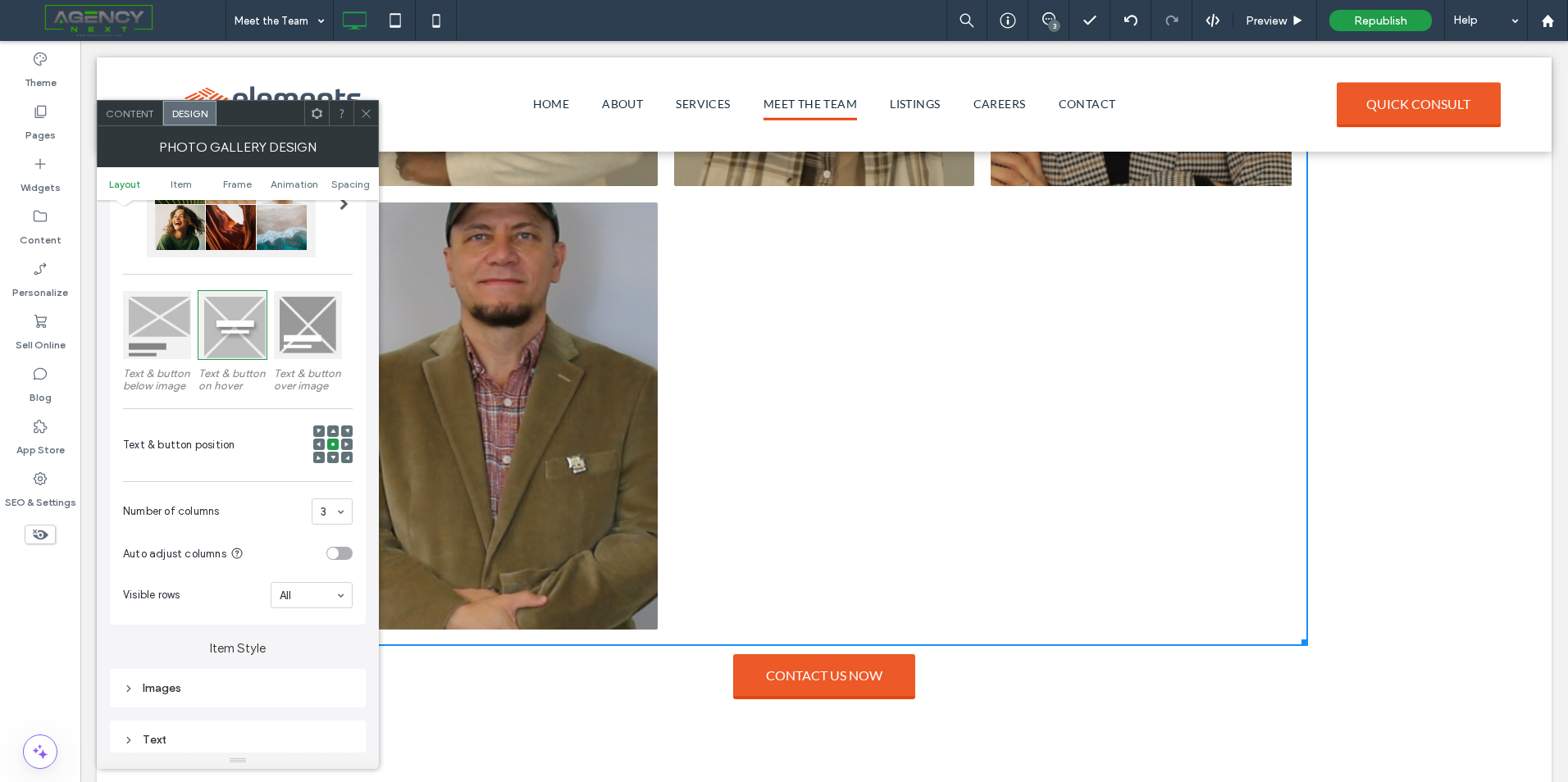
scroll to position [164, 0]
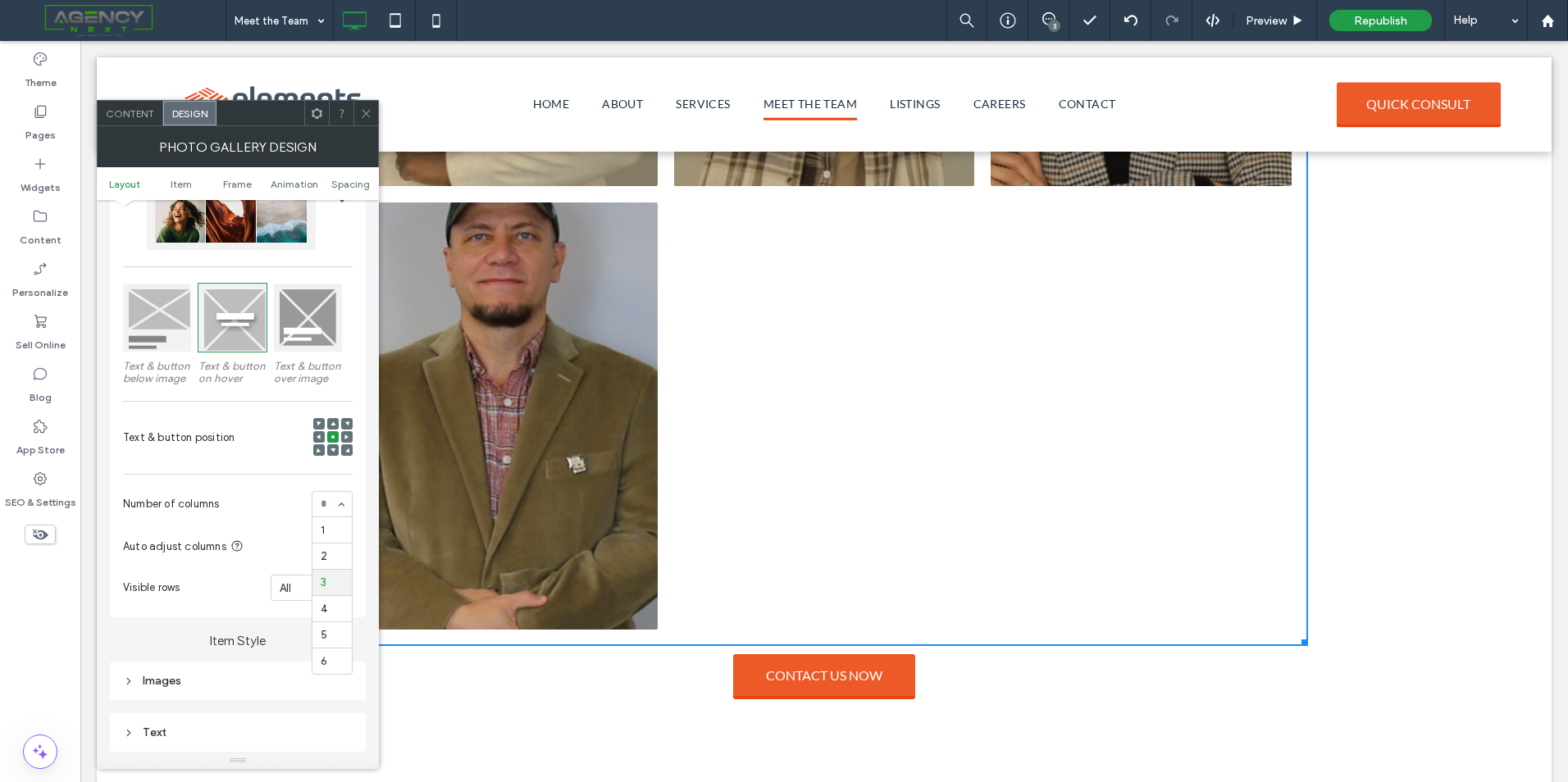
click at [332, 595] on hr at bounding box center [332, 595] width 40 height 1
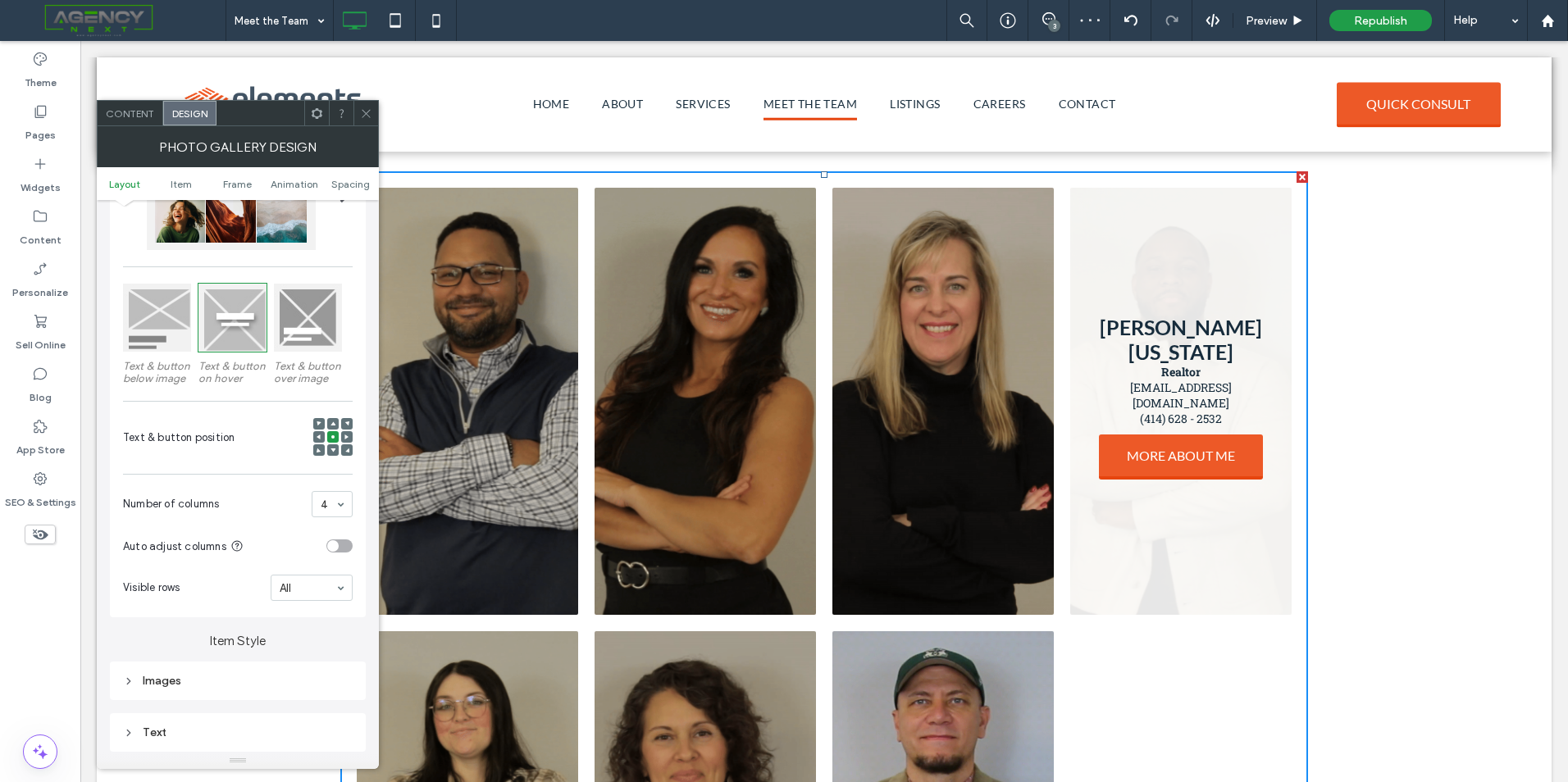
scroll to position [258, 0]
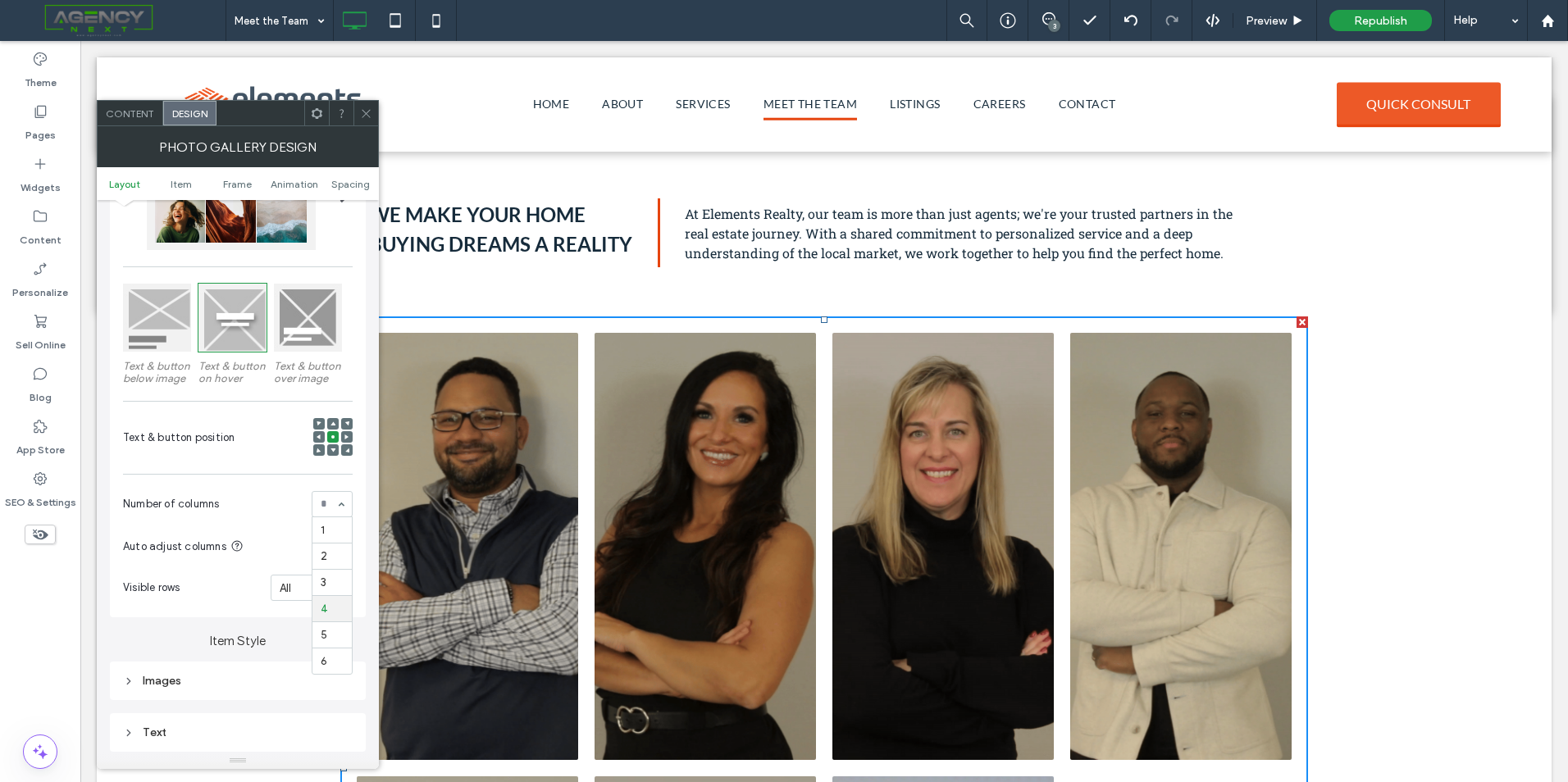
click at [339, 505] on div "1 2 3 4 5 6" at bounding box center [332, 504] width 41 height 26
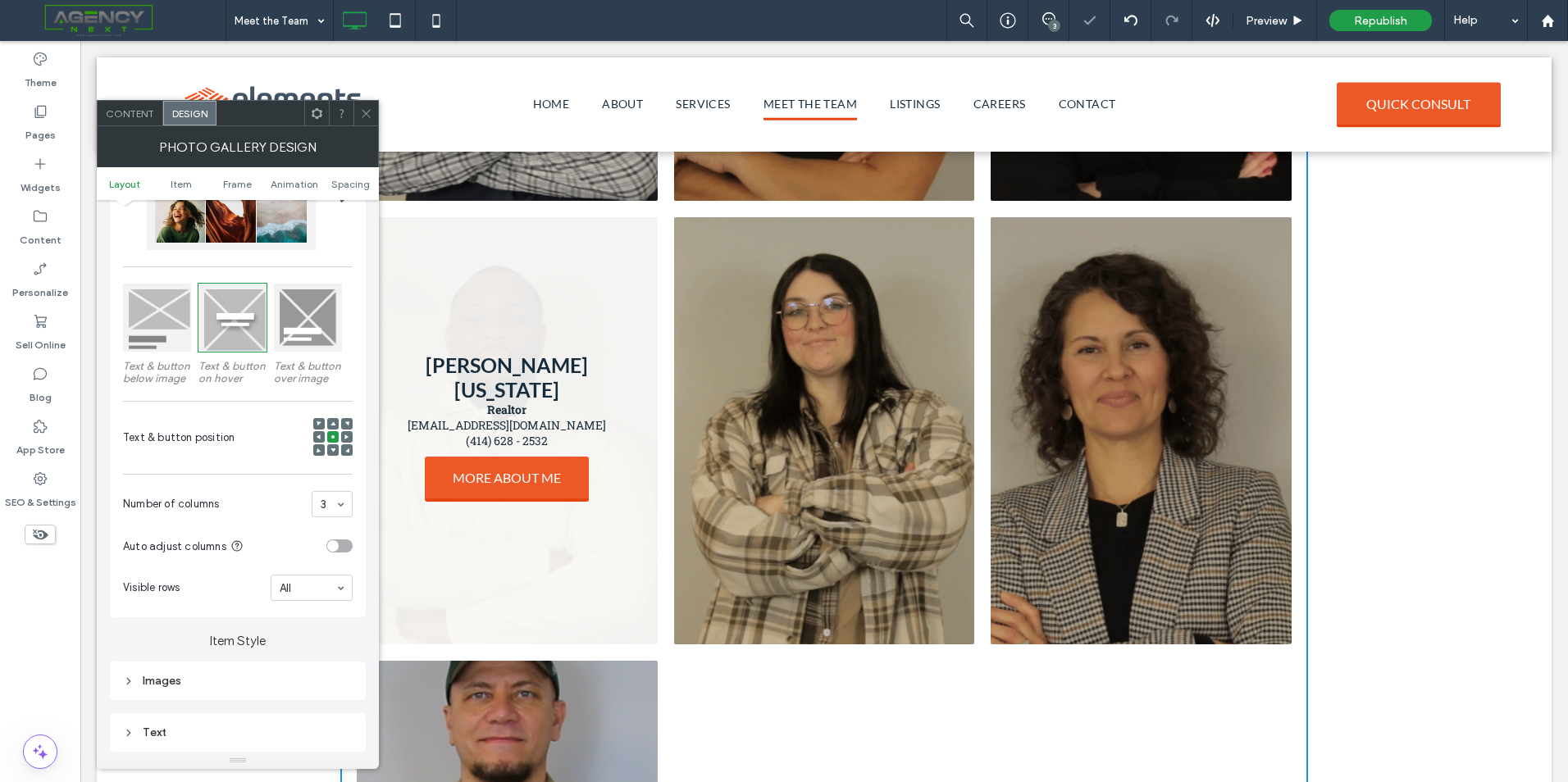
scroll to position [832, 0]
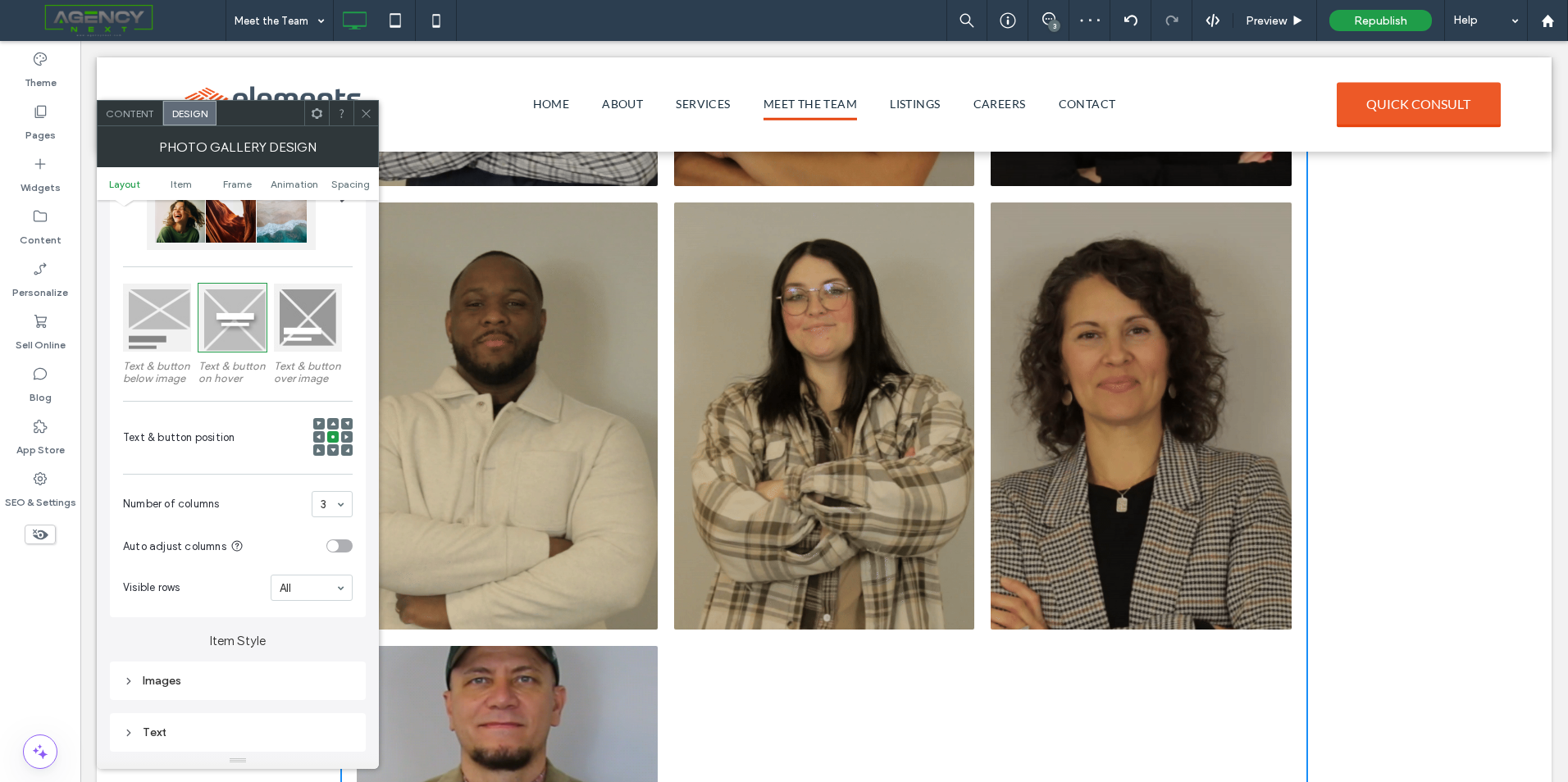
click at [337, 507] on div "3" at bounding box center [332, 504] width 41 height 26
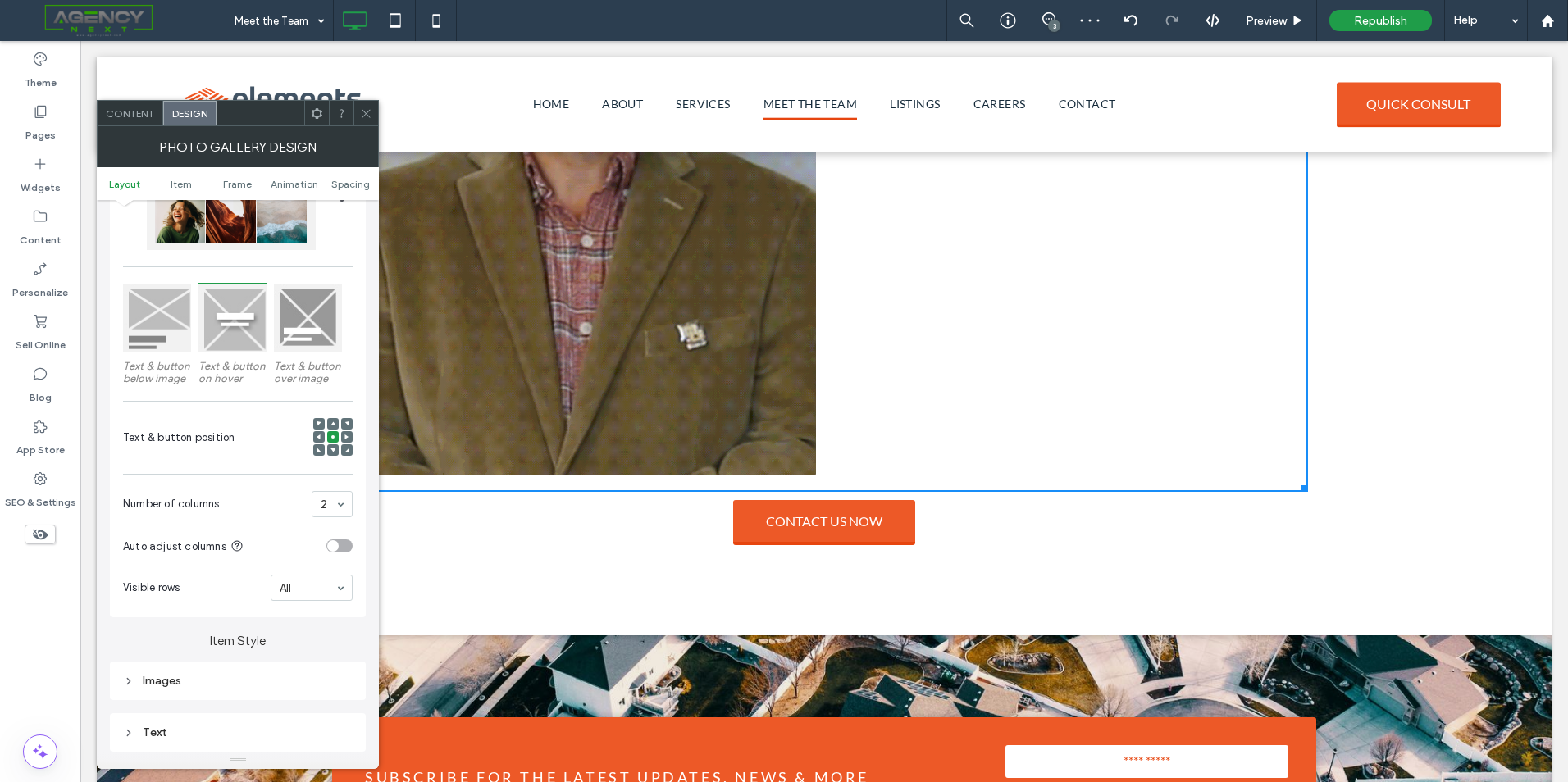
scroll to position [0, 0]
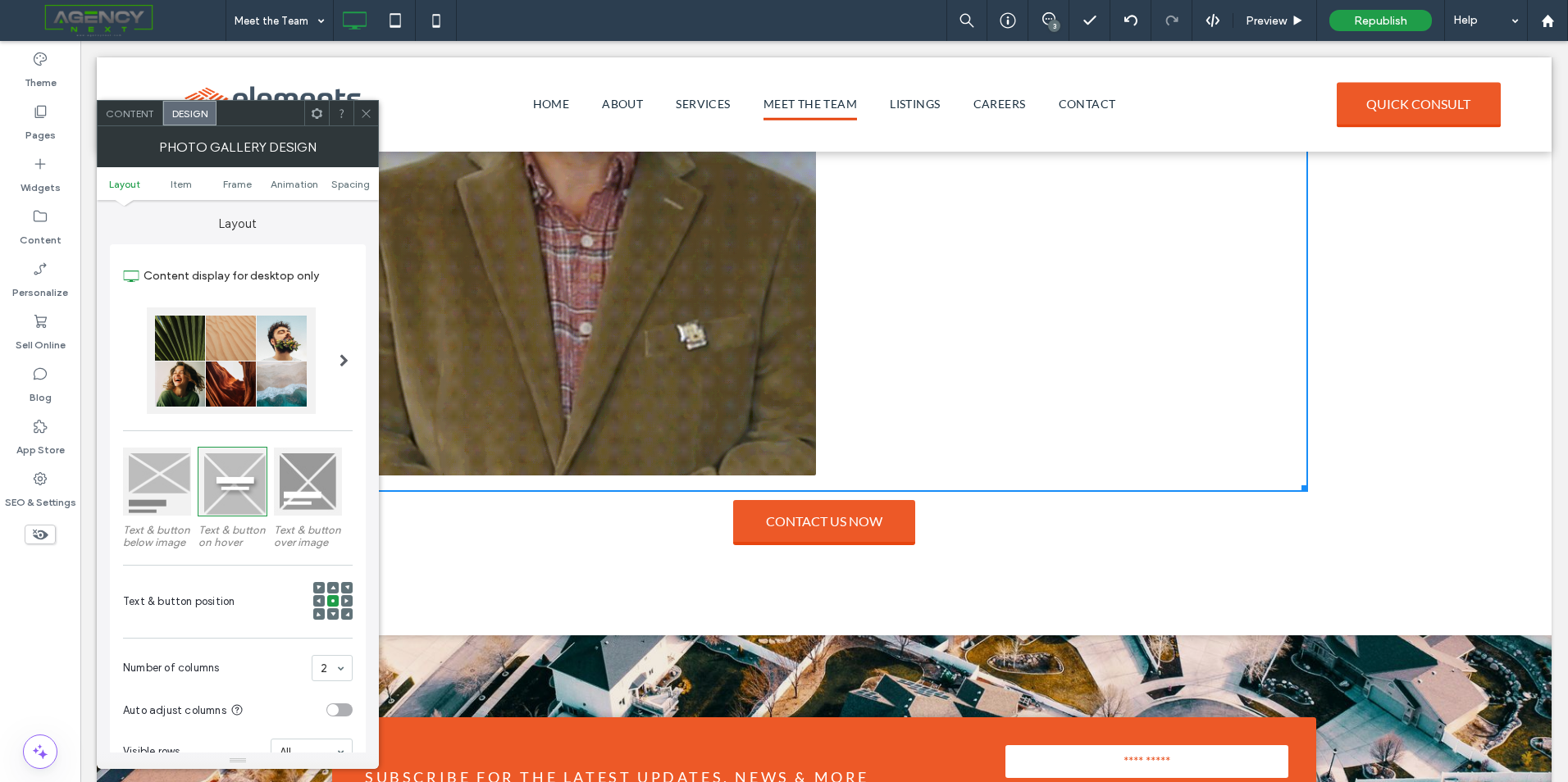
click at [330, 658] on div "2" at bounding box center [332, 668] width 41 height 26
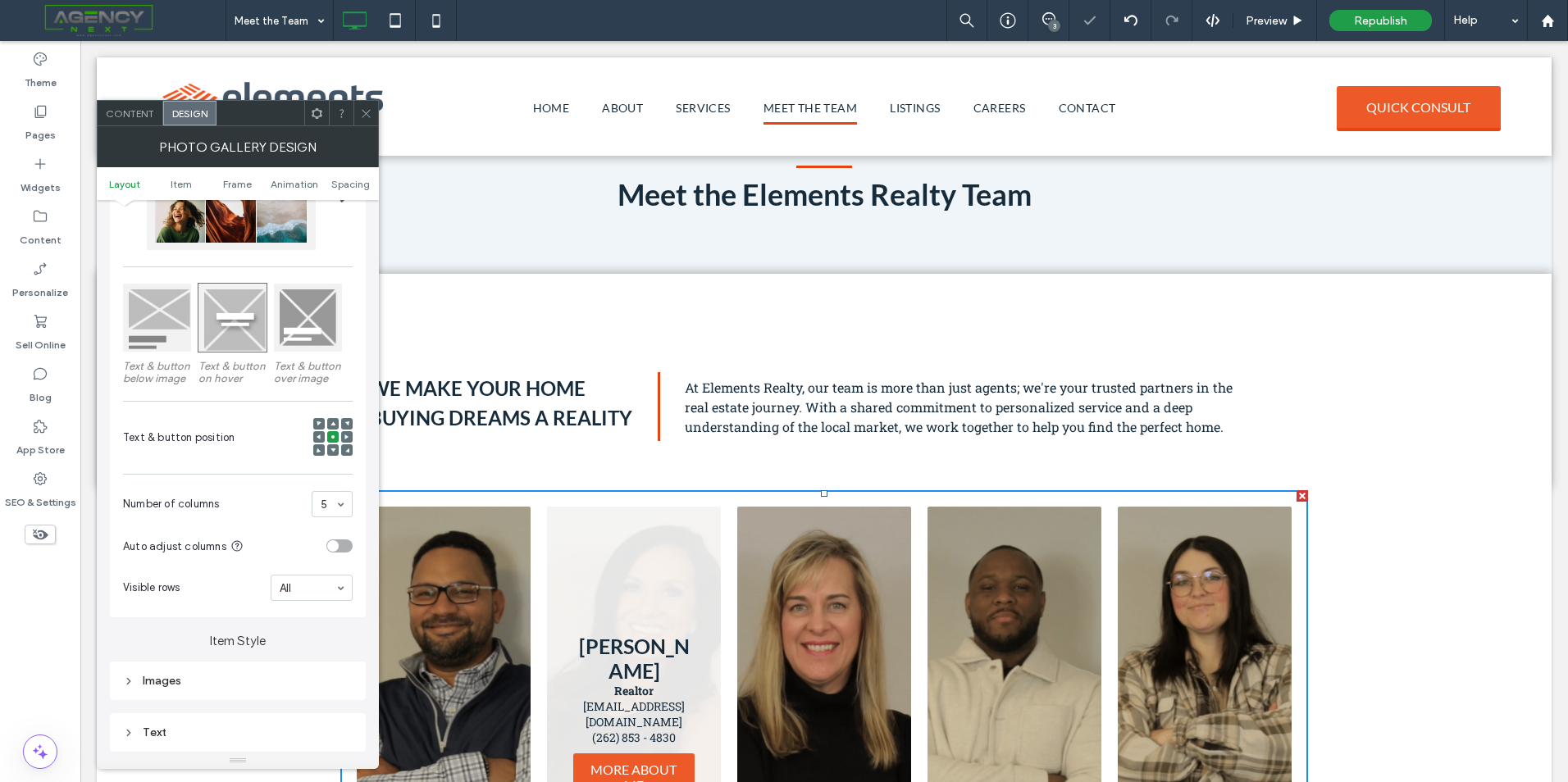
scroll to position [249, 0]
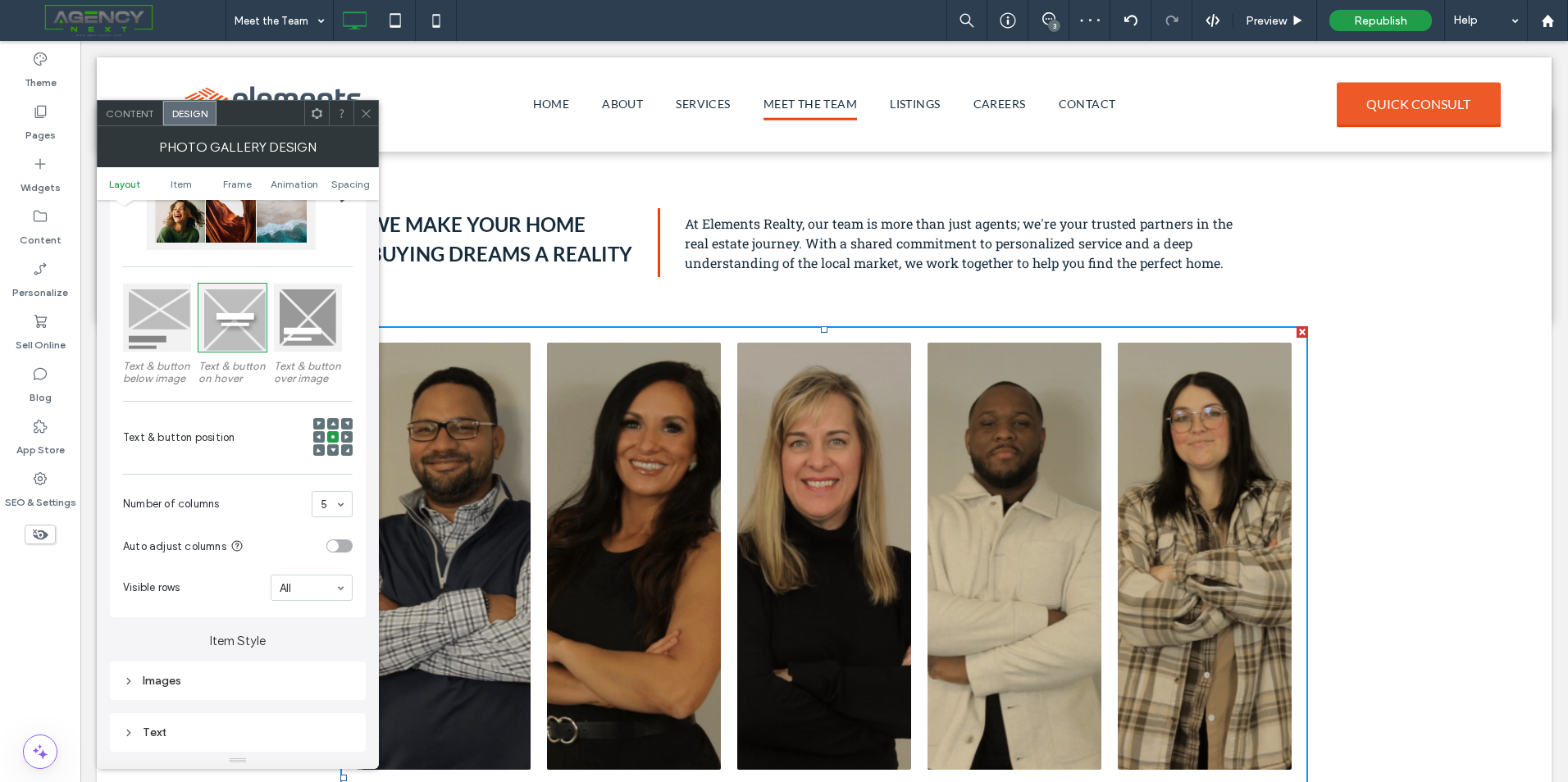
click at [335, 501] on div "5" at bounding box center [332, 504] width 41 height 26
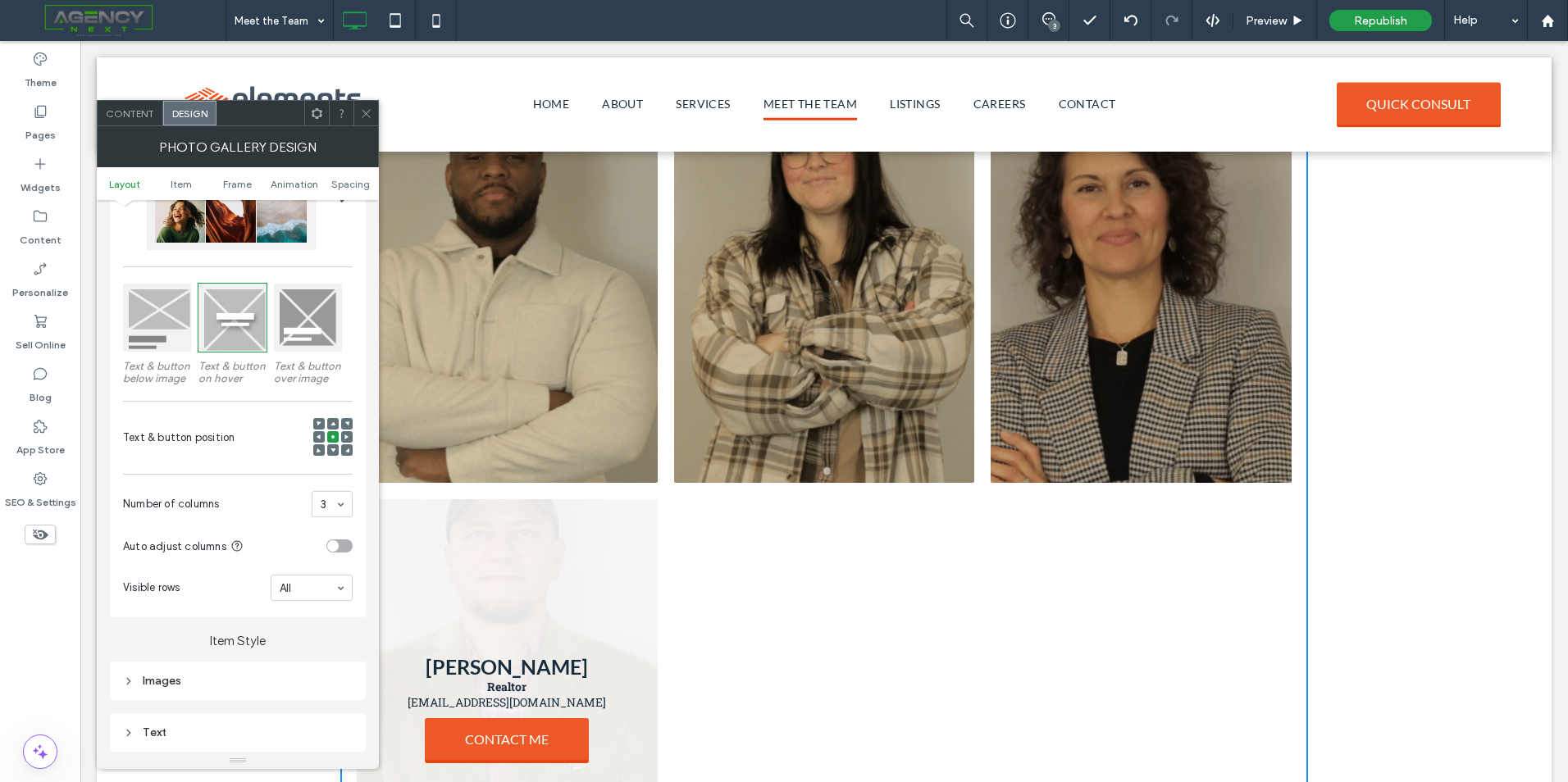
scroll to position [986, 0]
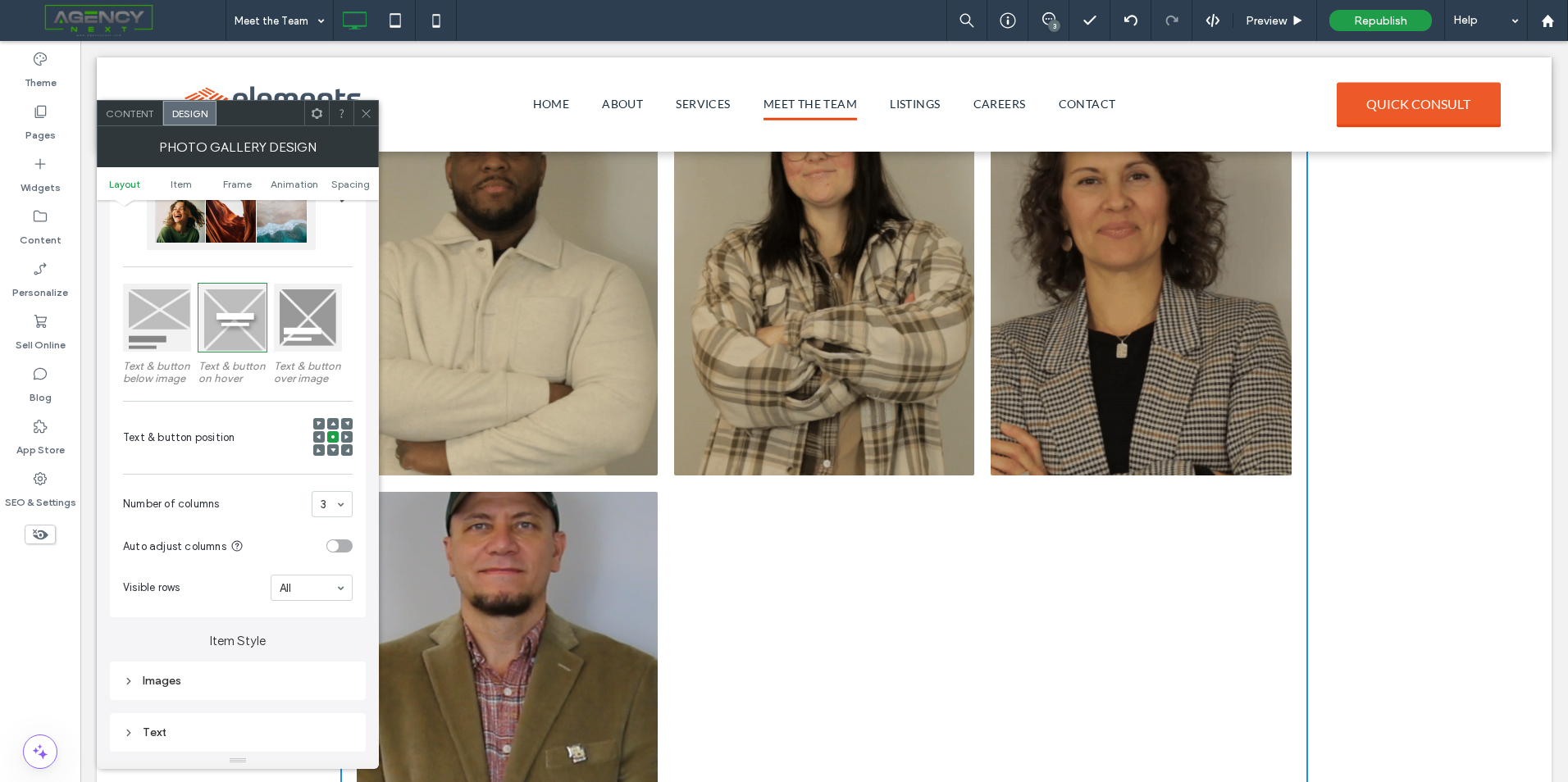
click at [364, 113] on icon at bounding box center [365, 113] width 12 height 12
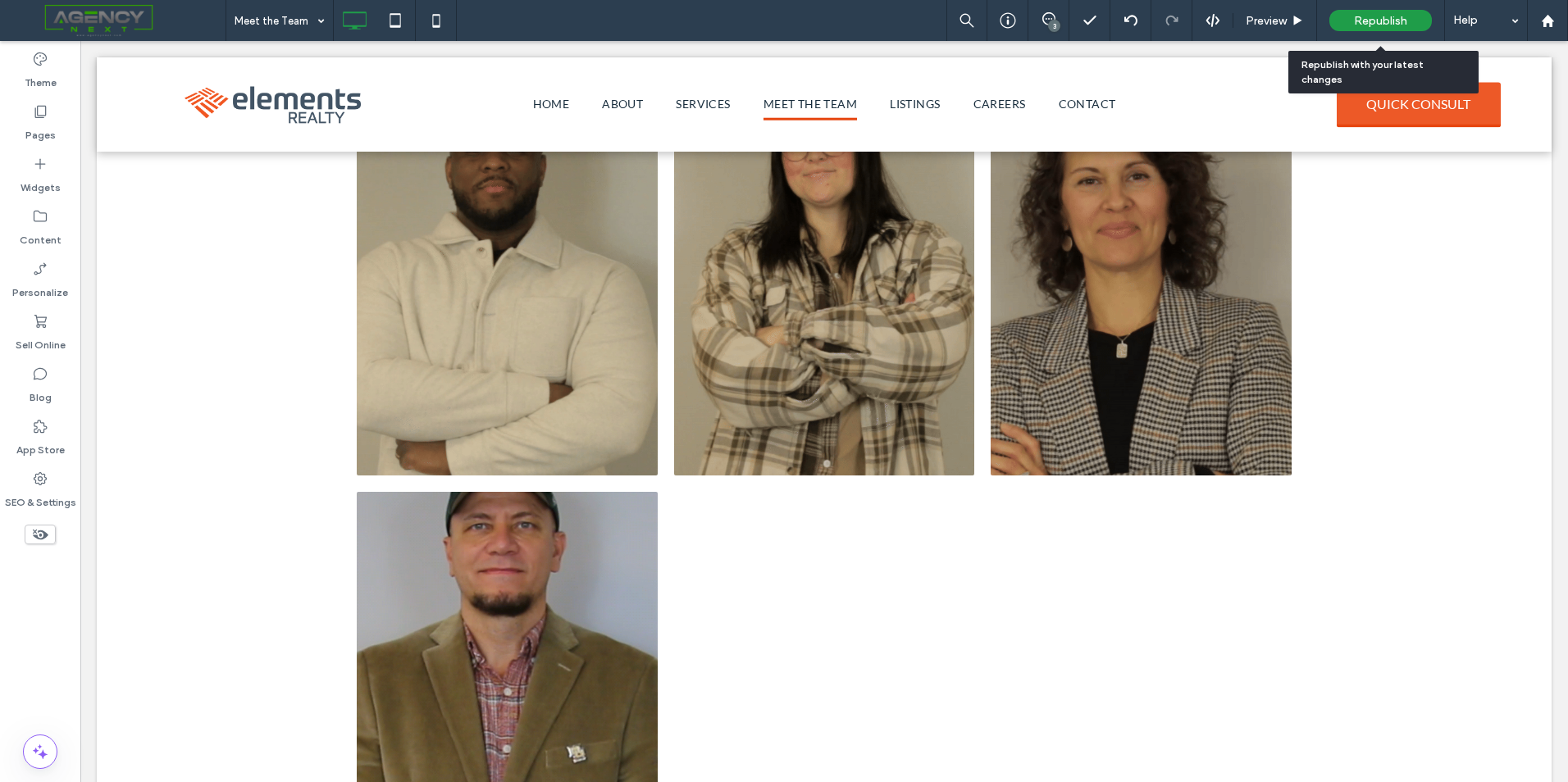
click at [1339, 18] on div "Republish" at bounding box center [1380, 20] width 103 height 21
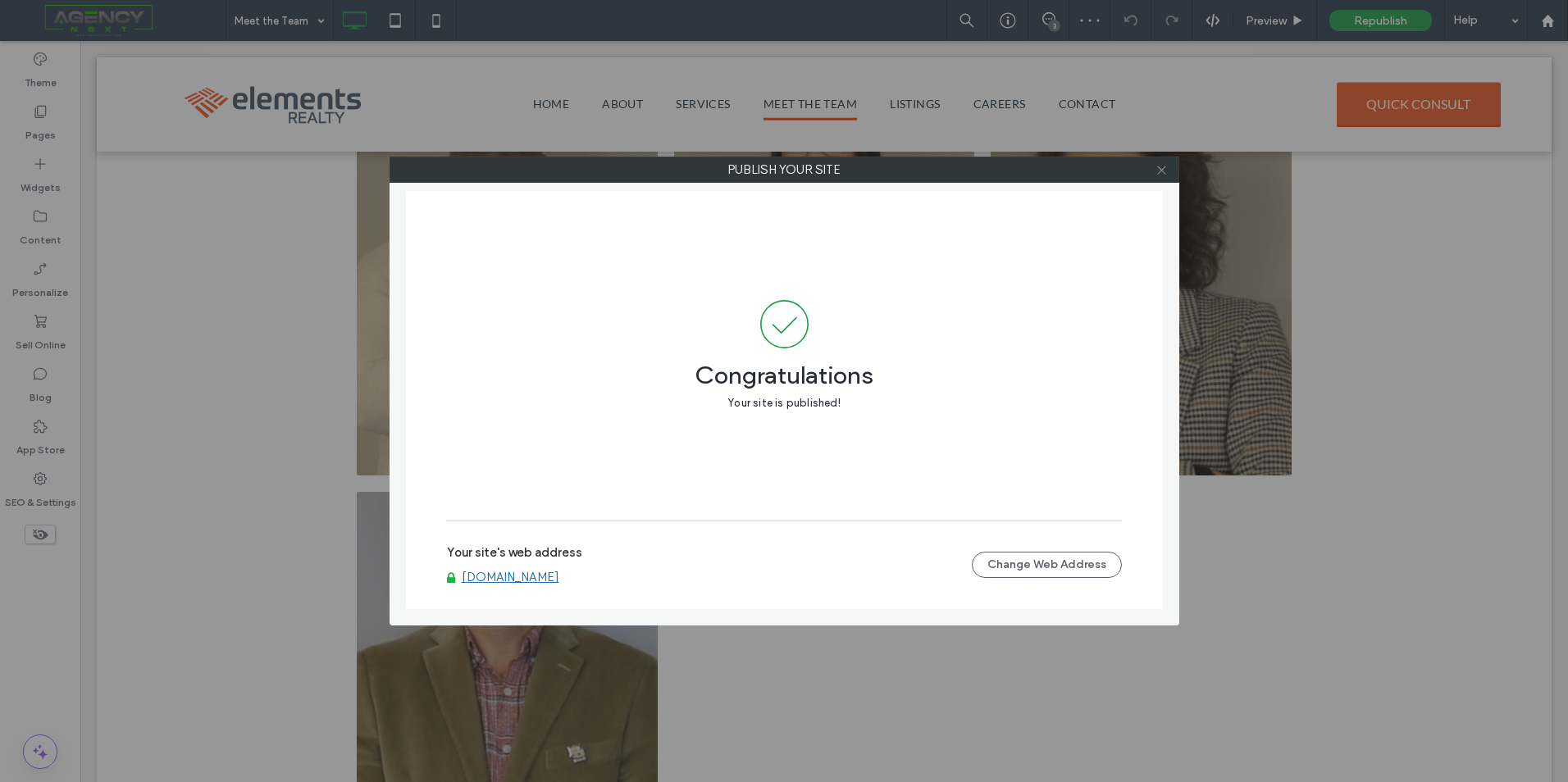
click at [1165, 165] on icon at bounding box center [1161, 169] width 12 height 12
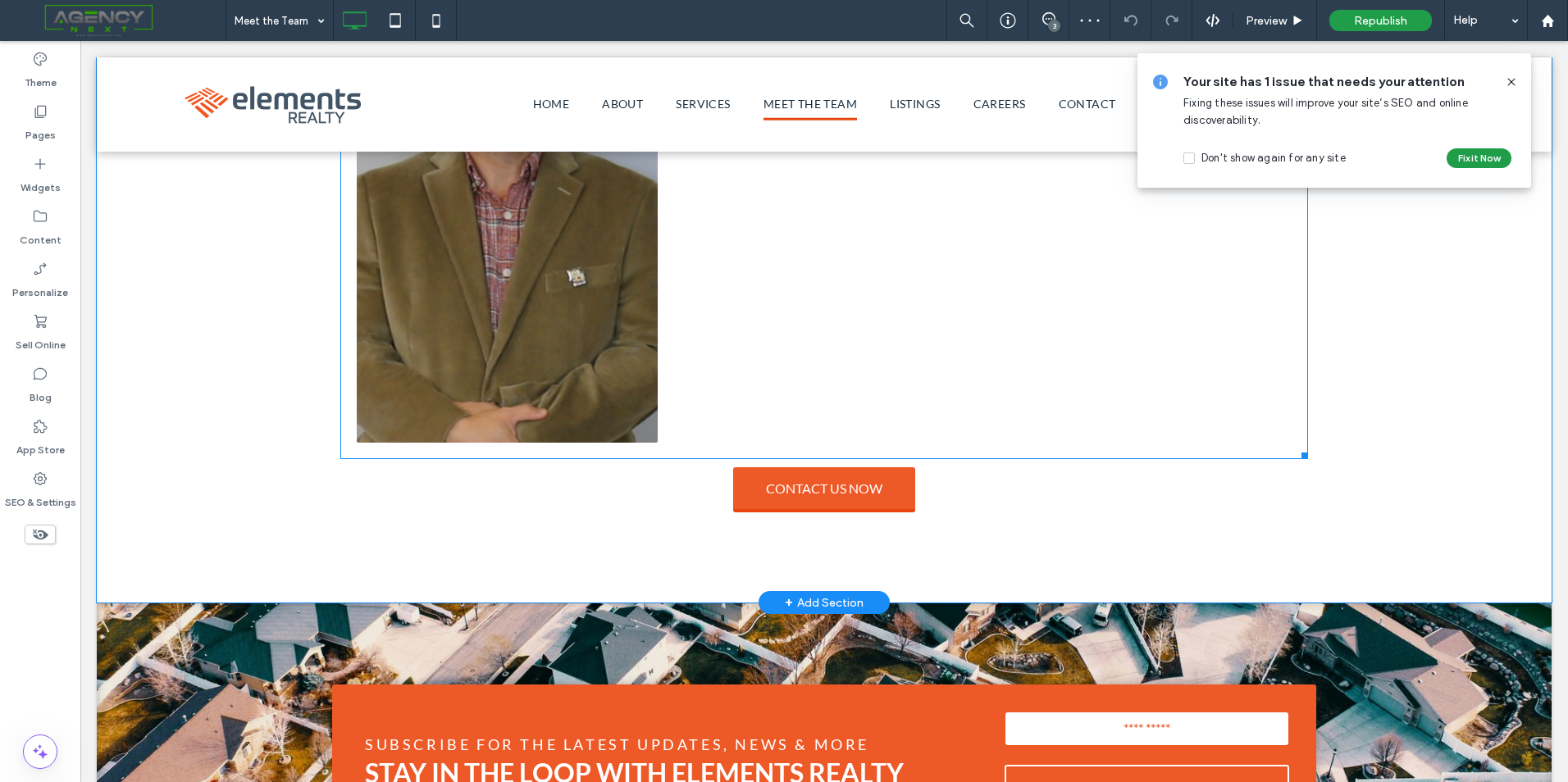
scroll to position [1478, 0]
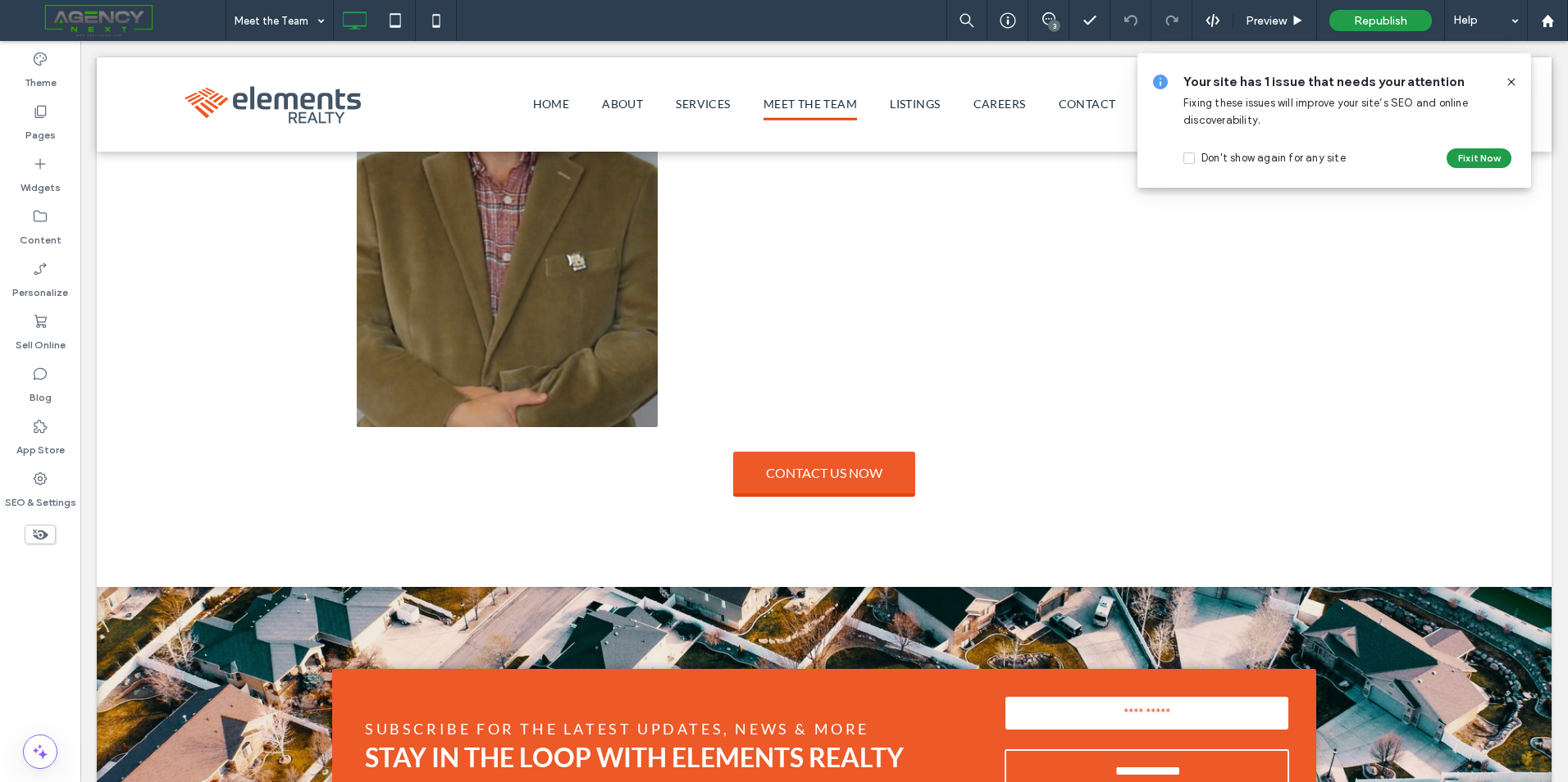
click at [1510, 81] on icon at bounding box center [1512, 82] width 13 height 13
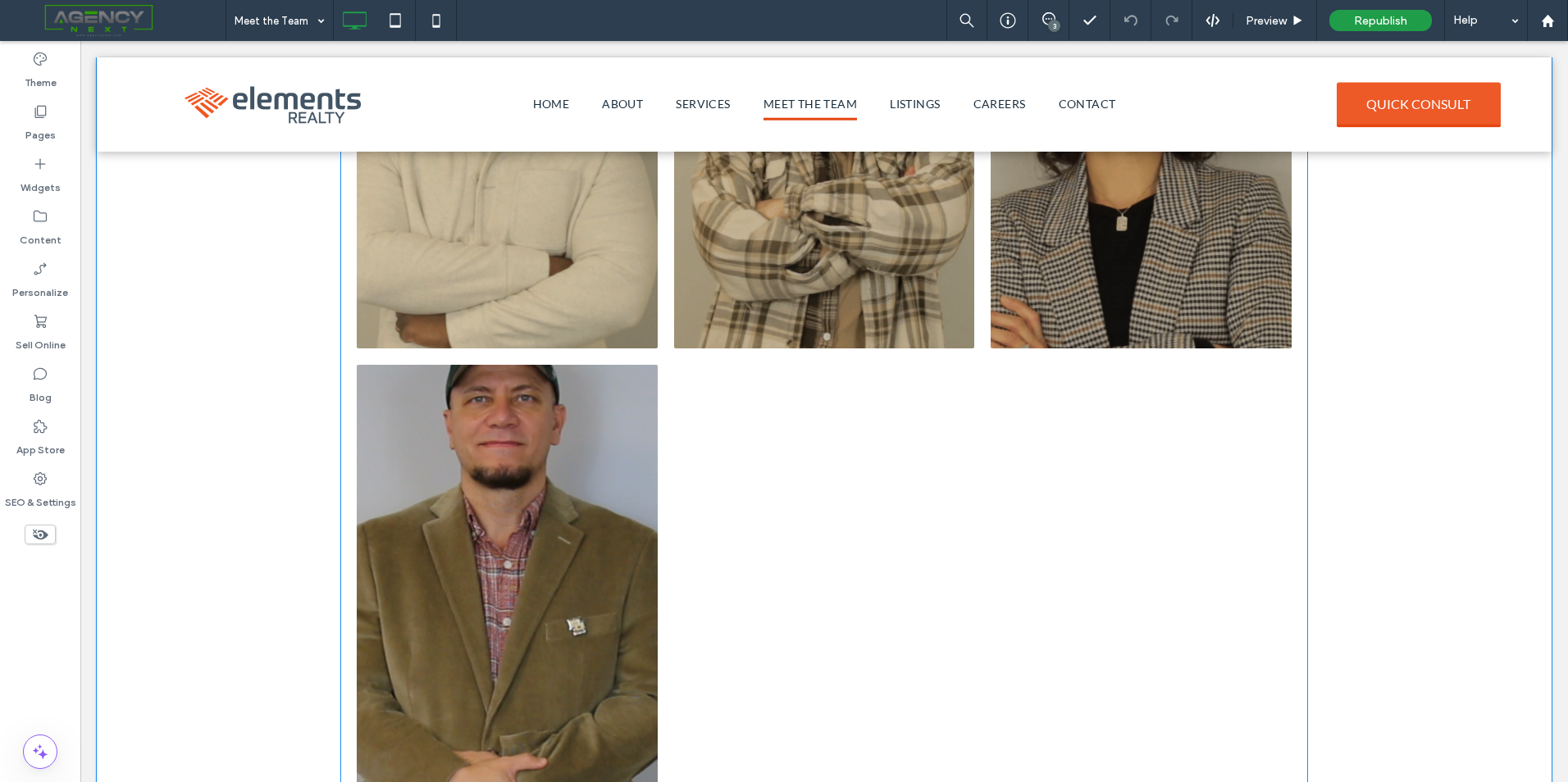
scroll to position [1150, 0]
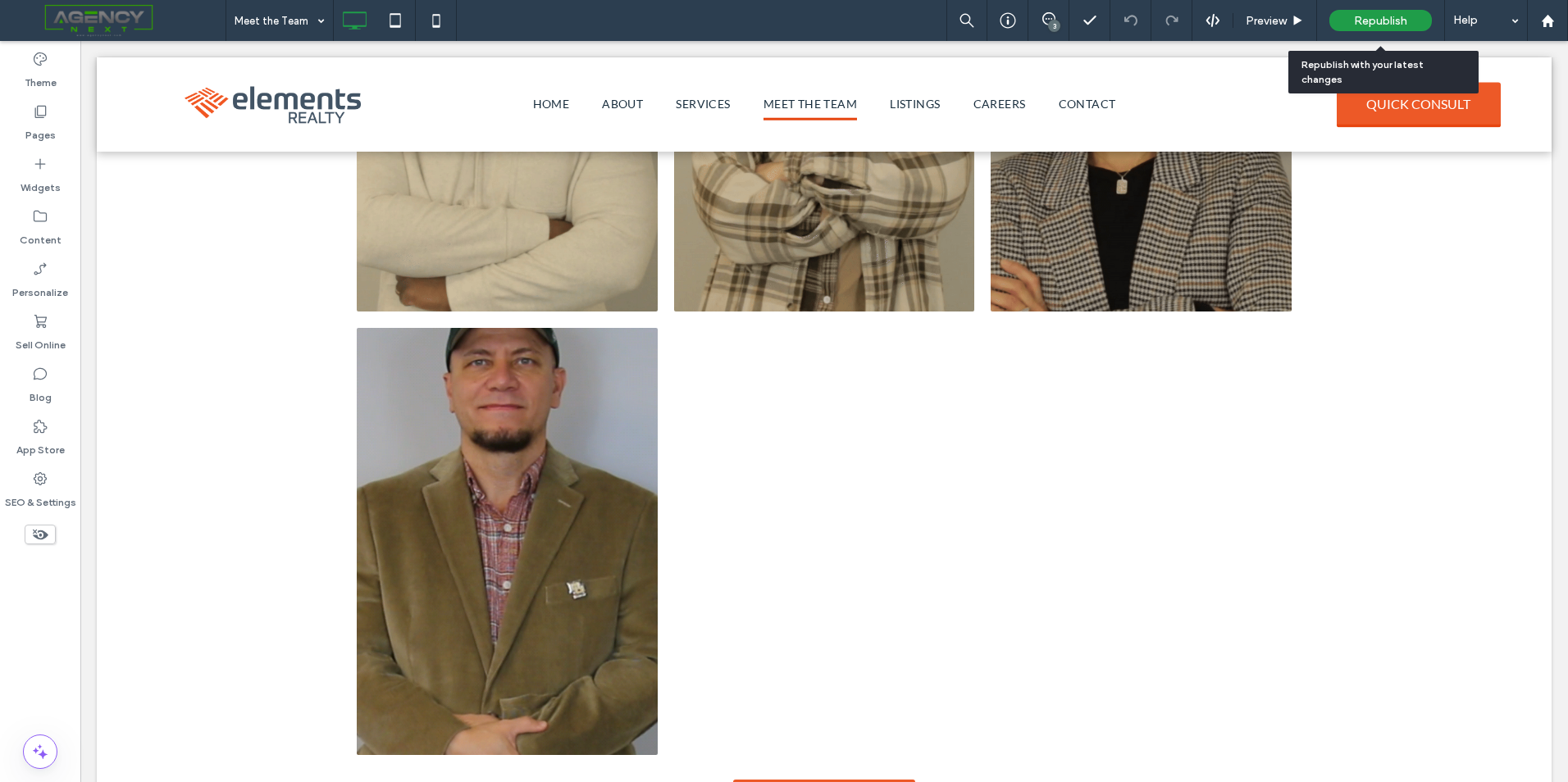
click at [1401, 25] on span "Republish" at bounding box center [1380, 20] width 54 height 14
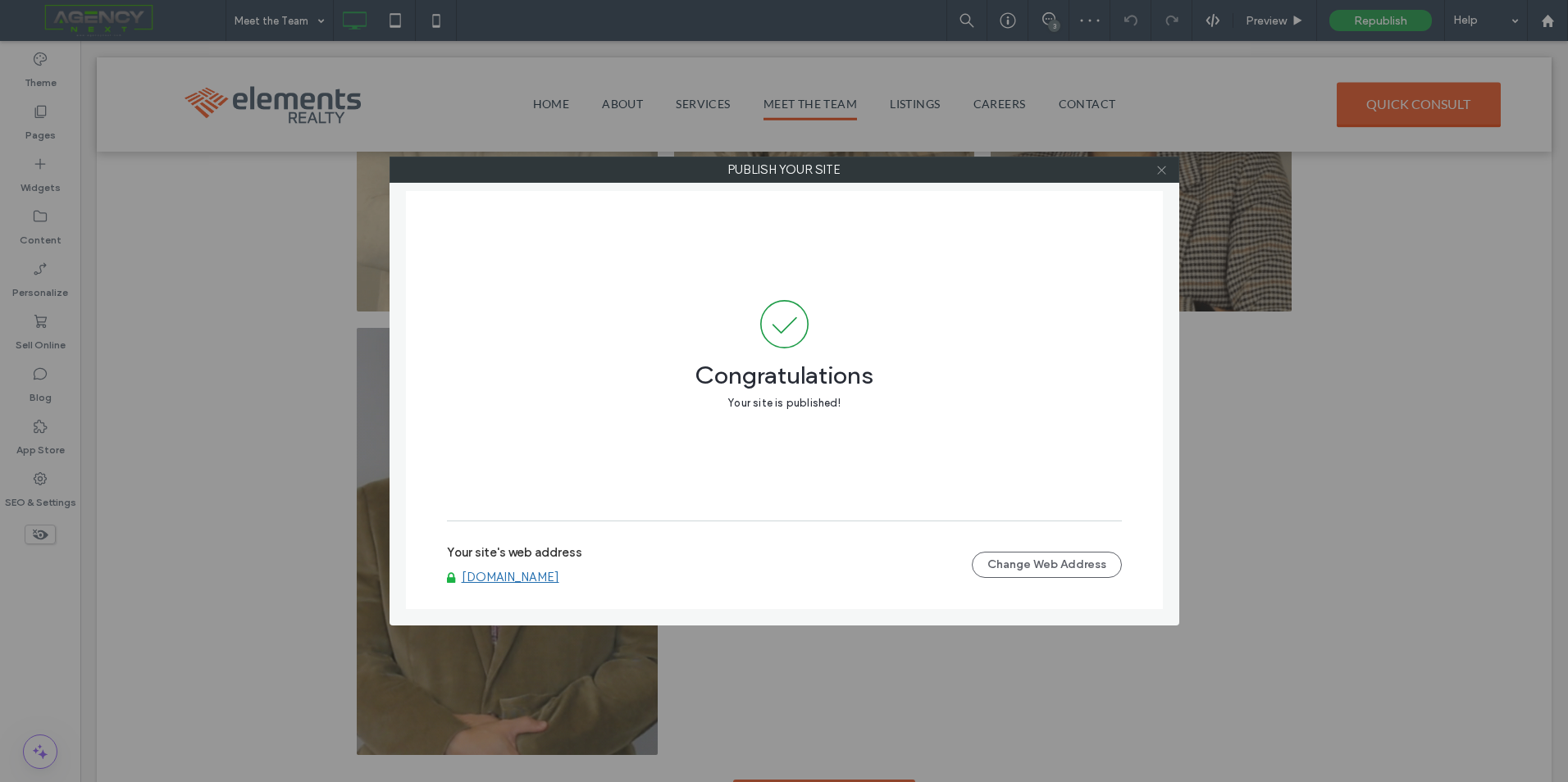
click at [1162, 171] on icon at bounding box center [1161, 169] width 12 height 12
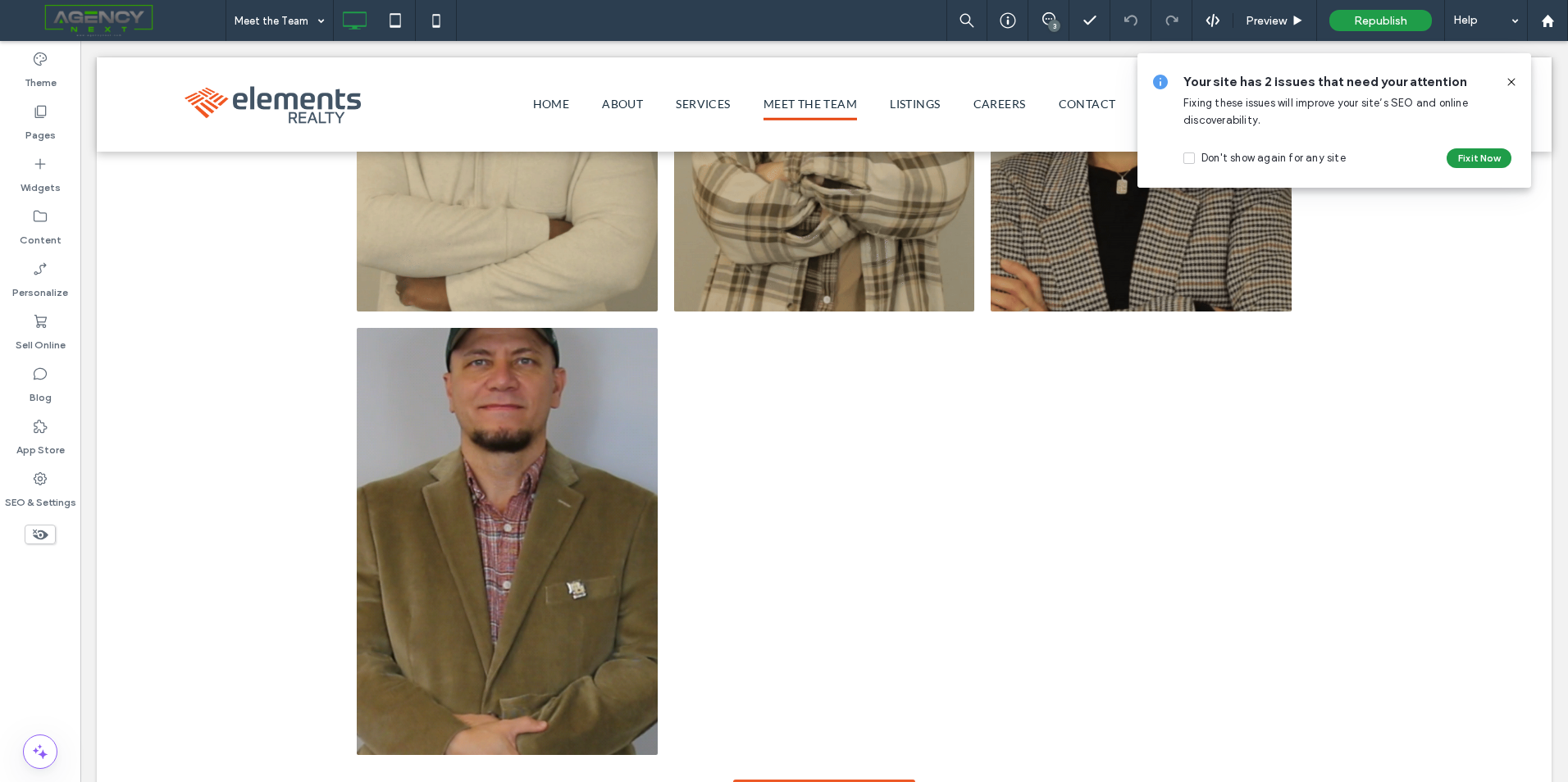
click at [1510, 86] on icon at bounding box center [1512, 82] width 13 height 13
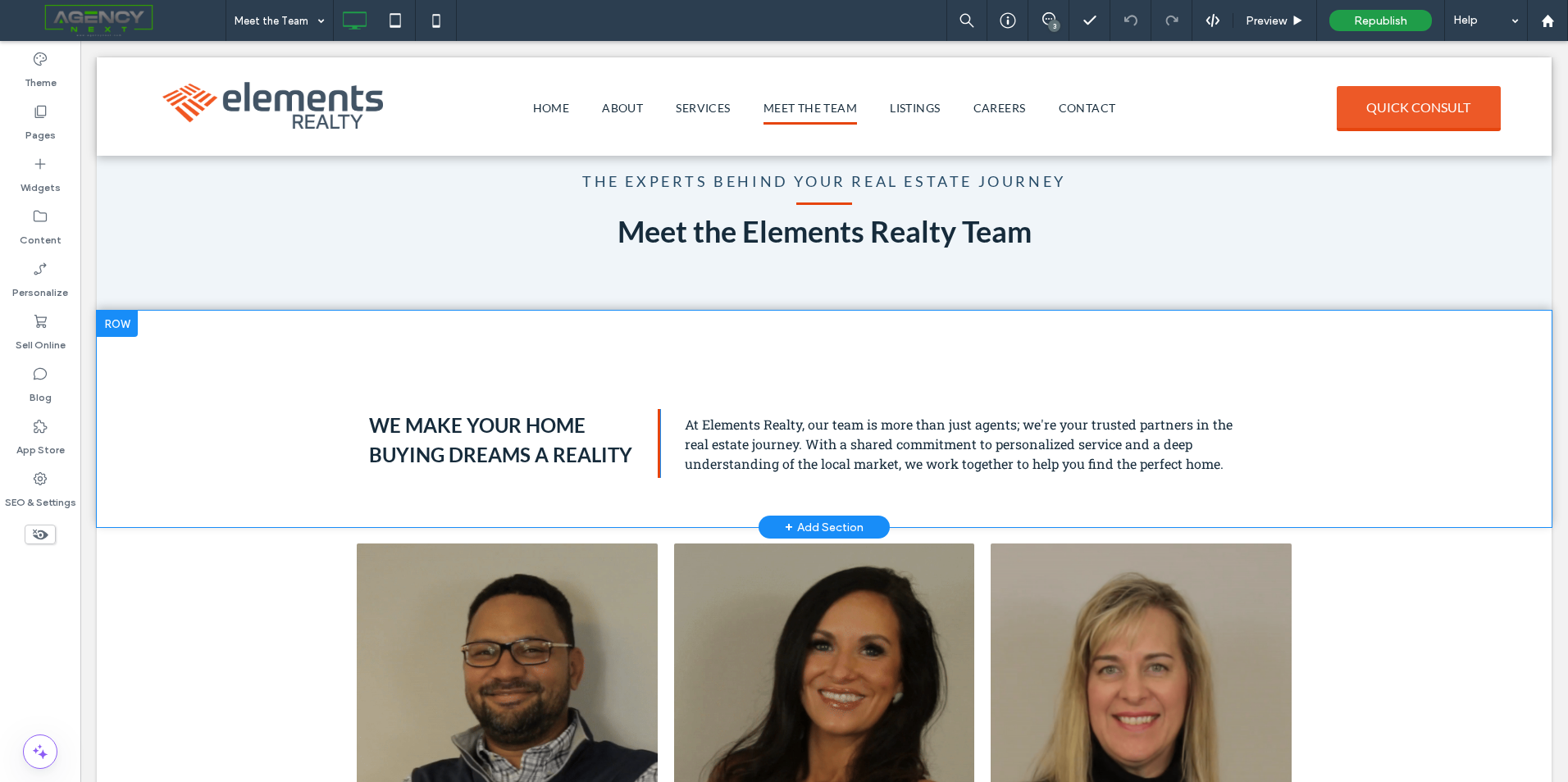
scroll to position [0, 0]
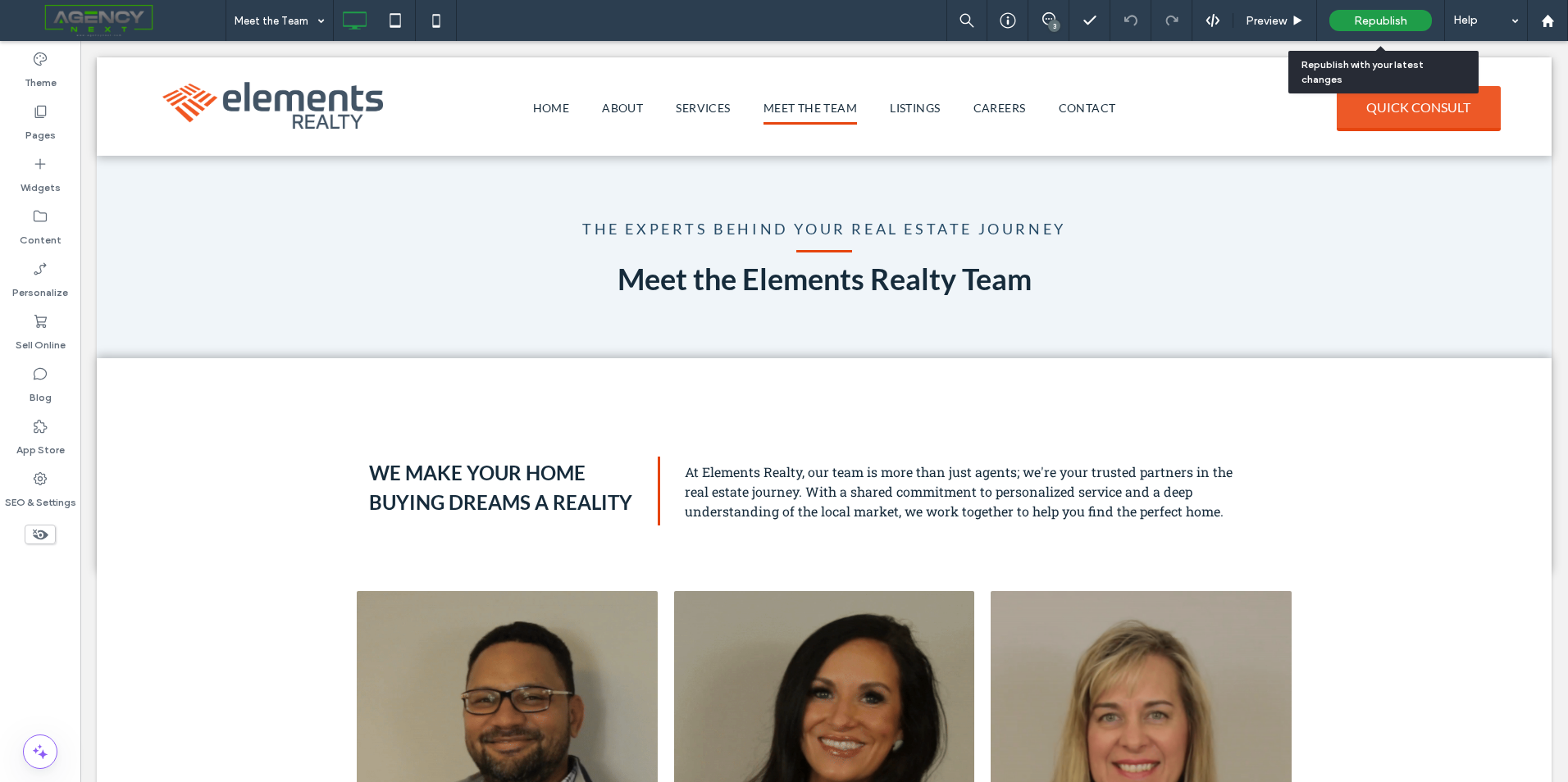
click at [1344, 25] on div "Republish" at bounding box center [1380, 20] width 103 height 21
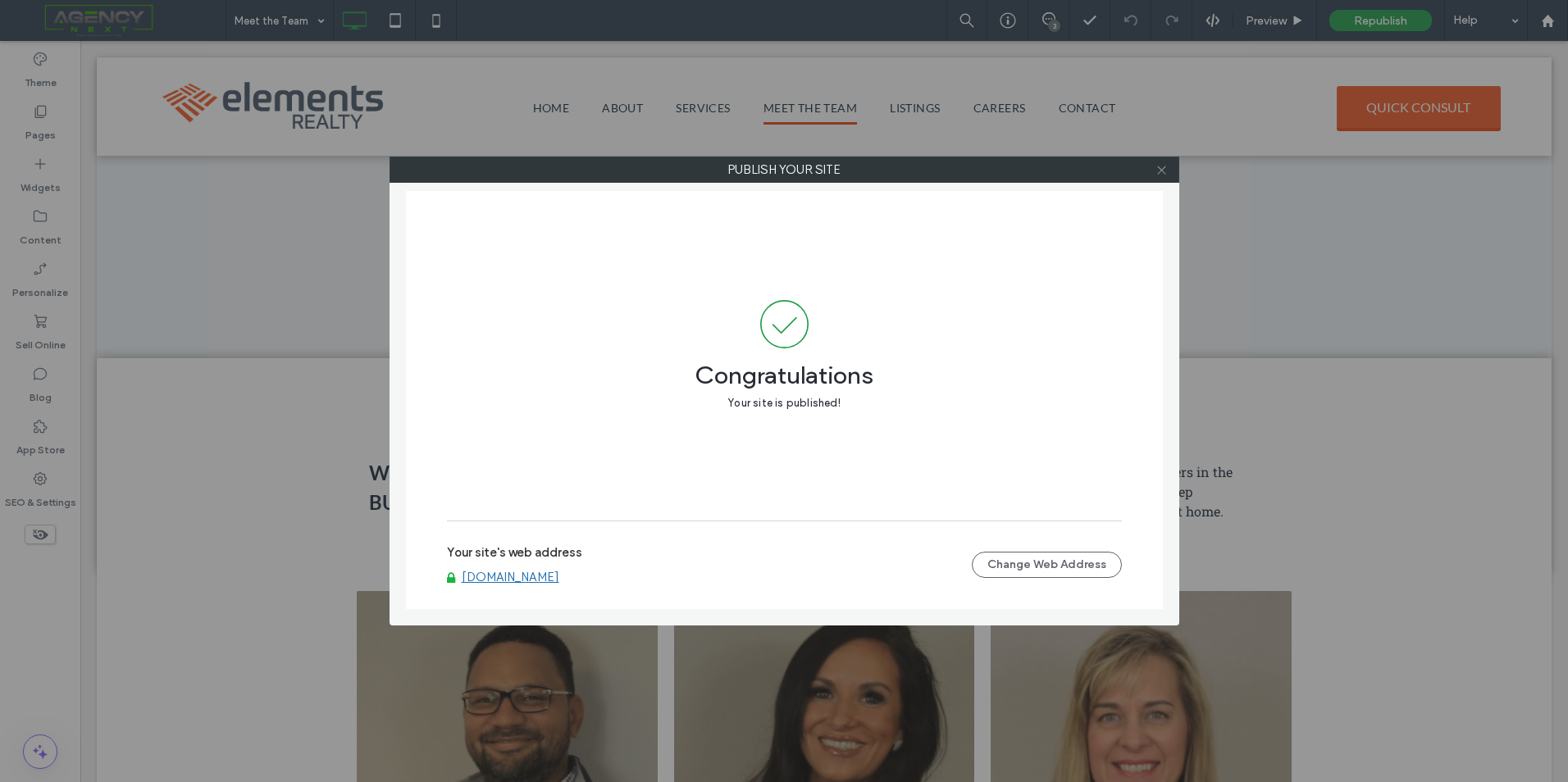
click at [1158, 177] on span at bounding box center [1161, 169] width 12 height 25
